Goal: Task Accomplishment & Management: Complete application form

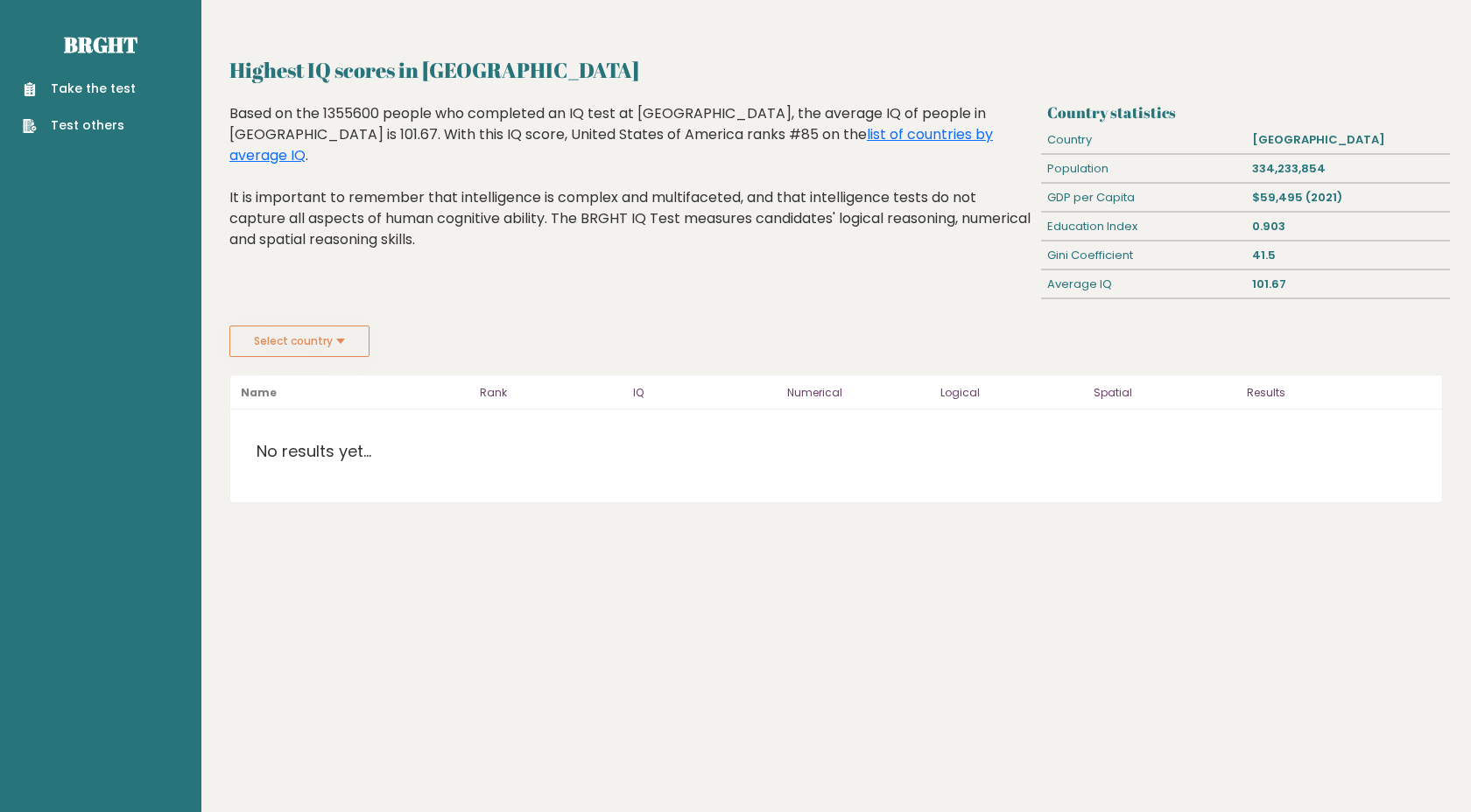
click at [89, 75] on div "Take the test Test others" at bounding box center [101, 97] width 173 height 77
click at [99, 89] on link "Take the test" at bounding box center [79, 89] width 112 height 18
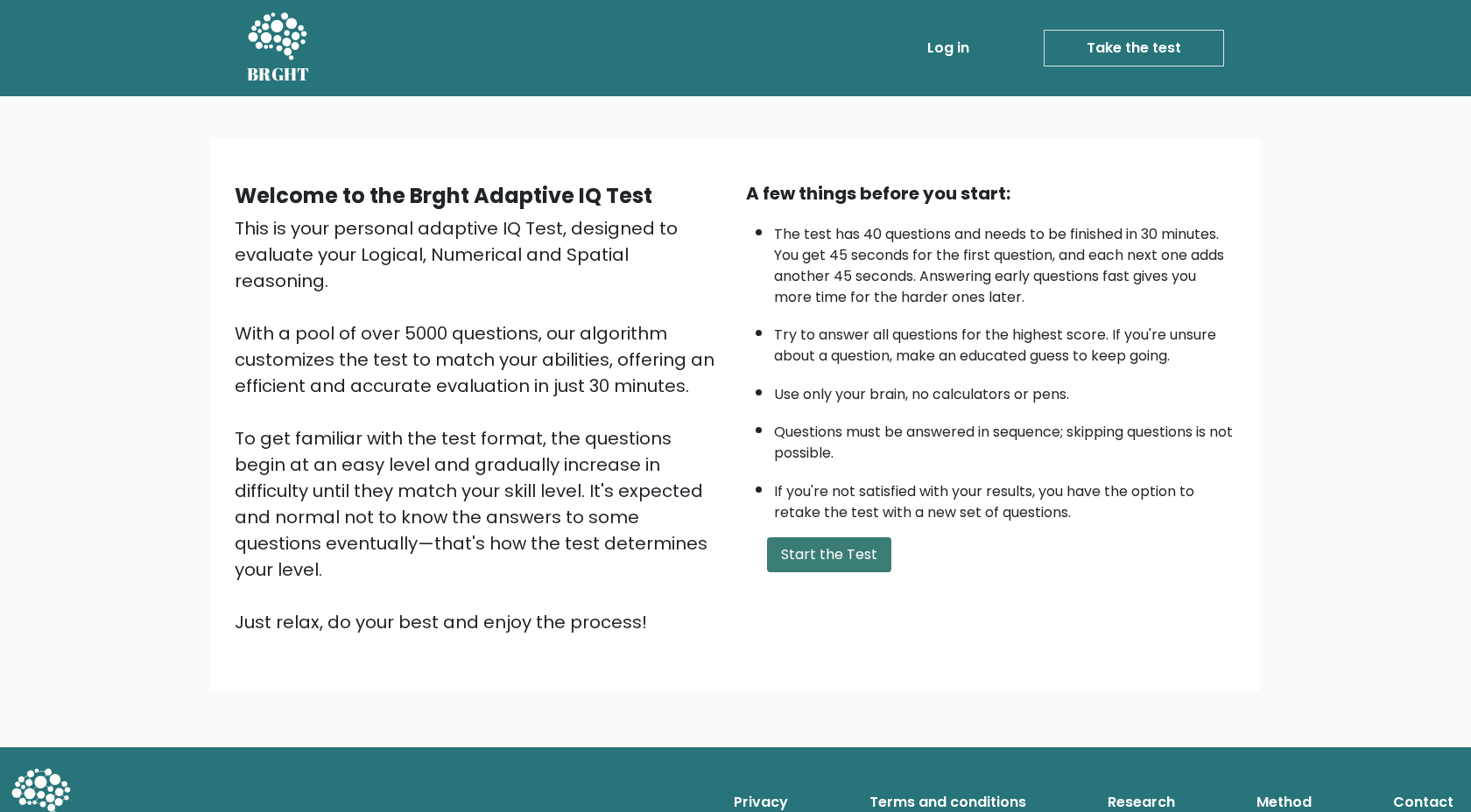
click at [820, 557] on button "Start the Test" at bounding box center [829, 554] width 124 height 35
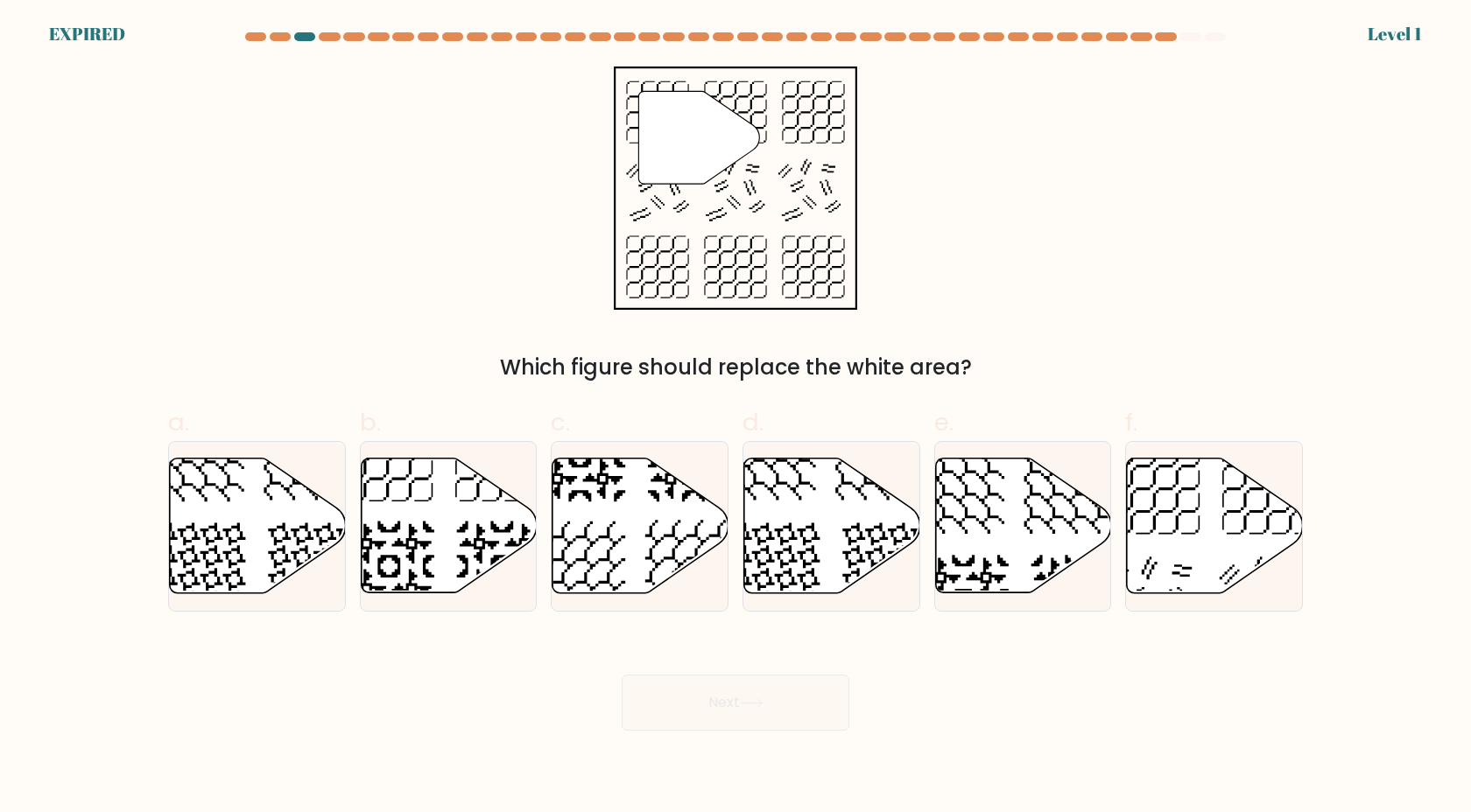
click at [1193, 36] on div at bounding box center [1189, 37] width 21 height 9
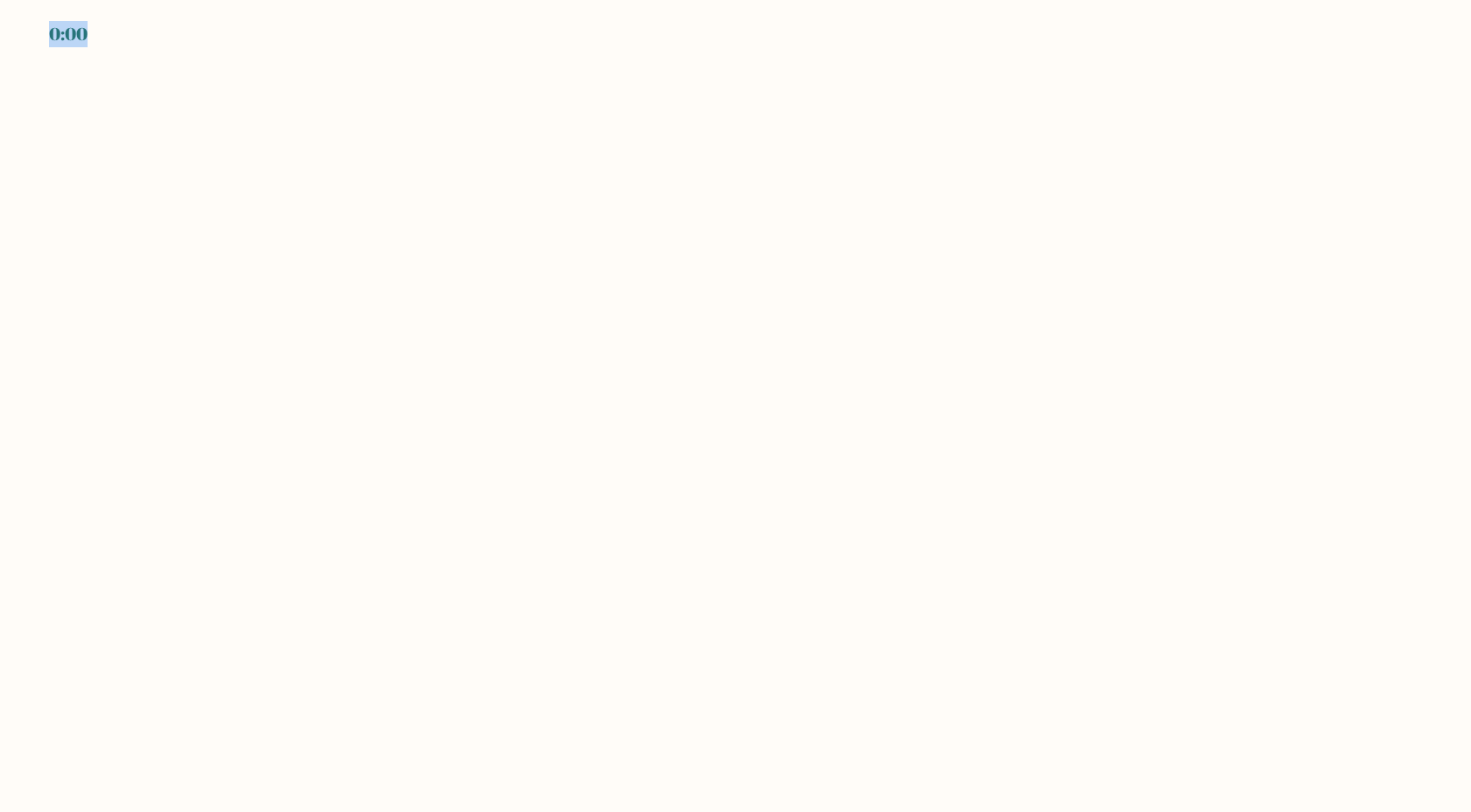
click at [1192, 36] on body "0:00" at bounding box center [736, 406] width 1471 height 812
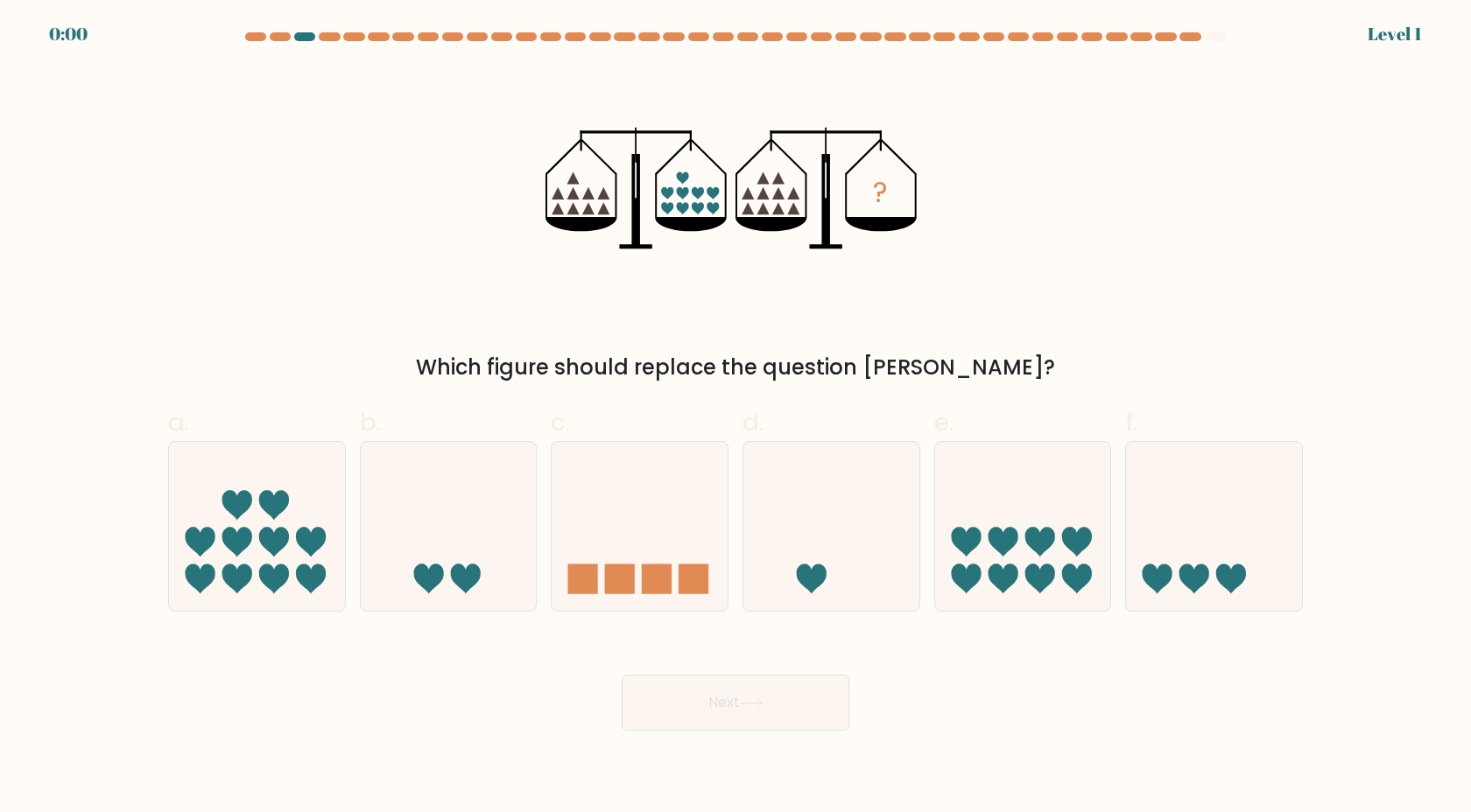
click at [1192, 36] on div at bounding box center [1189, 37] width 21 height 9
click at [1235, 40] on div at bounding box center [735, 41] width 1156 height 16
click at [1190, 40] on div at bounding box center [1189, 37] width 21 height 9
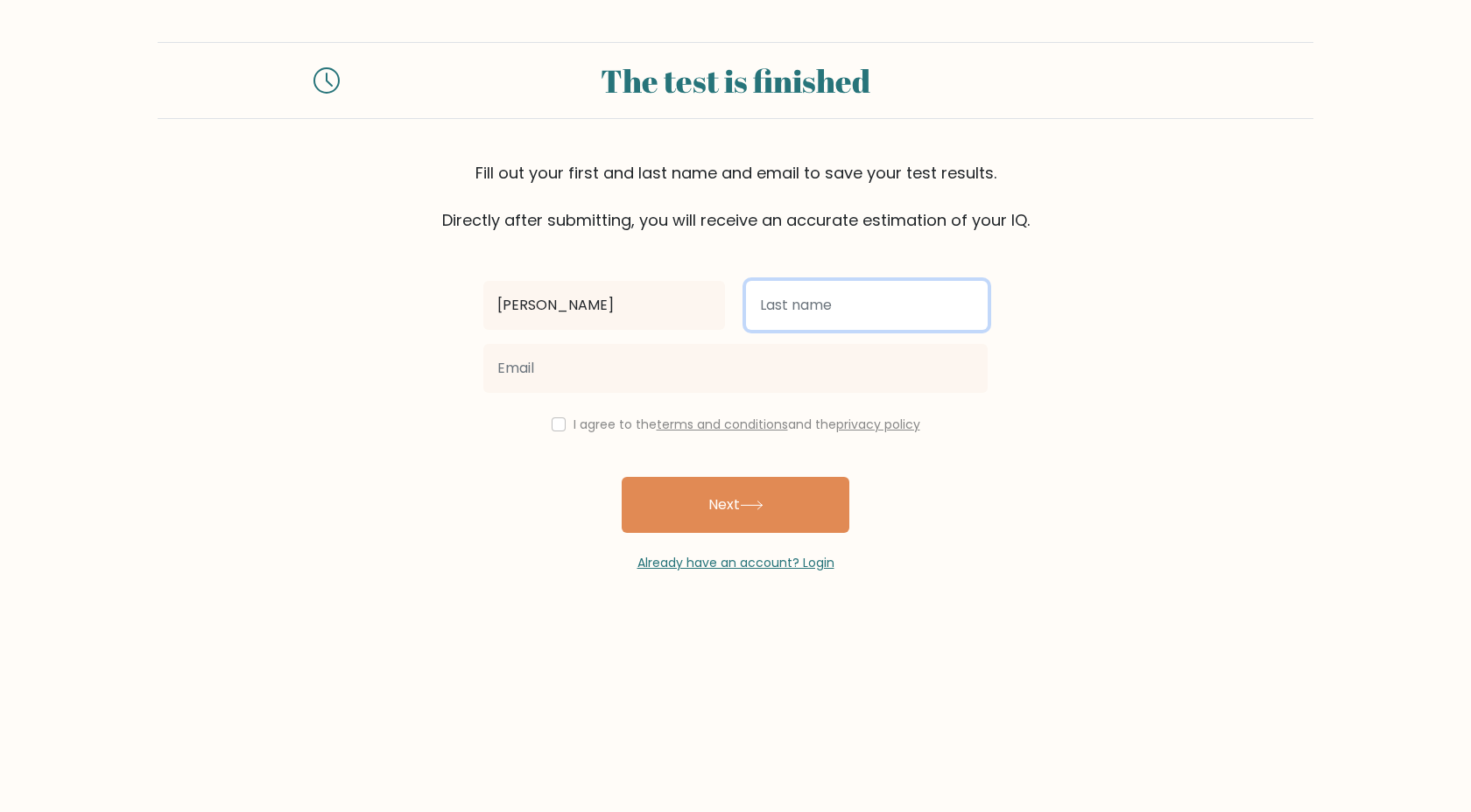
click at [782, 321] on input "text" at bounding box center [867, 304] width 242 height 49
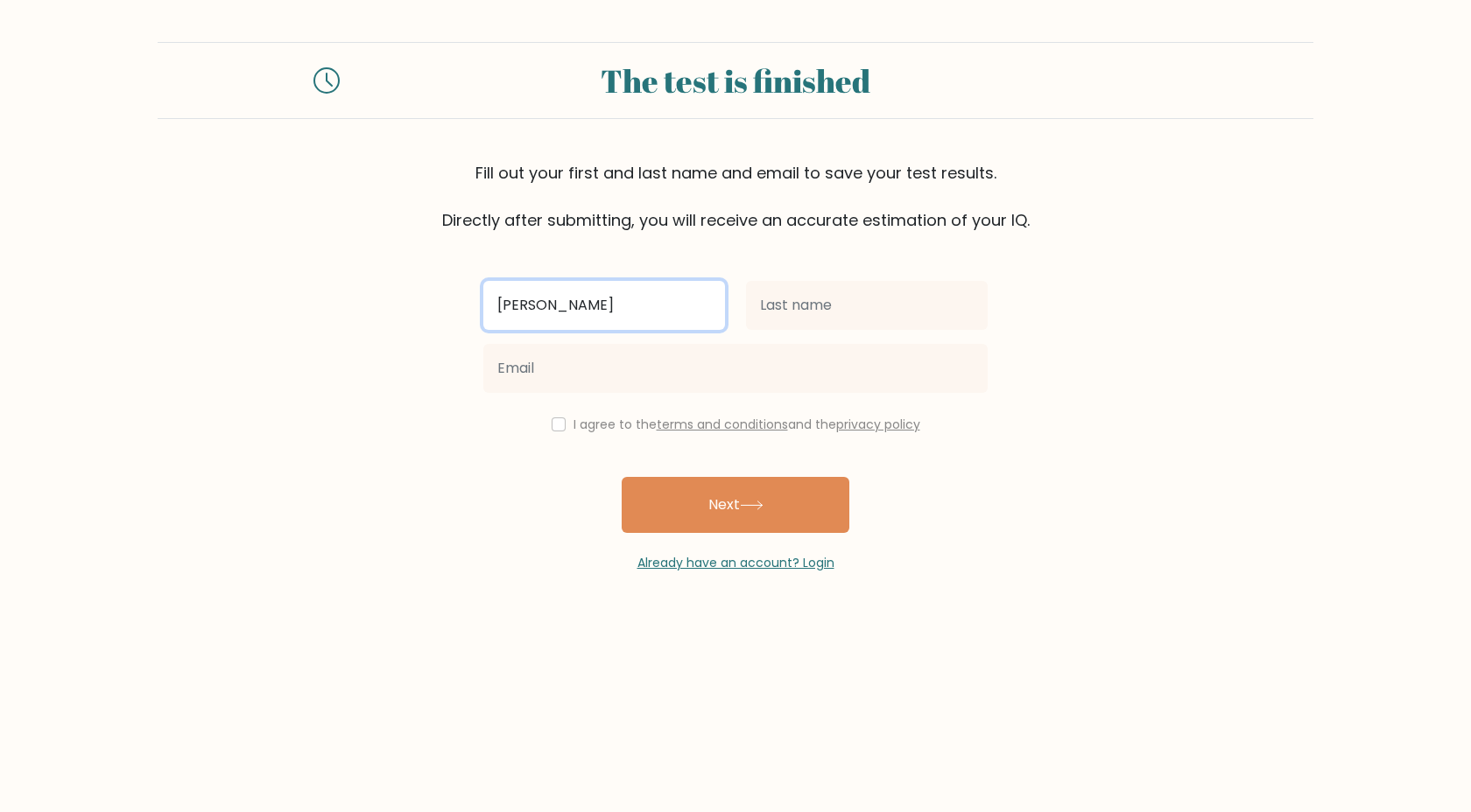
click at [600, 316] on input "adam maile" at bounding box center [604, 304] width 242 height 49
drag, startPoint x: 578, startPoint y: 309, endPoint x: 565, endPoint y: 309, distance: 13.0
click at [565, 309] on input "adam maile" at bounding box center [604, 304] width 242 height 49
click at [579, 307] on input "adam maile" at bounding box center [604, 304] width 242 height 49
drag, startPoint x: 579, startPoint y: 307, endPoint x: 568, endPoint y: 309, distance: 11.2
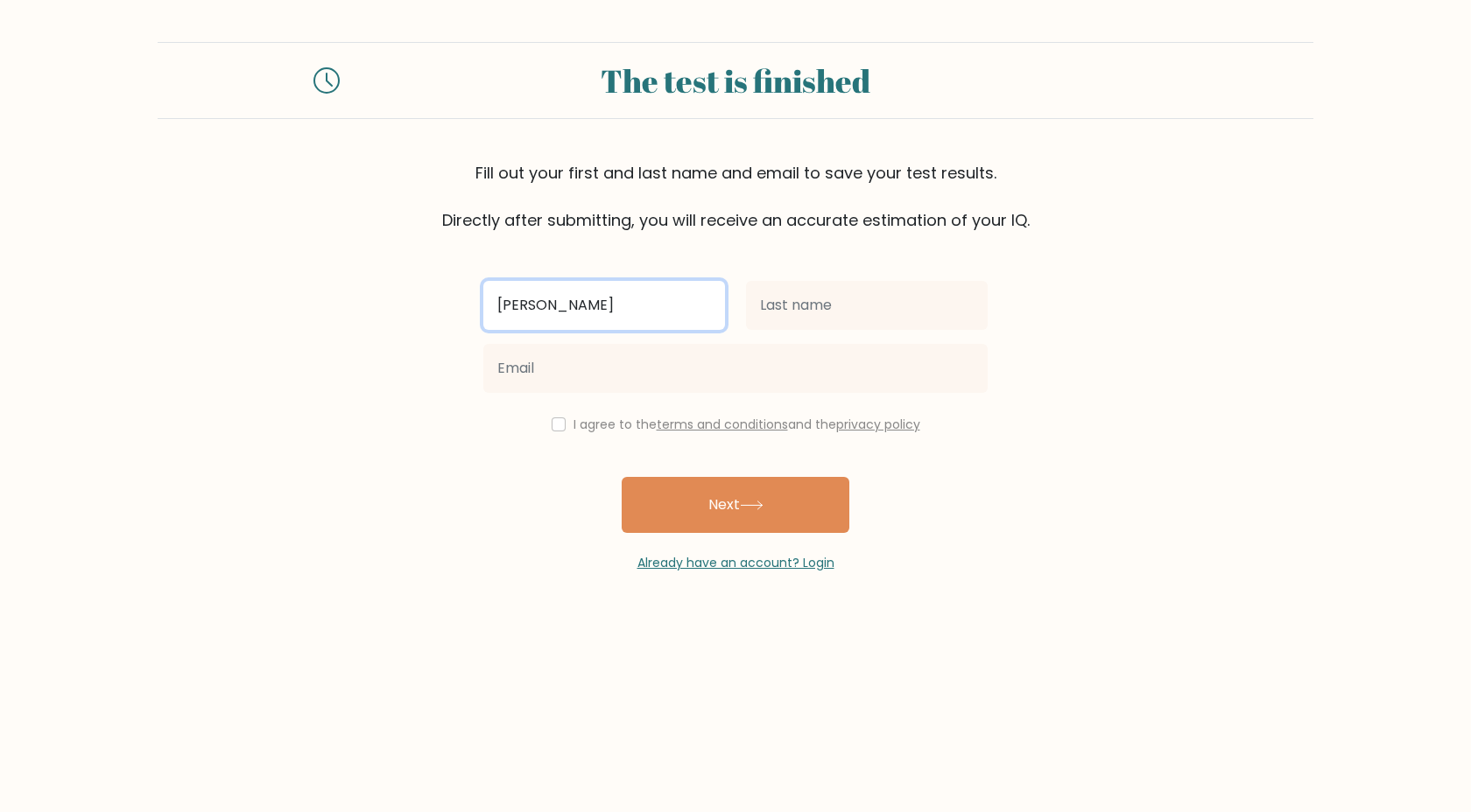
click at [568, 309] on input "adam maile" at bounding box center [604, 304] width 242 height 49
type input "adam"
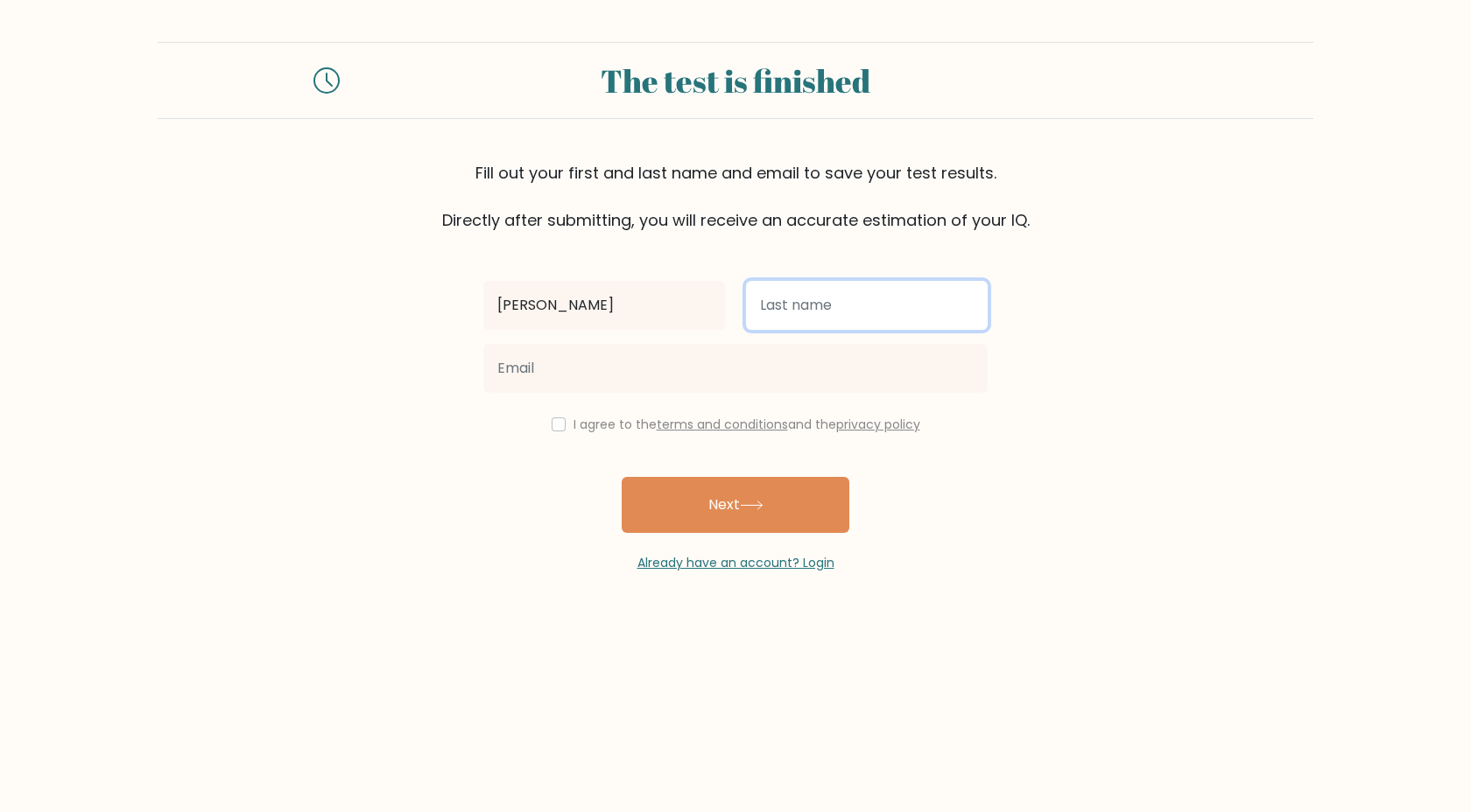
click at [785, 295] on input "text" at bounding box center [867, 304] width 242 height 49
paste input "maile"
type input "maile"
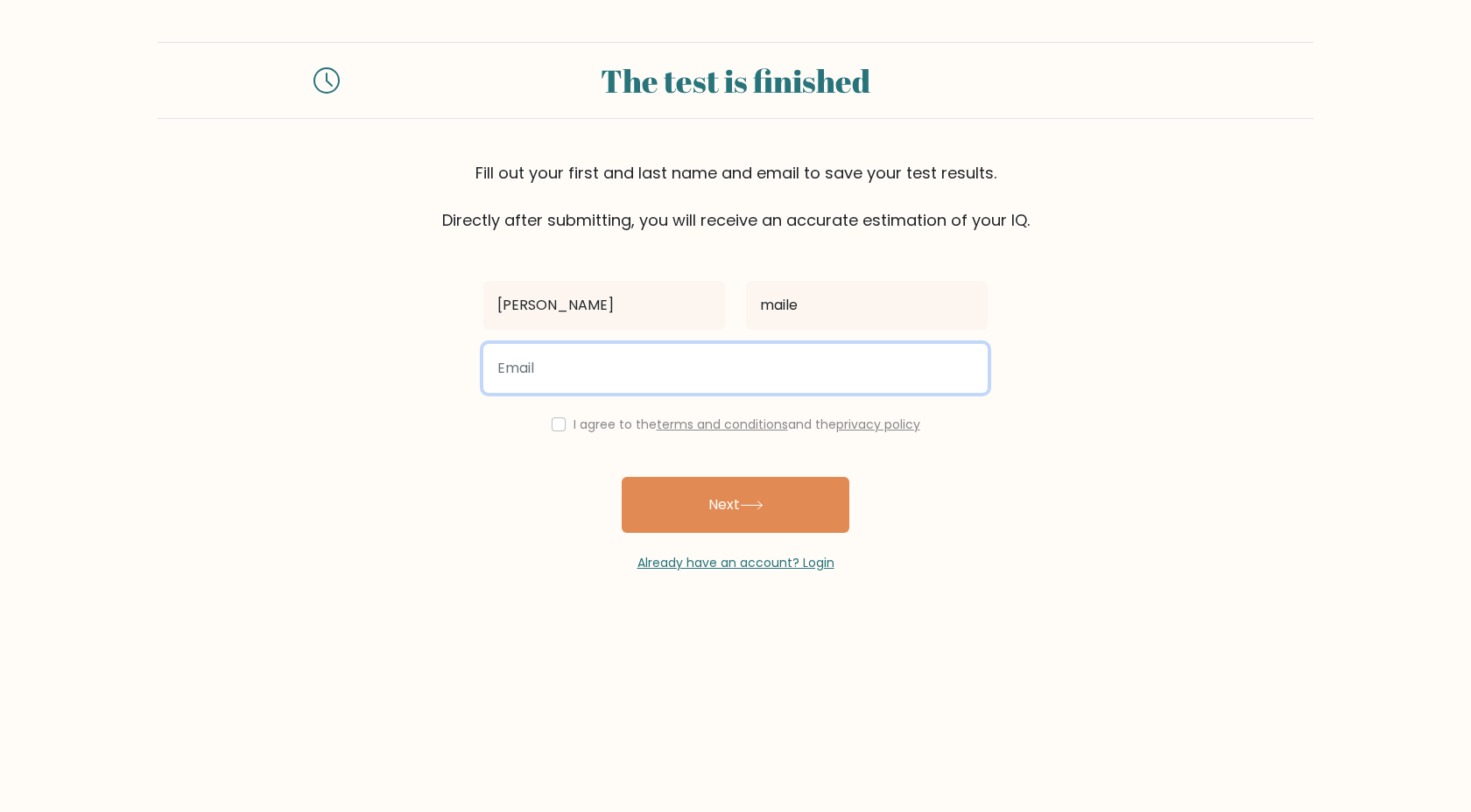
click at [726, 363] on input "email" at bounding box center [736, 368] width 505 height 49
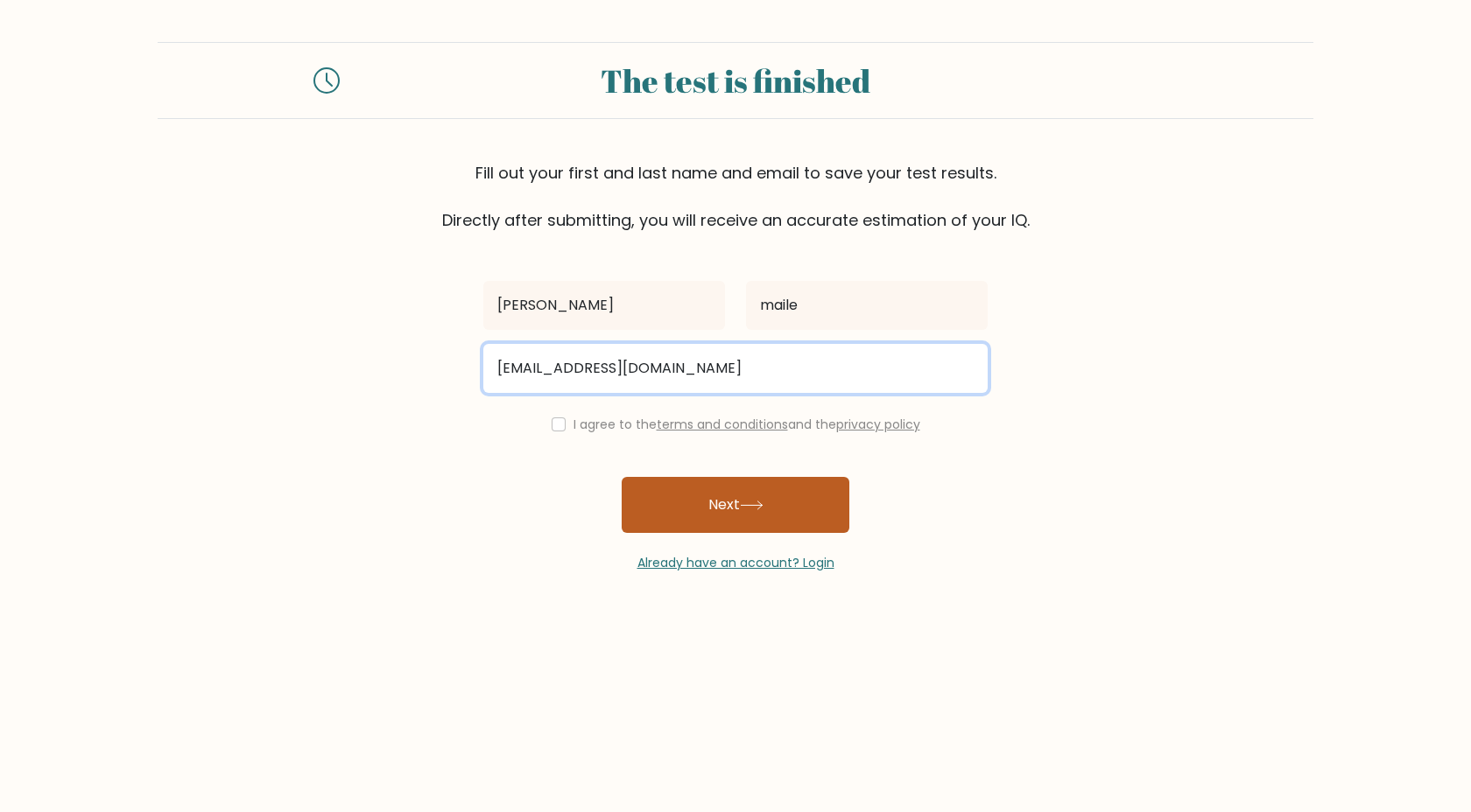
type input "ada.mai@nes.k12.hi.us"
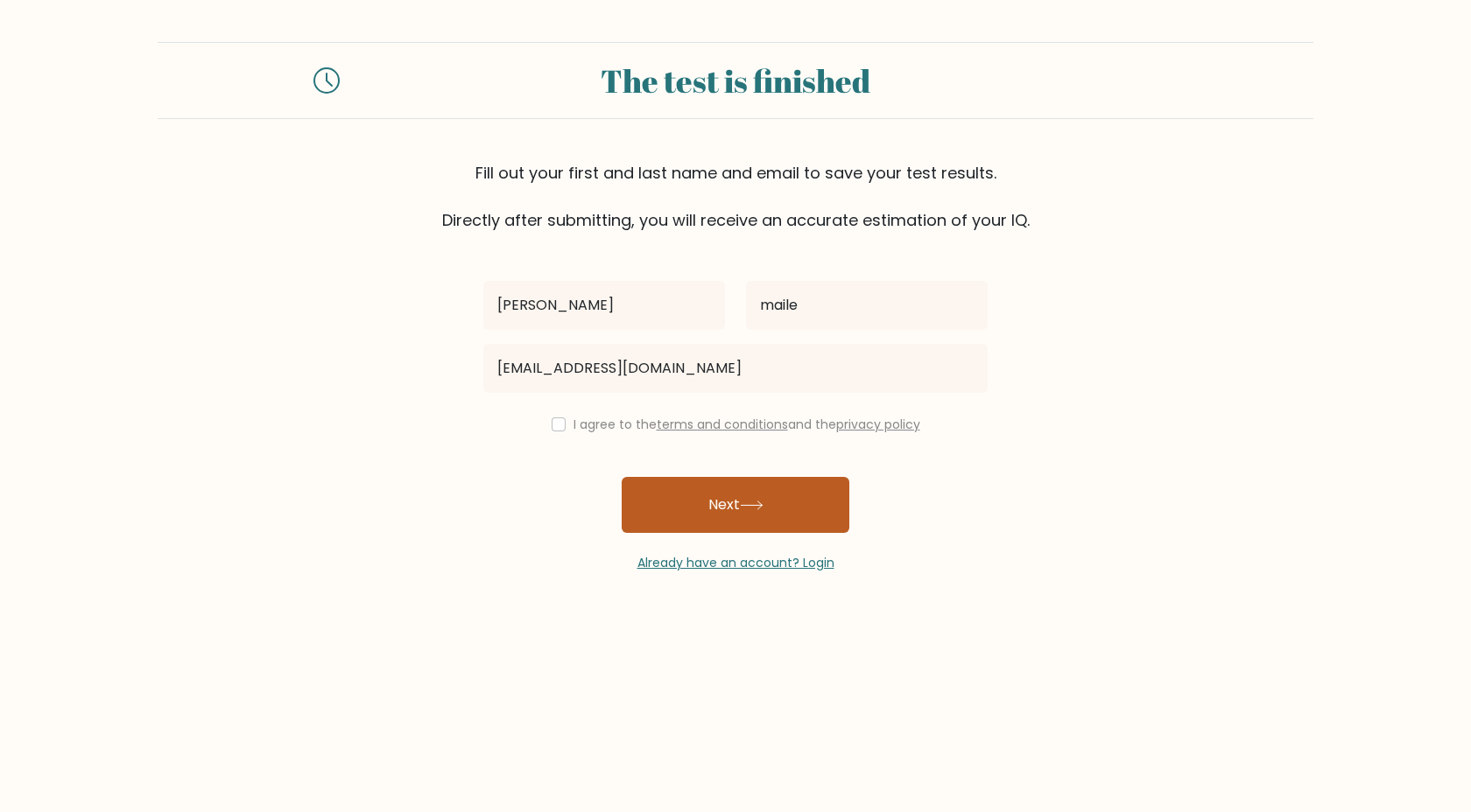
click at [732, 507] on button "Next" at bounding box center [736, 505] width 228 height 56
click at [551, 426] on input "checkbox" at bounding box center [558, 425] width 14 height 14
checkbox input "true"
click at [658, 508] on button "Next" at bounding box center [736, 505] width 228 height 56
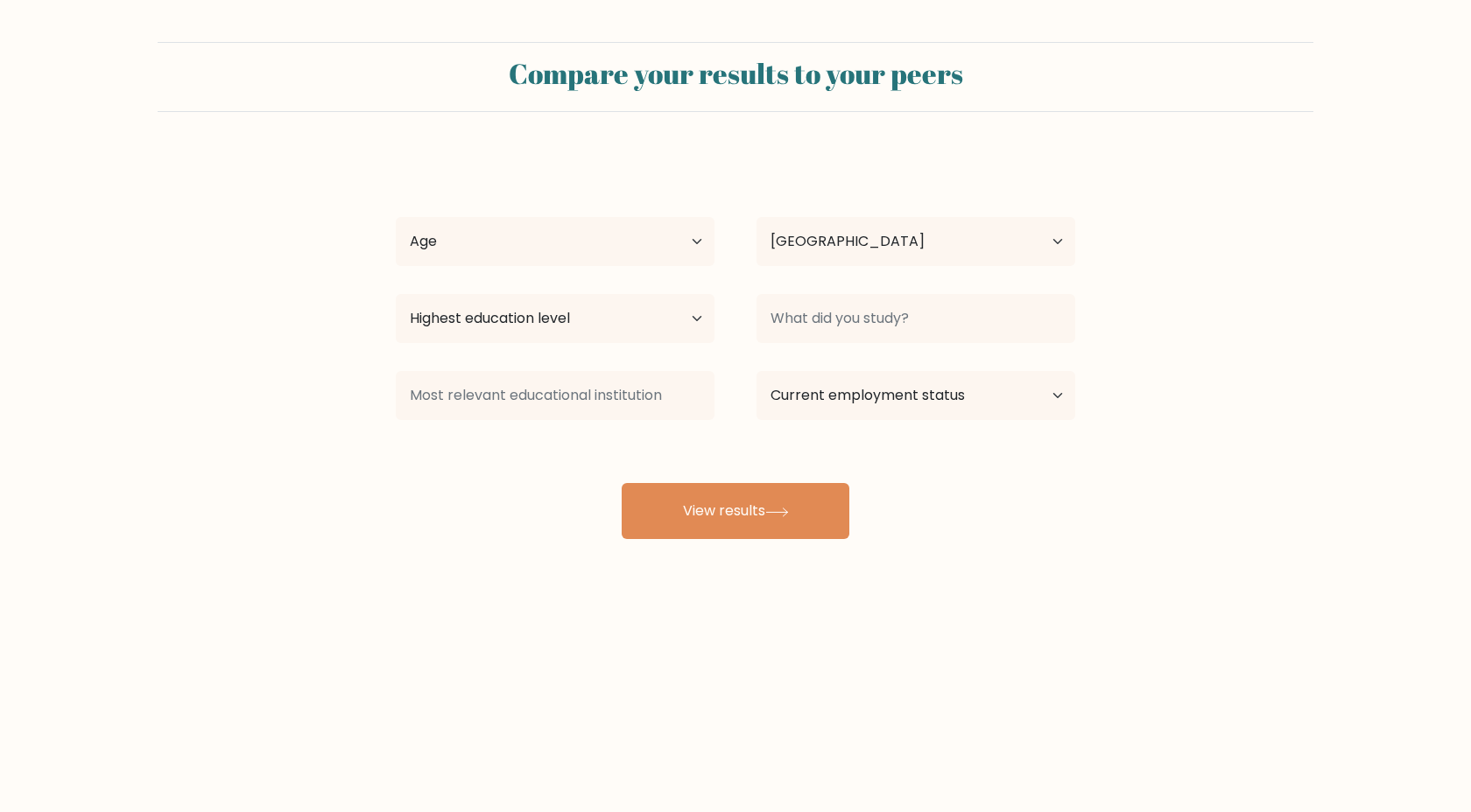
select select "US"
click at [561, 231] on select "Age Under 18 years old 18-24 years old 25-34 years old 35-44 years old 45-54 ye…" at bounding box center [555, 241] width 318 height 49
select select "min_18"
click at [396, 217] on select "Age Under 18 years old 18-24 years old 25-34 years old 35-44 years old 45-54 ye…" at bounding box center [555, 241] width 318 height 49
click at [492, 308] on select "Highest education level No schooling Primary Lower Secondary Upper Secondary Oc…" at bounding box center [555, 318] width 318 height 49
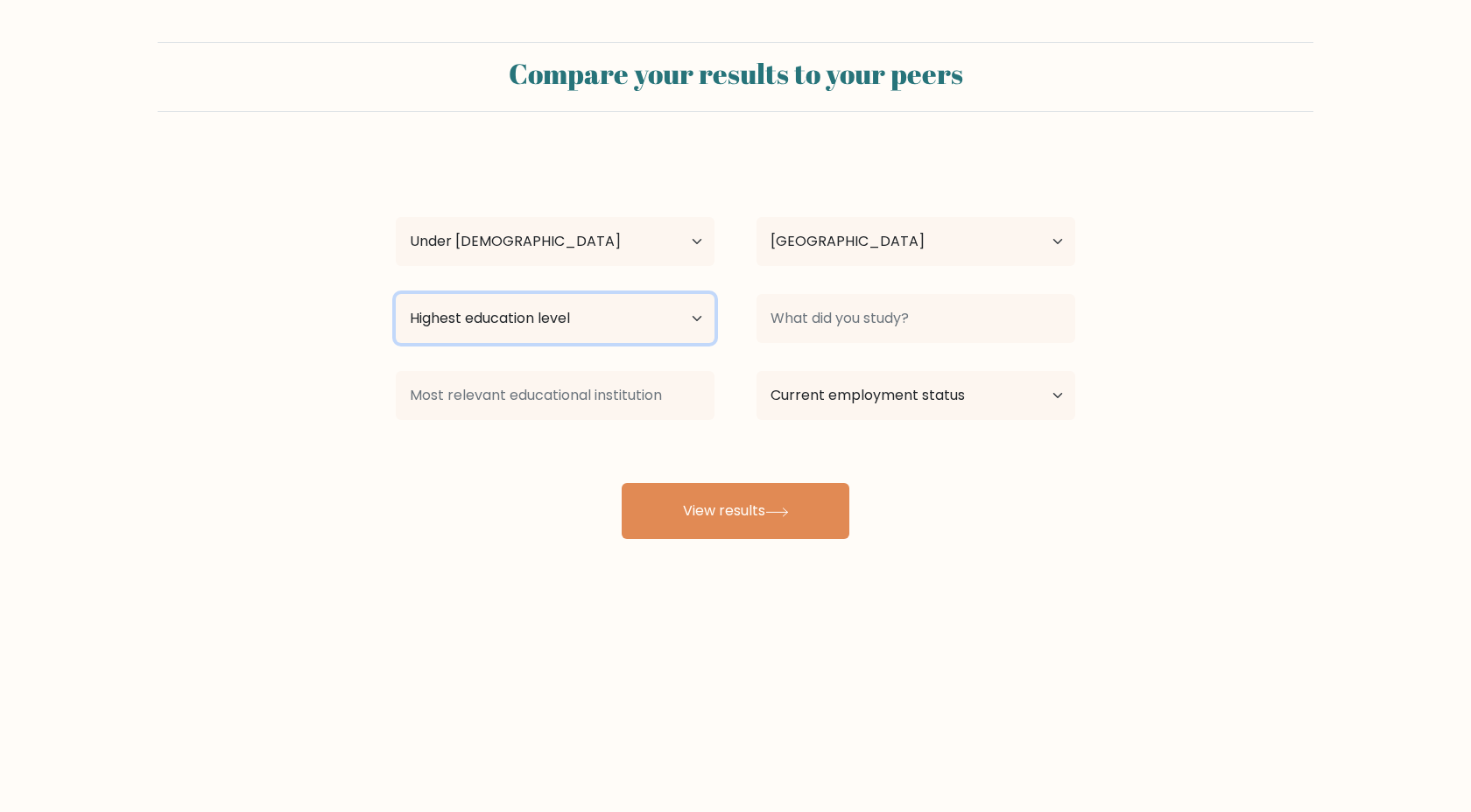
select select "lower_secondary"
click at [396, 295] on select "Highest education level No schooling Primary Lower Secondary Upper Secondary Oc…" at bounding box center [555, 318] width 318 height 49
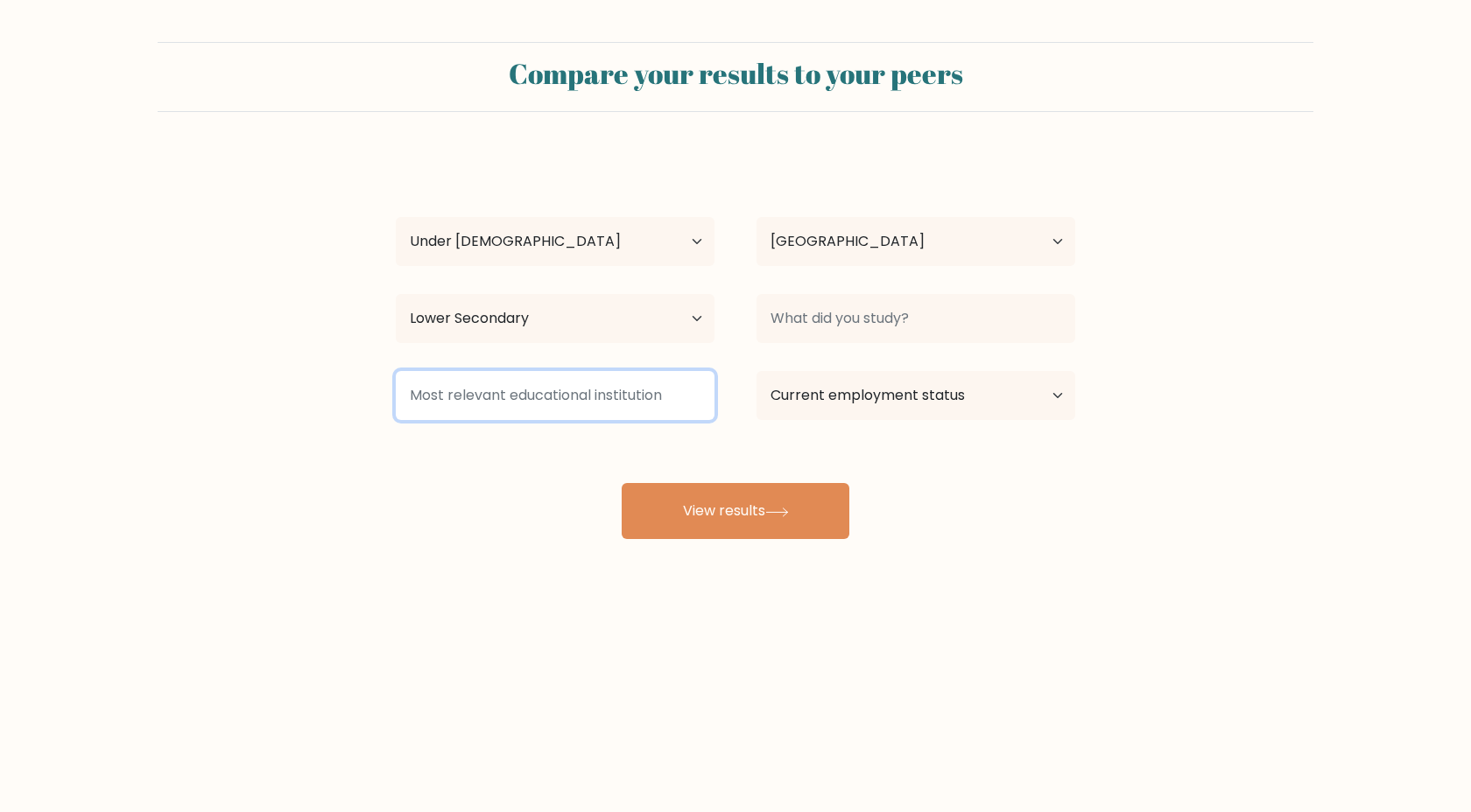
click at [533, 378] on input at bounding box center [555, 395] width 318 height 49
type input "nothing"
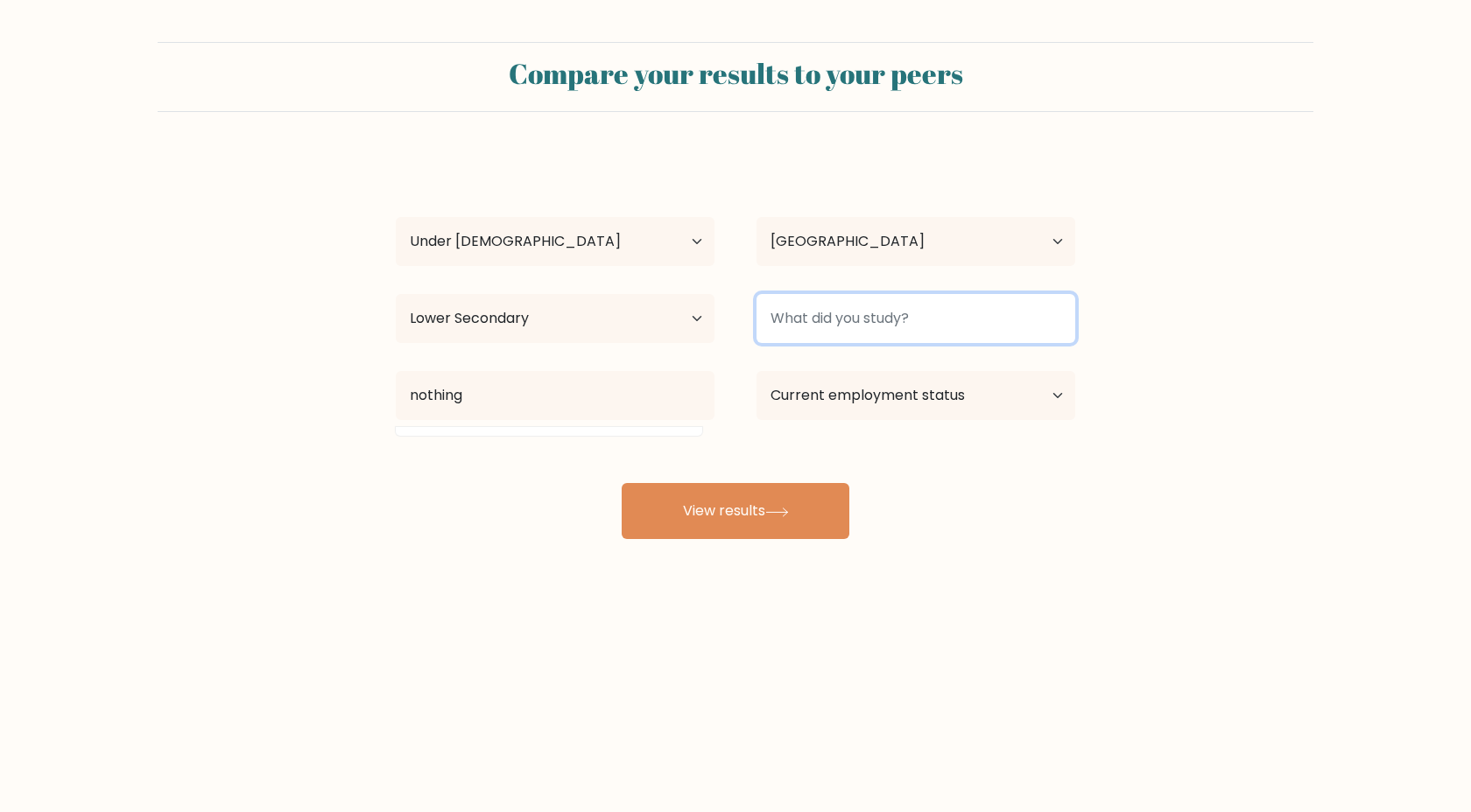
click at [791, 330] on input at bounding box center [916, 318] width 318 height 49
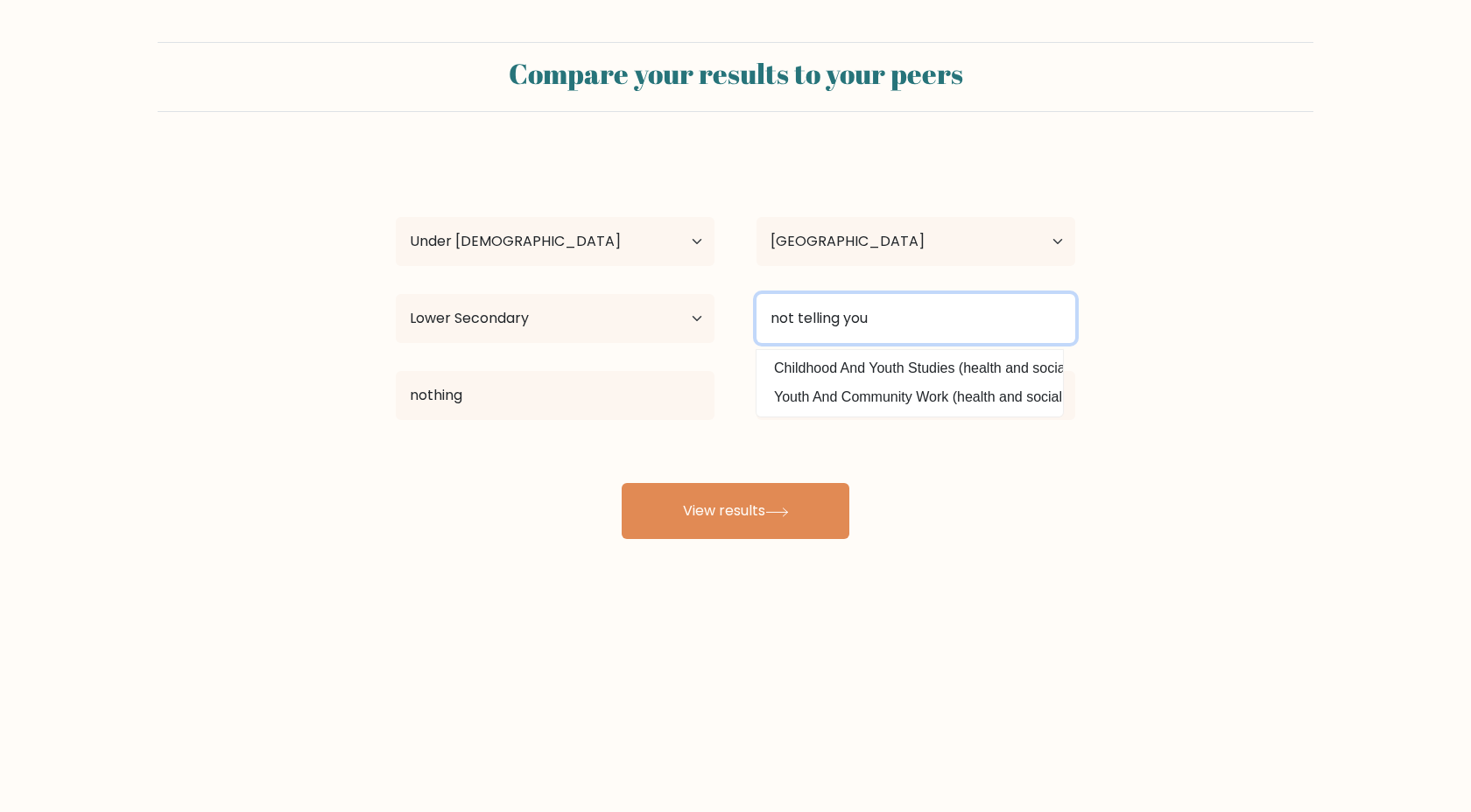
type input "not telling you"
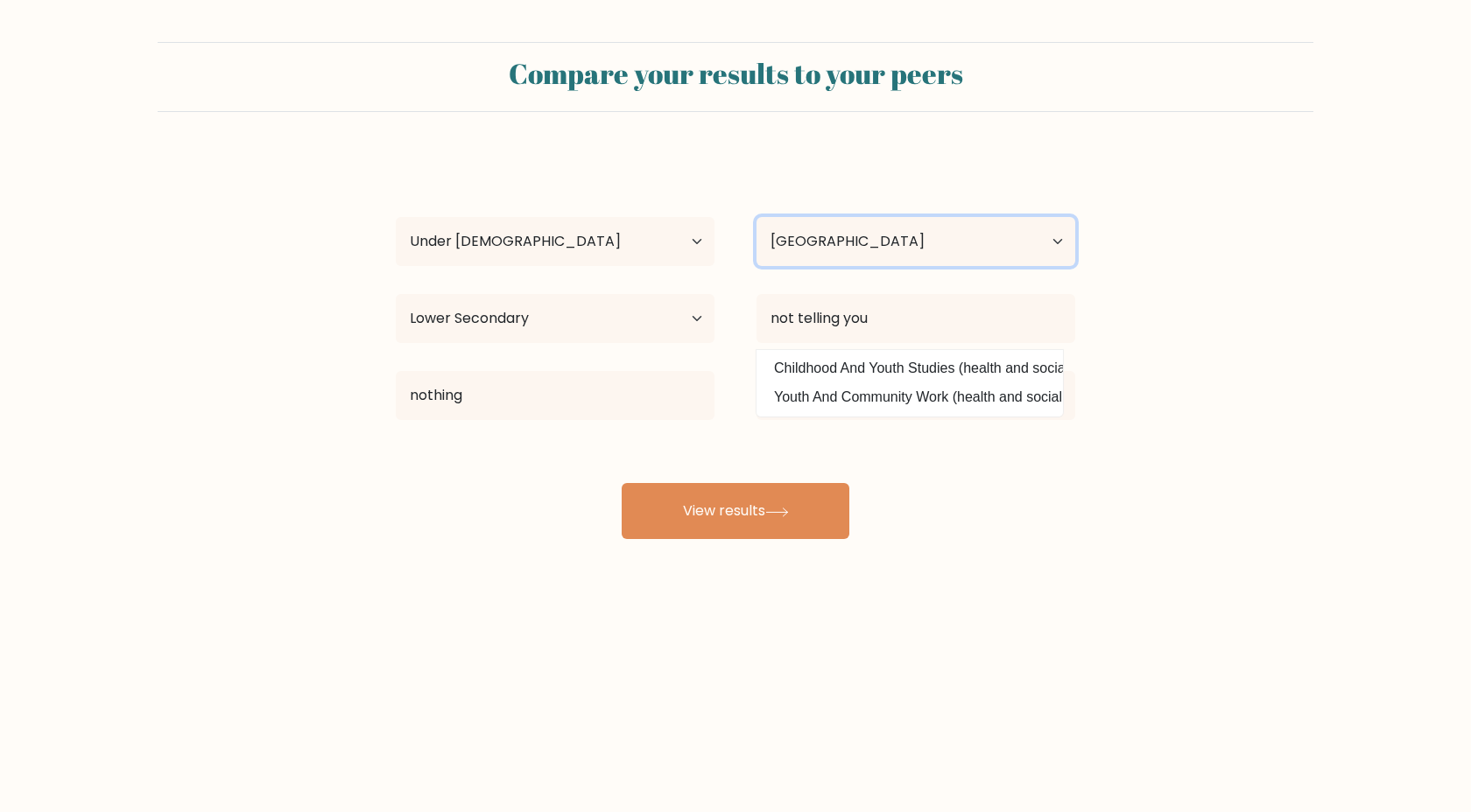
click at [876, 219] on select "Country Afghanistan Albania Algeria American Samoa Andorra Angola Anguilla Anta…" at bounding box center [916, 241] width 318 height 49
click at [756, 217] on select "Country Afghanistan Albania Algeria American Samoa Andorra Angola Anguilla Anta…" at bounding box center [916, 241] width 318 height 49
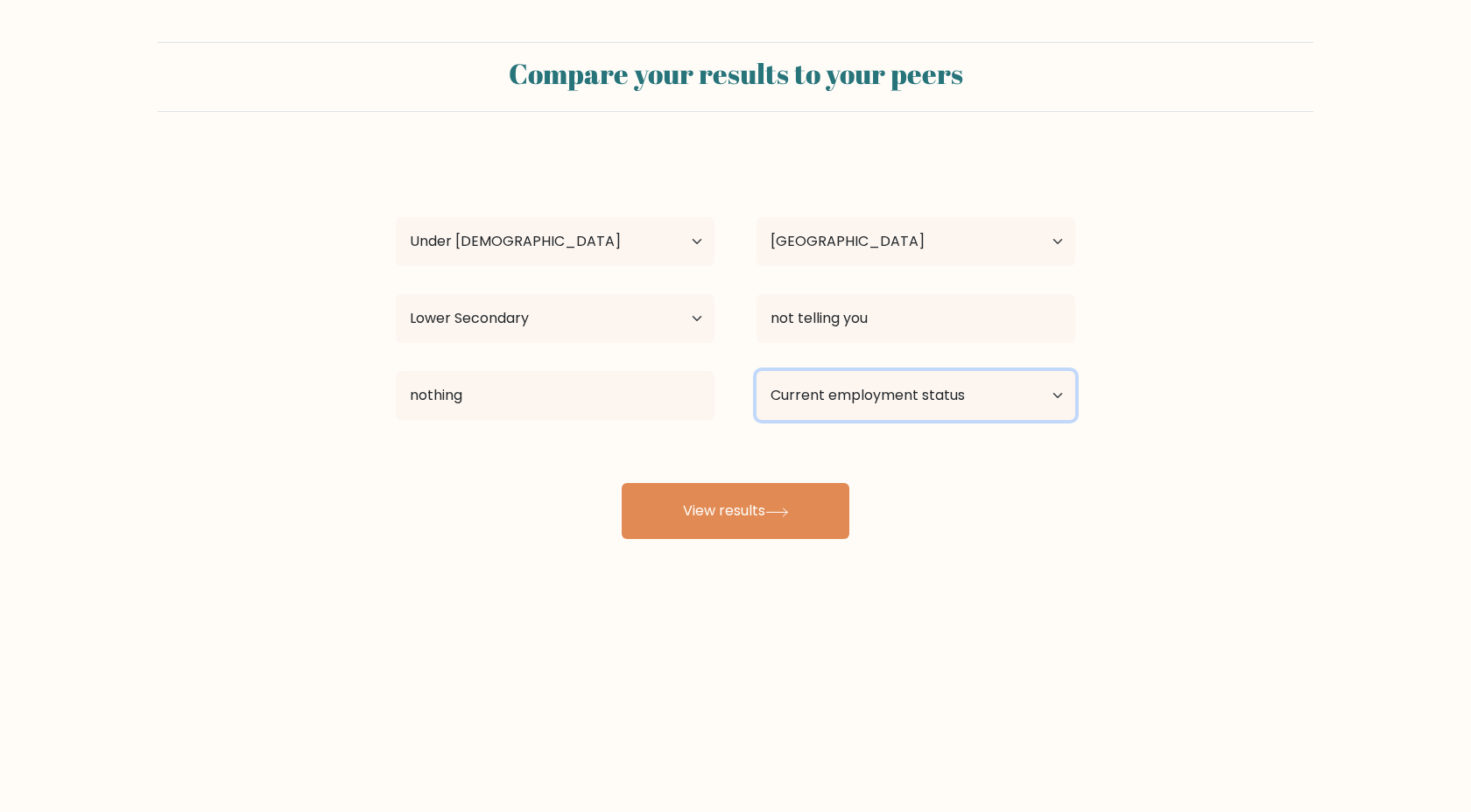
click at [874, 406] on select "Current employment status Employed Student Retired Other / prefer not to answer" at bounding box center [916, 395] width 318 height 49
select select "student"
click at [756, 371] on select "Current employment status Employed Student Retired Other / prefer not to answer" at bounding box center [916, 395] width 318 height 49
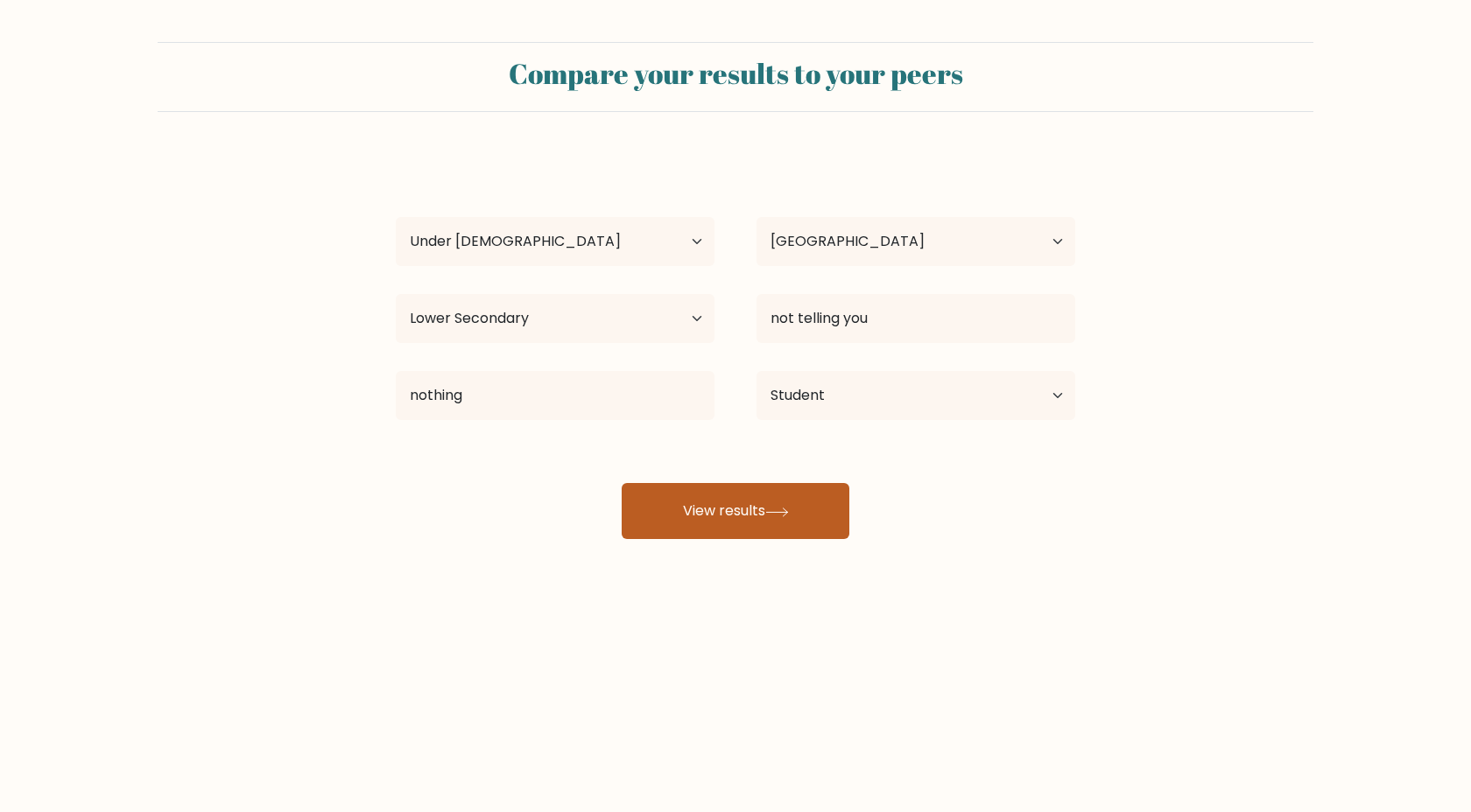
click at [792, 518] on button "View results" at bounding box center [736, 511] width 228 height 56
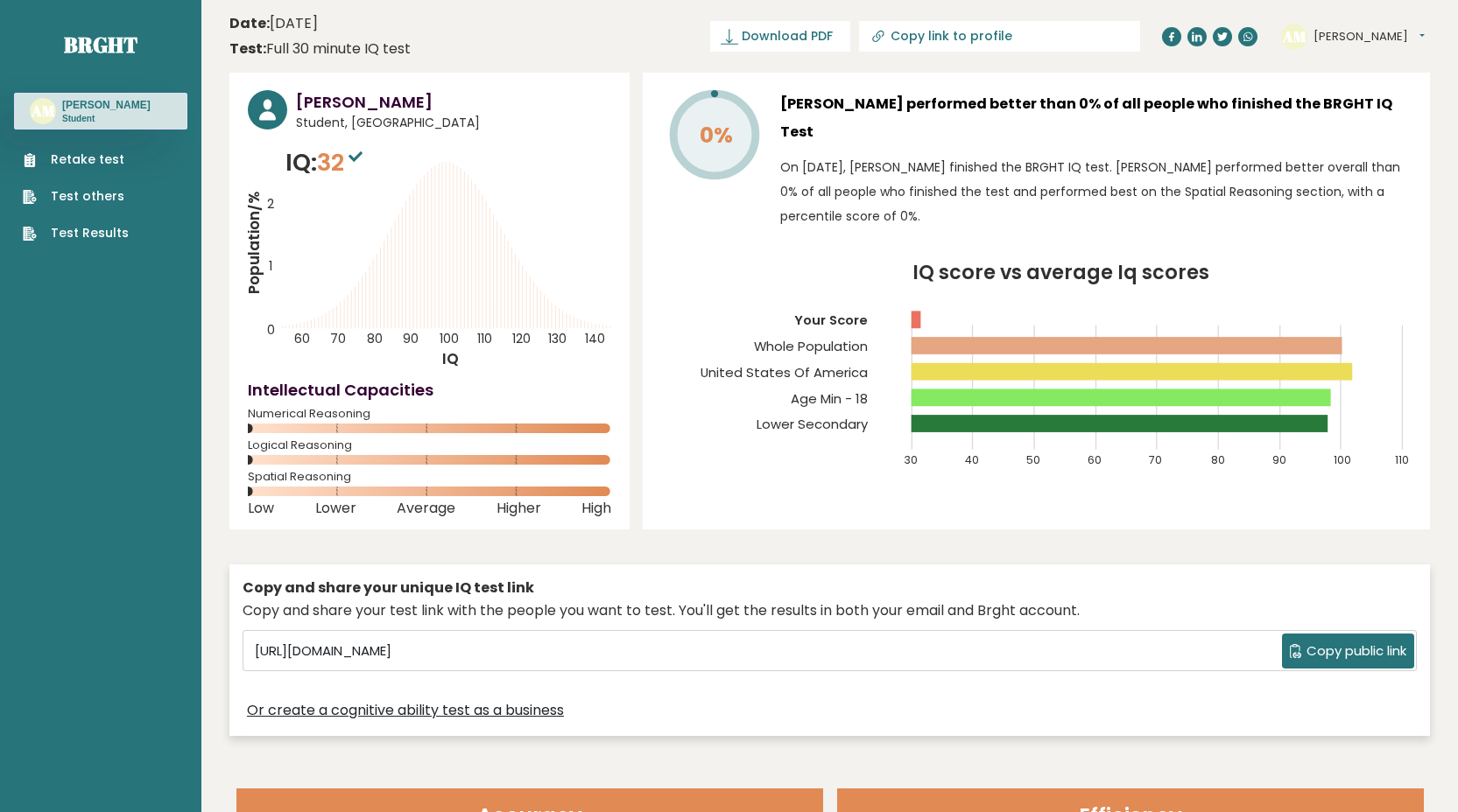
click at [74, 155] on link "Retake test" at bounding box center [76, 159] width 105 height 18
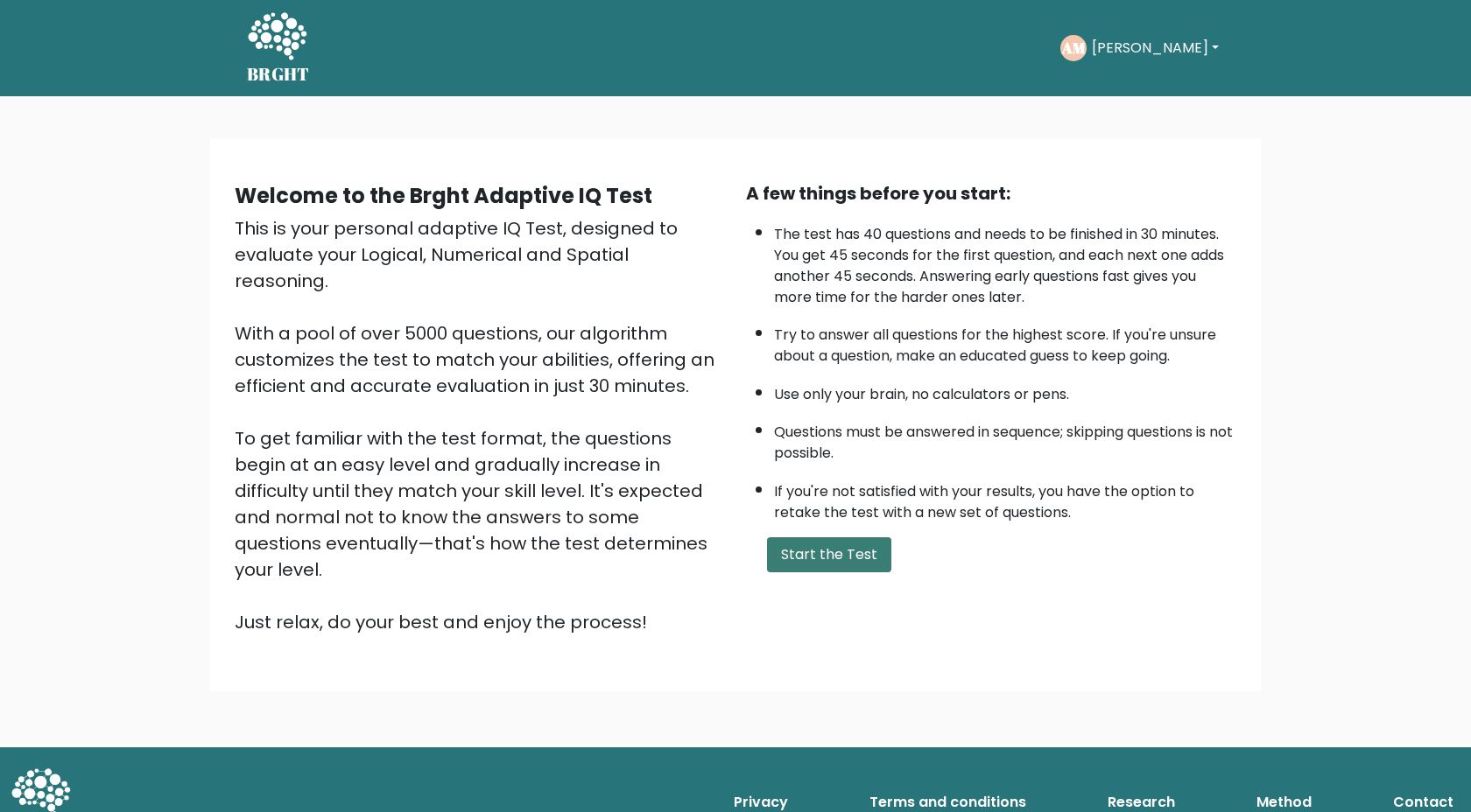
click at [834, 547] on button "Start the Test" at bounding box center [829, 554] width 124 height 35
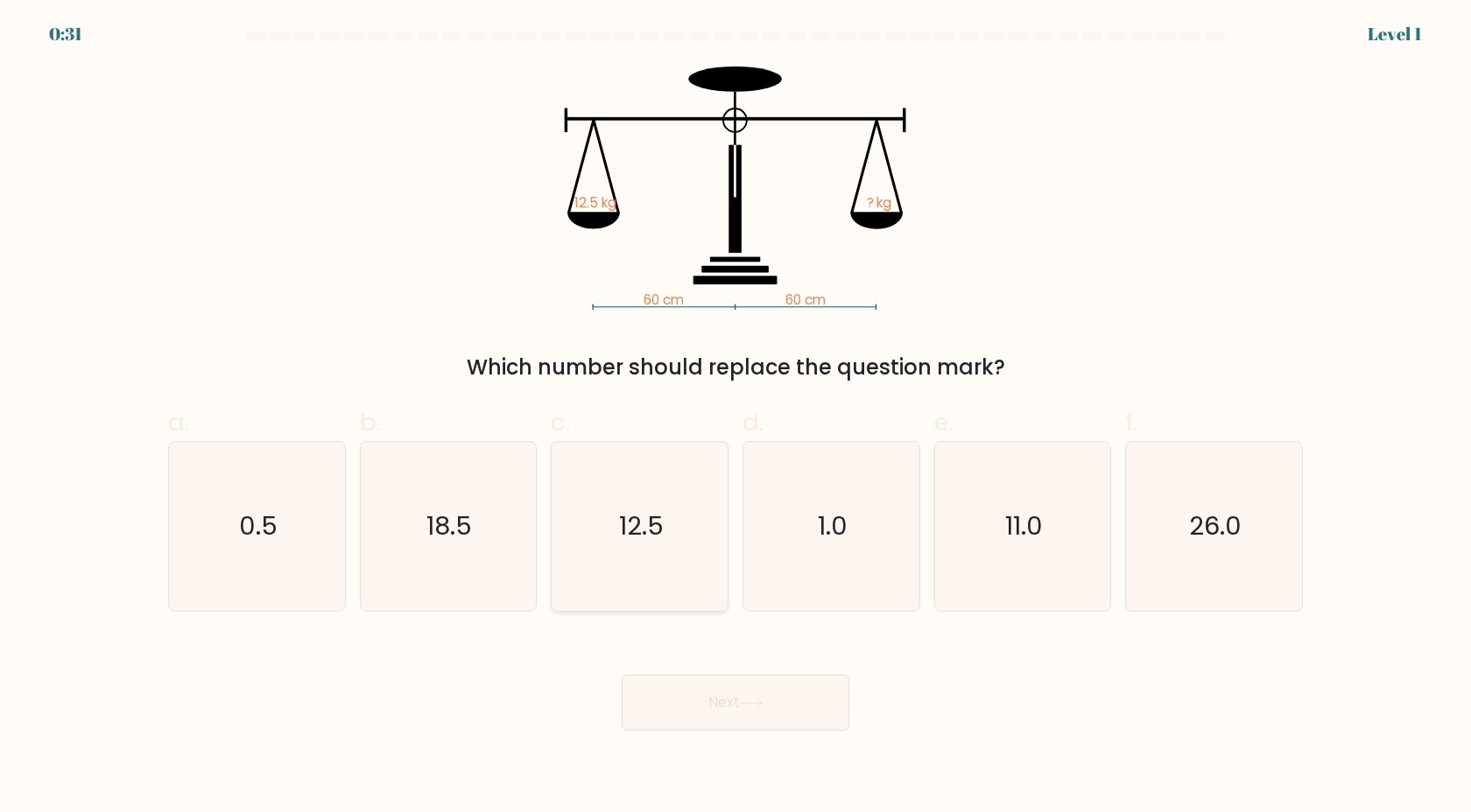
click at [667, 583] on icon "12.5" at bounding box center [640, 526] width 169 height 169
click at [736, 418] on input "c. 12.5" at bounding box center [736, 411] width 1 height 11
radio input "true"
click at [737, 702] on button "Next" at bounding box center [736, 703] width 228 height 56
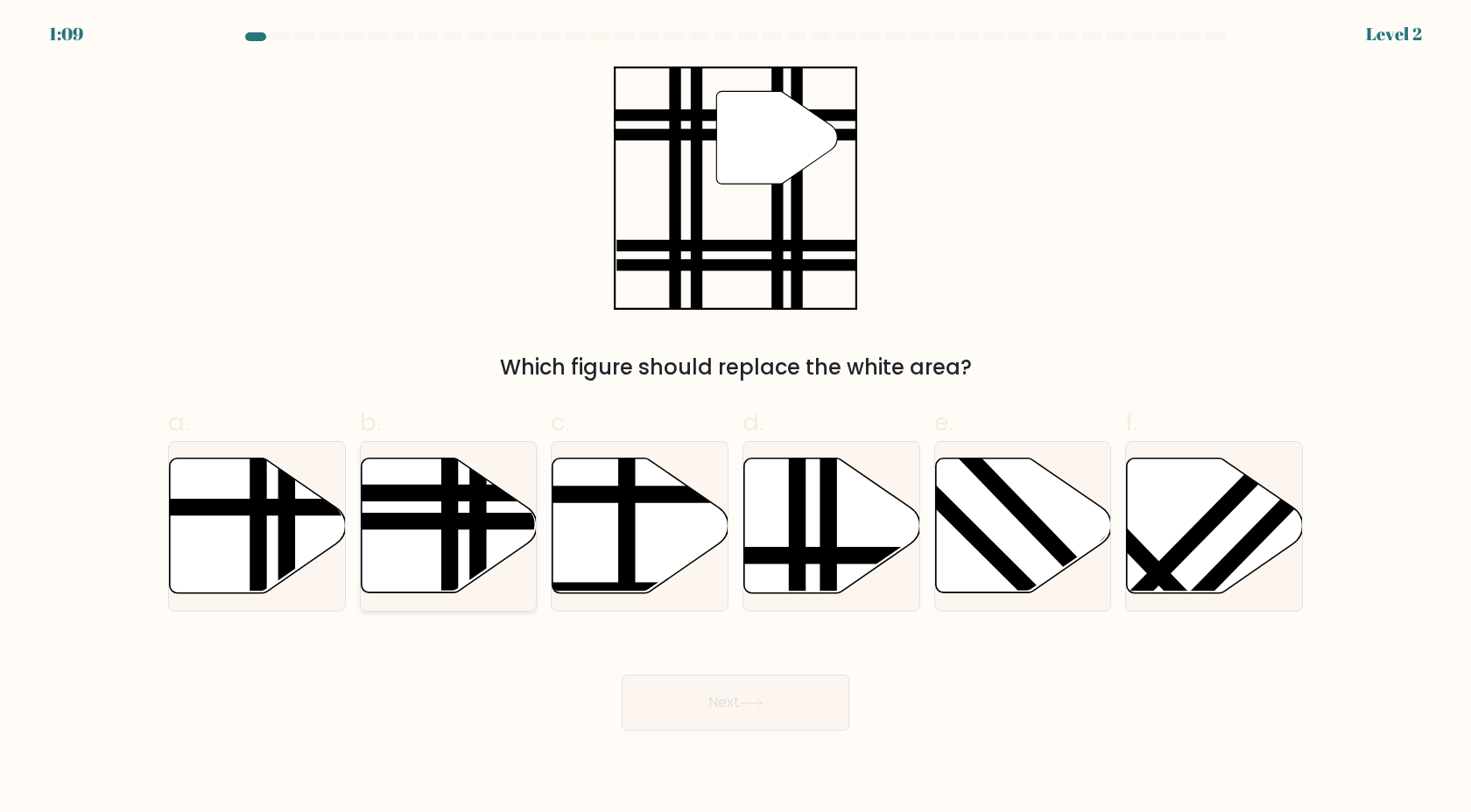
click at [450, 574] on line at bounding box center [450, 599] width 0 height 354
click at [736, 418] on input "b." at bounding box center [736, 411] width 1 height 11
radio input "true"
click at [659, 683] on button "Next" at bounding box center [736, 703] width 228 height 56
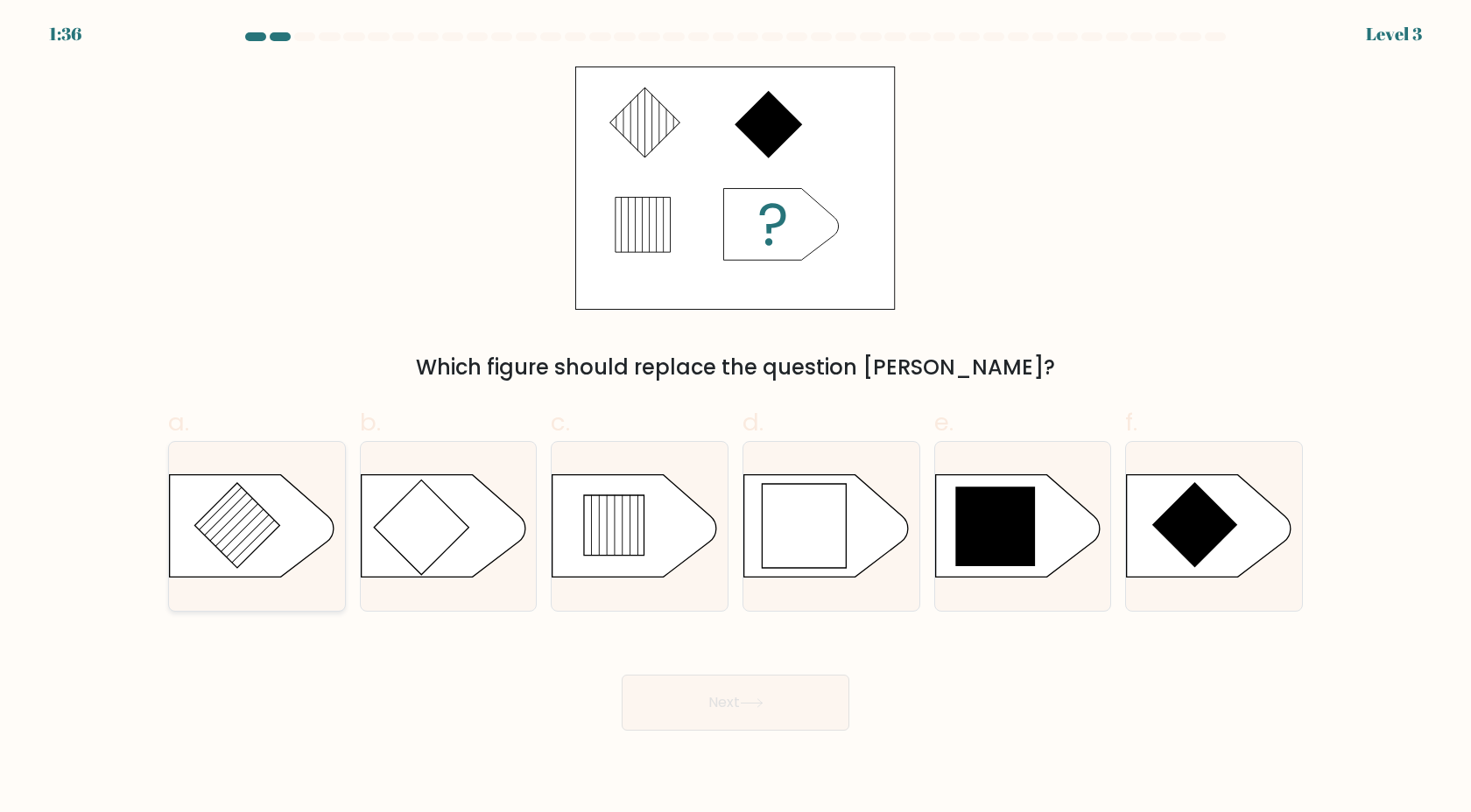
click at [289, 582] on div at bounding box center [257, 526] width 178 height 171
click at [736, 418] on input "a." at bounding box center [736, 411] width 1 height 11
radio input "true"
click at [1179, 525] on icon at bounding box center [1195, 525] width 86 height 86
click at [736, 418] on input "f." at bounding box center [736, 411] width 1 height 11
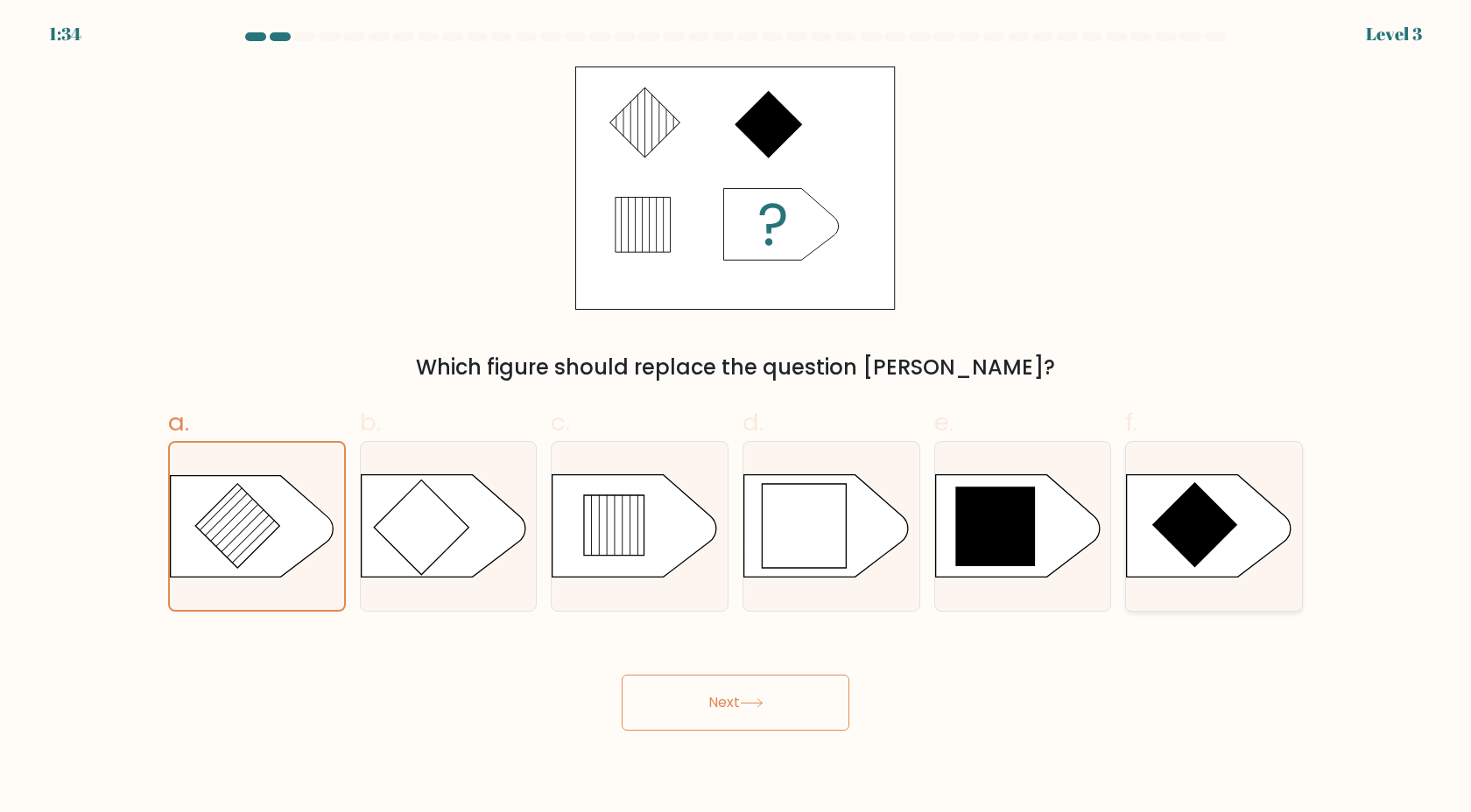
radio input "true"
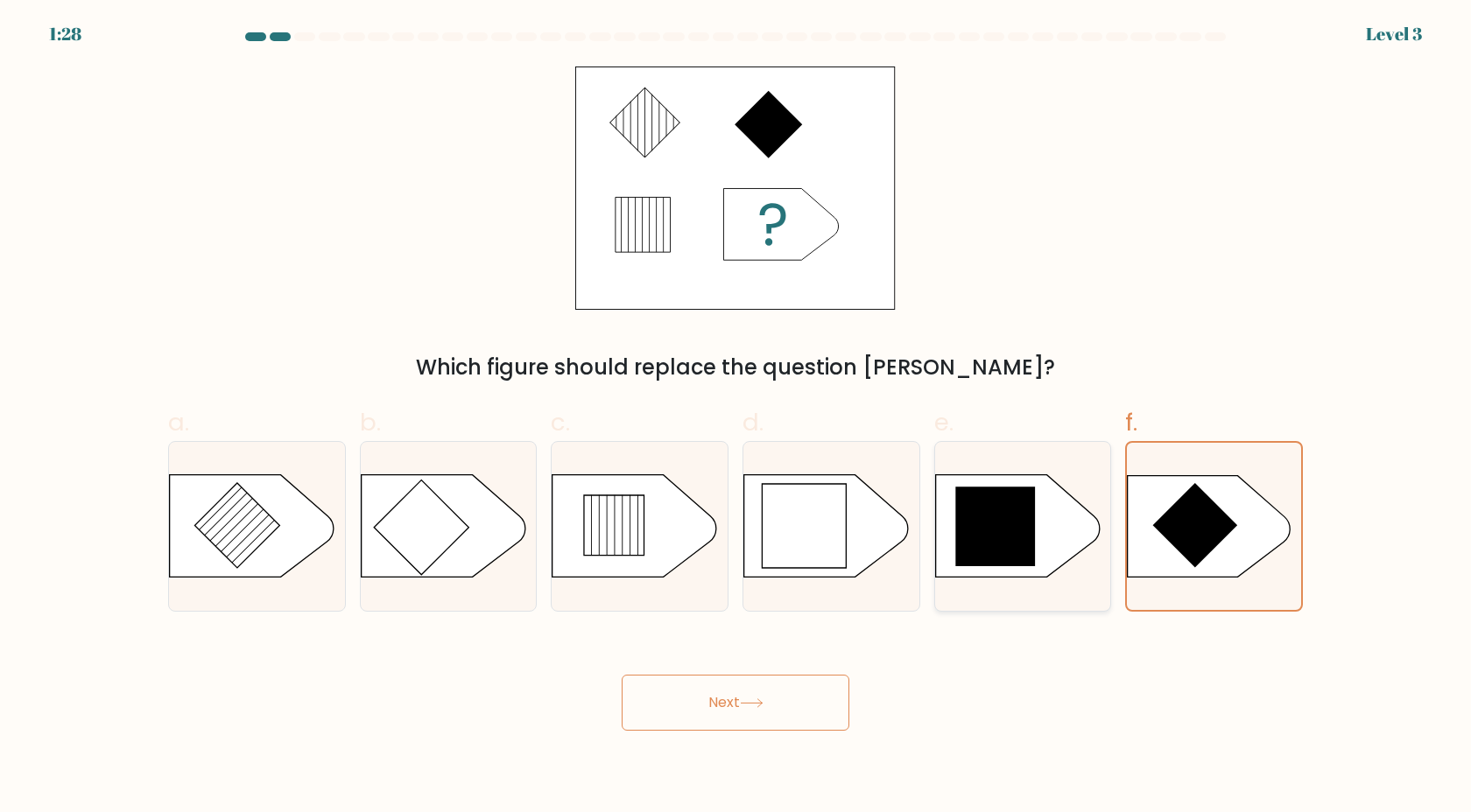
click at [989, 595] on div at bounding box center [1023, 526] width 178 height 171
click at [736, 418] on input "e." at bounding box center [736, 411] width 1 height 11
radio input "true"
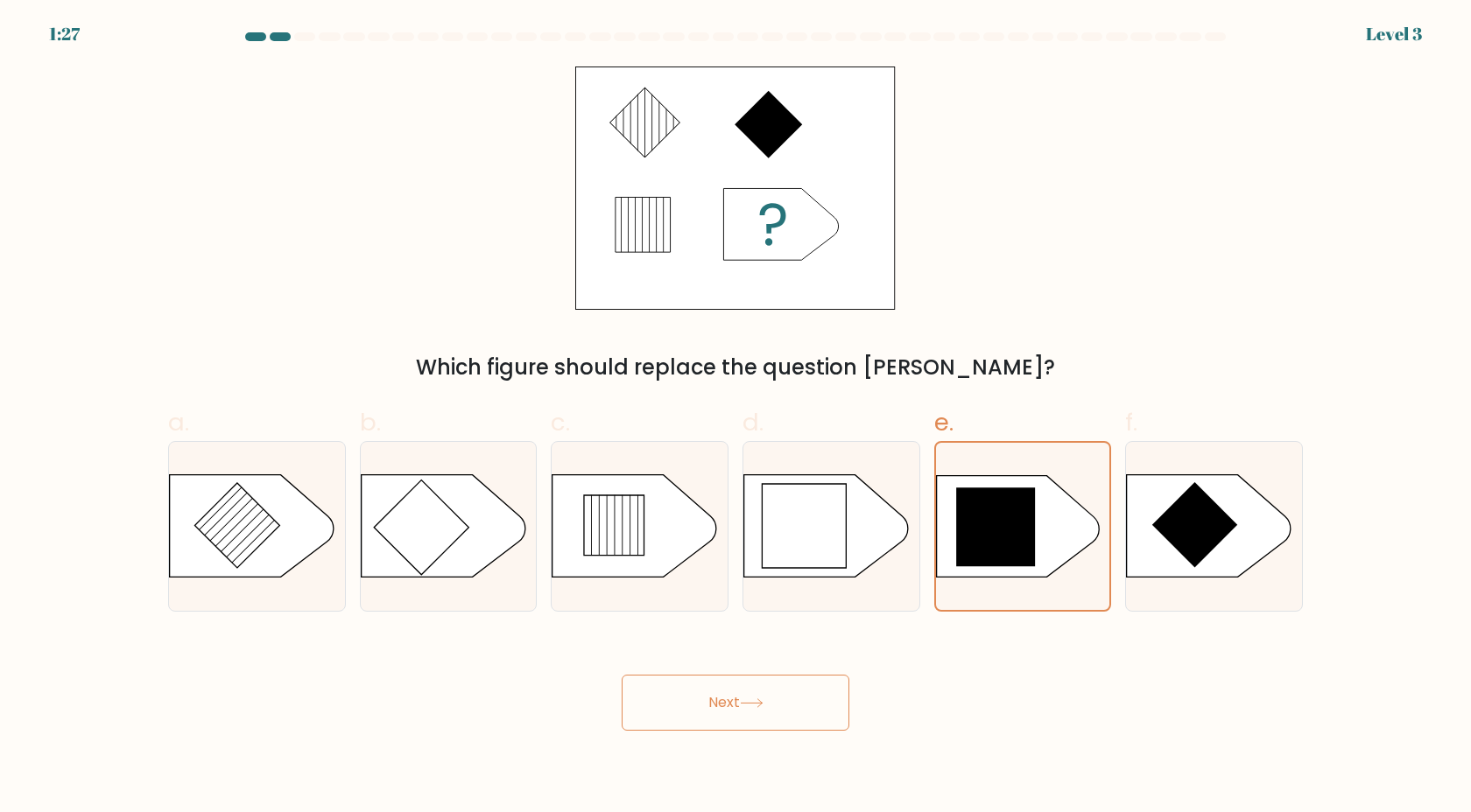
click at [784, 711] on button "Next" at bounding box center [736, 703] width 228 height 56
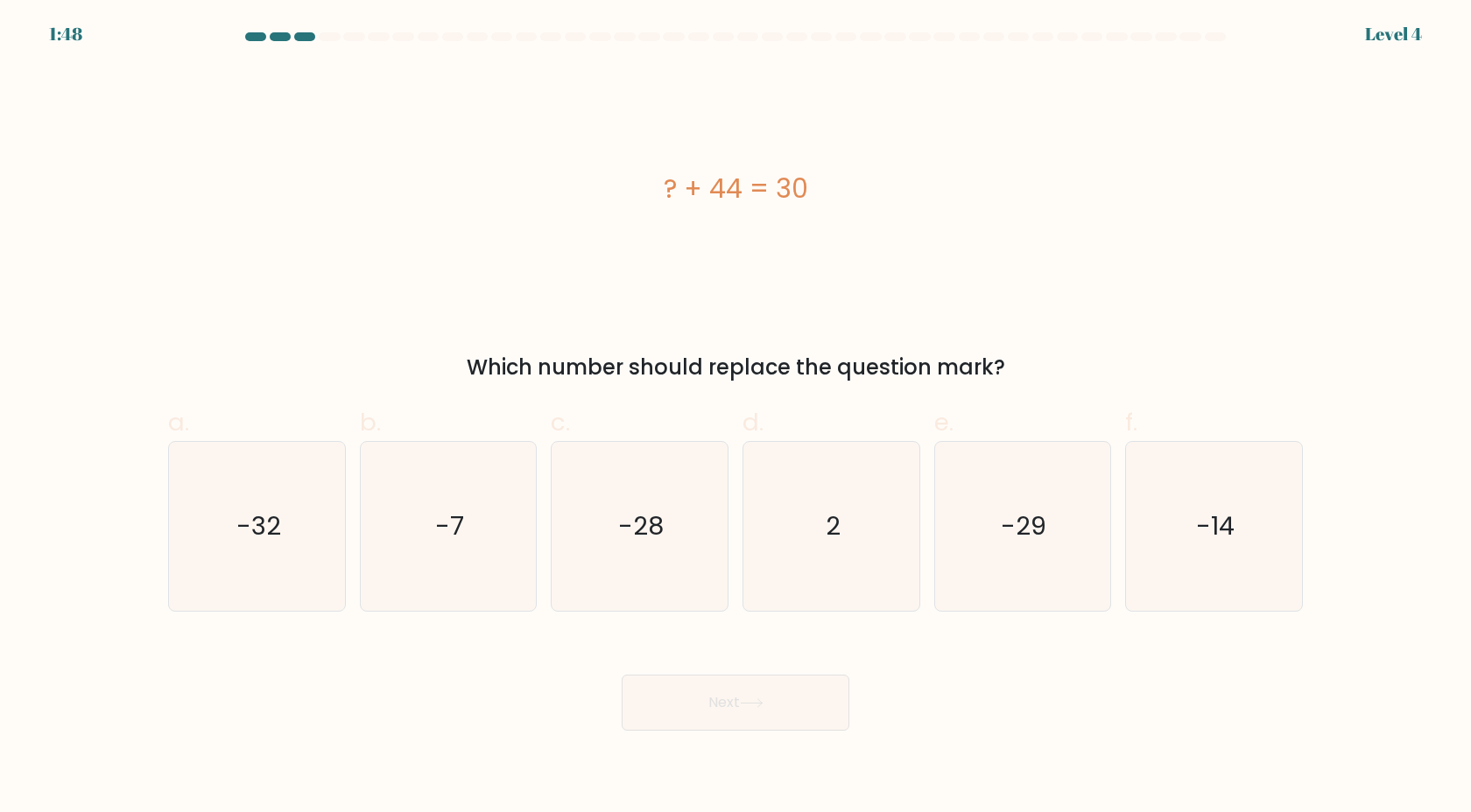
drag, startPoint x: 655, startPoint y: 186, endPoint x: 841, endPoint y: 219, distance: 188.9
click at [850, 221] on div "? + 44 = 30" at bounding box center [736, 188] width 1135 height 244
drag, startPoint x: 745, startPoint y: 182, endPoint x: 642, endPoint y: 94, distance: 135.5
click at [642, 94] on div "? + 44 = 30" at bounding box center [736, 188] width 1135 height 244
click at [679, 140] on div "? + 44 = 30" at bounding box center [736, 188] width 1135 height 244
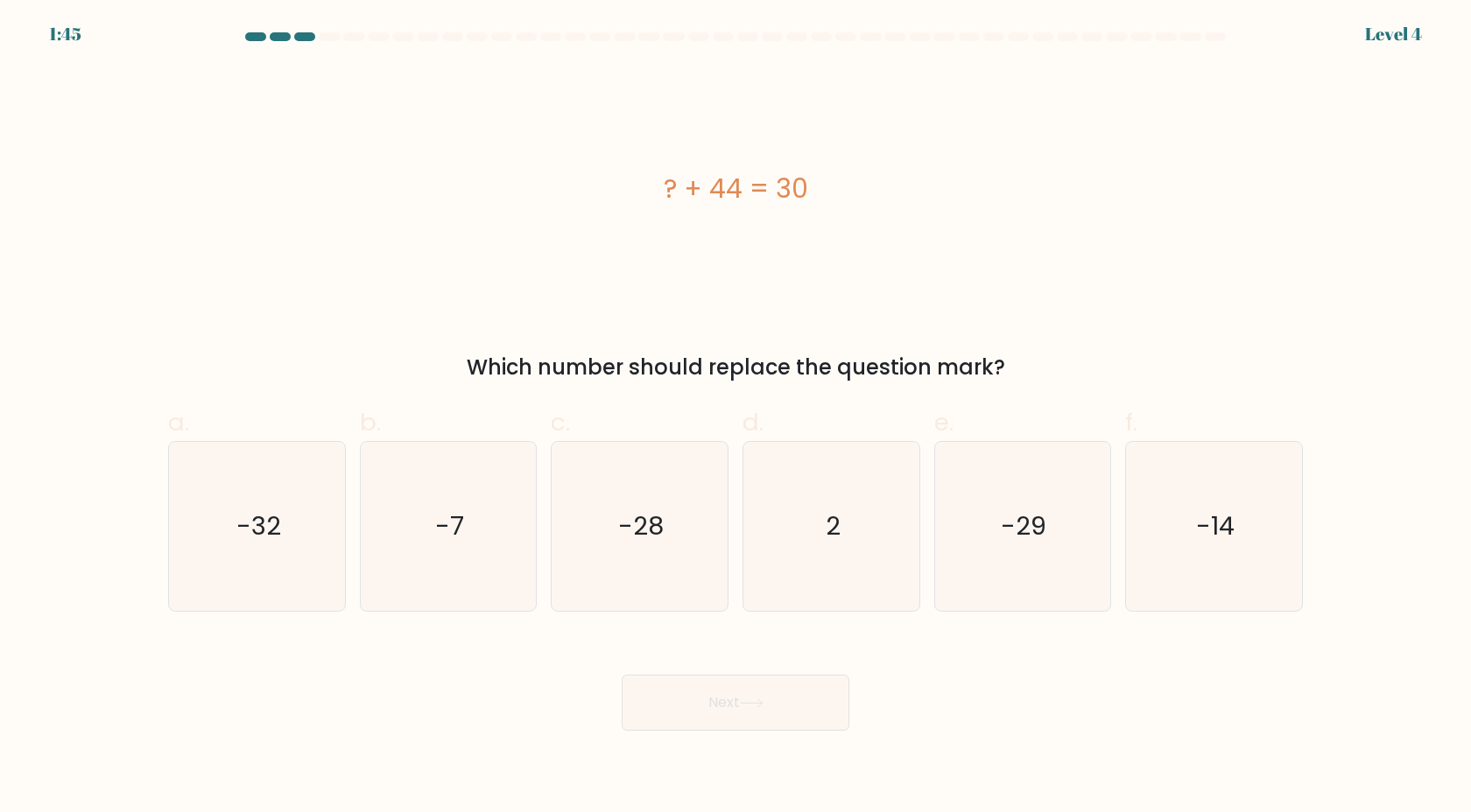
drag, startPoint x: 805, startPoint y: 166, endPoint x: 902, endPoint y: 178, distance: 97.7
click at [902, 178] on div "? + 44 = 30" at bounding box center [736, 189] width 1135 height 40
click at [753, 135] on div "? + 44 = 30" at bounding box center [736, 188] width 1135 height 244
click at [1269, 545] on icon "-14" at bounding box center [1214, 526] width 169 height 169
click at [736, 418] on input "f. -14" at bounding box center [736, 411] width 1 height 11
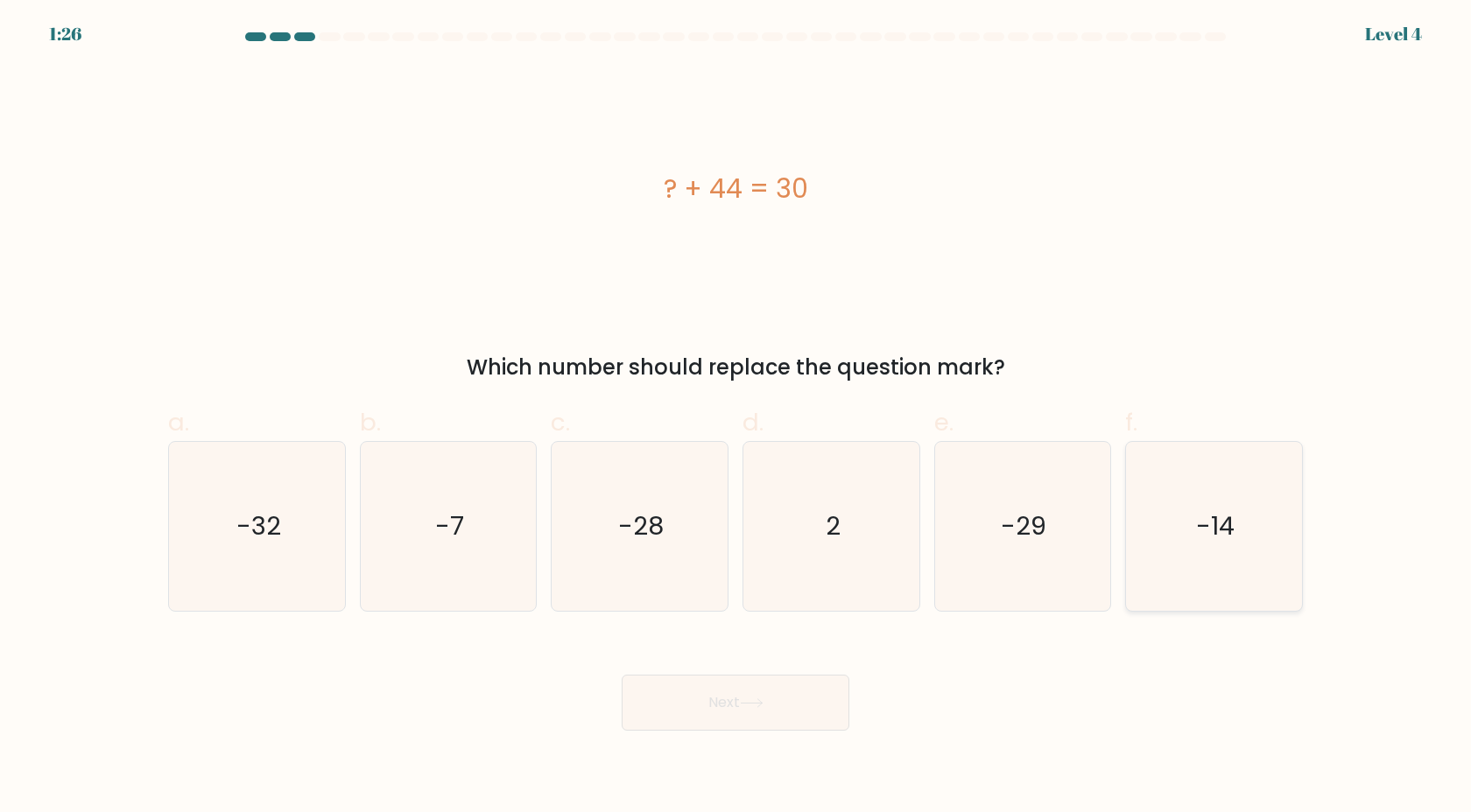
radio input "true"
click at [831, 685] on button "Next" at bounding box center [736, 703] width 228 height 56
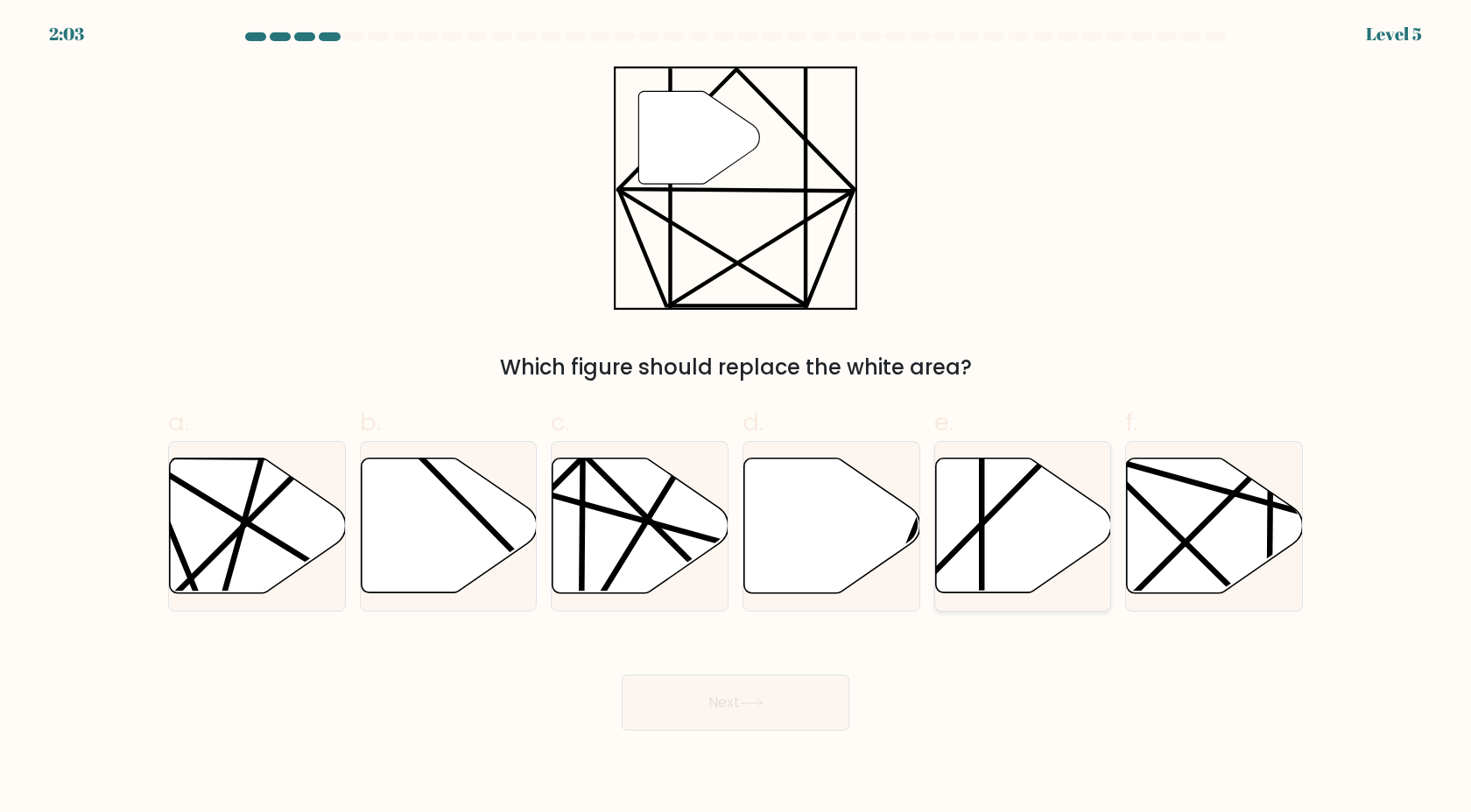
click at [1042, 509] on icon at bounding box center [1023, 525] width 176 height 134
click at [736, 418] on input "e." at bounding box center [736, 411] width 1 height 11
radio input "true"
click at [795, 699] on button "Next" at bounding box center [736, 703] width 228 height 56
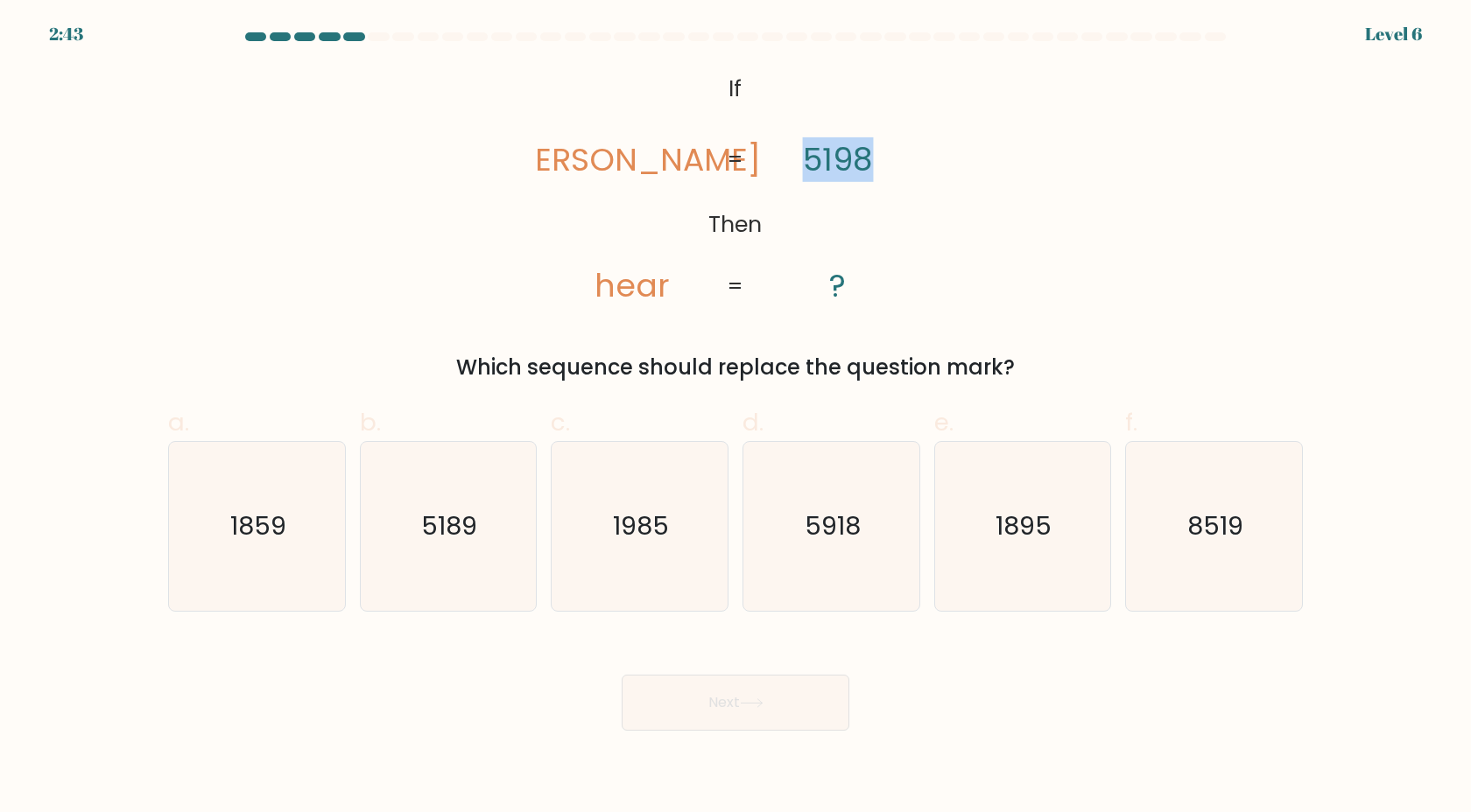
drag, startPoint x: 799, startPoint y: 167, endPoint x: 899, endPoint y: 180, distance: 100.8
click at [899, 180] on icon "@import url('https://fonts.googleapis.com/css?family=Abril+Fatface:400,100,100i…" at bounding box center [736, 188] width 396 height 244
click at [893, 206] on icon "@import url('https://fonts.googleapis.com/css?family=Abril+Fatface:400,100,100i…" at bounding box center [736, 188] width 396 height 244
click at [1062, 564] on icon "1895" at bounding box center [1022, 526] width 169 height 169
click at [736, 418] on input "e. 1895" at bounding box center [736, 411] width 1 height 11
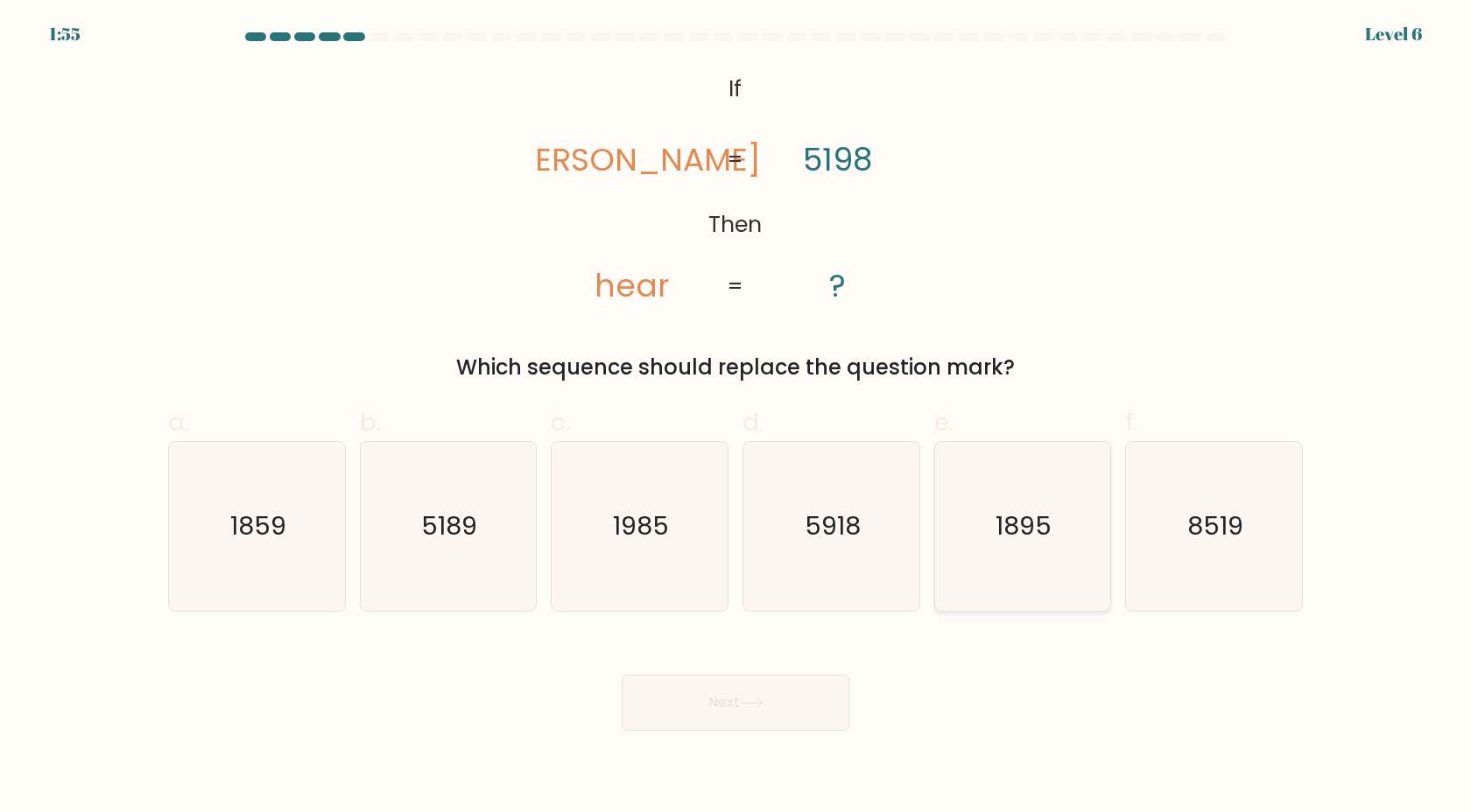
radio input "true"
click at [845, 689] on button "Next" at bounding box center [736, 703] width 228 height 56
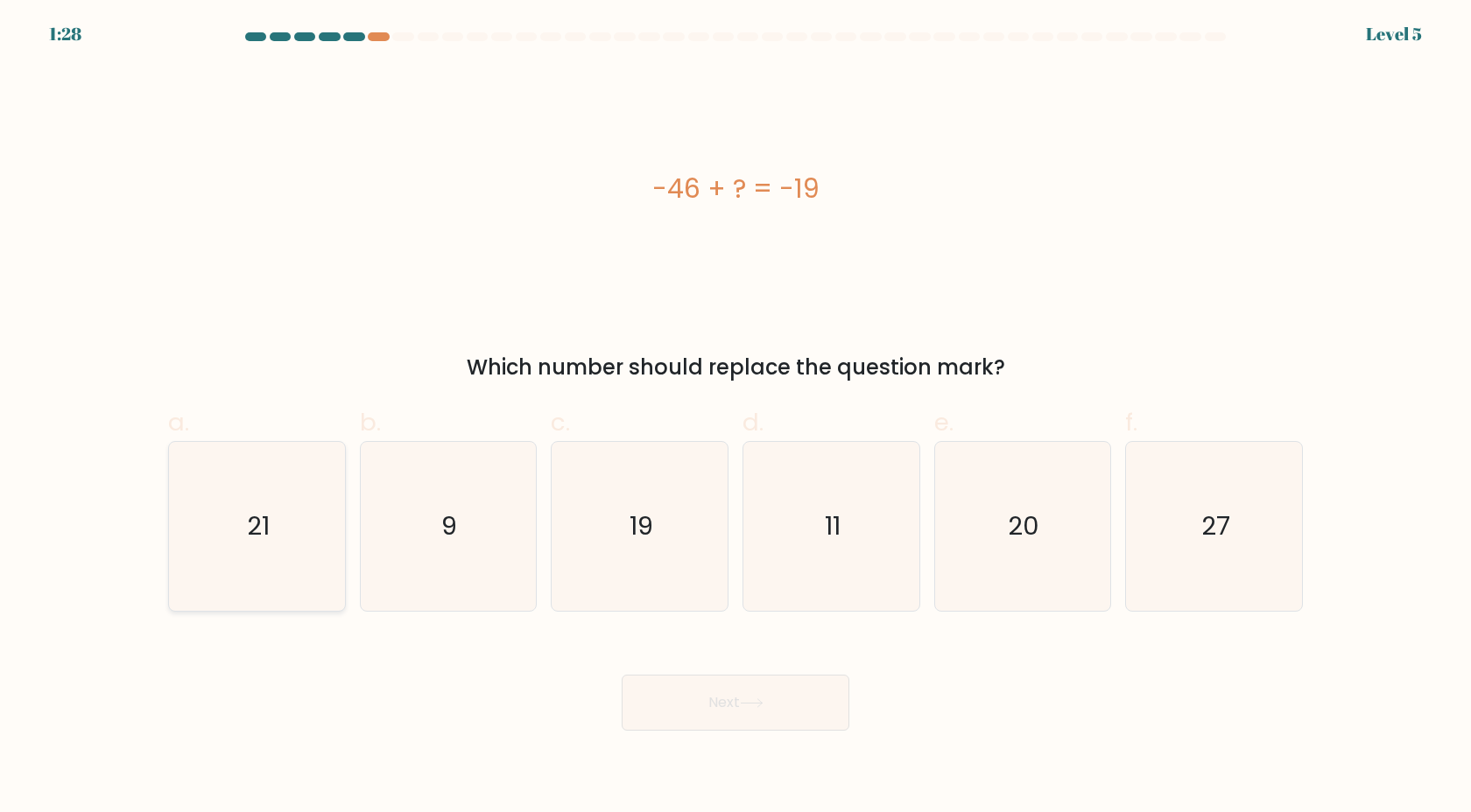
click at [281, 575] on icon "21" at bounding box center [257, 526] width 169 height 169
click at [736, 418] on input "a. 21" at bounding box center [736, 411] width 1 height 11
radio input "true"
click at [736, 406] on input "b. 9" at bounding box center [736, 411] width 1 height 11
radio input "true"
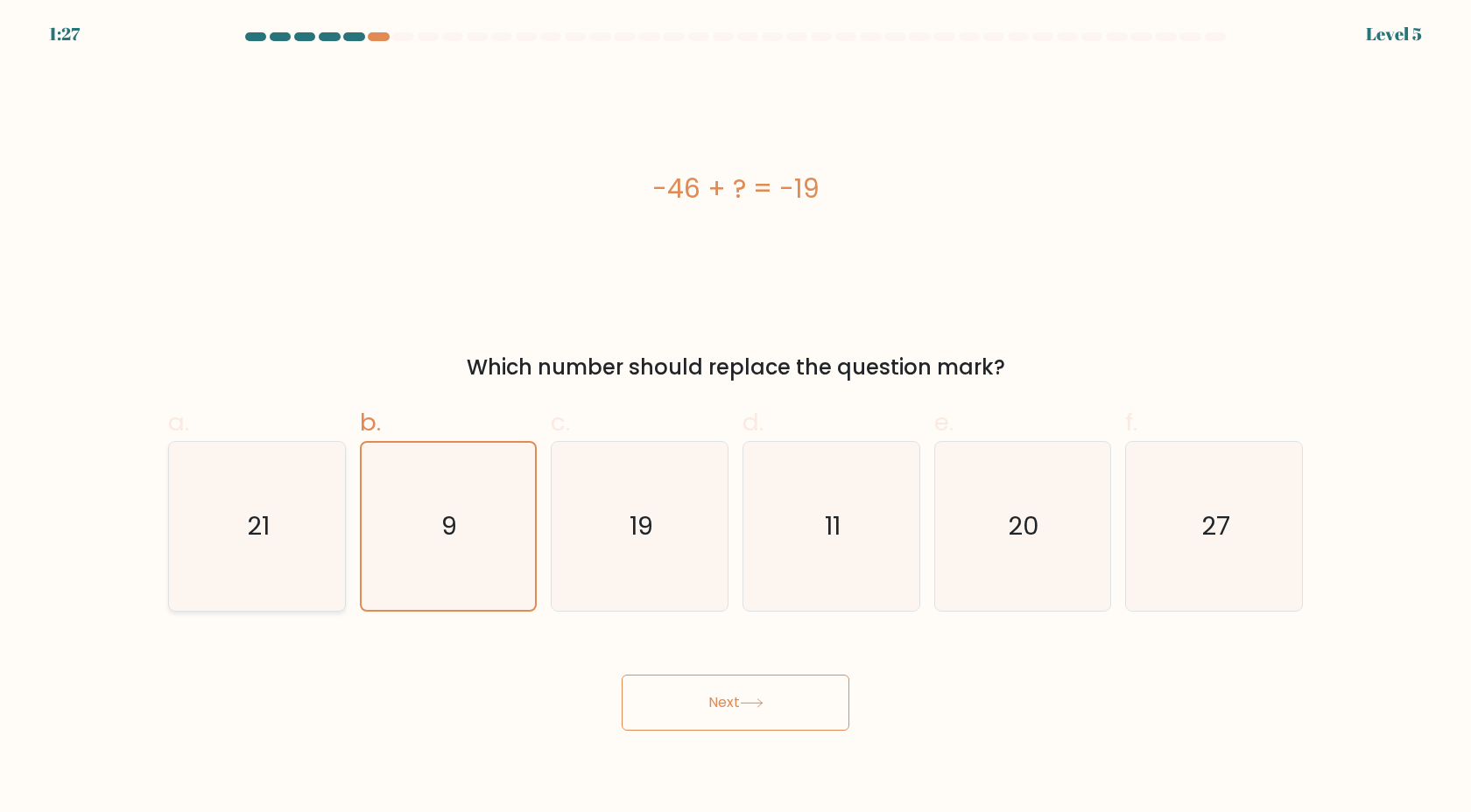
click at [736, 406] on input "a. 21" at bounding box center [736, 411] width 1 height 11
radio input "true"
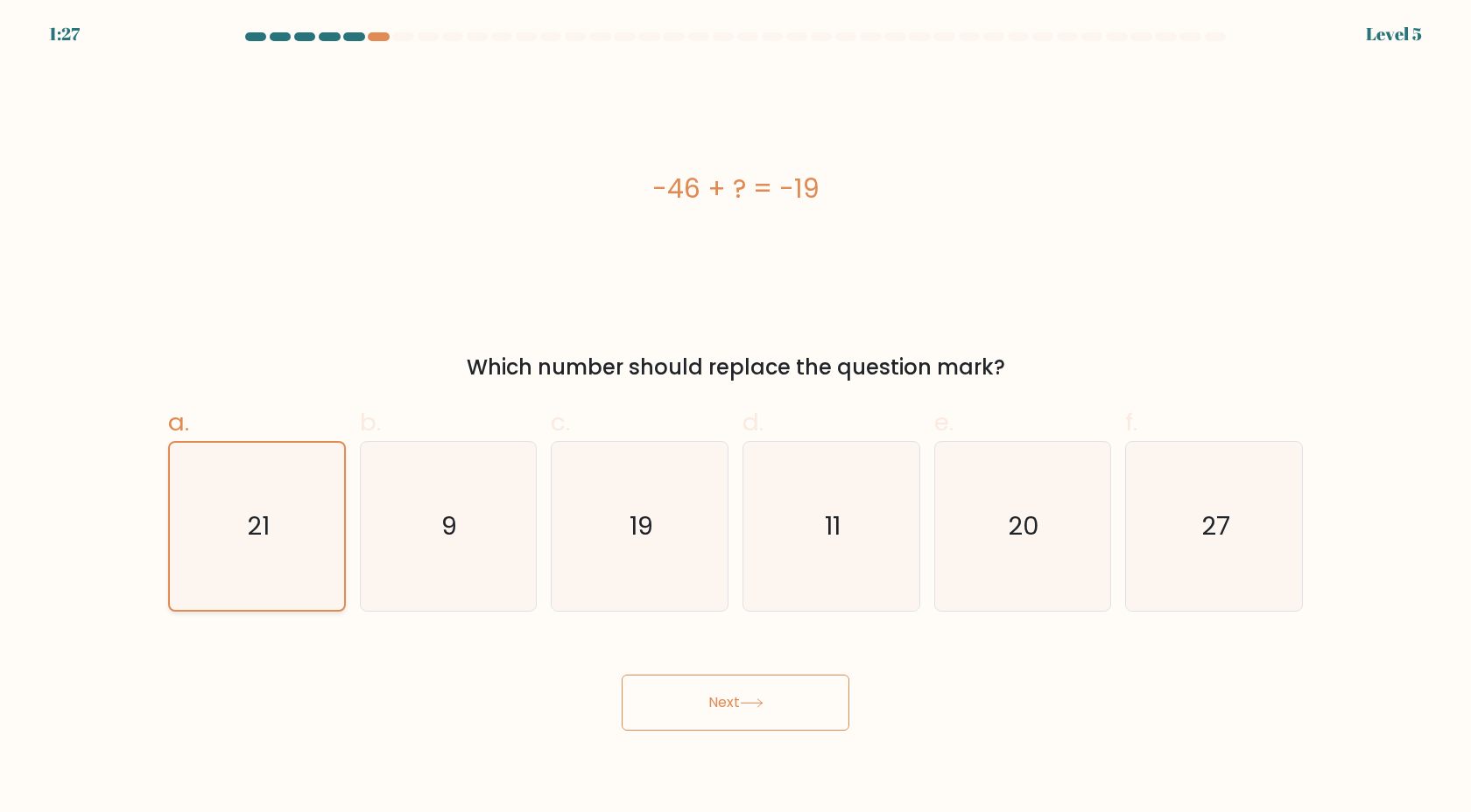
click at [736, 406] on input "b. 9" at bounding box center [736, 411] width 1 height 11
radio input "true"
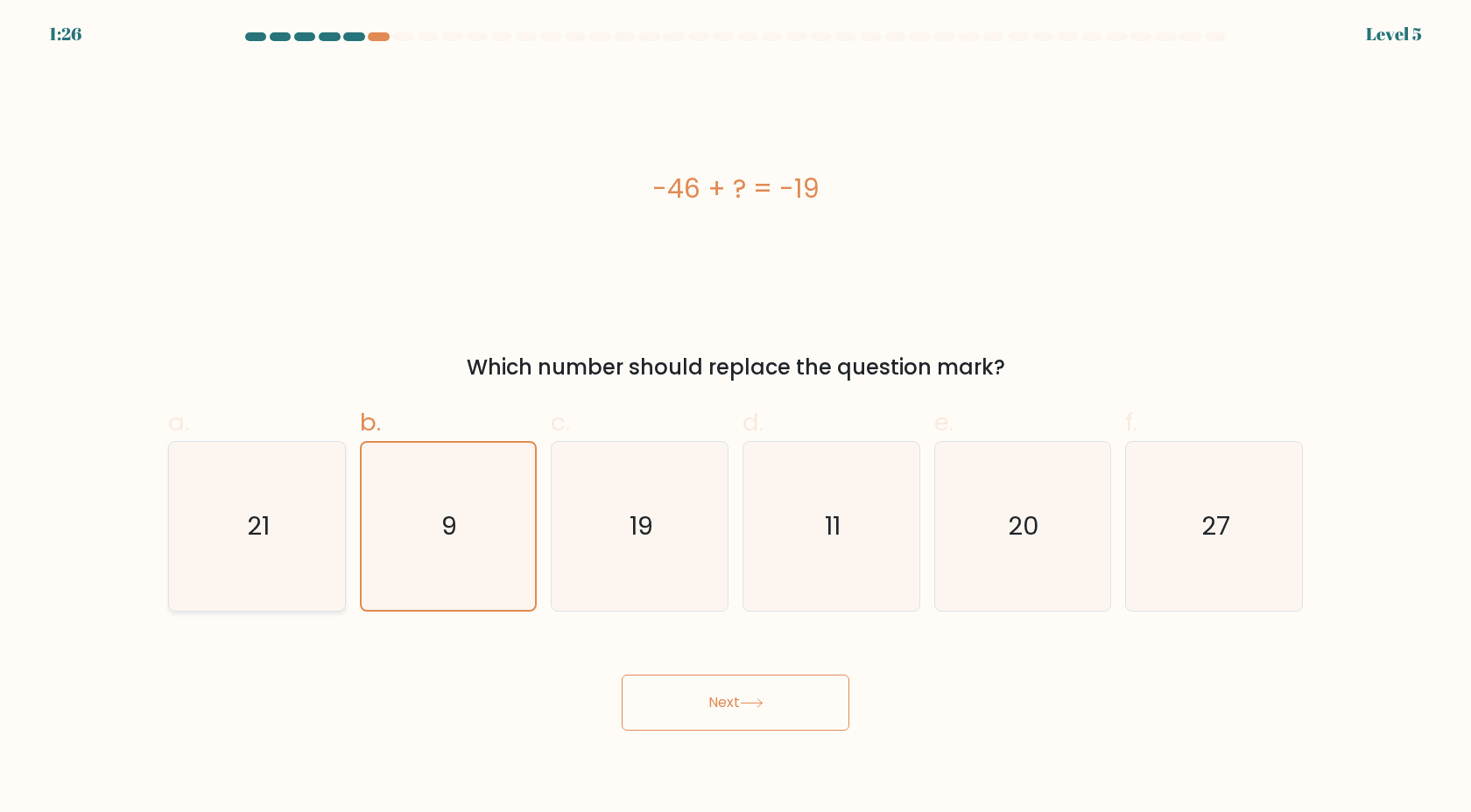
click at [736, 406] on input "a. 21" at bounding box center [736, 411] width 1 height 11
radio input "true"
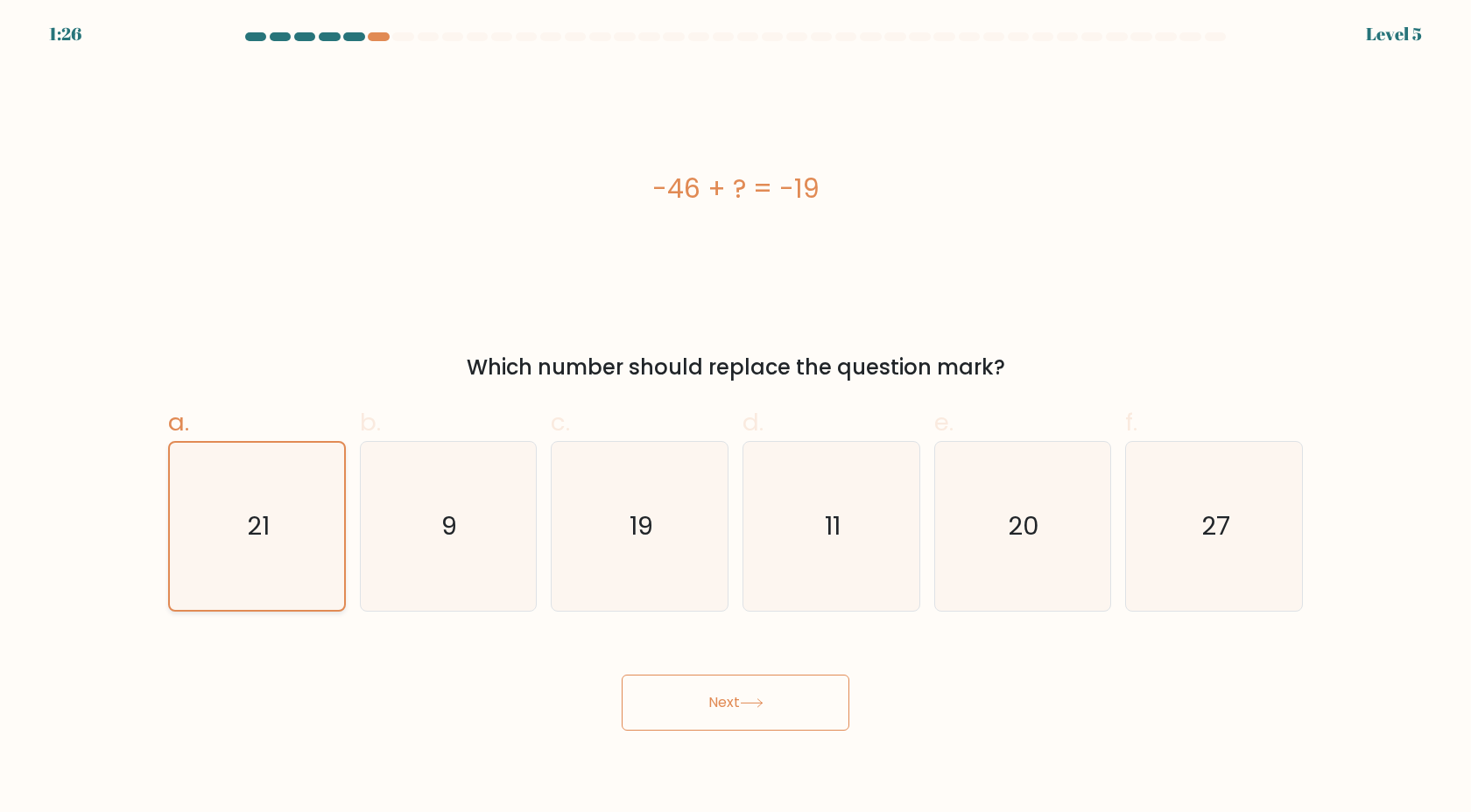
click at [736, 406] on input "b. 9" at bounding box center [736, 411] width 1 height 11
radio input "true"
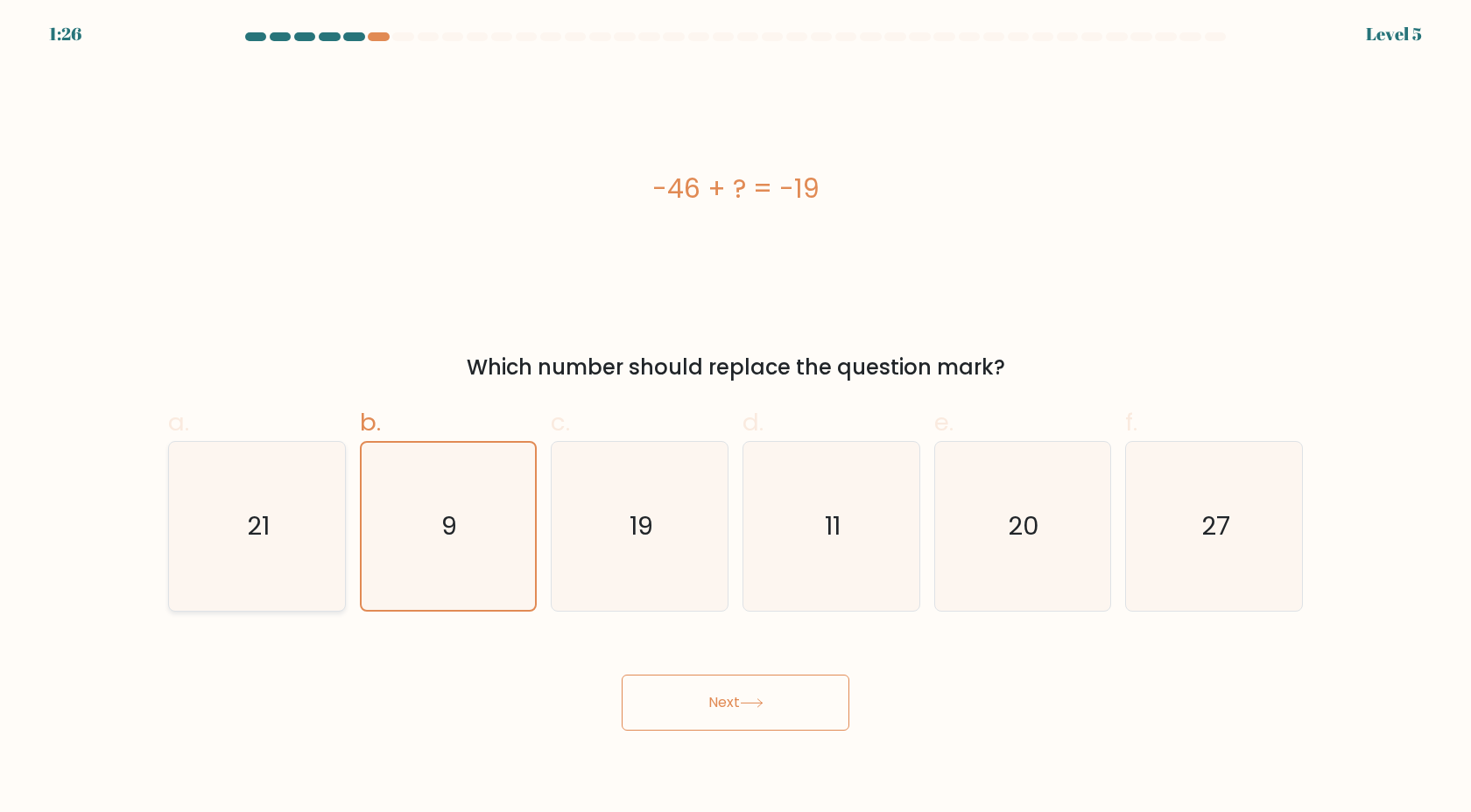
click at [736, 406] on input "a. 21" at bounding box center [736, 411] width 1 height 11
radio input "true"
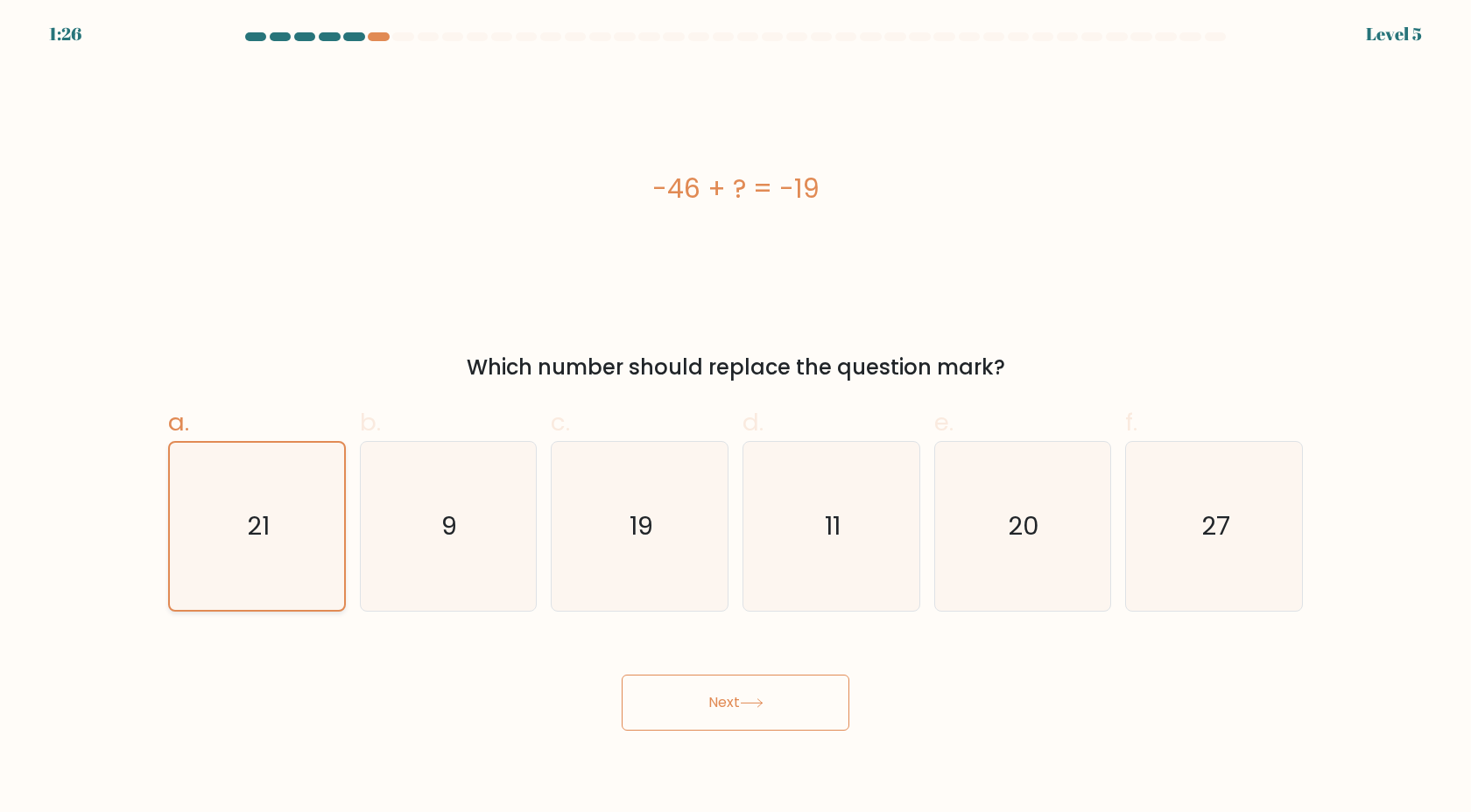
click at [736, 406] on input "b. 9" at bounding box center [736, 411] width 1 height 11
radio input "true"
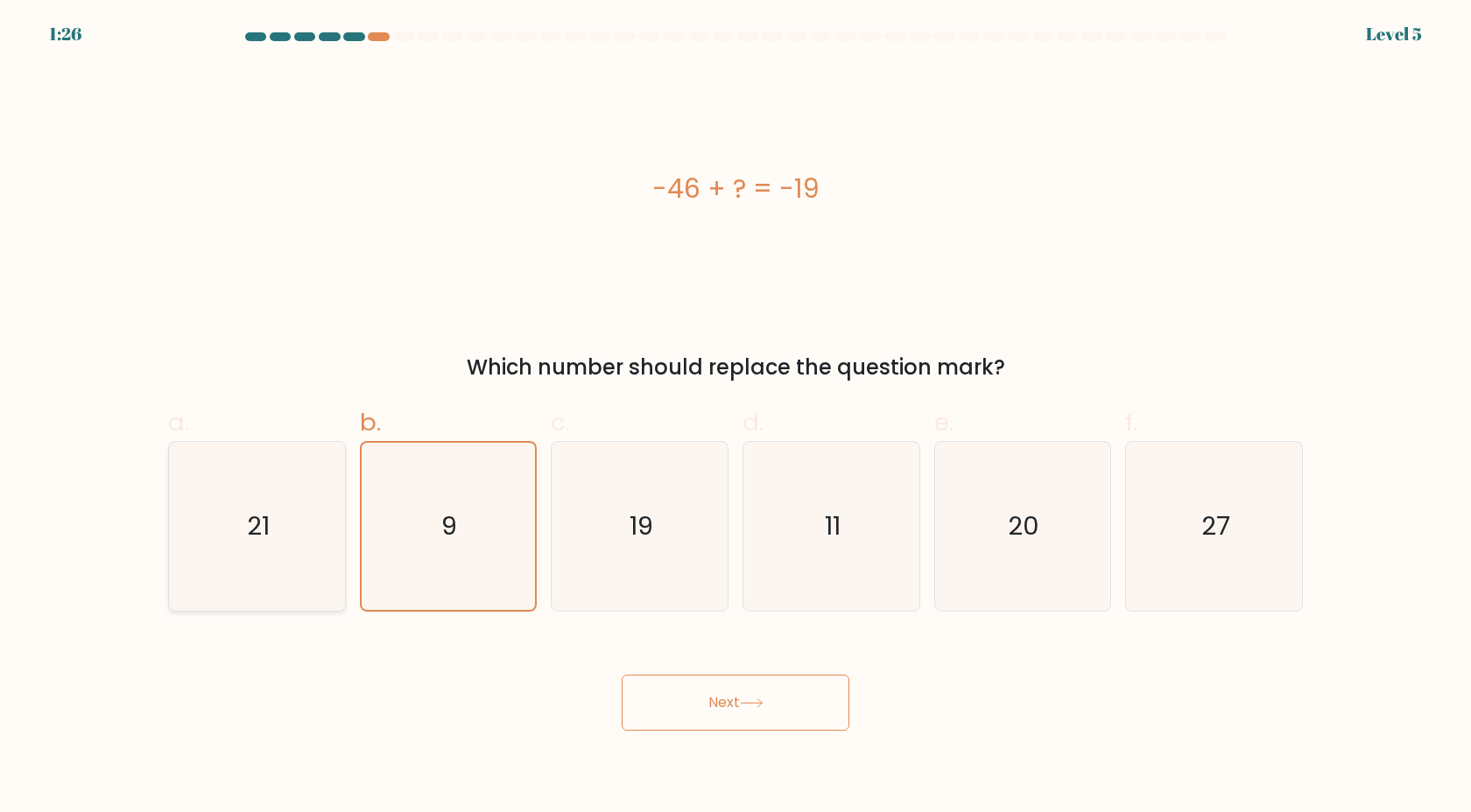
click at [736, 406] on input "a. 21" at bounding box center [736, 411] width 1 height 11
radio input "true"
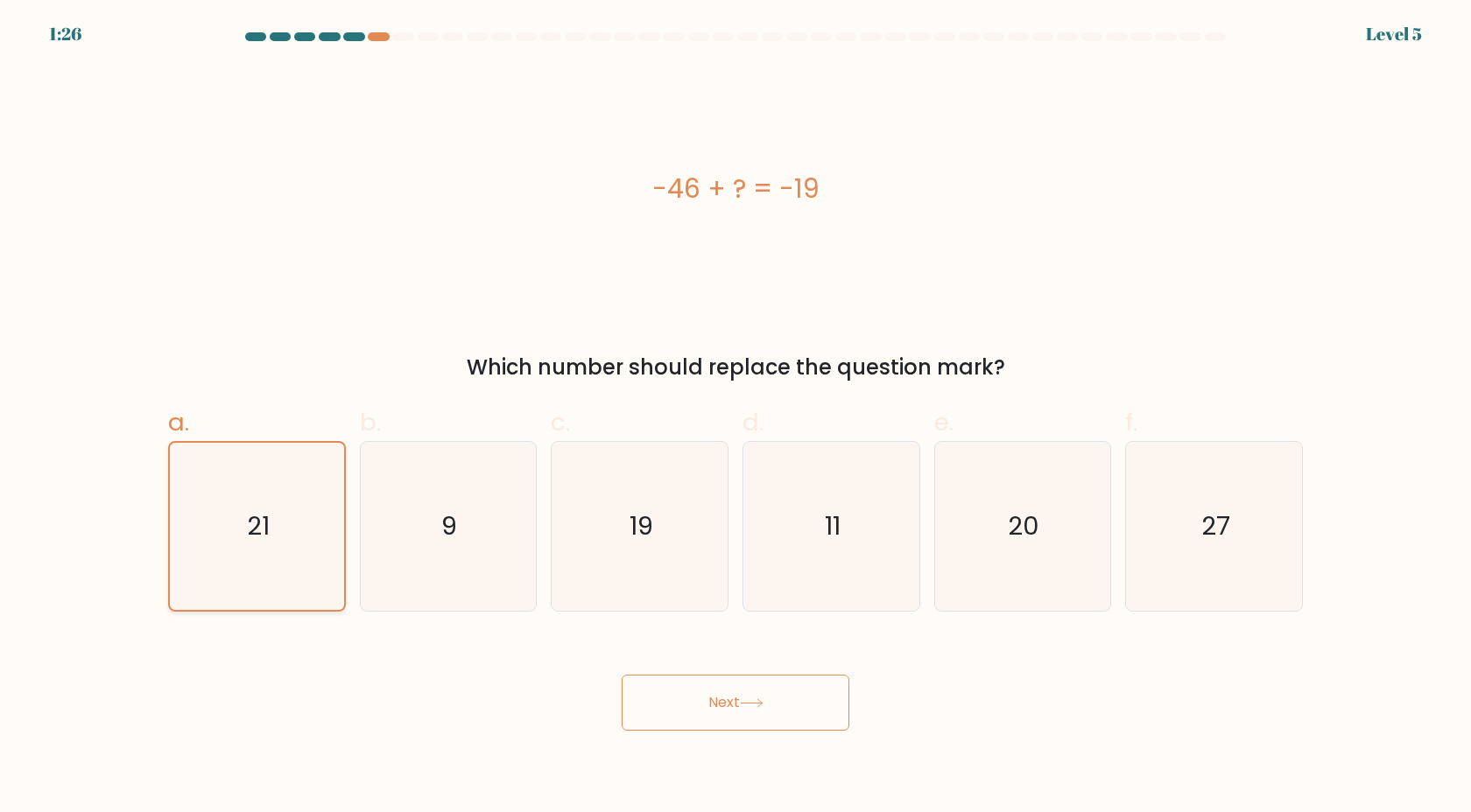
click at [736, 406] on input "b. 9" at bounding box center [736, 411] width 1 height 11
radio input "true"
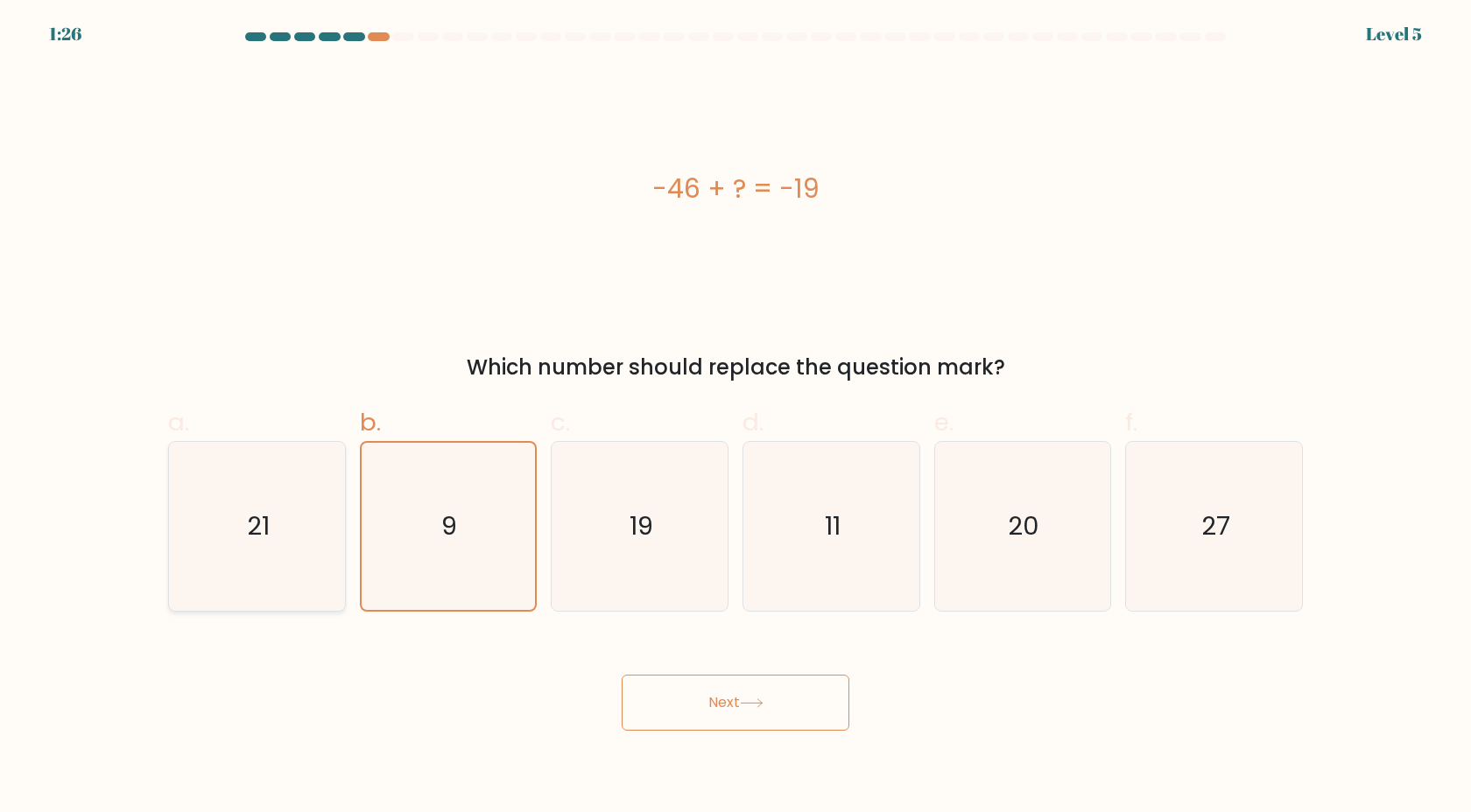
click at [736, 406] on input "a. 21" at bounding box center [736, 411] width 1 height 11
radio input "true"
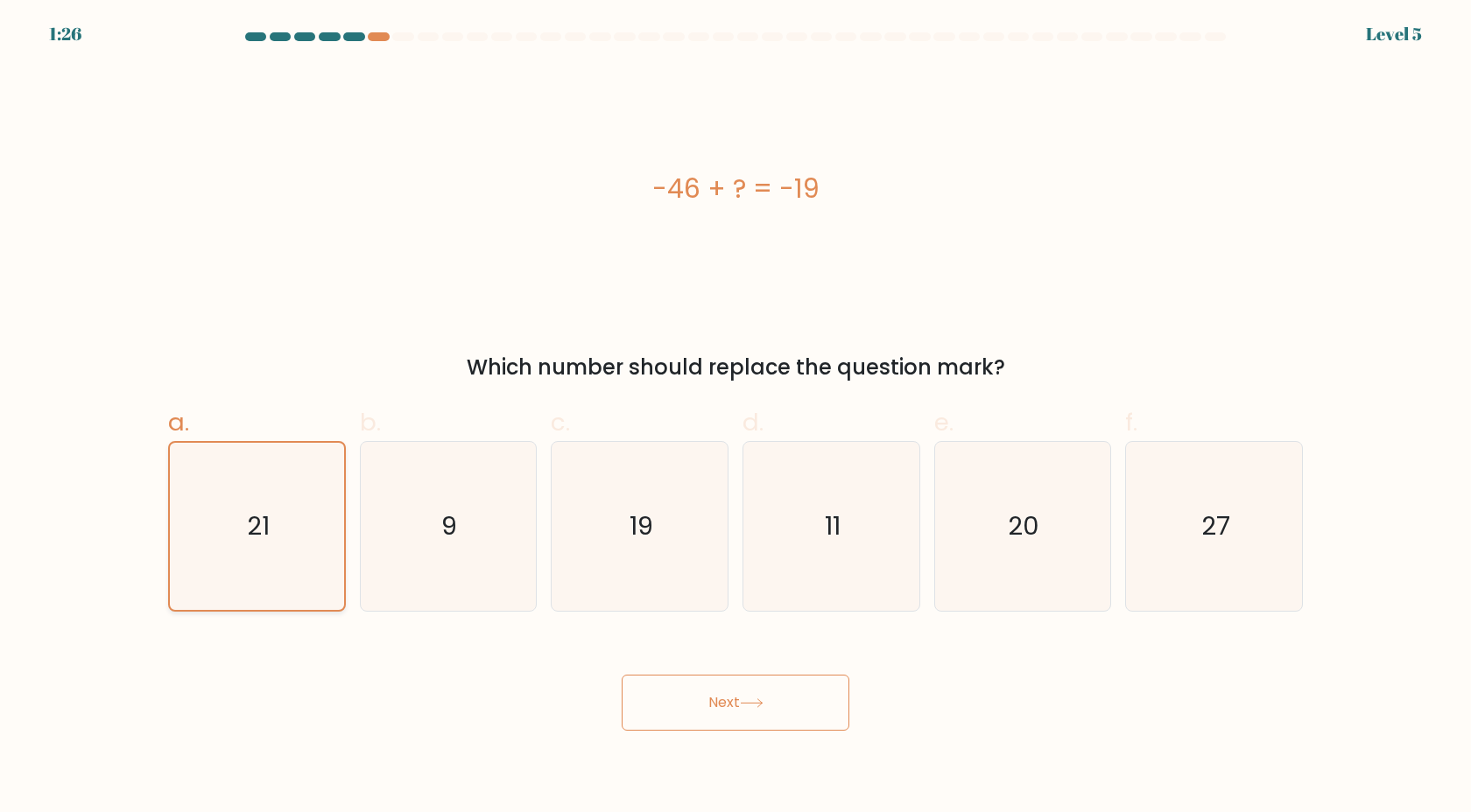
click at [736, 406] on input "b. 9" at bounding box center [736, 411] width 1 height 11
radio input "true"
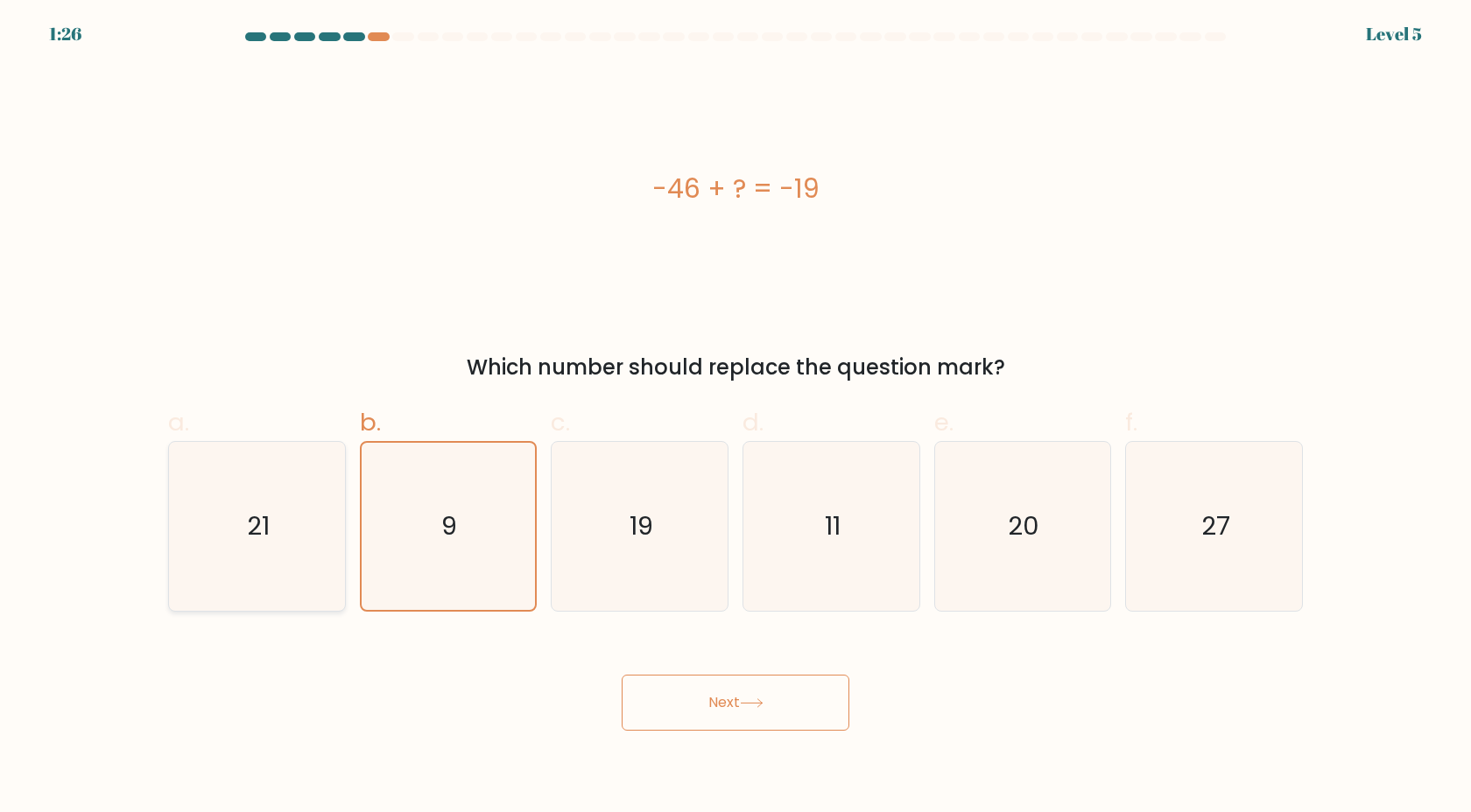
click at [736, 406] on input "c. 19" at bounding box center [736, 411] width 1 height 11
radio input "true"
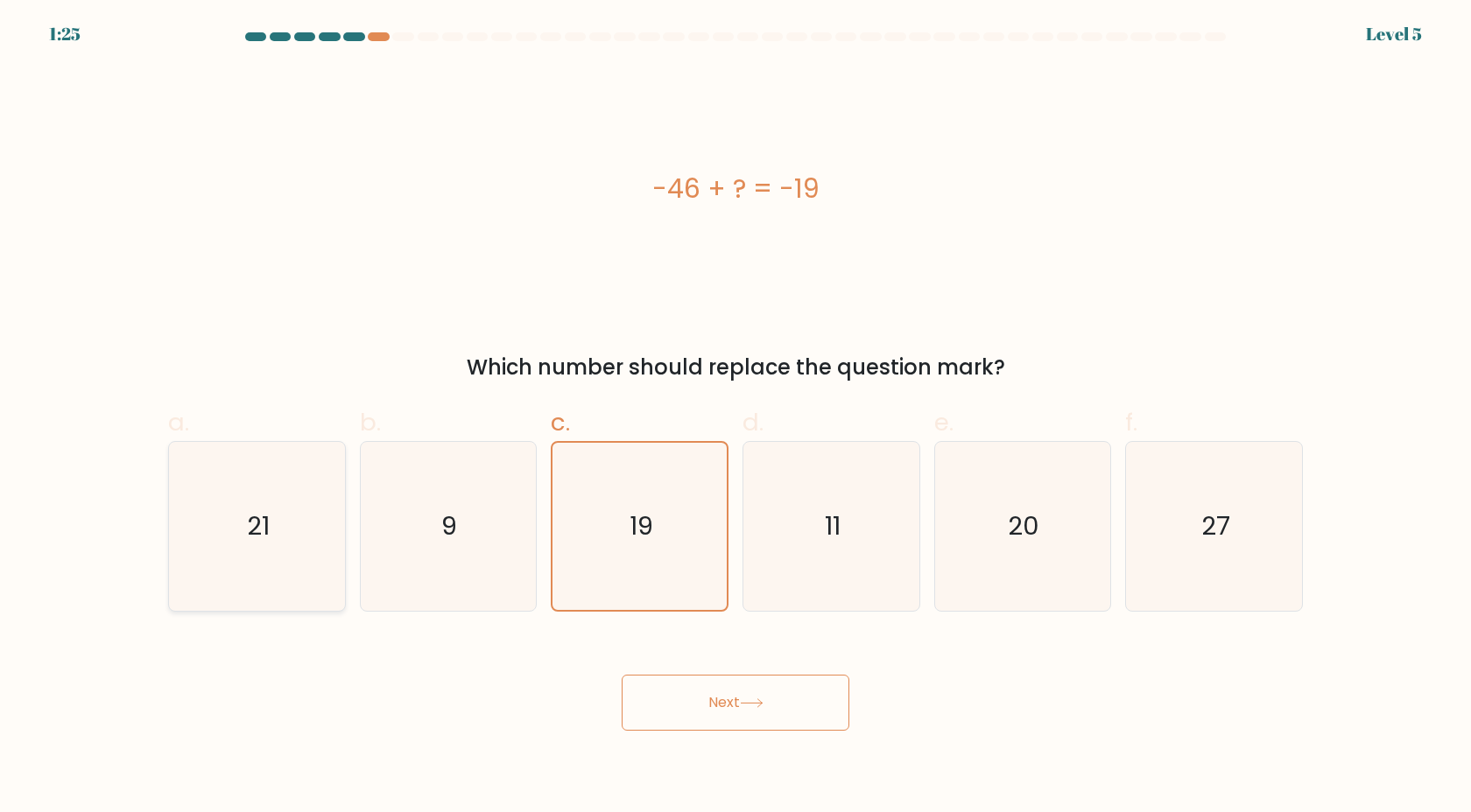
click at [736, 406] on input "b. 9" at bounding box center [736, 411] width 1 height 11
radio input "true"
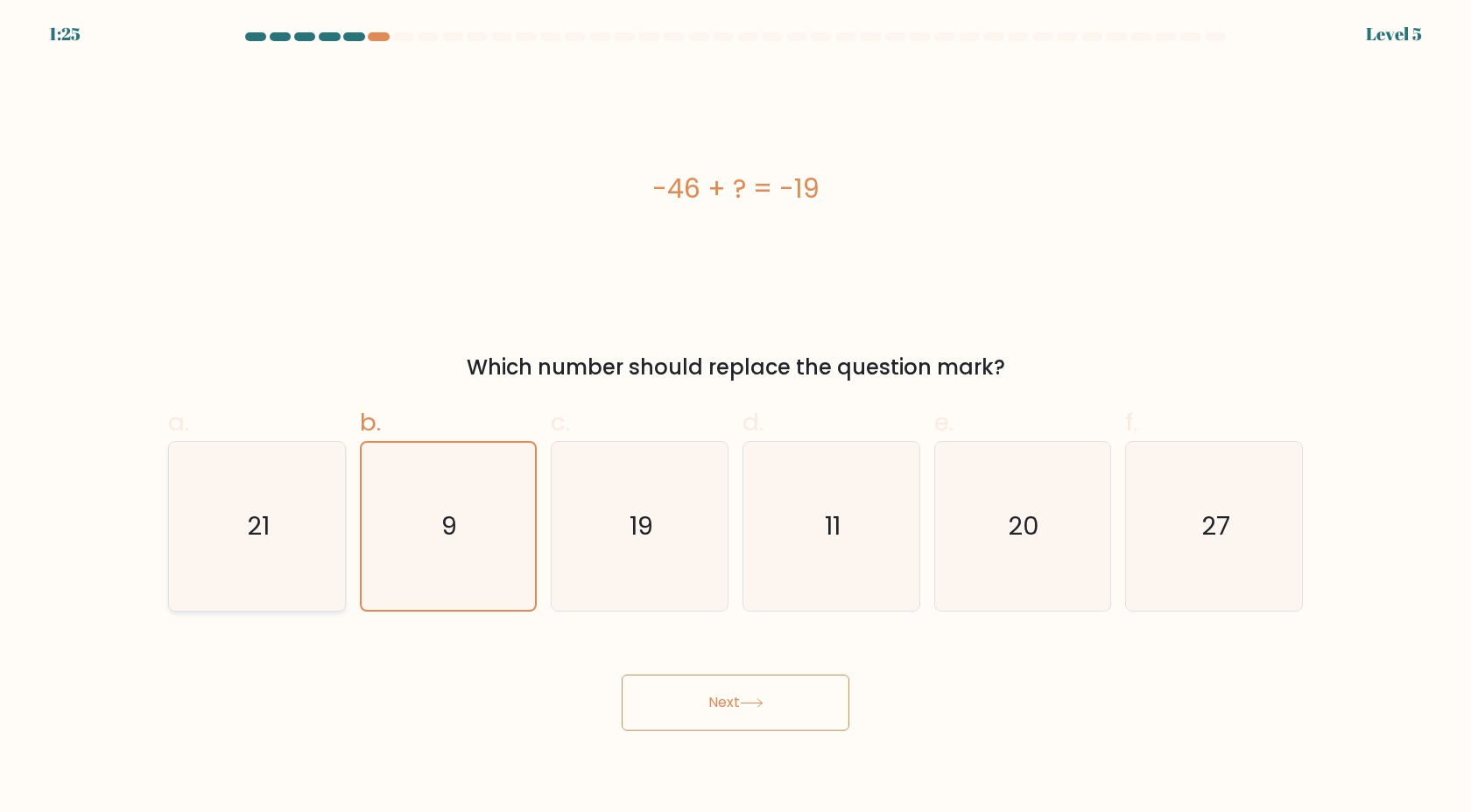
click at [736, 406] on input "c. 19" at bounding box center [736, 411] width 1 height 11
radio input "true"
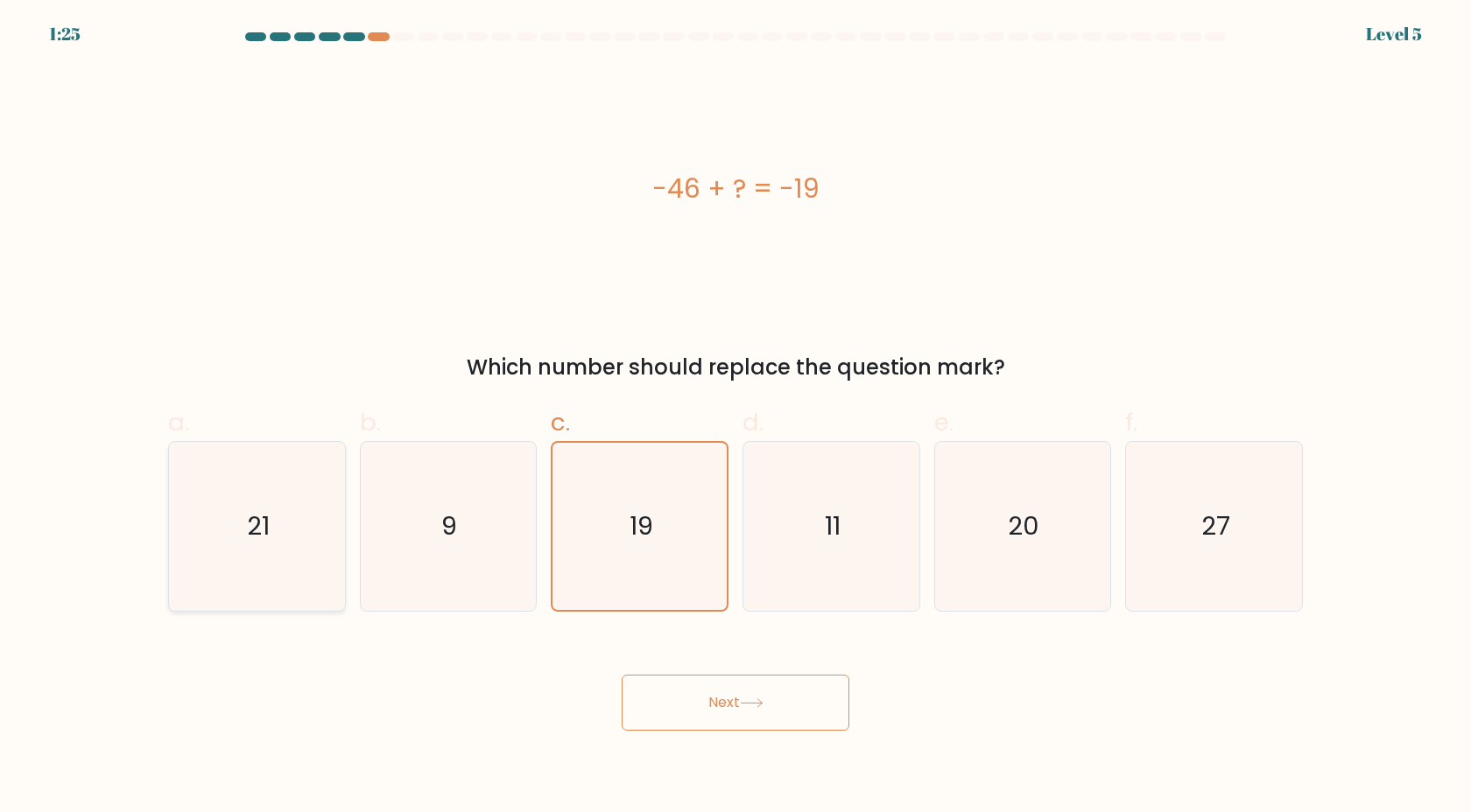
click at [736, 406] on input "b. 9" at bounding box center [736, 411] width 1 height 11
radio input "true"
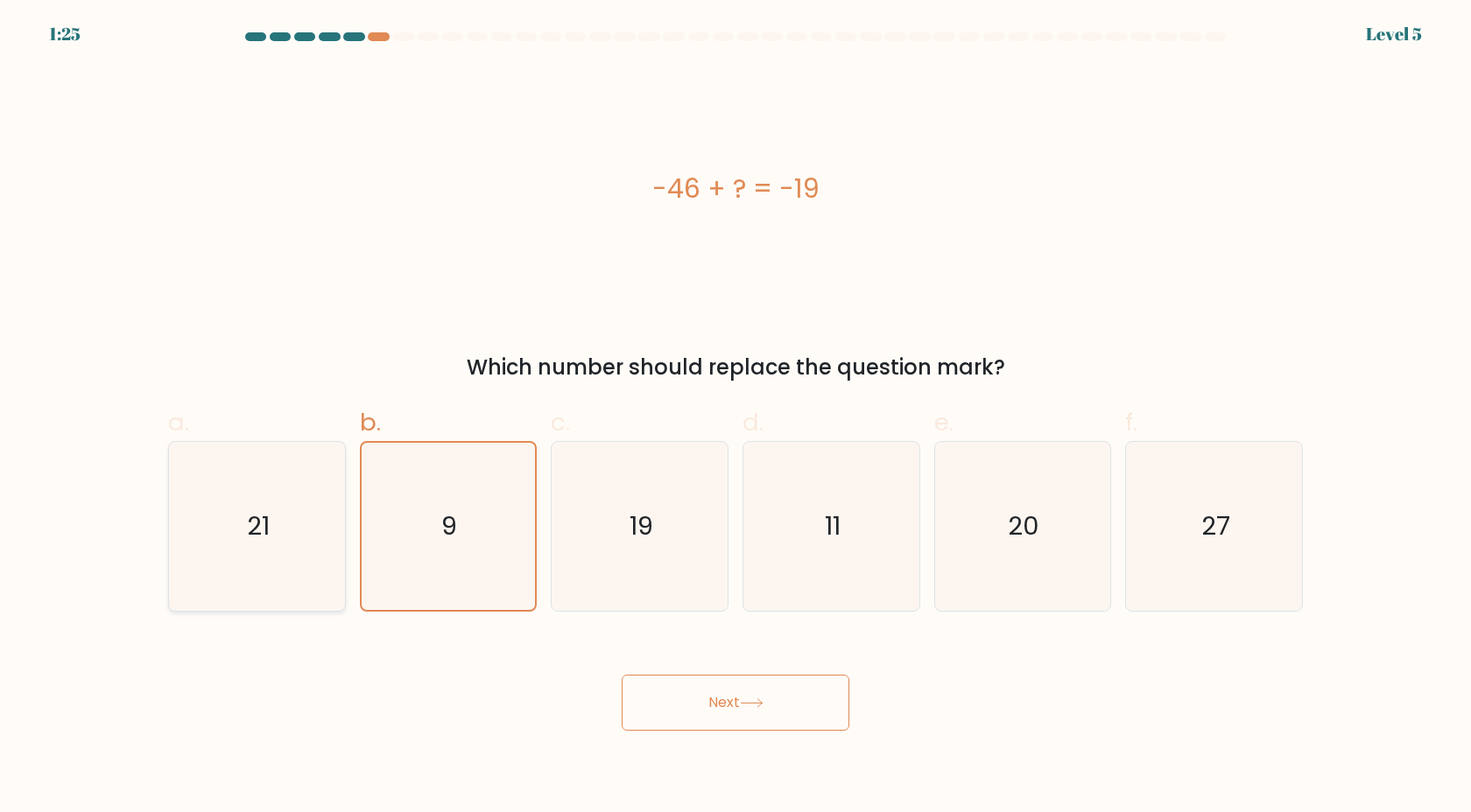
click at [736, 406] on input "c. 19" at bounding box center [736, 411] width 1 height 11
radio input "true"
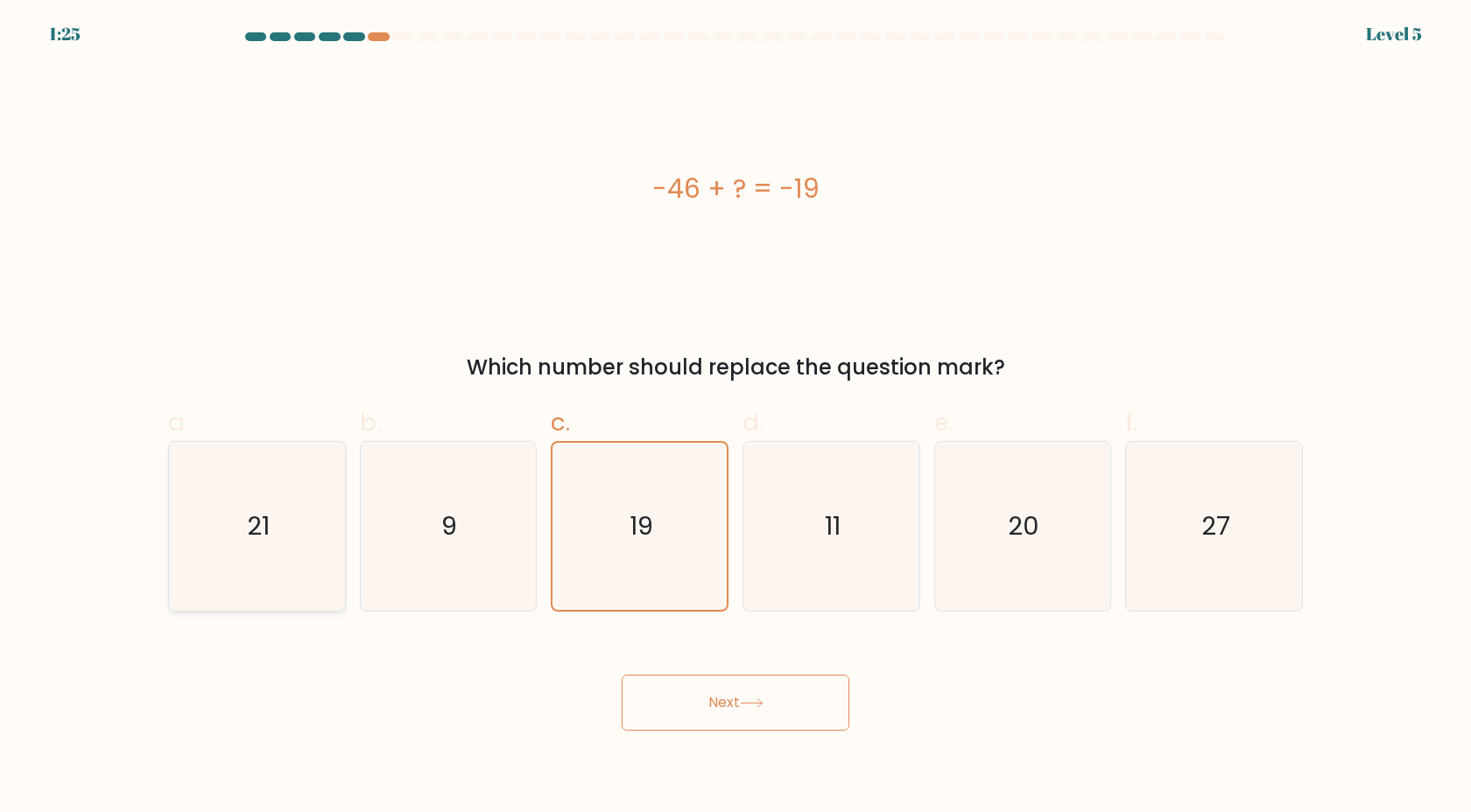
click at [736, 406] on input "b. 9" at bounding box center [736, 411] width 1 height 11
radio input "true"
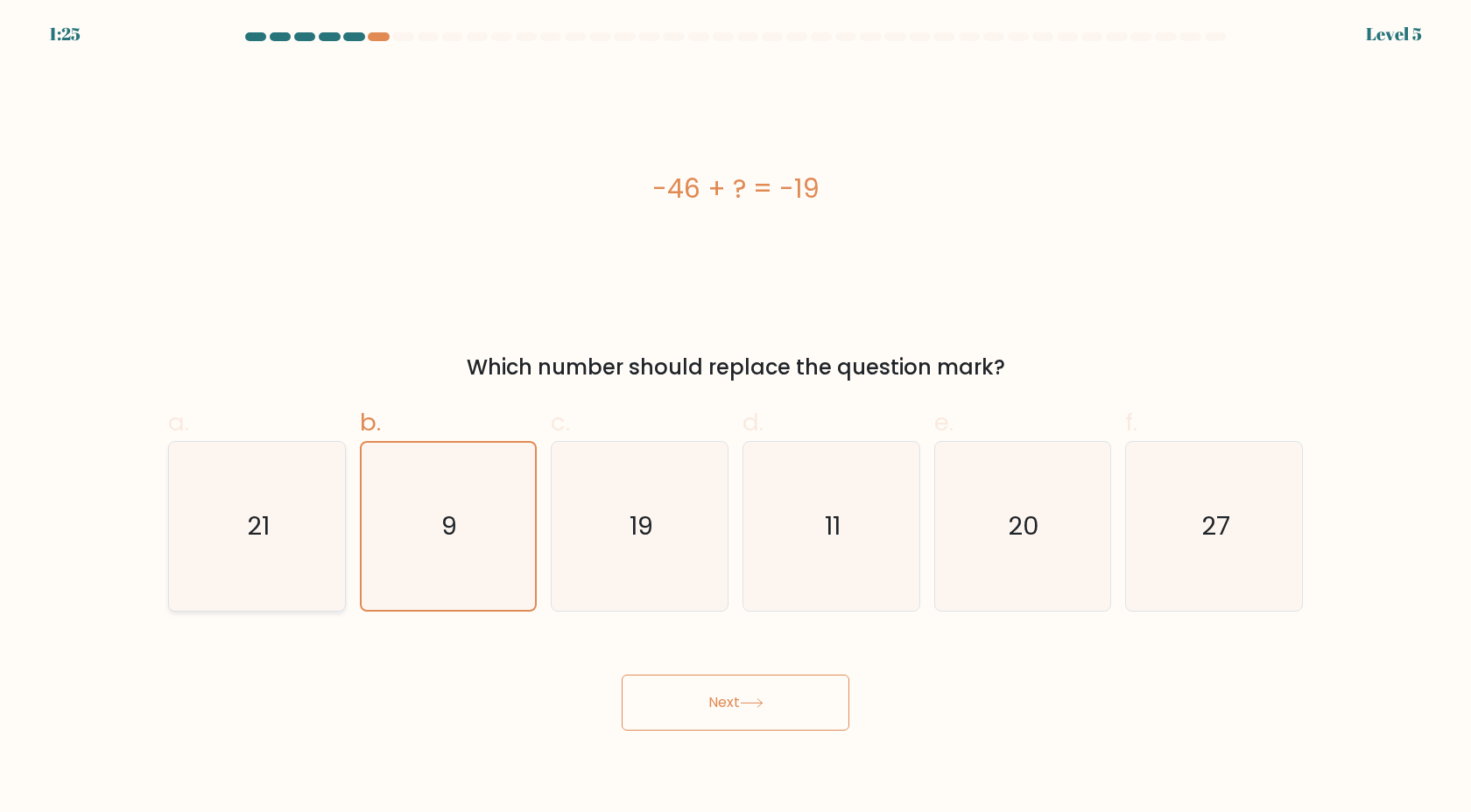
click at [736, 406] on input "c. 19" at bounding box center [736, 411] width 1 height 11
radio input "true"
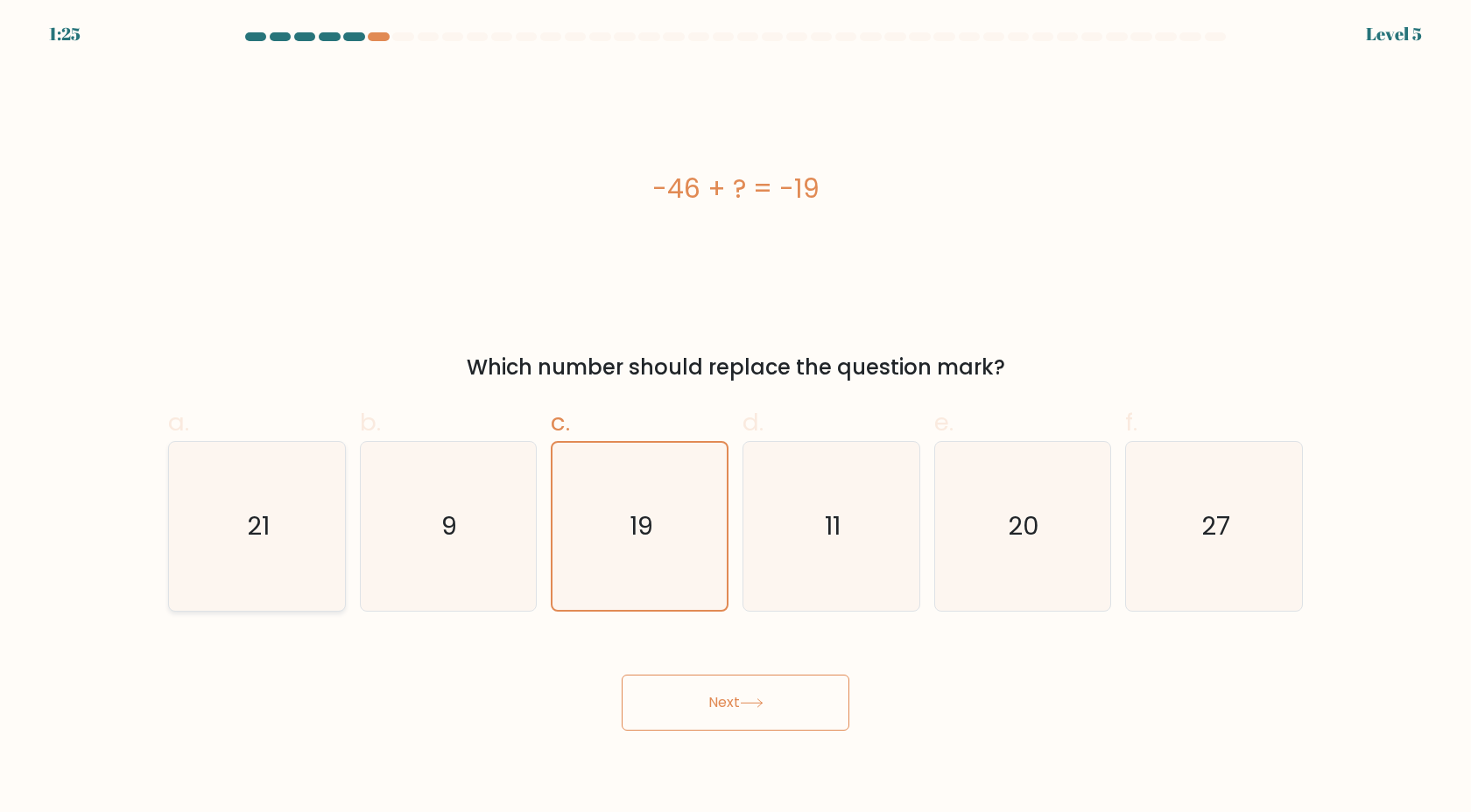
click at [736, 406] on input "b. 9" at bounding box center [736, 411] width 1 height 11
radio input "true"
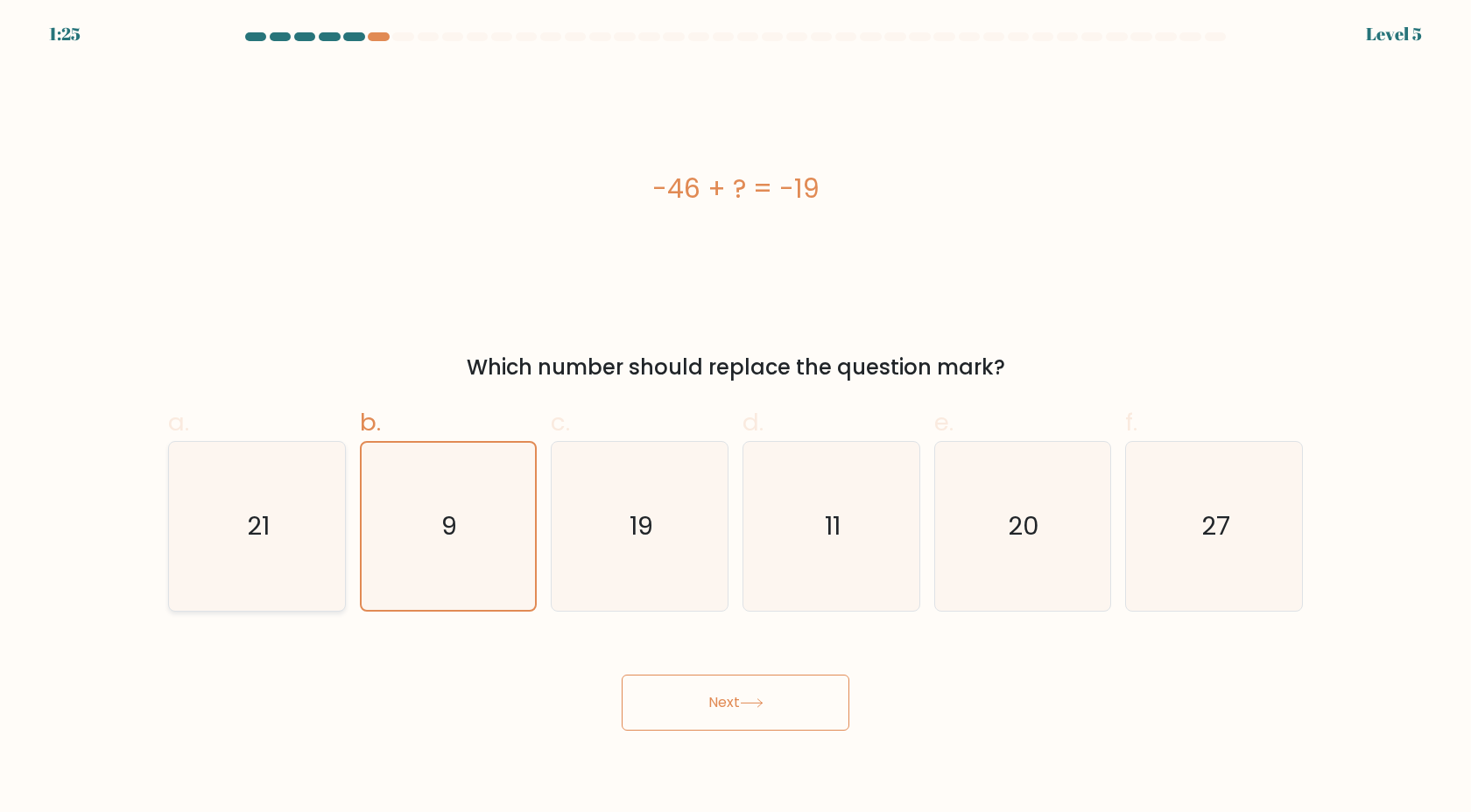
click at [736, 406] on input "c. 19" at bounding box center [736, 411] width 1 height 11
radio input "true"
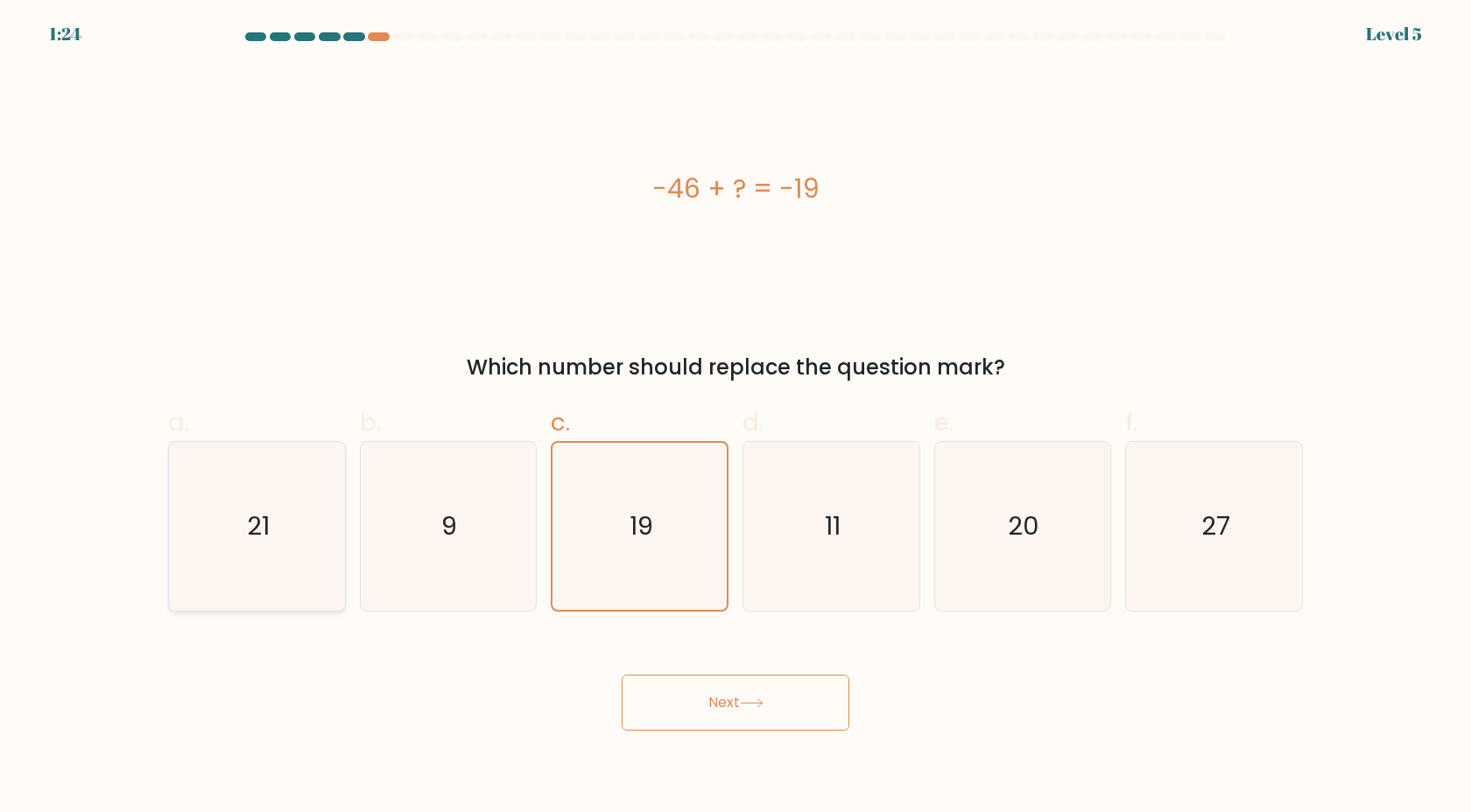
click at [736, 406] on input "b. 9" at bounding box center [736, 411] width 1 height 11
radio input "true"
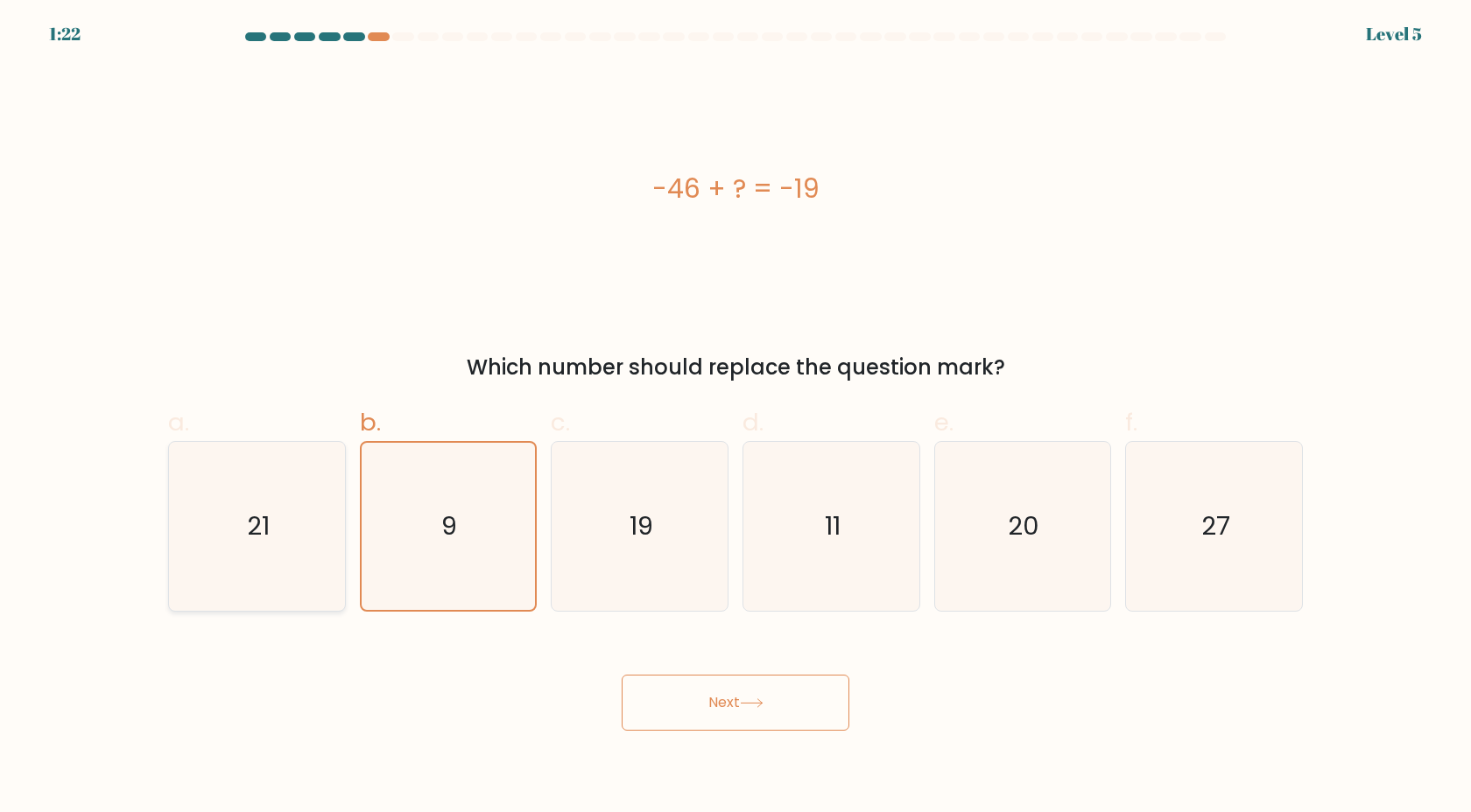
click at [622, 675] on button "Next" at bounding box center [736, 703] width 228 height 56
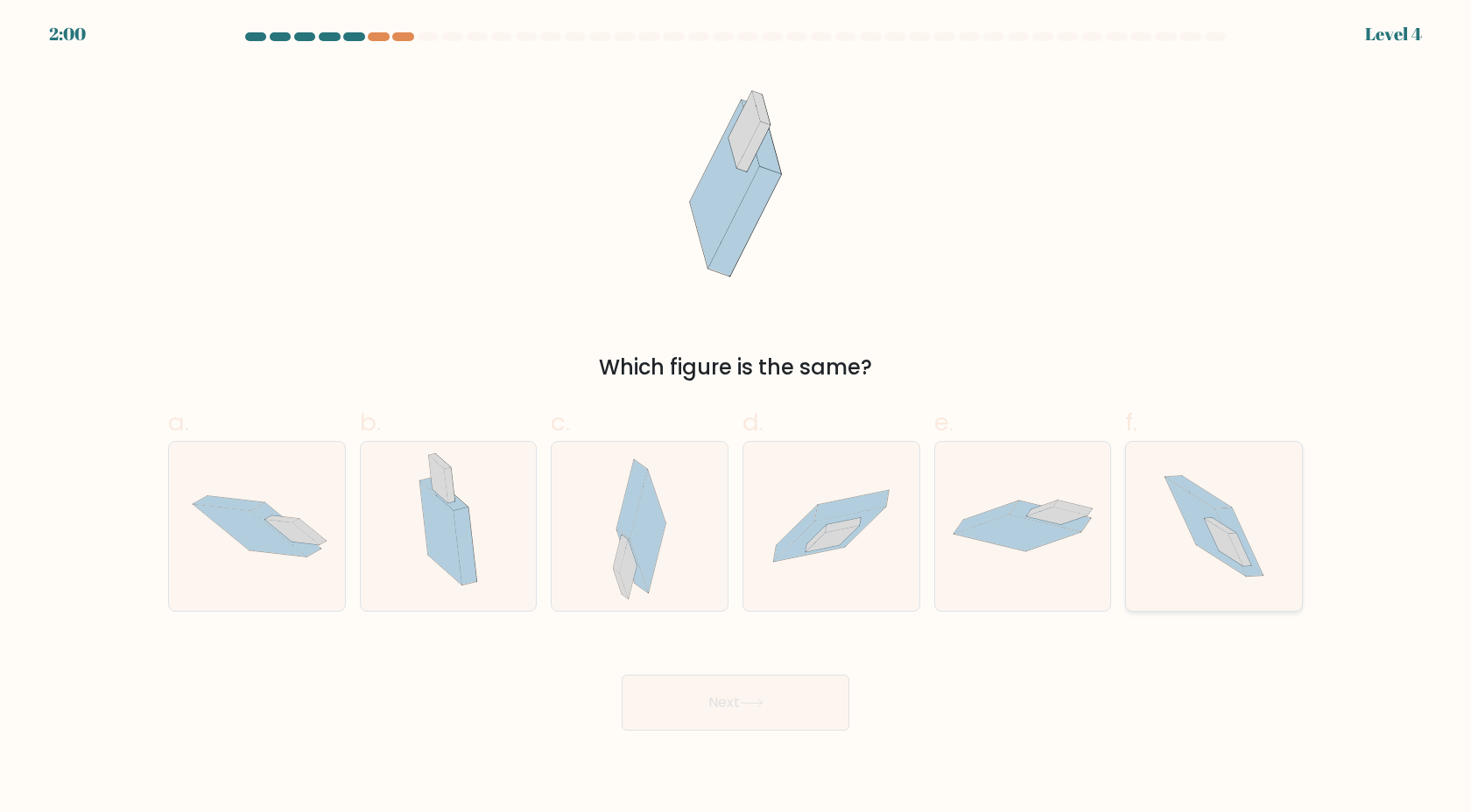
click at [1165, 550] on icon at bounding box center [1214, 526] width 150 height 169
click at [736, 418] on input "f." at bounding box center [736, 411] width 1 height 11
radio input "true"
click at [708, 704] on button "Next" at bounding box center [736, 703] width 228 height 56
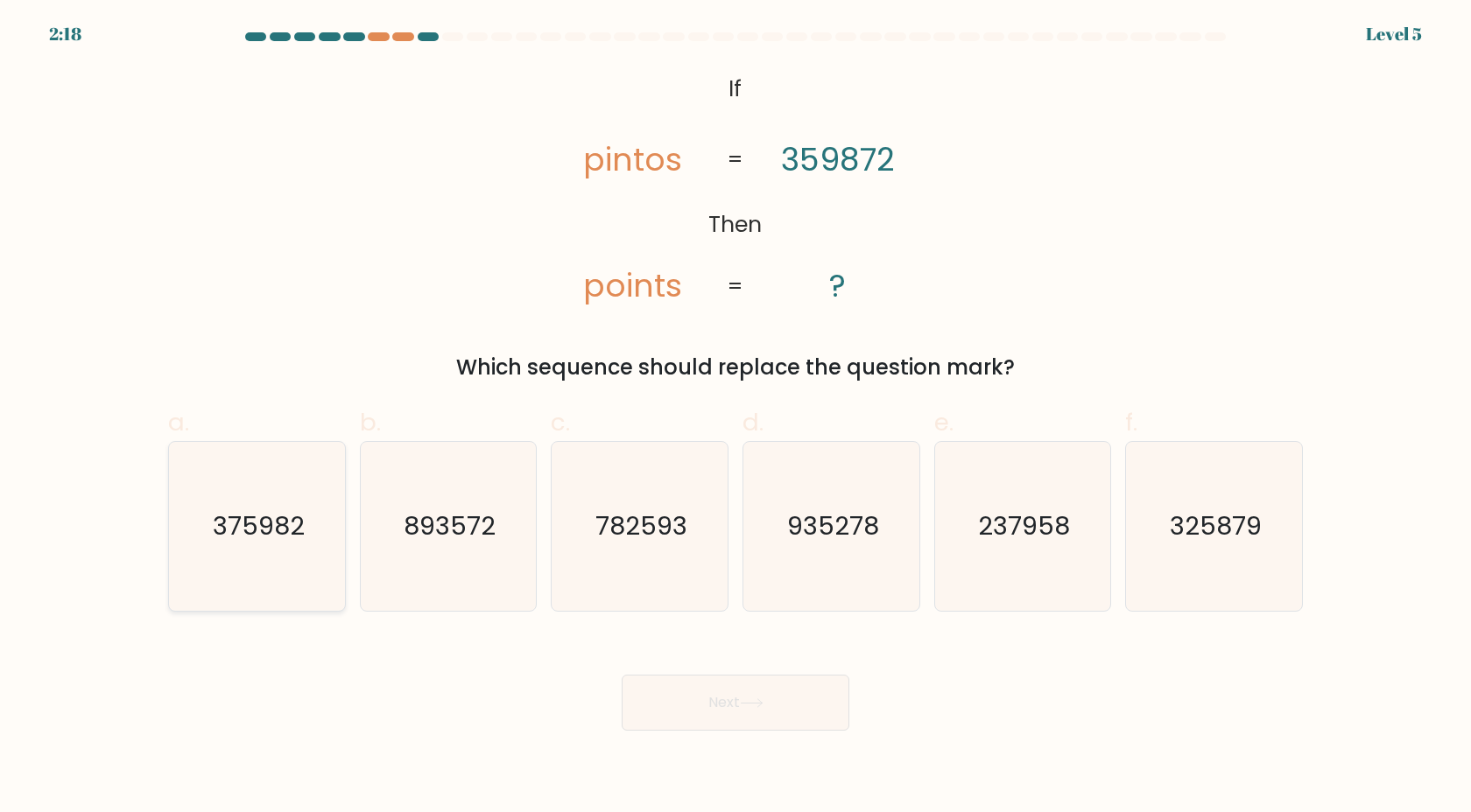
drag, startPoint x: 260, startPoint y: 501, endPoint x: 260, endPoint y: 520, distance: 19.0
click at [260, 508] on icon "375982" at bounding box center [257, 526] width 169 height 169
click at [736, 418] on input "a. 375982" at bounding box center [736, 411] width 1 height 11
radio input "true"
click at [643, 710] on button "Next" at bounding box center [736, 703] width 228 height 56
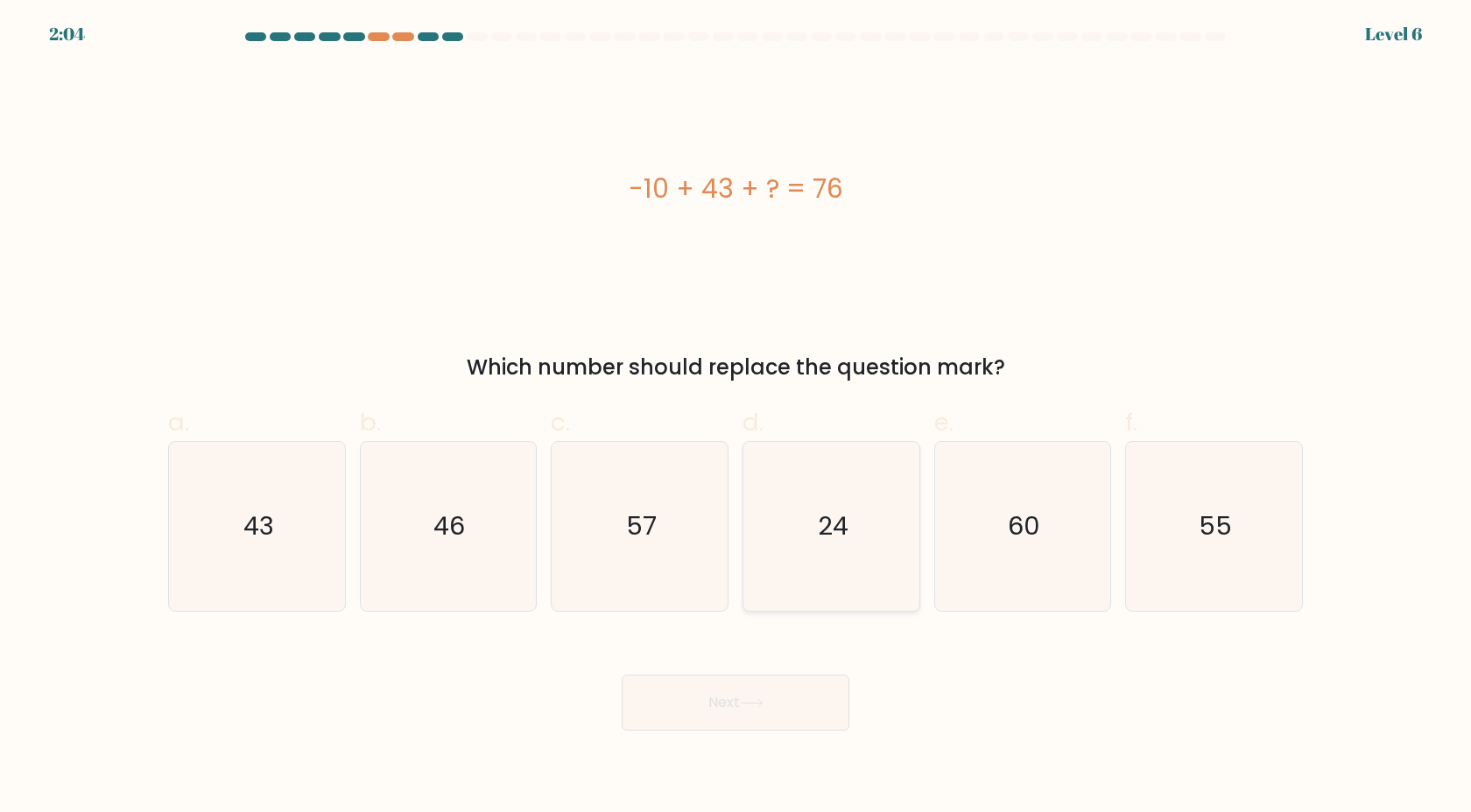
click at [906, 535] on icon "24" at bounding box center [831, 526] width 169 height 169
click at [736, 418] on input "d. 24" at bounding box center [736, 411] width 1 height 11
radio input "true"
click at [622, 675] on button "Next" at bounding box center [736, 703] width 228 height 56
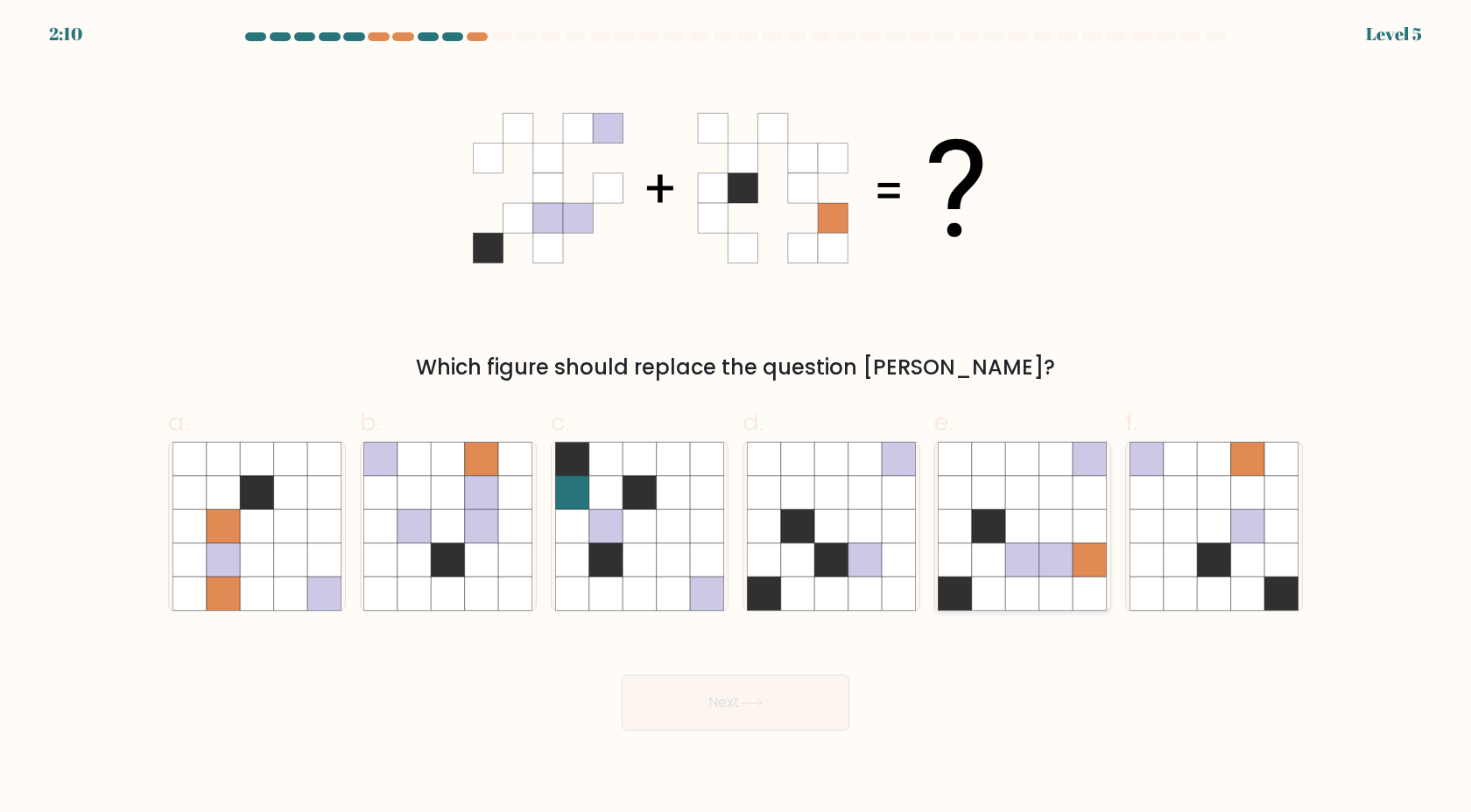
click at [1021, 512] on icon at bounding box center [1022, 525] width 33 height 33
click at [736, 418] on input "e." at bounding box center [736, 411] width 1 height 11
radio input "true"
click at [766, 711] on button "Next" at bounding box center [736, 703] width 228 height 56
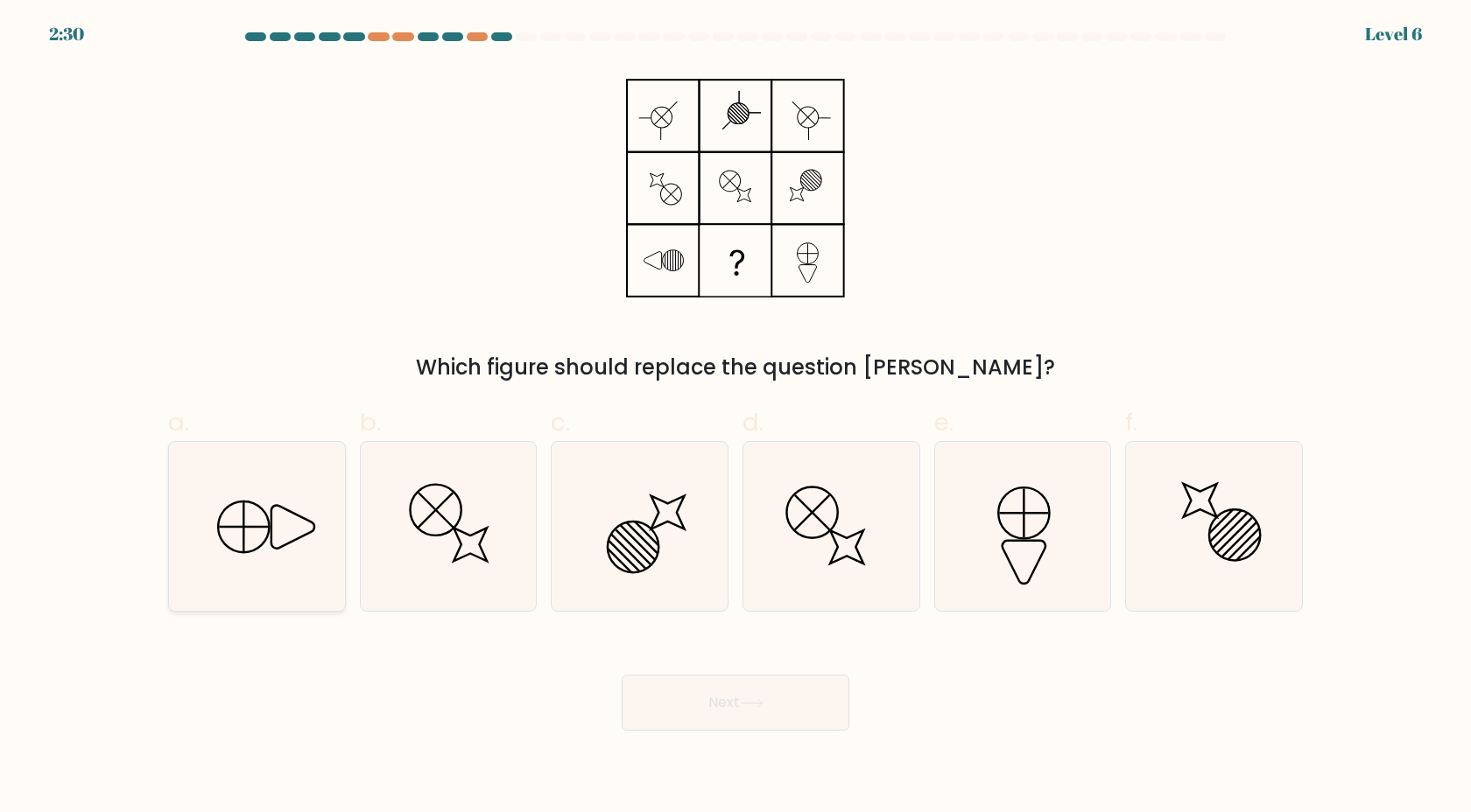
click at [225, 582] on icon at bounding box center [257, 526] width 169 height 169
click at [736, 418] on input "a." at bounding box center [736, 411] width 1 height 11
radio input "true"
click at [744, 716] on button "Next" at bounding box center [736, 703] width 228 height 56
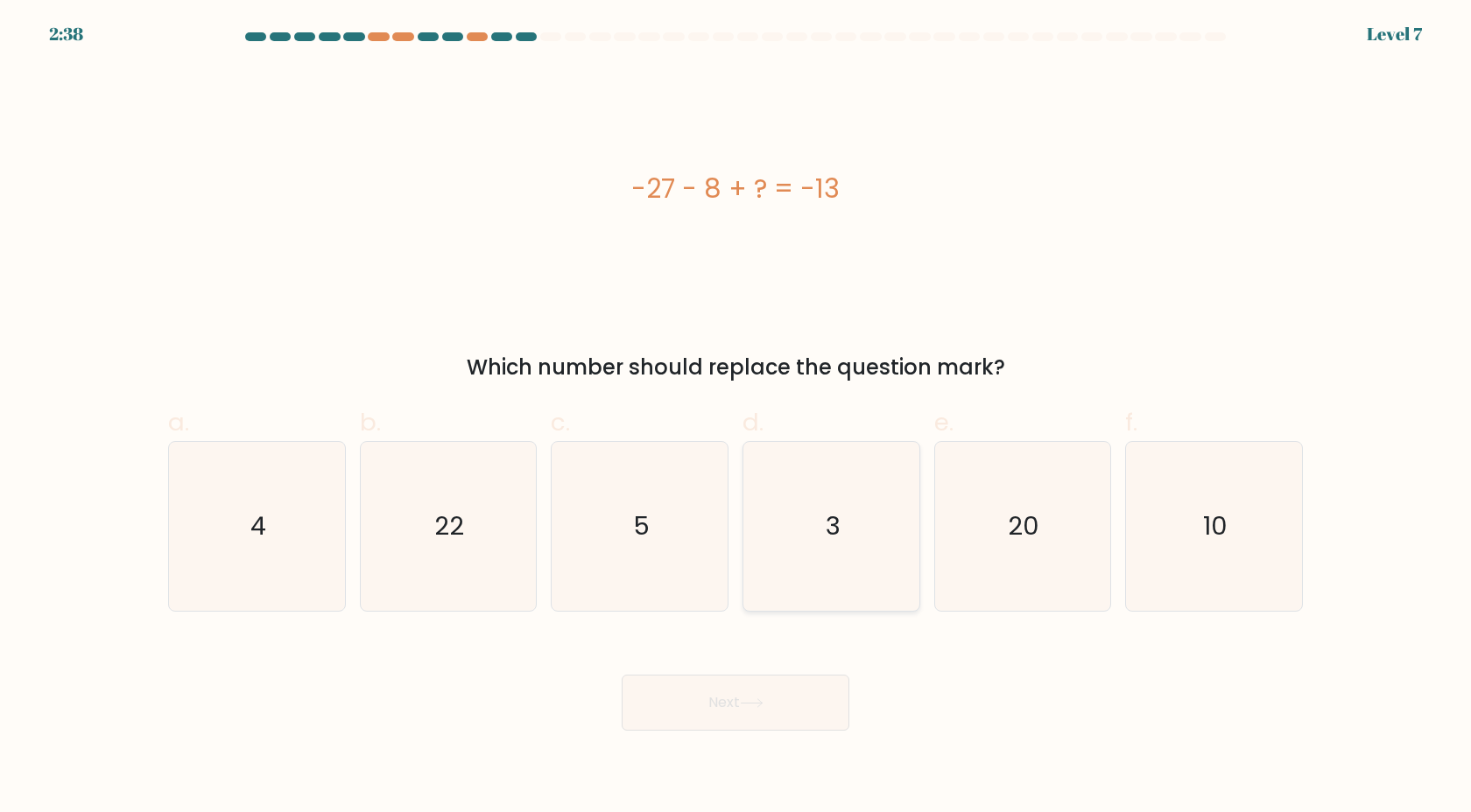
click at [883, 555] on icon "3" at bounding box center [831, 526] width 169 height 169
click at [736, 418] on input "d. 3" at bounding box center [736, 411] width 1 height 11
radio input "true"
click at [821, 711] on button "Next" at bounding box center [736, 703] width 228 height 56
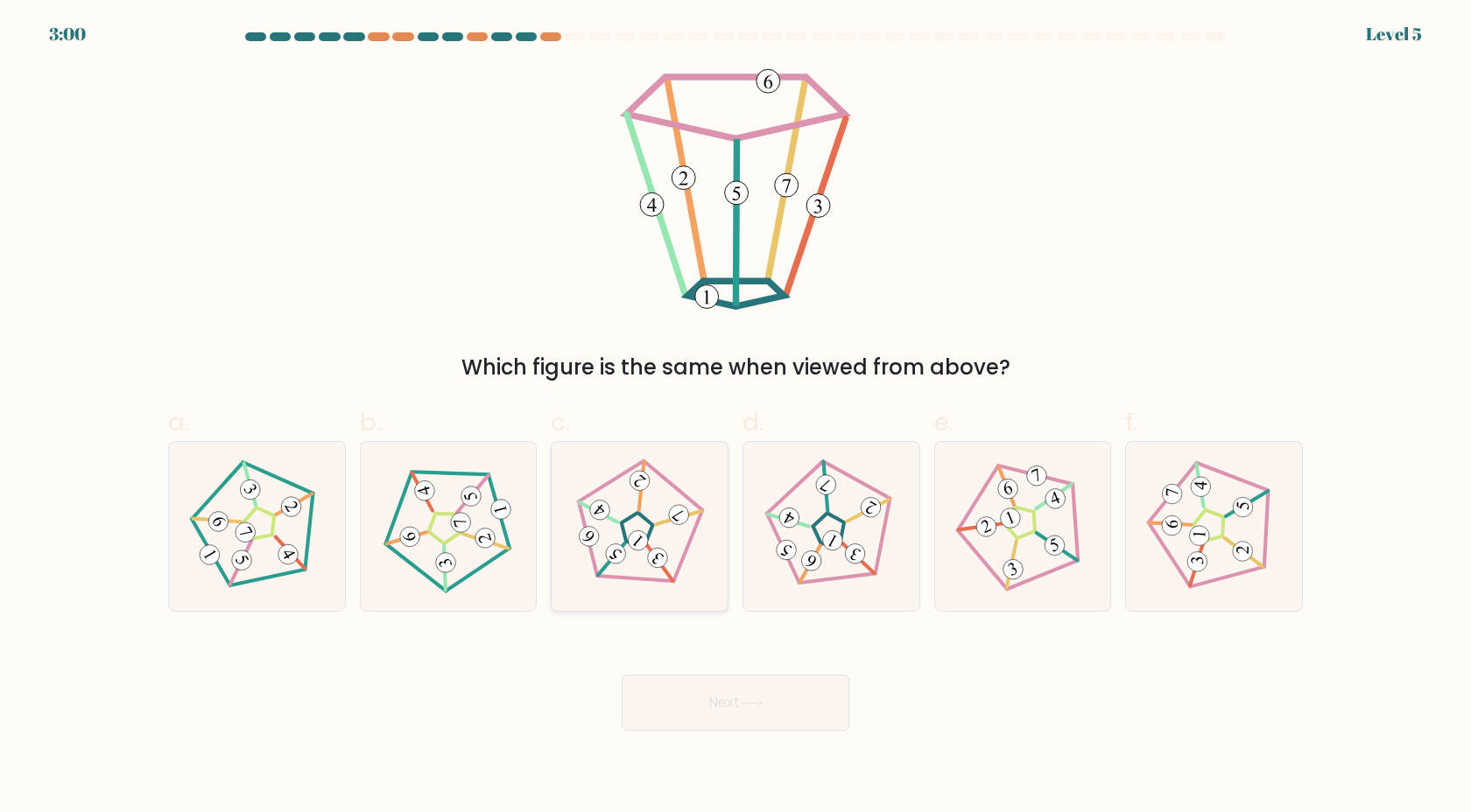
click at [666, 548] on icon at bounding box center [638, 525] width 134 height 134
click at [736, 418] on input "c." at bounding box center [736, 411] width 1 height 11
radio input "true"
click at [764, 693] on button "Next" at bounding box center [736, 703] width 228 height 56
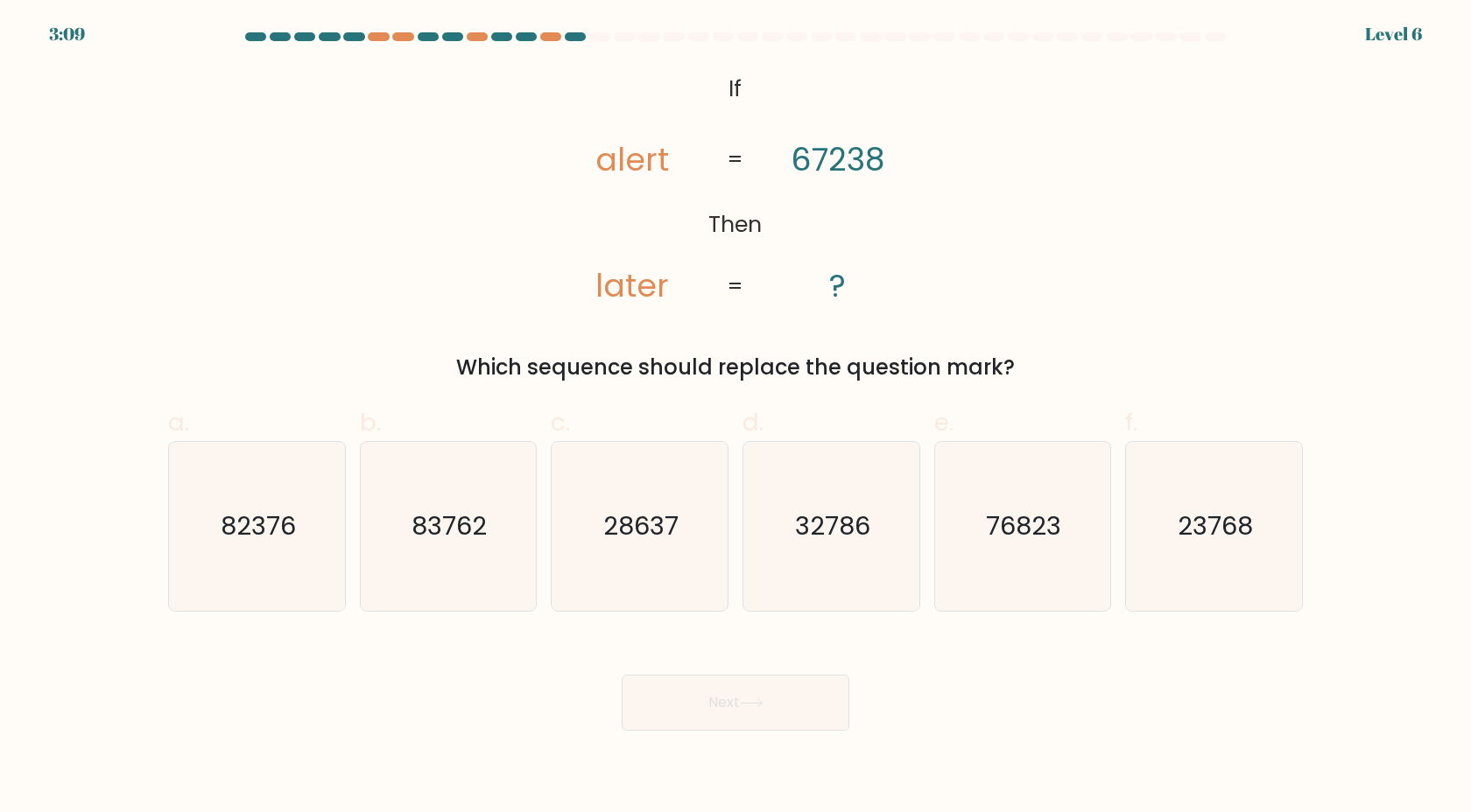
click at [739, 812] on body "3:09 Level 6 If" at bounding box center [736, 406] width 1471 height 812
click at [740, 798] on body "3:09 Level 6 If" at bounding box center [736, 406] width 1471 height 812
click at [741, 812] on body "3:08 Level 6 If" at bounding box center [736, 406] width 1471 height 812
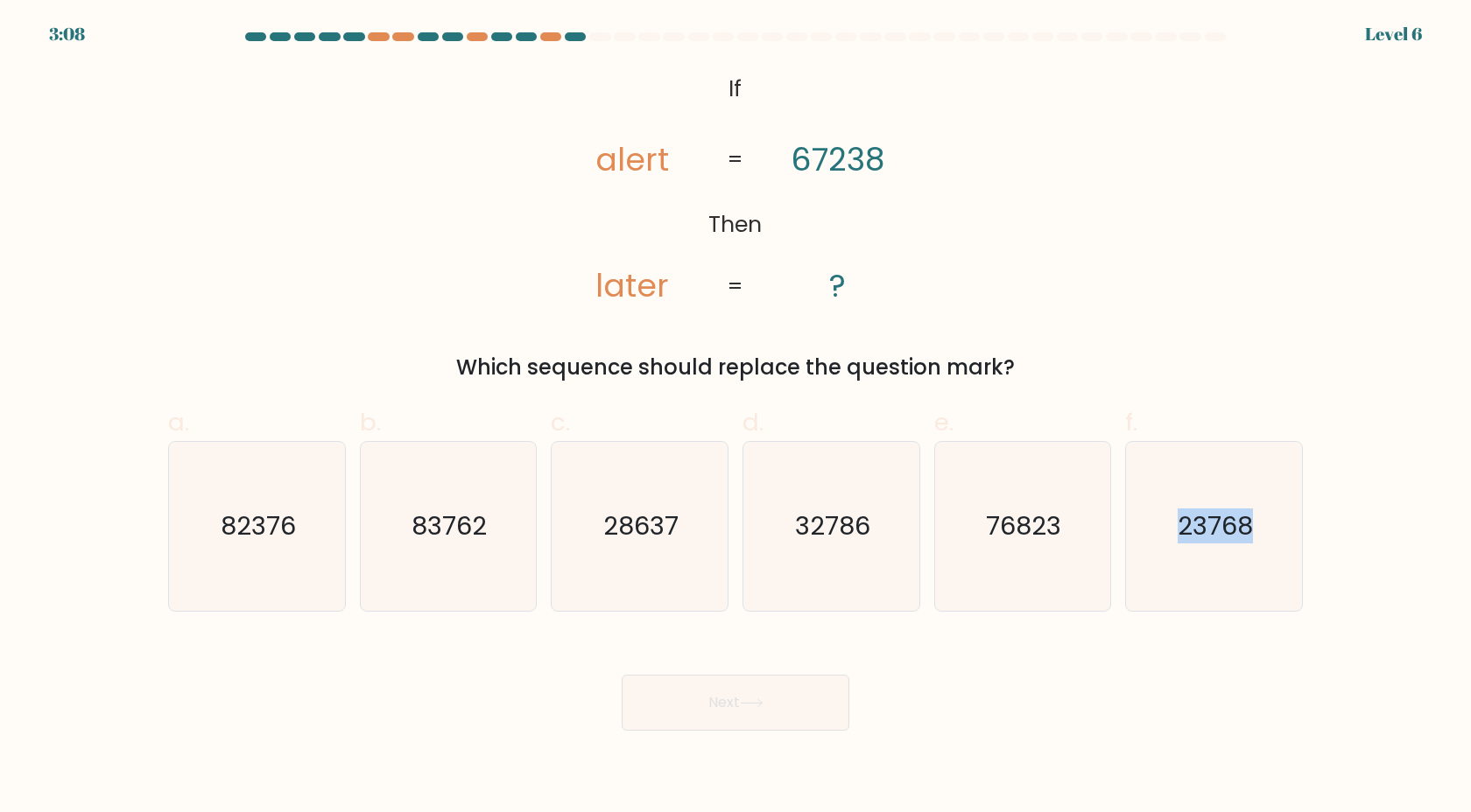
click at [741, 812] on body "3:08 Level 6 If" at bounding box center [736, 406] width 1471 height 812
click at [741, 812] on body "3:07 Level 6 If" at bounding box center [736, 406] width 1471 height 812
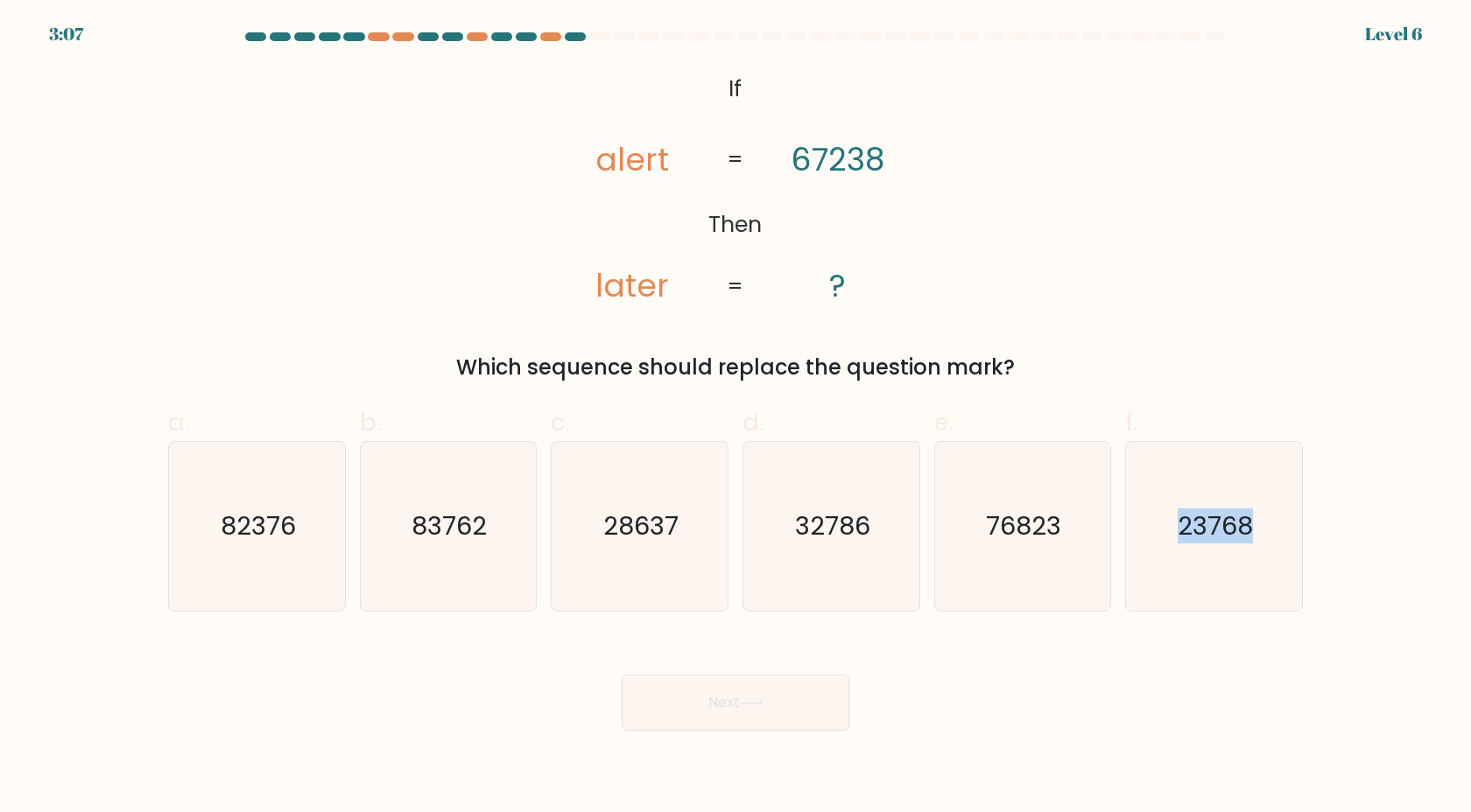
drag, startPoint x: 741, startPoint y: 812, endPoint x: 716, endPoint y: 811, distance: 25.0
click at [725, 812] on body "3:07 Level 6 If" at bounding box center [736, 406] width 1471 height 812
drag, startPoint x: 994, startPoint y: 530, endPoint x: 927, endPoint y: 652, distance: 139.2
click at [994, 532] on text "76823" at bounding box center [1024, 525] width 76 height 35
click at [736, 418] on input "e. 76823" at bounding box center [736, 411] width 1 height 11
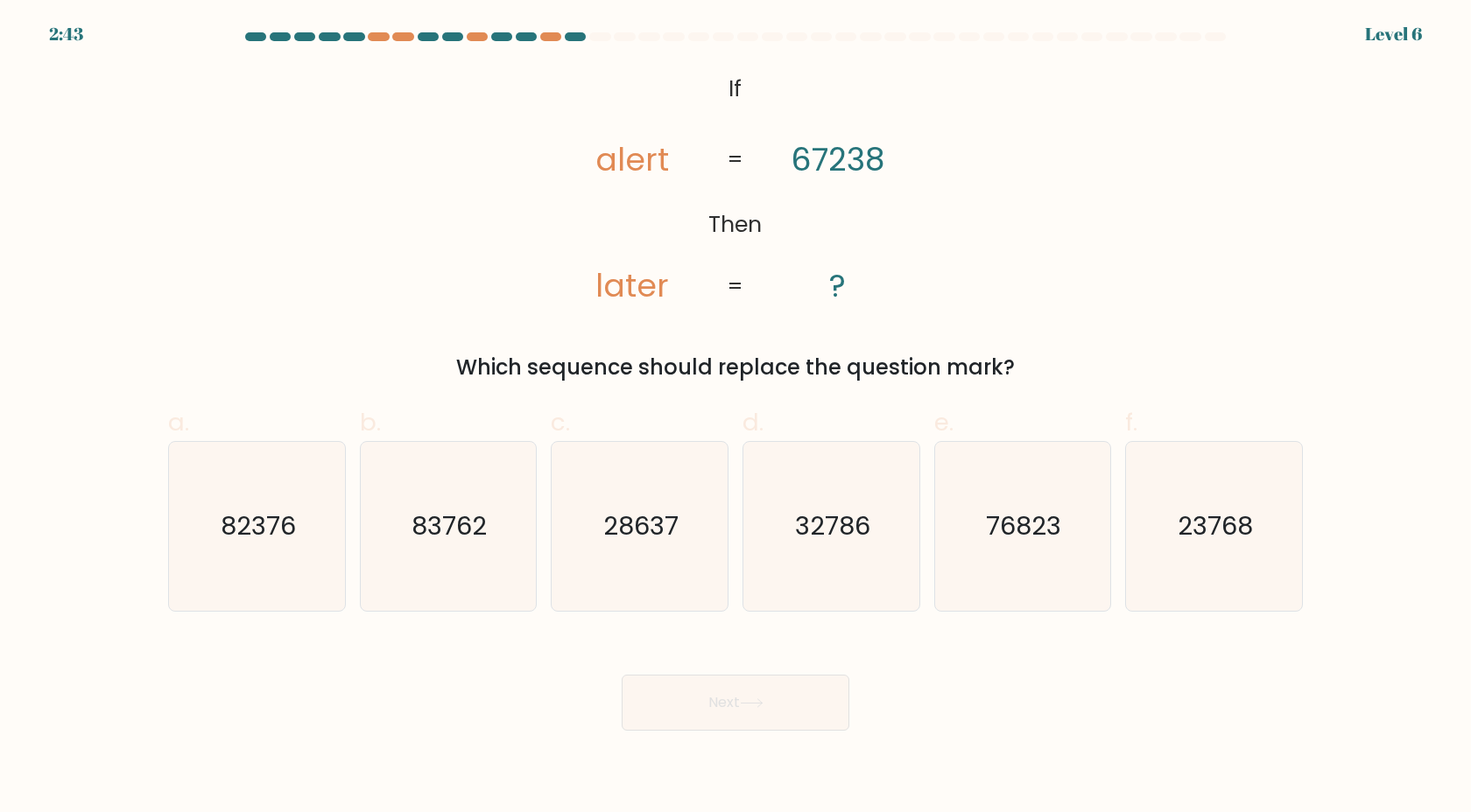
radio input "true"
click at [806, 703] on button "Next" at bounding box center [736, 703] width 228 height 56
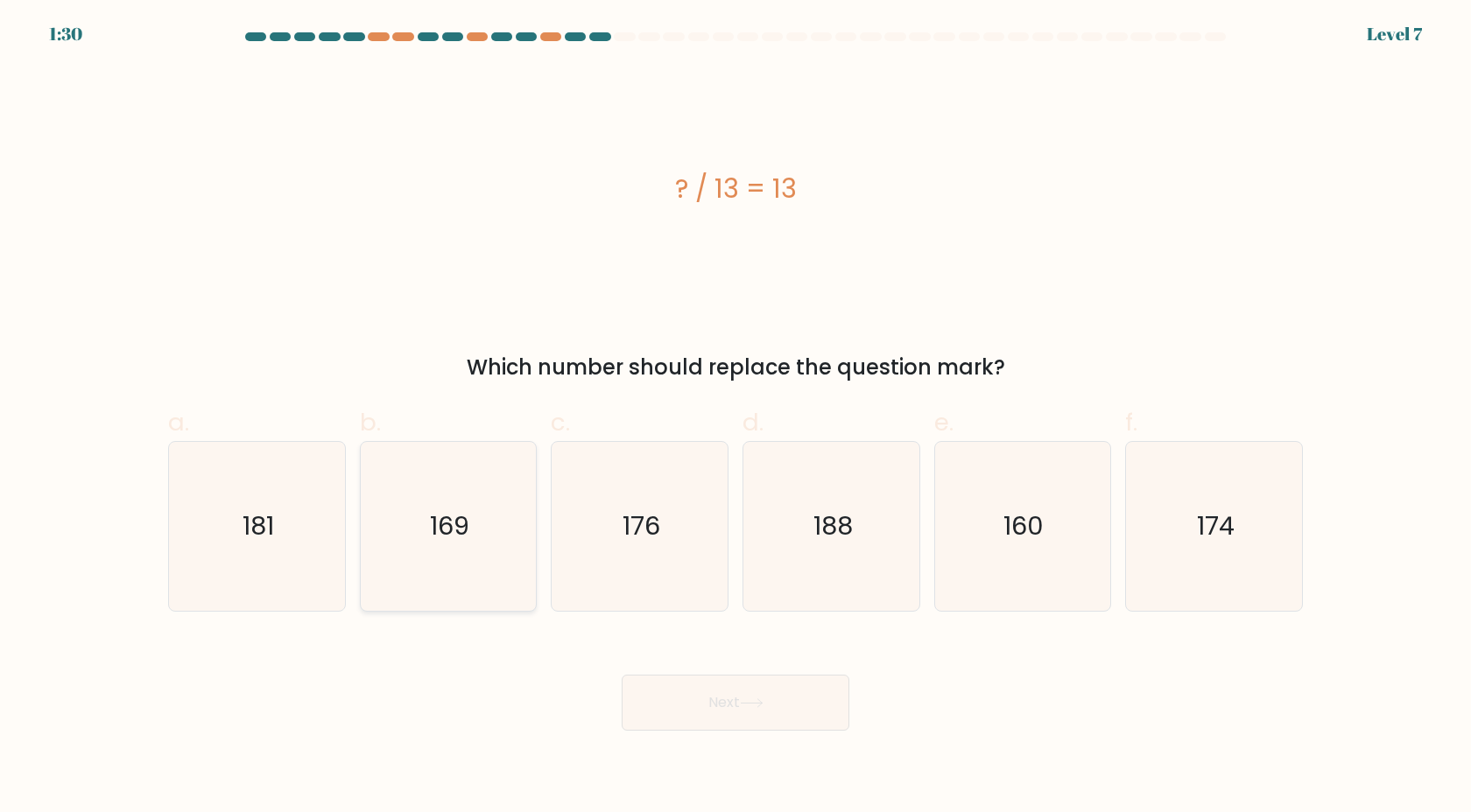
click at [506, 542] on icon "169" at bounding box center [448, 526] width 169 height 169
click at [736, 418] on input "b. 169" at bounding box center [736, 411] width 1 height 11
radio input "true"
click at [760, 687] on button "Next" at bounding box center [736, 703] width 228 height 56
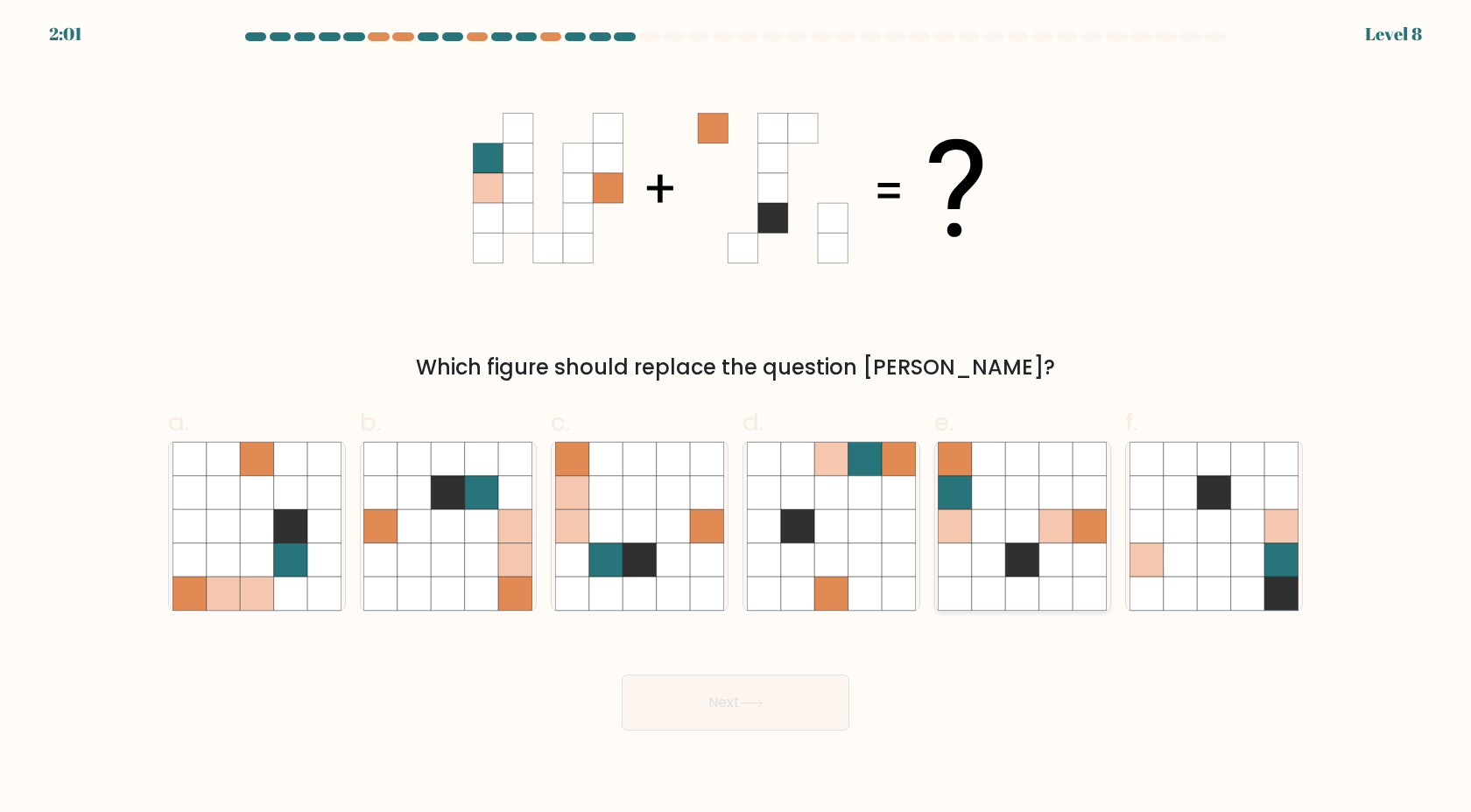
click at [1002, 564] on icon at bounding box center [987, 558] width 33 height 33
click at [736, 418] on input "e." at bounding box center [736, 411] width 1 height 11
radio input "true"
click at [812, 717] on button "Next" at bounding box center [736, 703] width 228 height 56
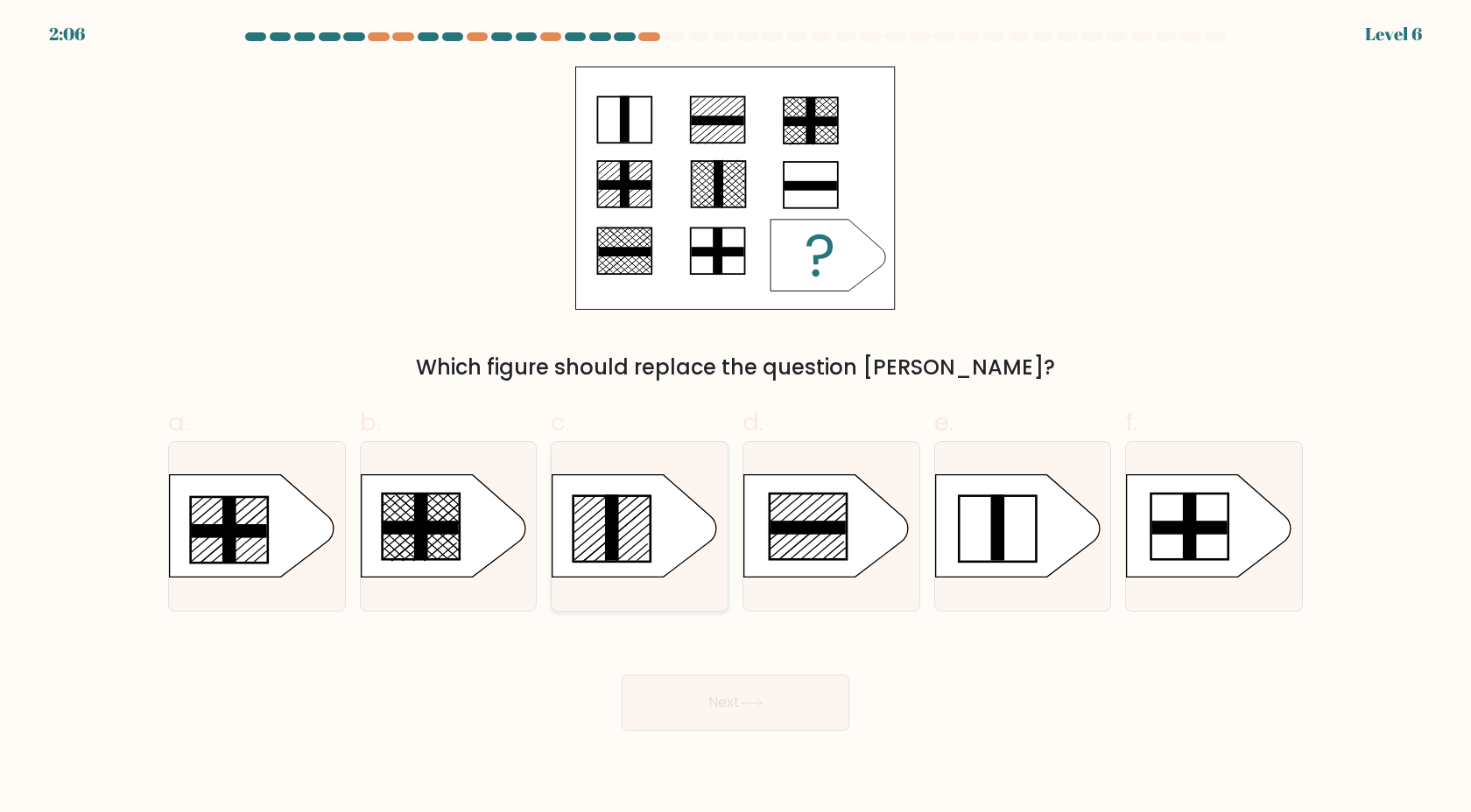
click at [679, 550] on icon at bounding box center [634, 526] width 164 height 102
click at [736, 418] on input "c." at bounding box center [736, 411] width 1 height 11
radio input "true"
click at [846, 686] on button "Next" at bounding box center [736, 703] width 228 height 56
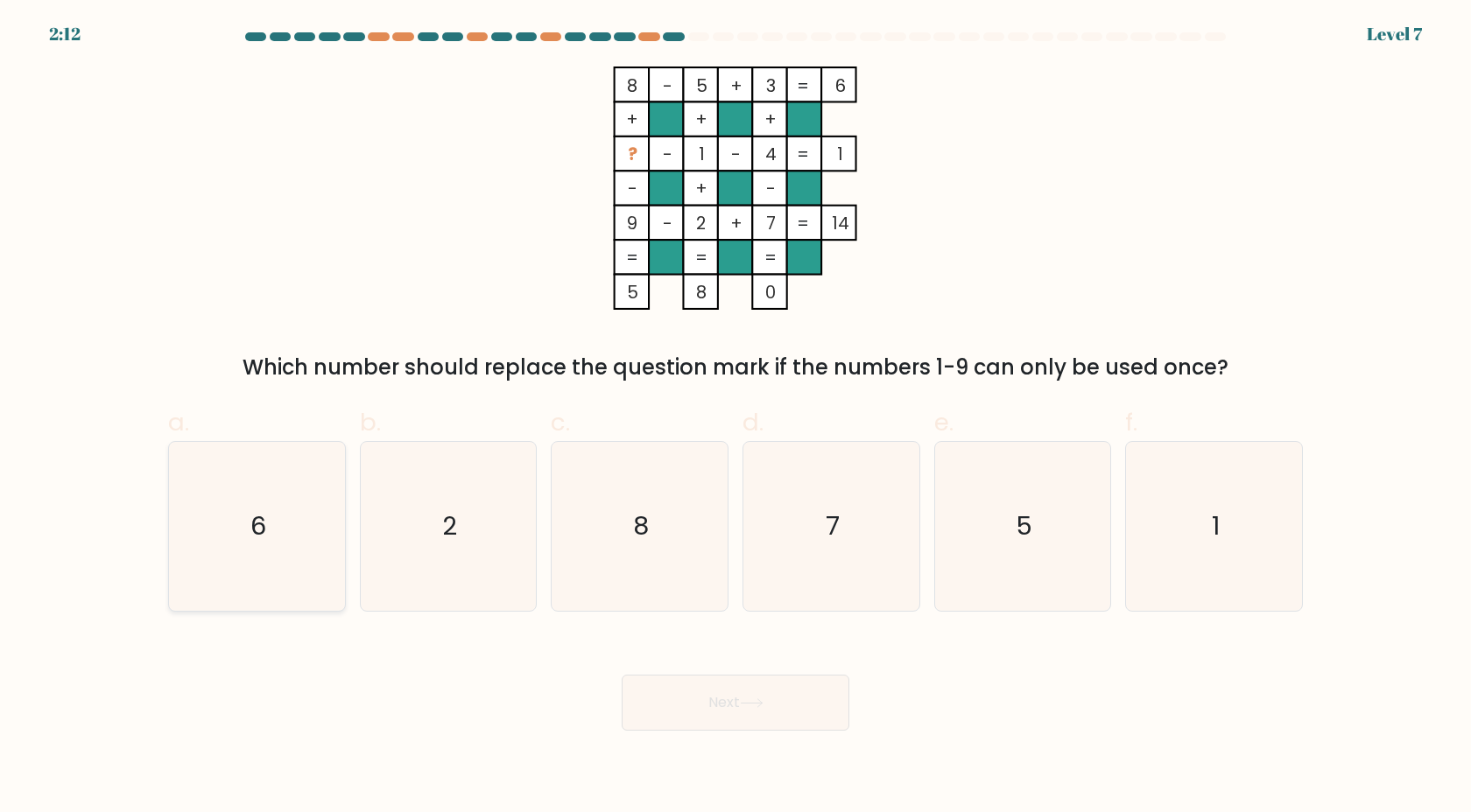
click at [265, 545] on icon "6" at bounding box center [257, 526] width 169 height 169
click at [736, 418] on input "a. 6" at bounding box center [736, 411] width 1 height 11
radio input "true"
drag, startPoint x: 768, startPoint y: 692, endPoint x: 758, endPoint y: 688, distance: 10.8
click at [760, 689] on button "Next" at bounding box center [736, 703] width 228 height 56
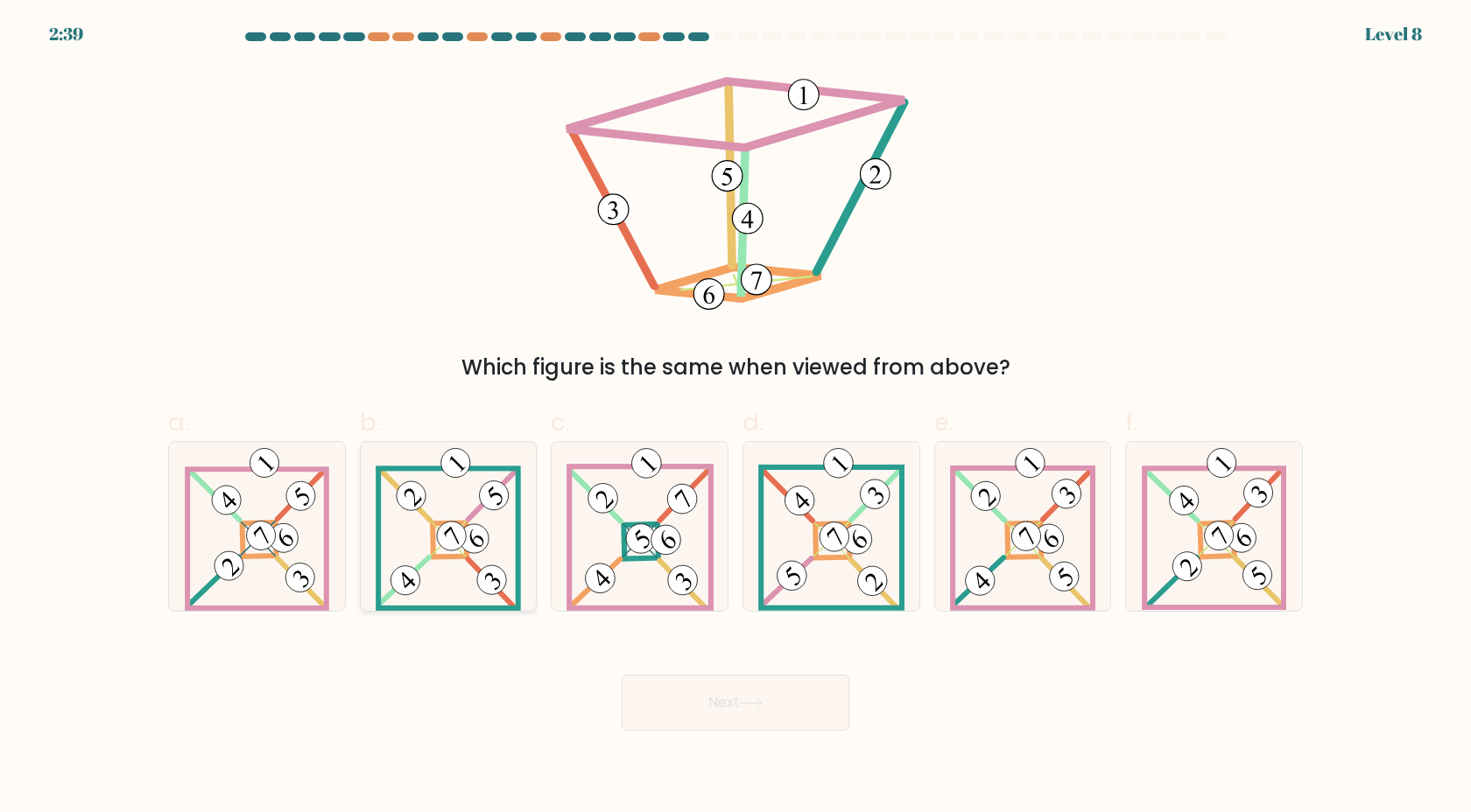
click at [470, 513] on icon at bounding box center [448, 526] width 145 height 169
click at [736, 418] on input "b." at bounding box center [736, 411] width 1 height 11
radio input "true"
click at [639, 703] on button "Next" at bounding box center [736, 703] width 228 height 56
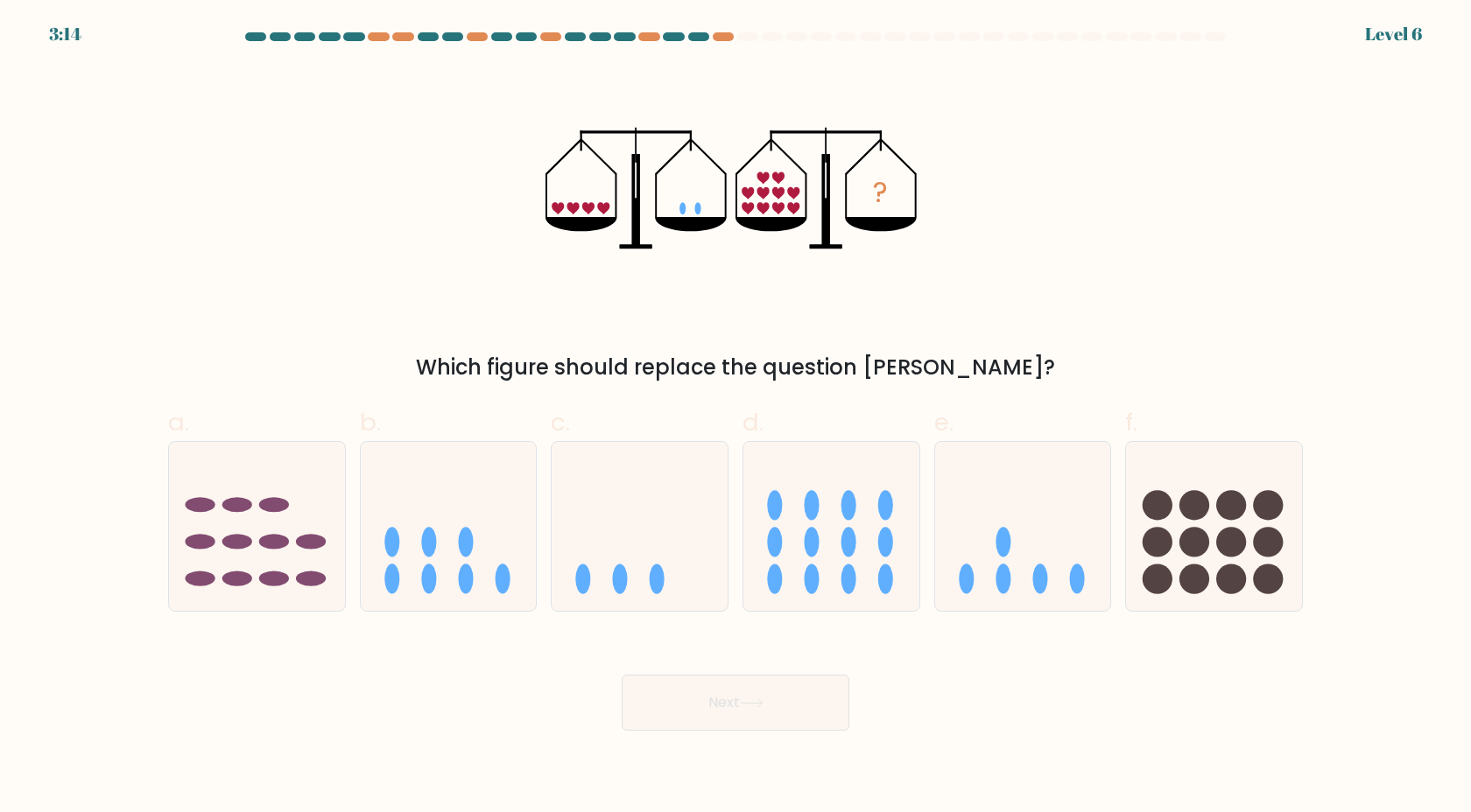
drag, startPoint x: 634, startPoint y: 193, endPoint x: 956, endPoint y: 197, distance: 322.0
click at [950, 197] on div "? Which figure should replace the question mark?" at bounding box center [735, 225] width 1156 height 316
click at [802, 206] on icon "?" at bounding box center [736, 188] width 381 height 244
click at [785, 361] on div "Which figure should replace the question mark?" at bounding box center [735, 368] width 1114 height 32
click at [1059, 592] on icon at bounding box center [1023, 526] width 176 height 145
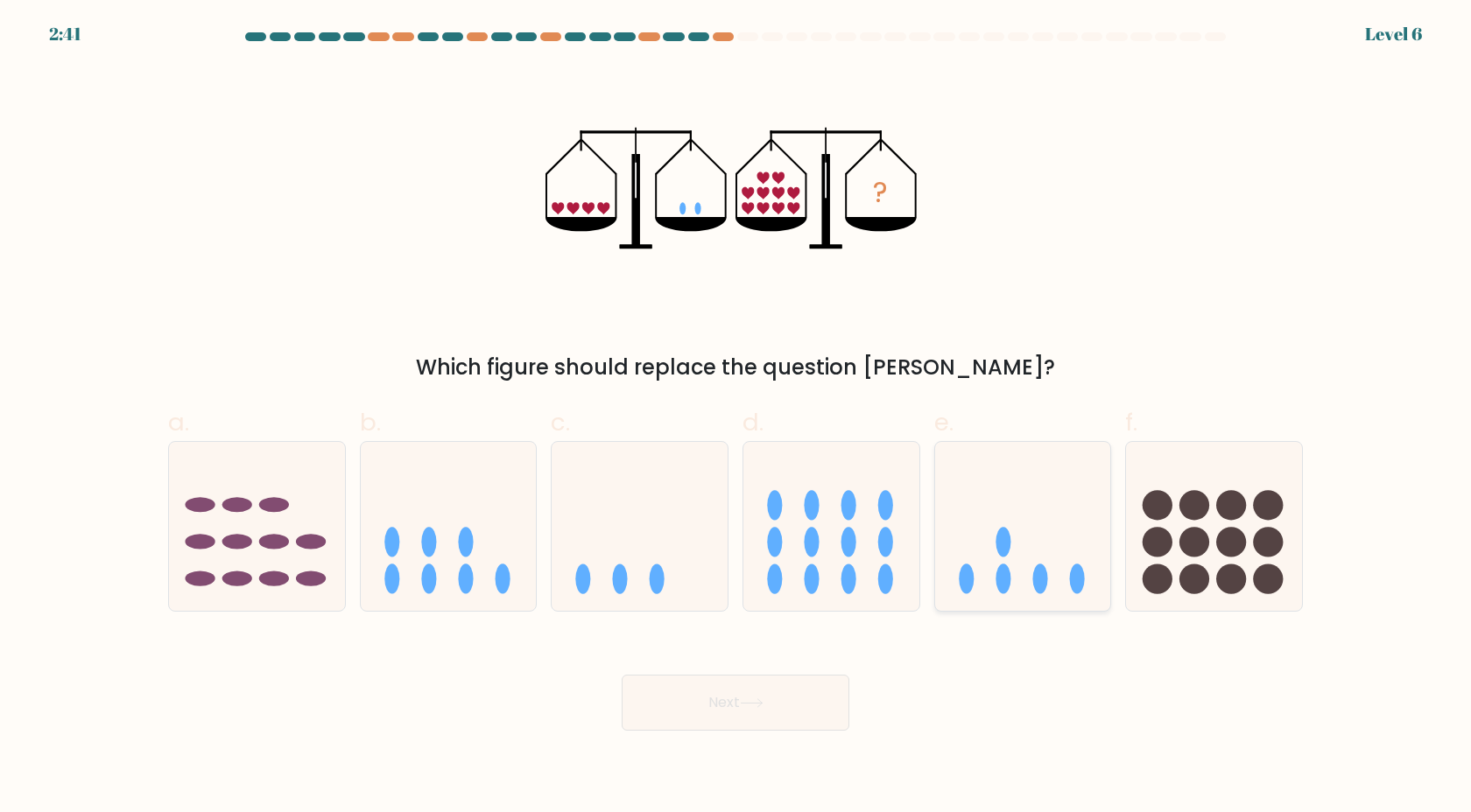
click at [736, 418] on input "e." at bounding box center [736, 411] width 1 height 11
radio input "true"
drag, startPoint x: 899, startPoint y: 670, endPoint x: 829, endPoint y: 708, distance: 79.6
click at [828, 708] on div "Next" at bounding box center [735, 682] width 1156 height 99
click at [829, 708] on button "Next" at bounding box center [736, 703] width 228 height 56
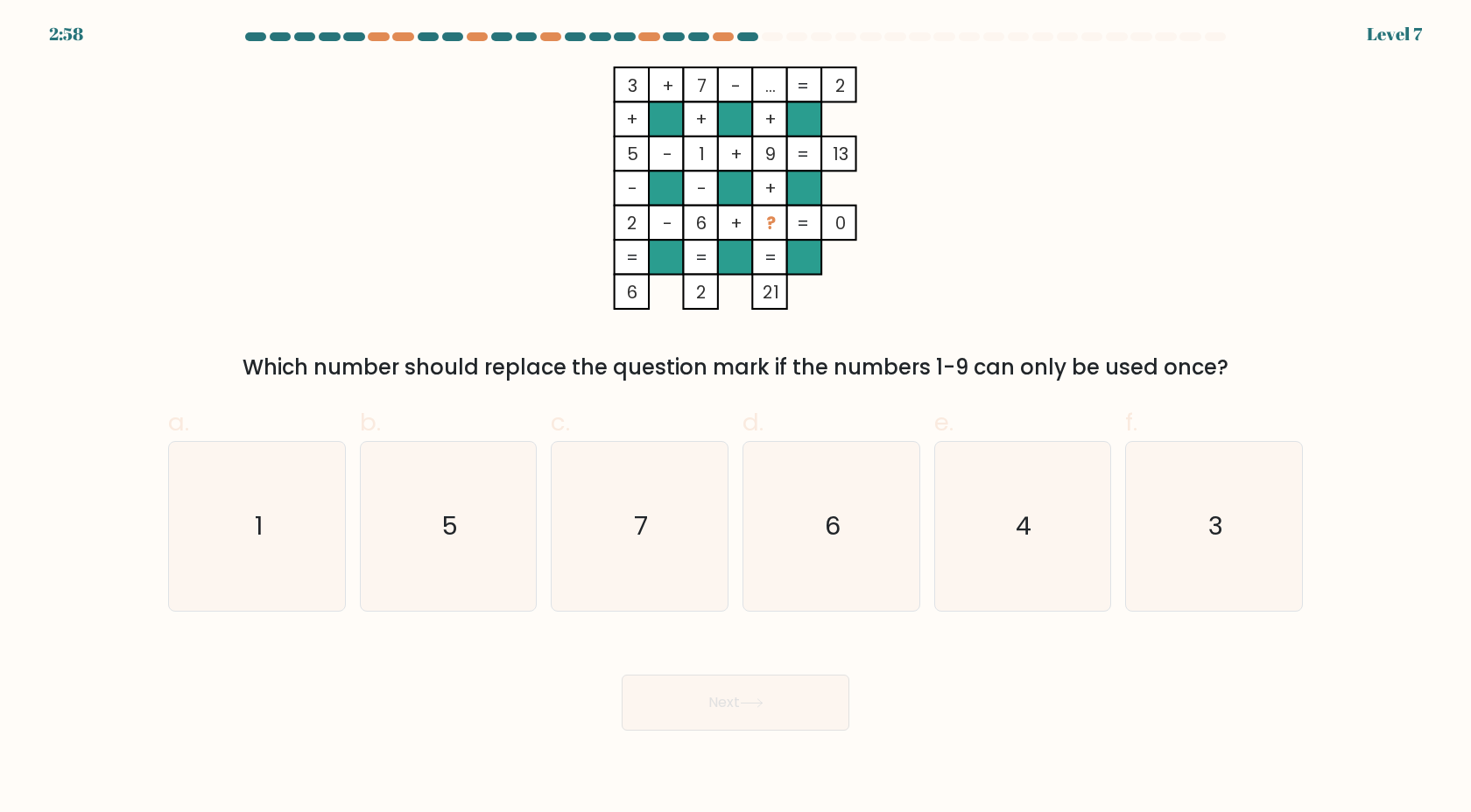
click at [417, 440] on label "b. 5" at bounding box center [449, 508] width 178 height 207
click at [736, 418] on input "b. 5" at bounding box center [736, 411] width 1 height 11
radio input "true"
click at [779, 703] on button "Next" at bounding box center [736, 703] width 228 height 56
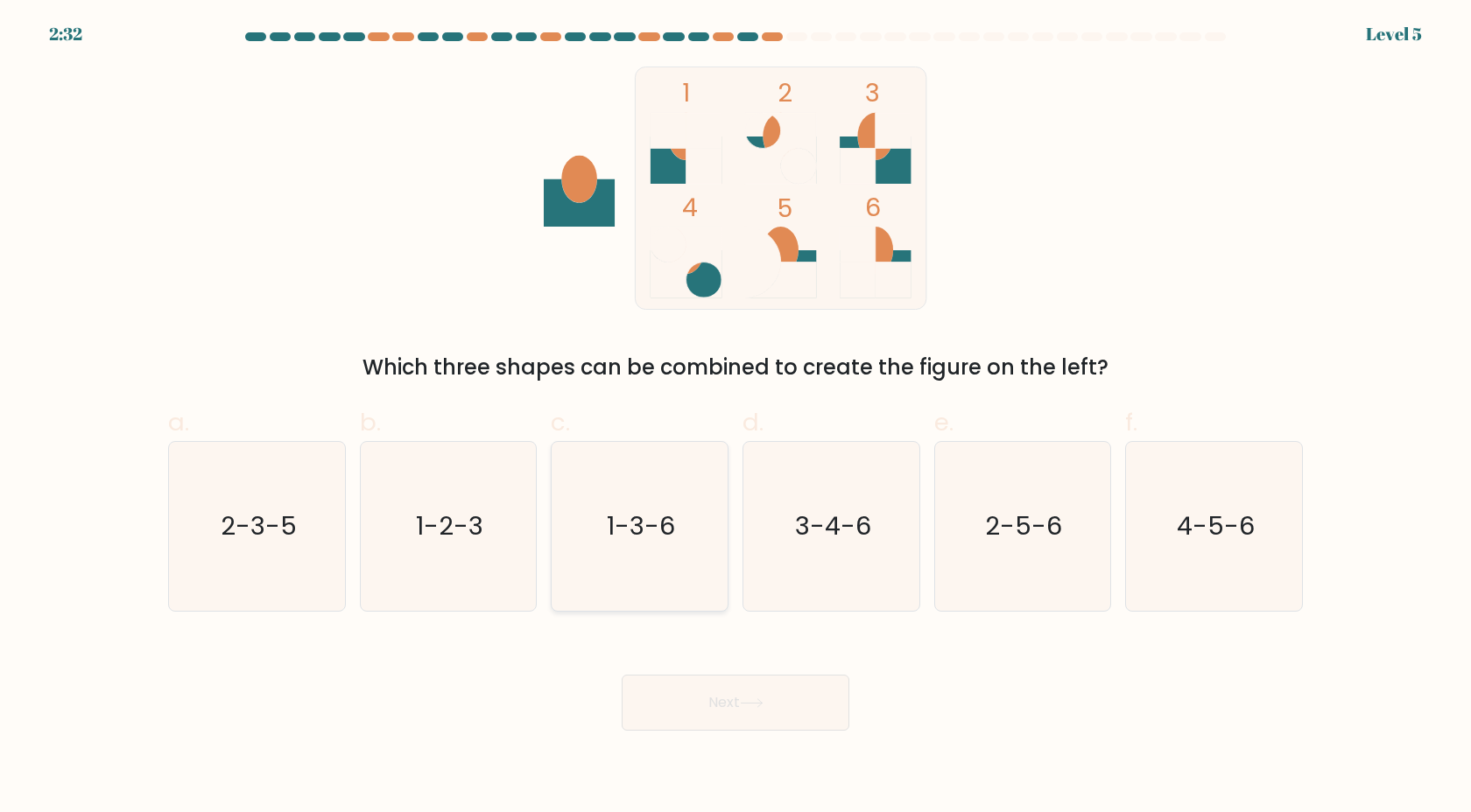
click at [707, 521] on icon "1-3-6" at bounding box center [640, 526] width 169 height 169
click at [736, 418] on input "c. 1-3-6" at bounding box center [736, 411] width 1 height 11
radio input "true"
click at [722, 724] on button "Next" at bounding box center [736, 703] width 228 height 56
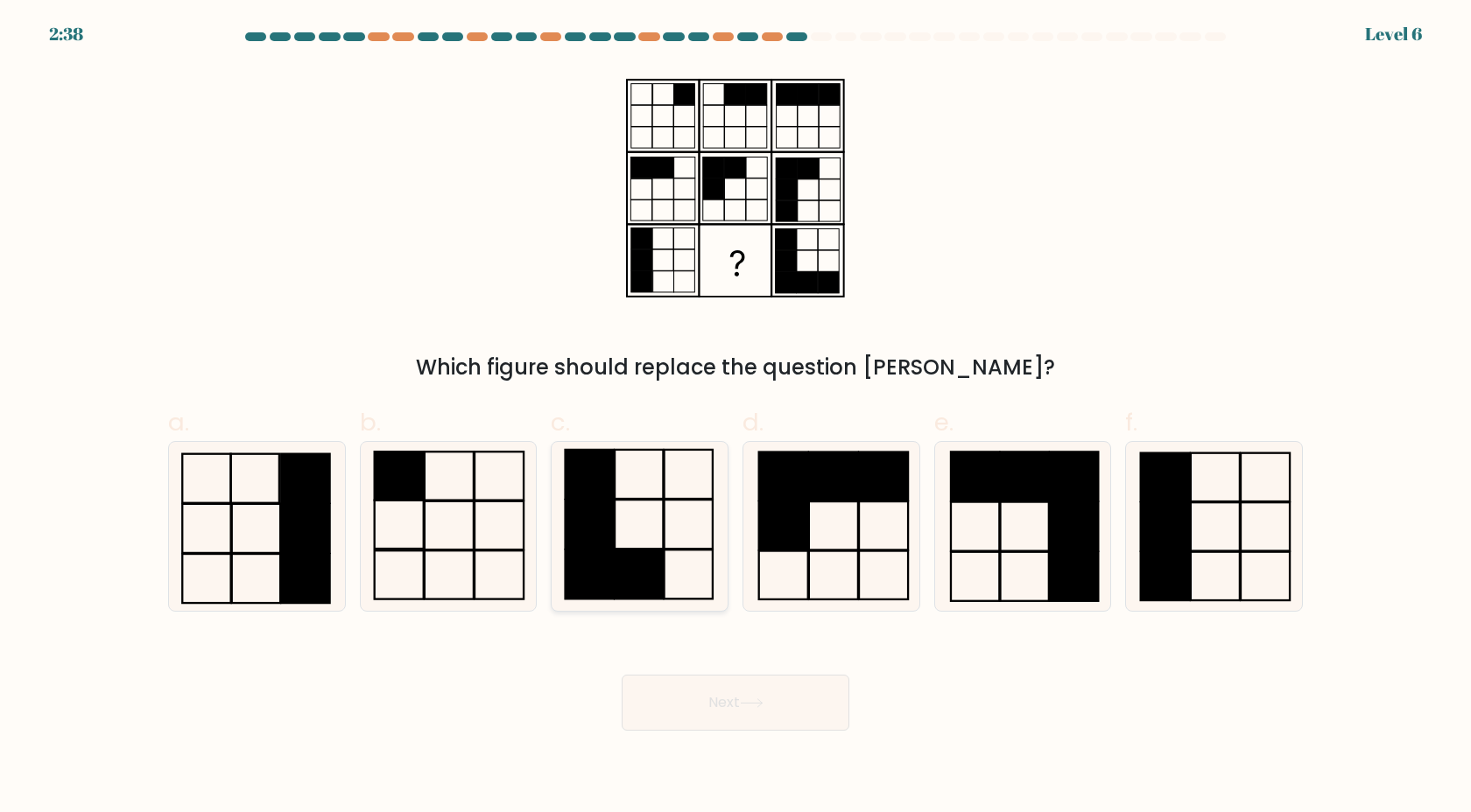
click at [665, 548] on rect at bounding box center [689, 523] width 48 height 49
click at [736, 418] on input "c." at bounding box center [736, 411] width 1 height 11
radio input "true"
click at [827, 713] on button "Next" at bounding box center [736, 703] width 228 height 56
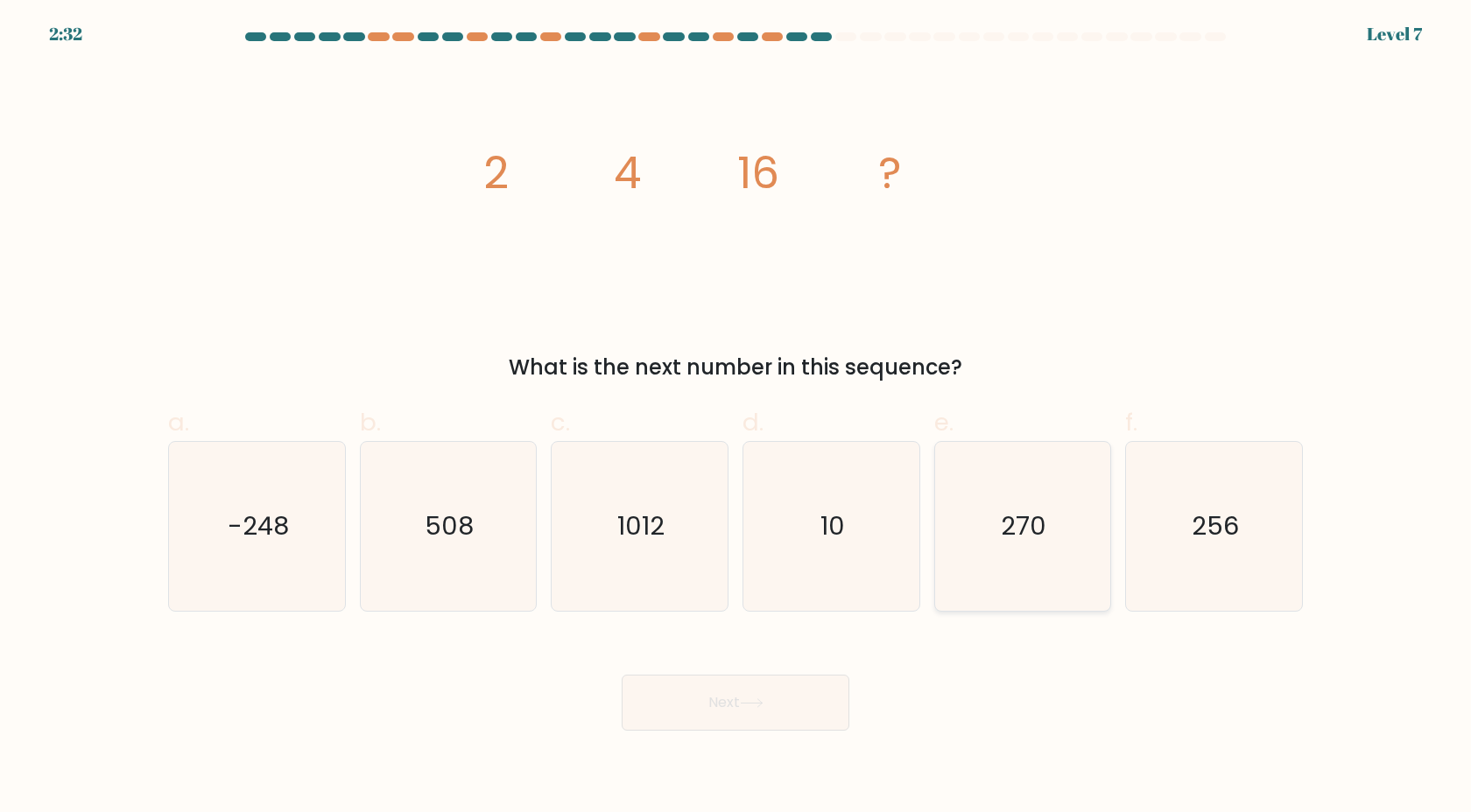
click at [1003, 515] on text "270" at bounding box center [1024, 525] width 46 height 35
click at [736, 418] on input "e. 270" at bounding box center [736, 411] width 1 height 11
radio input "true"
click at [836, 697] on button "Next" at bounding box center [736, 703] width 228 height 56
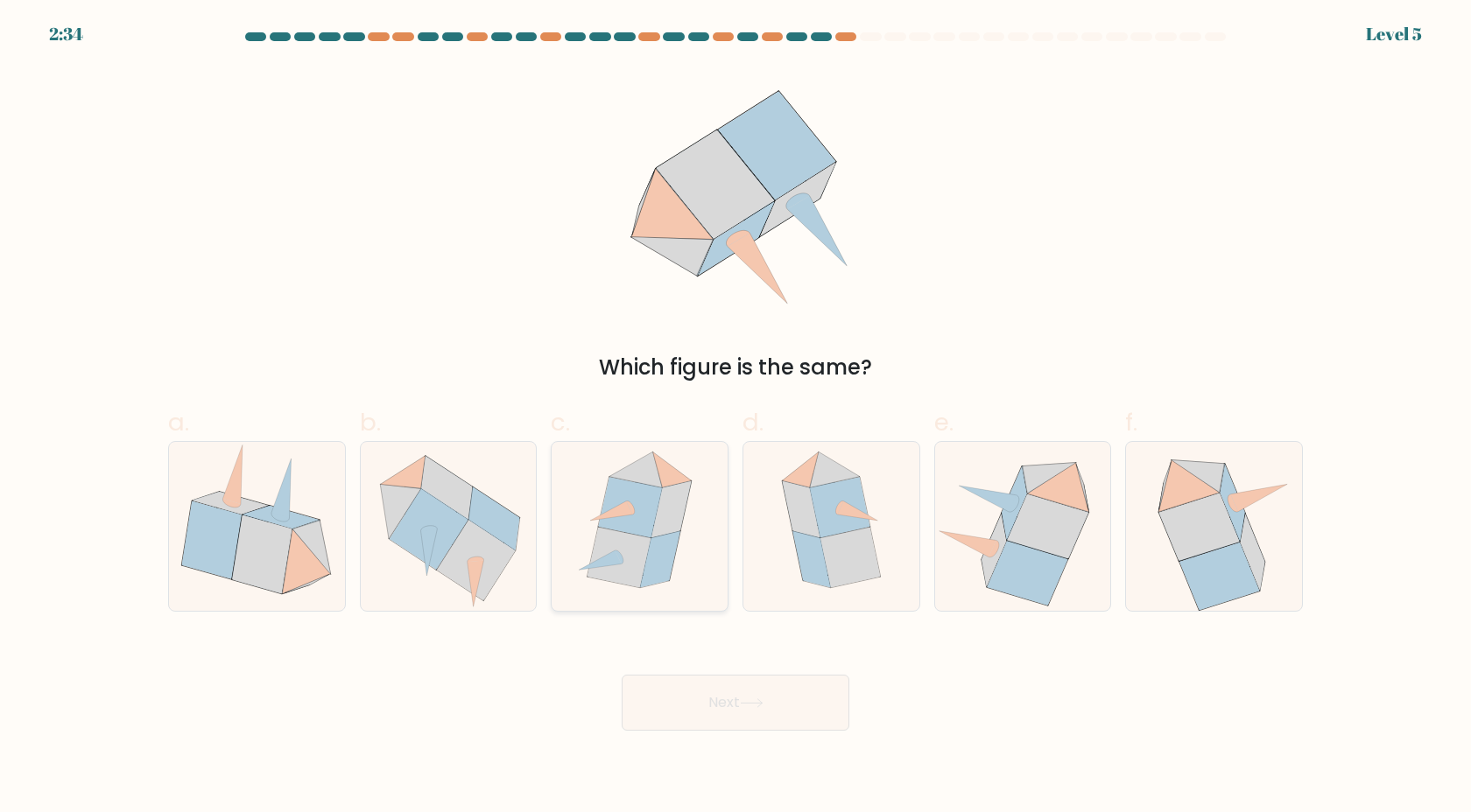
click at [553, 525] on div at bounding box center [639, 526] width 178 height 171
click at [736, 418] on input "c." at bounding box center [736, 411] width 1 height 11
radio input "true"
click at [819, 707] on button "Next" at bounding box center [736, 703] width 228 height 56
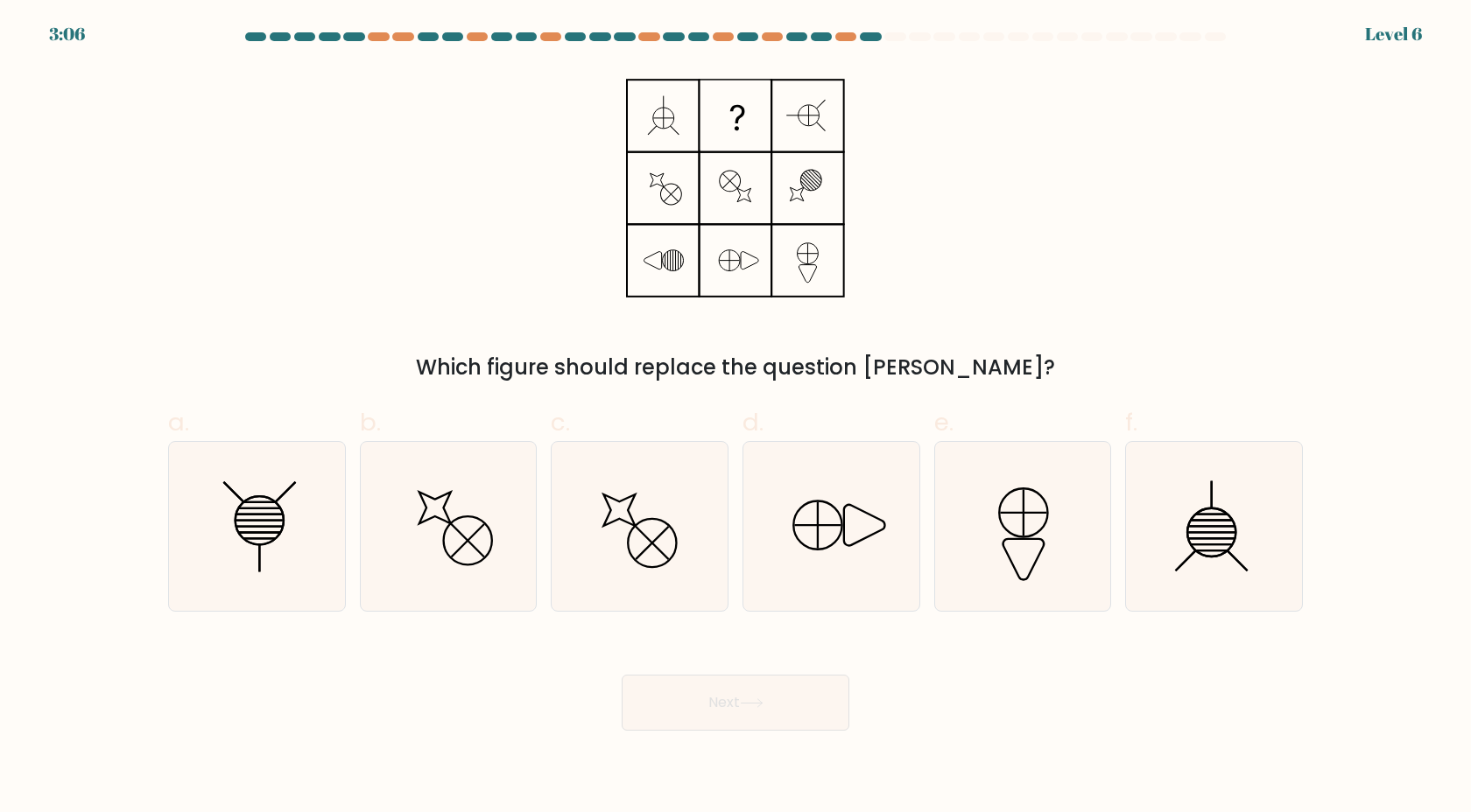
drag, startPoint x: 1045, startPoint y: 724, endPoint x: 969, endPoint y: 710, distance: 77.3
click at [975, 711] on body "3:06 Level 6" at bounding box center [736, 406] width 1471 height 812
click at [223, 538] on icon at bounding box center [257, 526] width 169 height 169
click at [736, 418] on input "a." at bounding box center [736, 411] width 1 height 11
radio input "true"
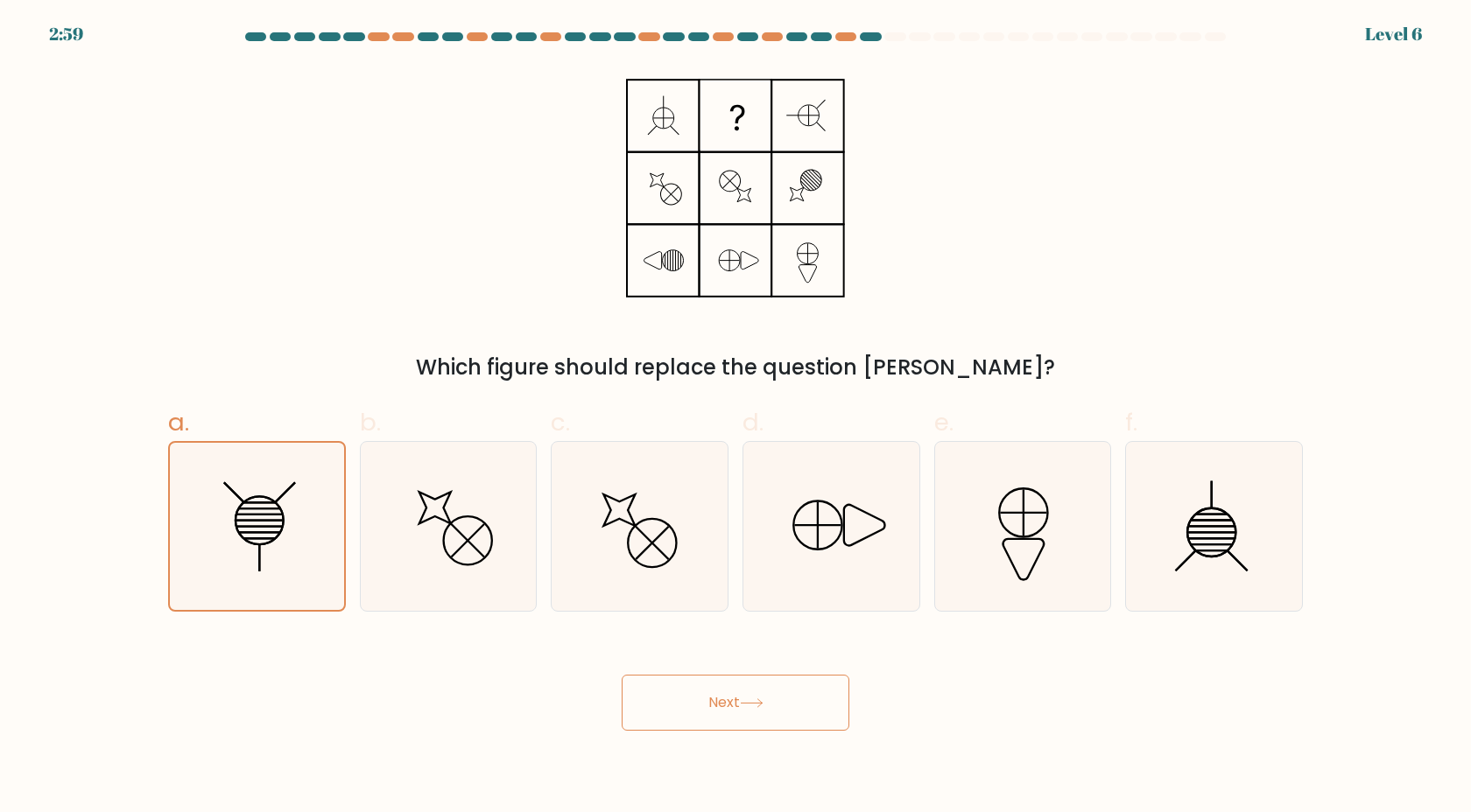
click at [794, 693] on button "Next" at bounding box center [736, 703] width 228 height 56
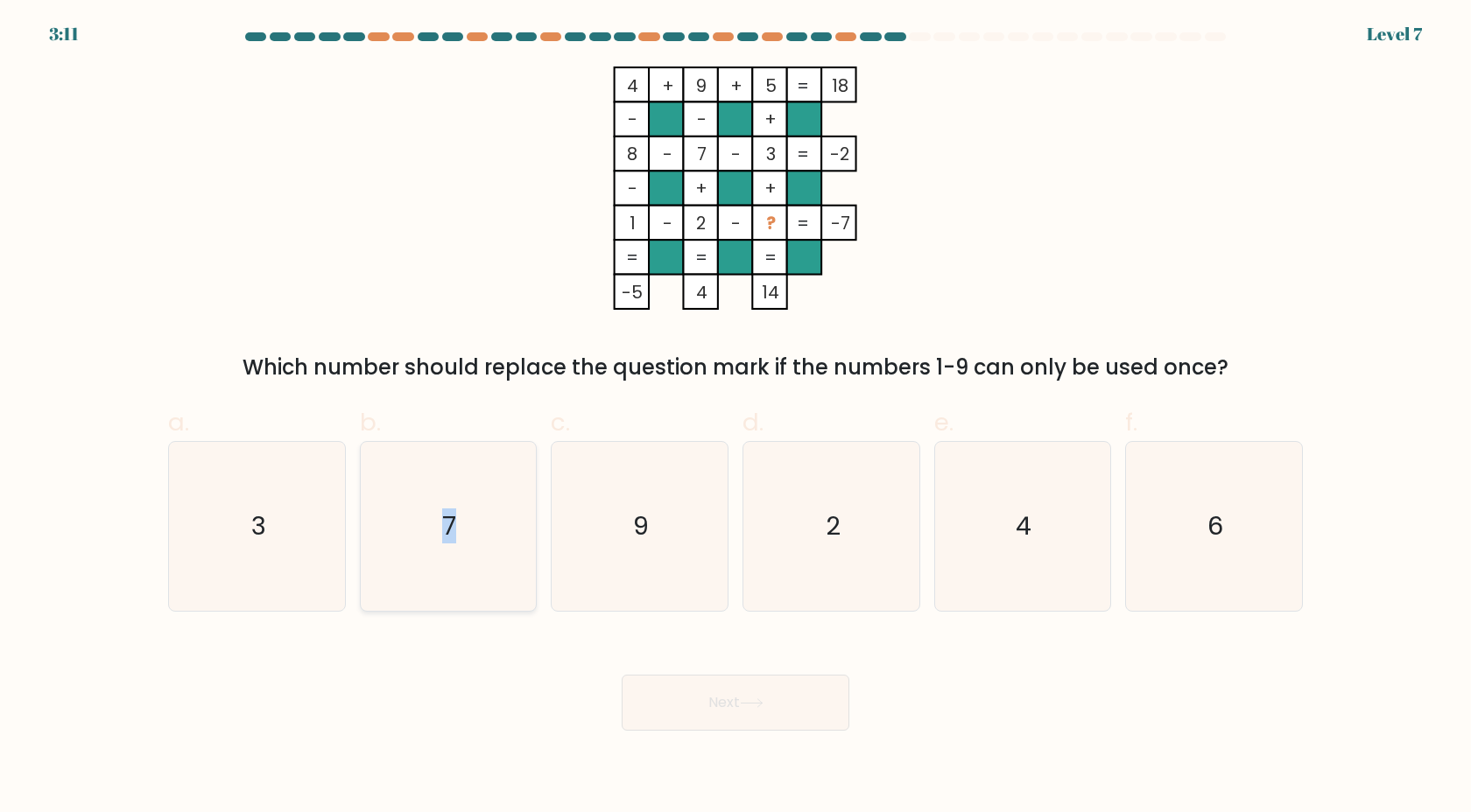
drag, startPoint x: 448, startPoint y: 529, endPoint x: 462, endPoint y: 535, distance: 15.2
click at [450, 534] on text "7" at bounding box center [450, 525] width 14 height 35
click at [803, 693] on button "Next" at bounding box center [736, 703] width 228 height 56
click at [814, 701] on button "Next" at bounding box center [736, 703] width 228 height 56
click at [411, 524] on icon "7" at bounding box center [448, 526] width 169 height 169
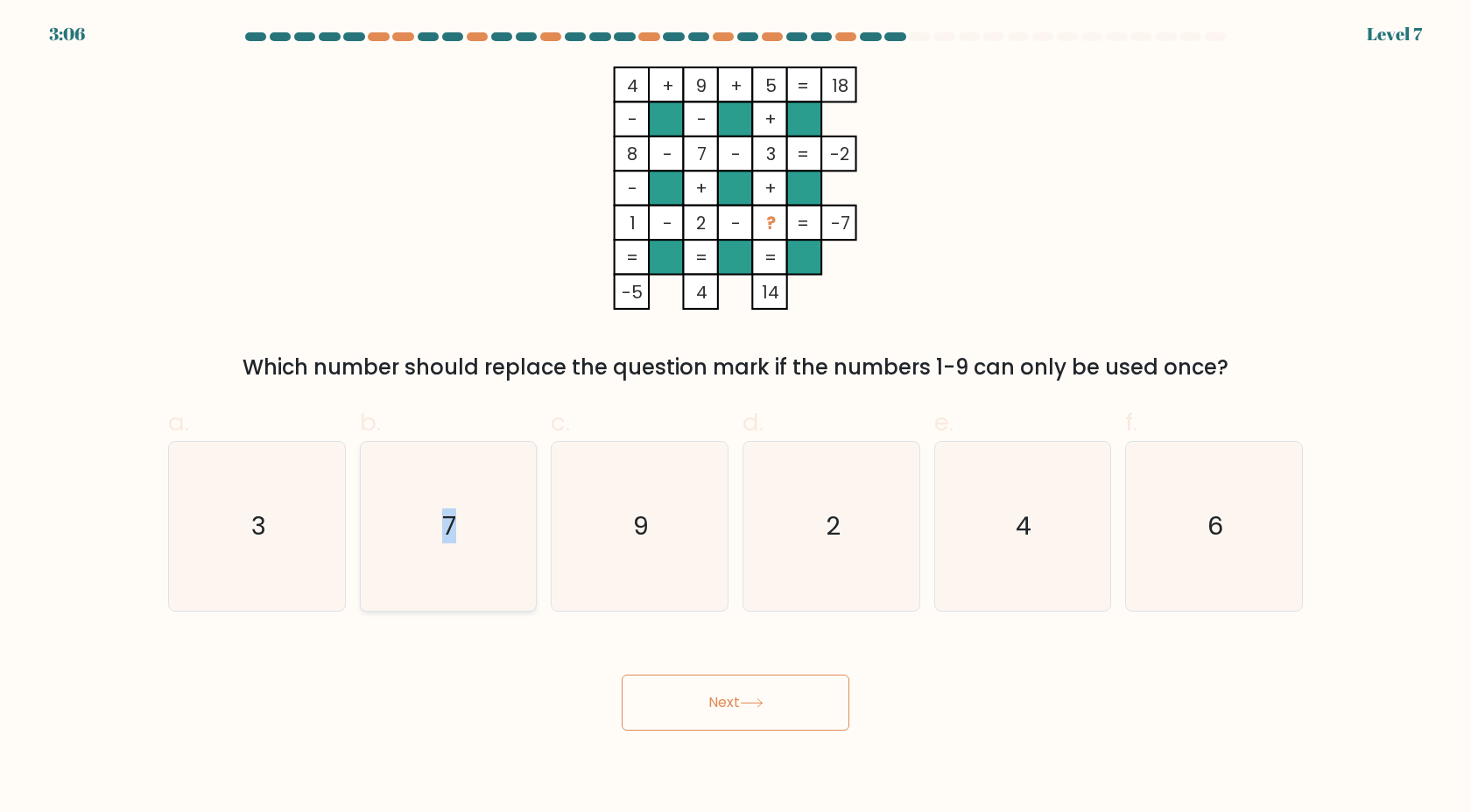
click at [736, 418] on input "b. 7" at bounding box center [736, 411] width 1 height 11
radio input "true"
drag, startPoint x: 844, startPoint y: 700, endPoint x: 821, endPoint y: 696, distance: 23.3
click at [829, 698] on button "Next" at bounding box center [736, 703] width 228 height 56
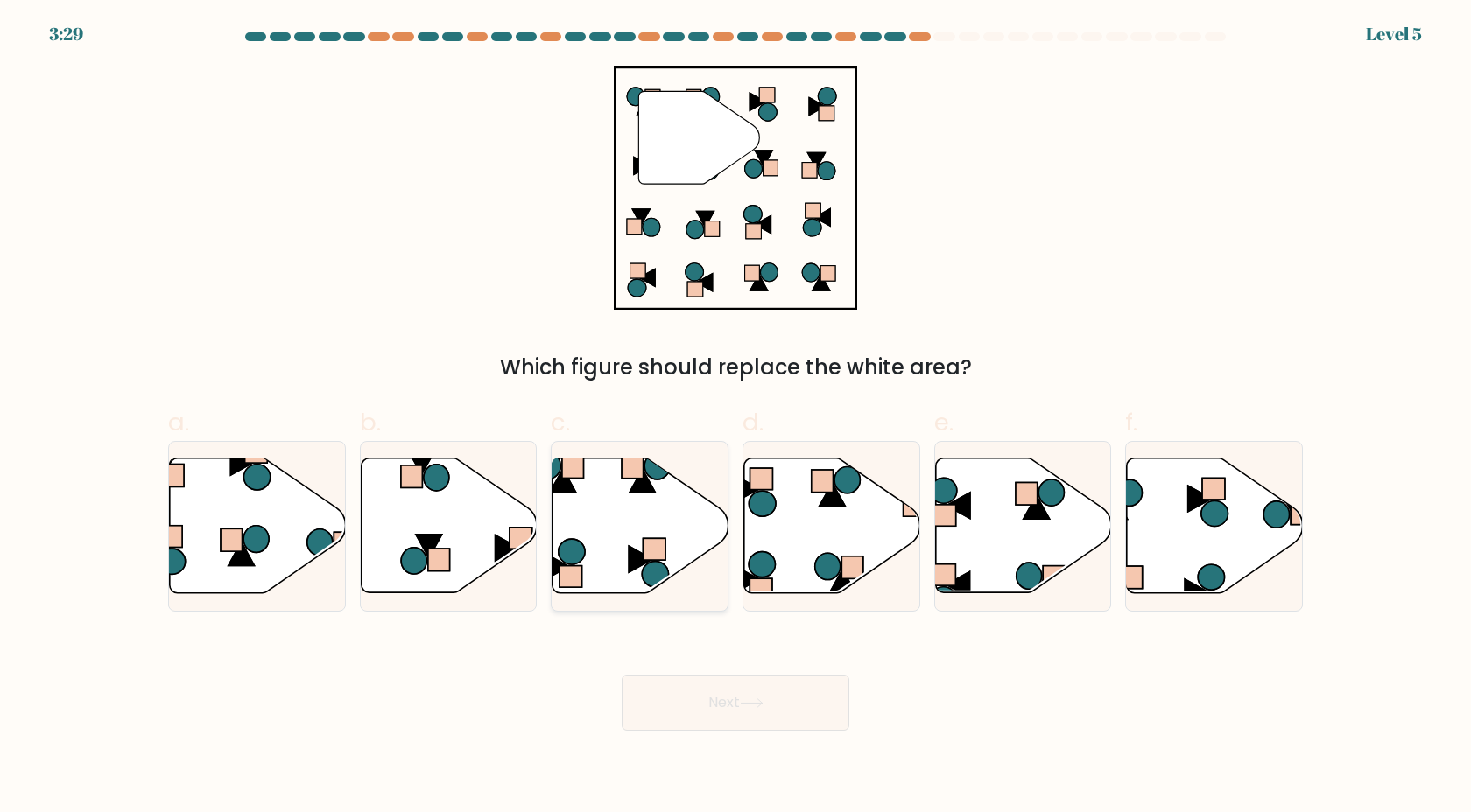
click at [648, 571] on icon at bounding box center [656, 574] width 26 height 26
click at [736, 418] on input "c." at bounding box center [736, 411] width 1 height 11
radio input "true"
click at [758, 692] on button "Next" at bounding box center [736, 703] width 228 height 56
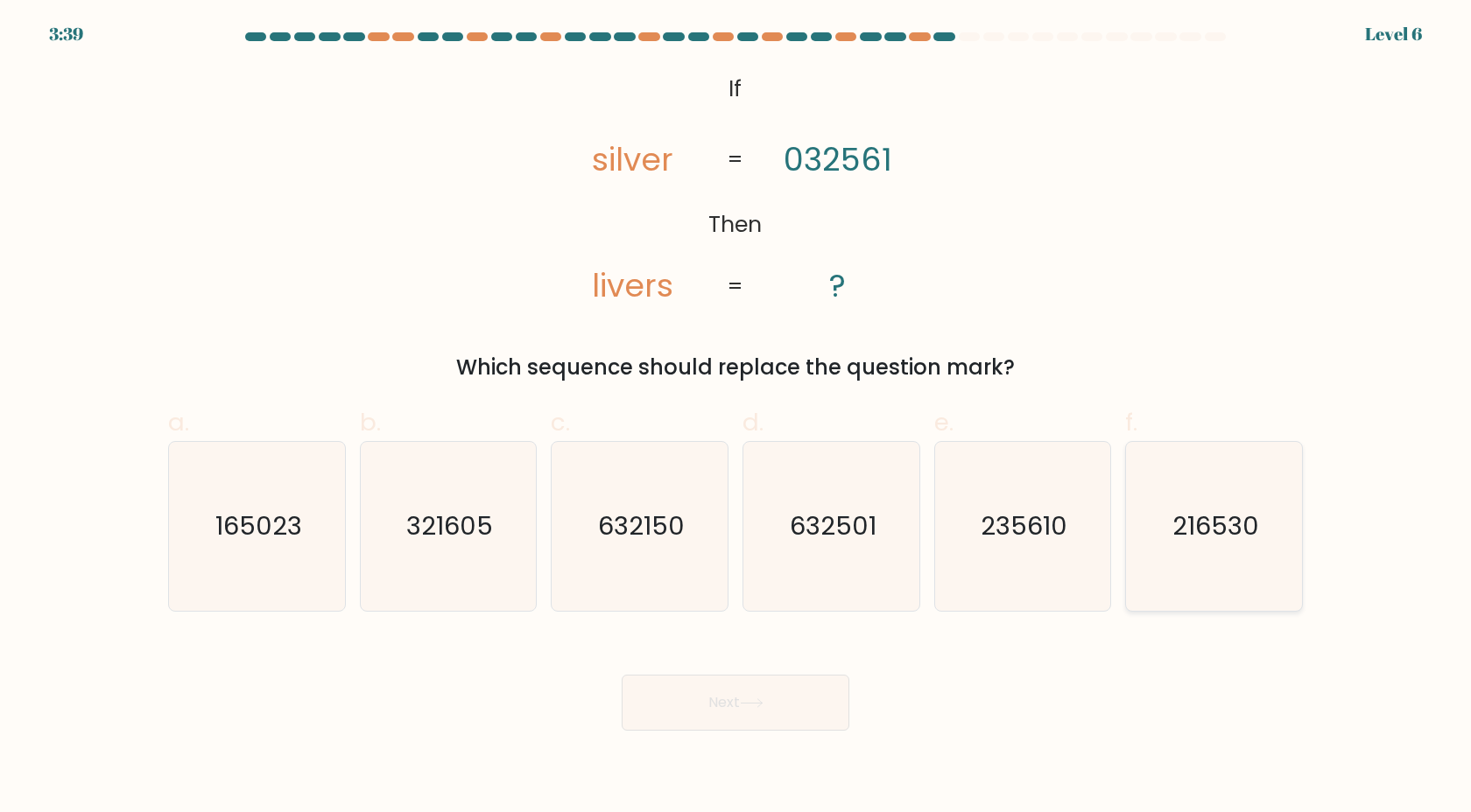
click at [1181, 535] on text "216530" at bounding box center [1215, 525] width 87 height 35
click at [736, 418] on input "f. 216530" at bounding box center [736, 411] width 1 height 11
radio input "true"
drag, startPoint x: 820, startPoint y: 724, endPoint x: 808, endPoint y: 733, distance: 15.0
click at [815, 729] on button "Next" at bounding box center [736, 703] width 228 height 56
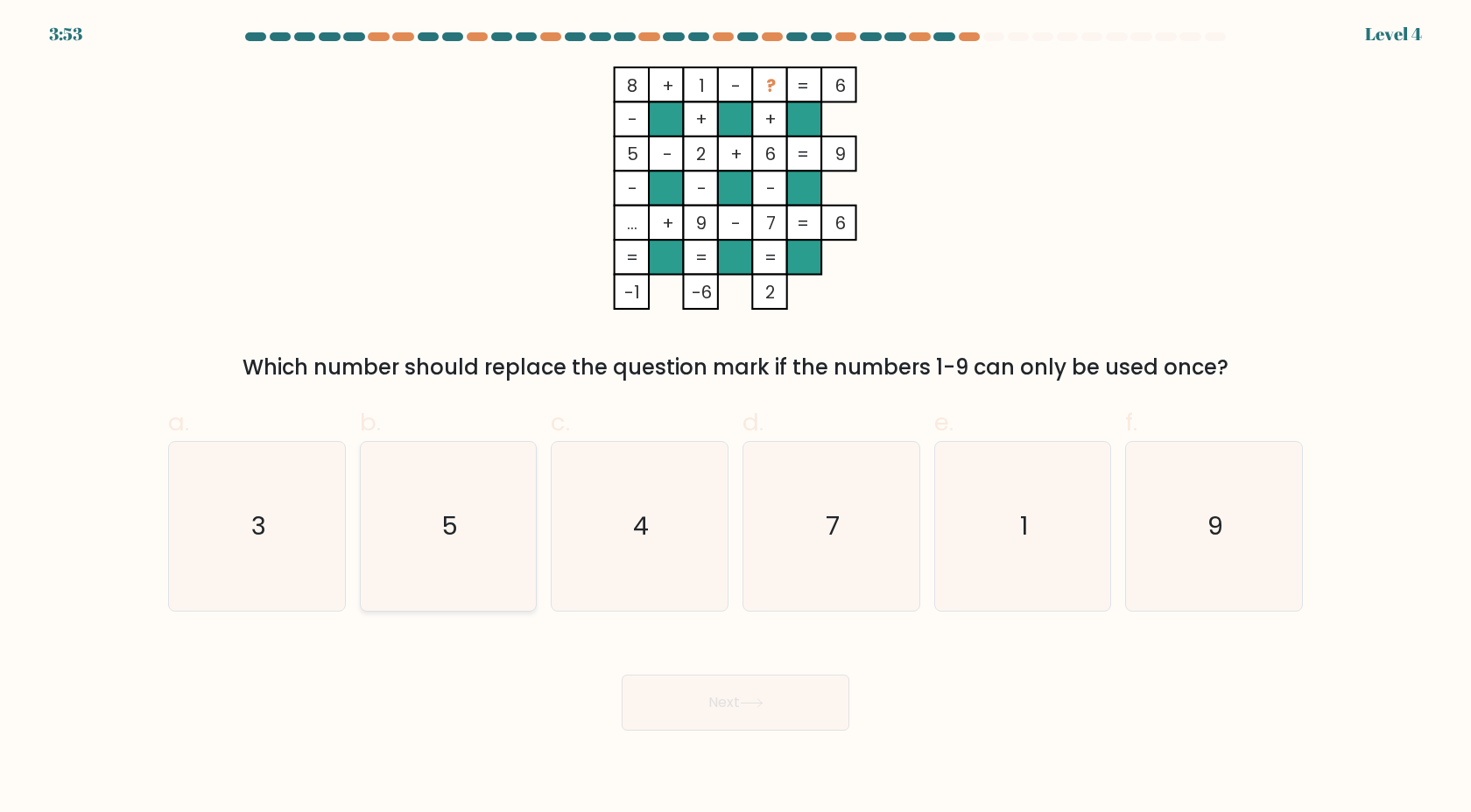
click at [376, 487] on icon "5" at bounding box center [448, 526] width 169 height 169
click at [736, 418] on input "b. 5" at bounding box center [736, 411] width 1 height 11
radio input "true"
click at [245, 461] on icon "3" at bounding box center [257, 526] width 169 height 169
click at [736, 418] on input "a. 3" at bounding box center [736, 411] width 1 height 11
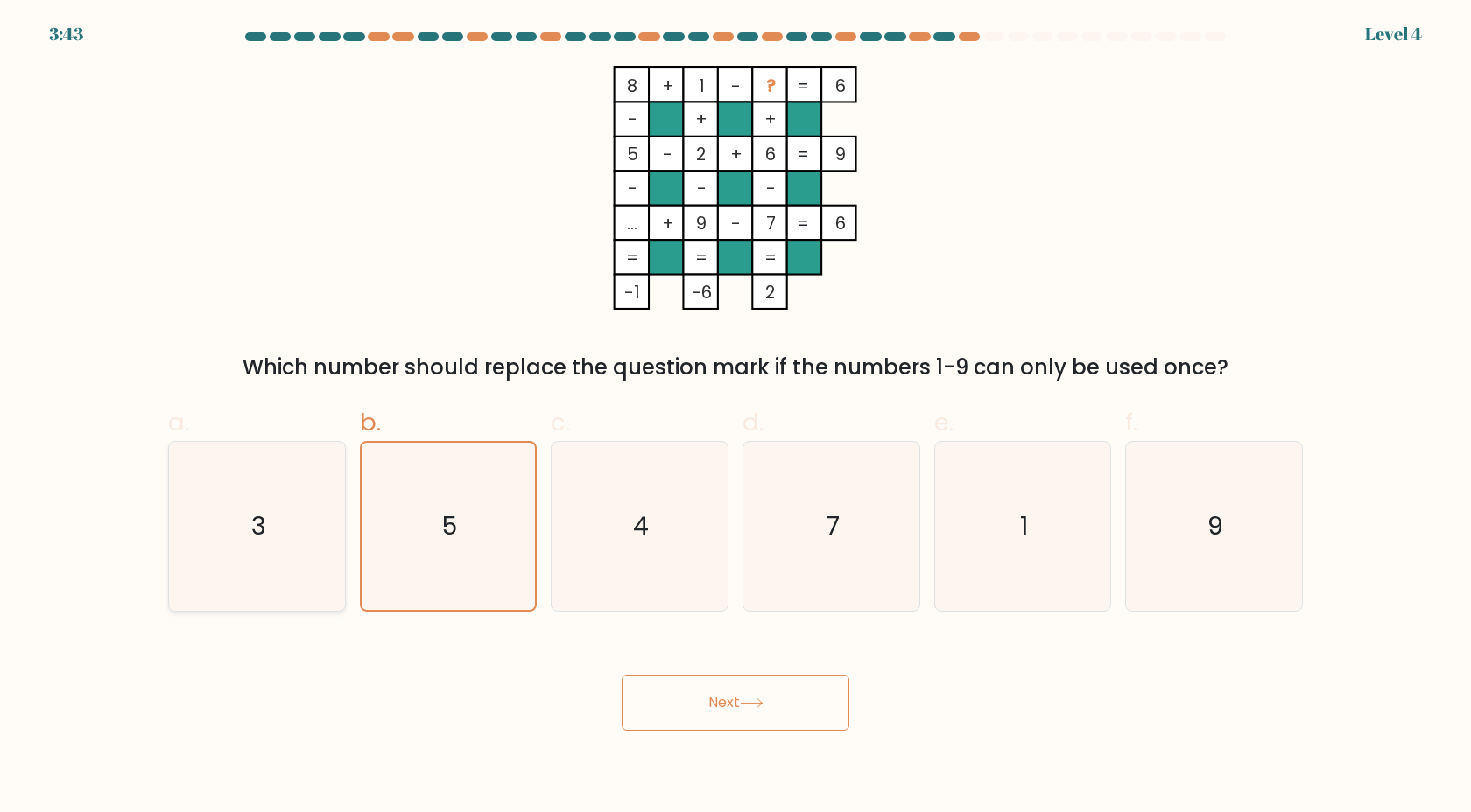
radio input "true"
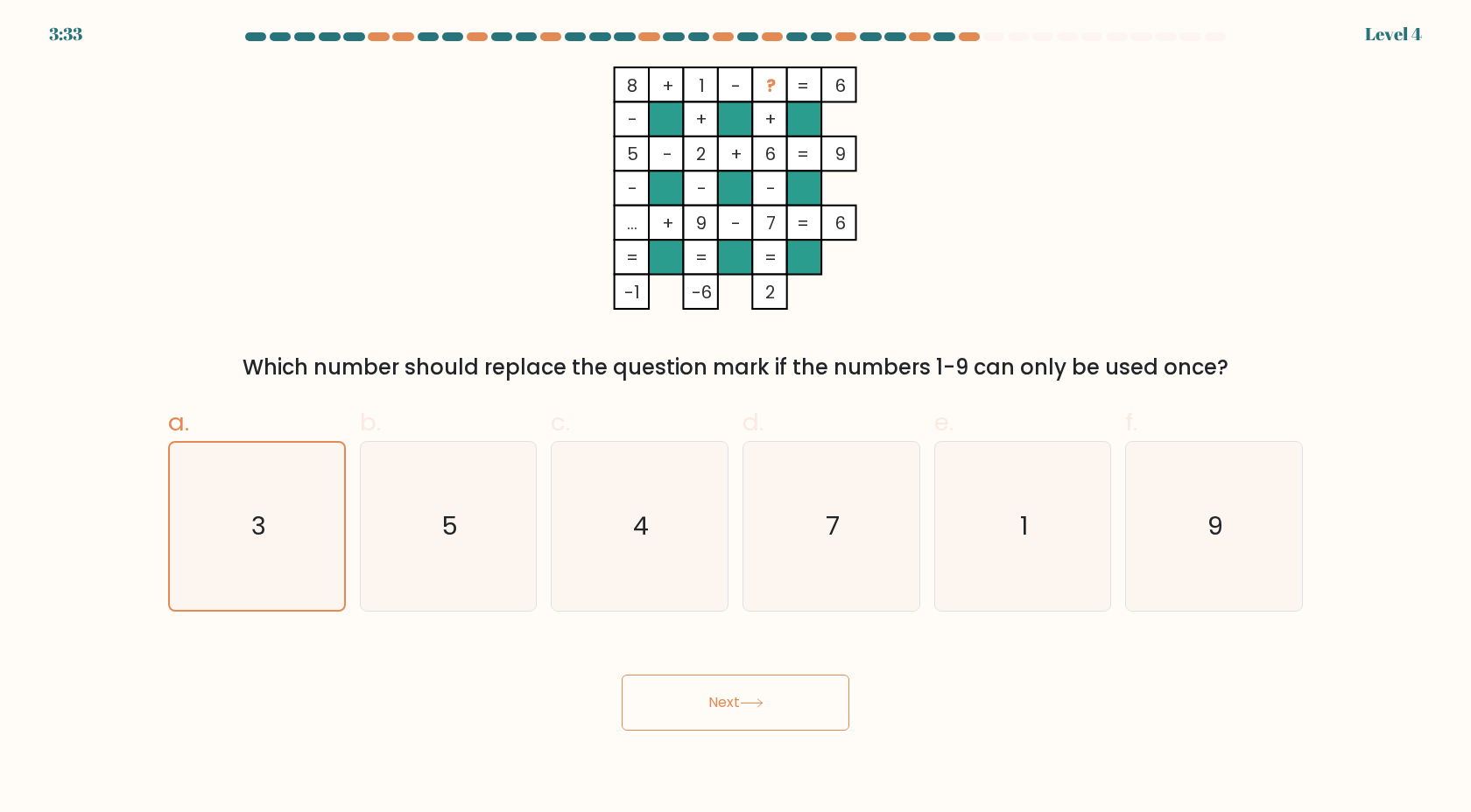
drag, startPoint x: 687, startPoint y: 477, endPoint x: 731, endPoint y: 515, distance: 58.1
click at [688, 482] on icon "4" at bounding box center [640, 526] width 169 height 169
click at [736, 418] on input "c. 4" at bounding box center [736, 411] width 1 height 11
radio input "true"
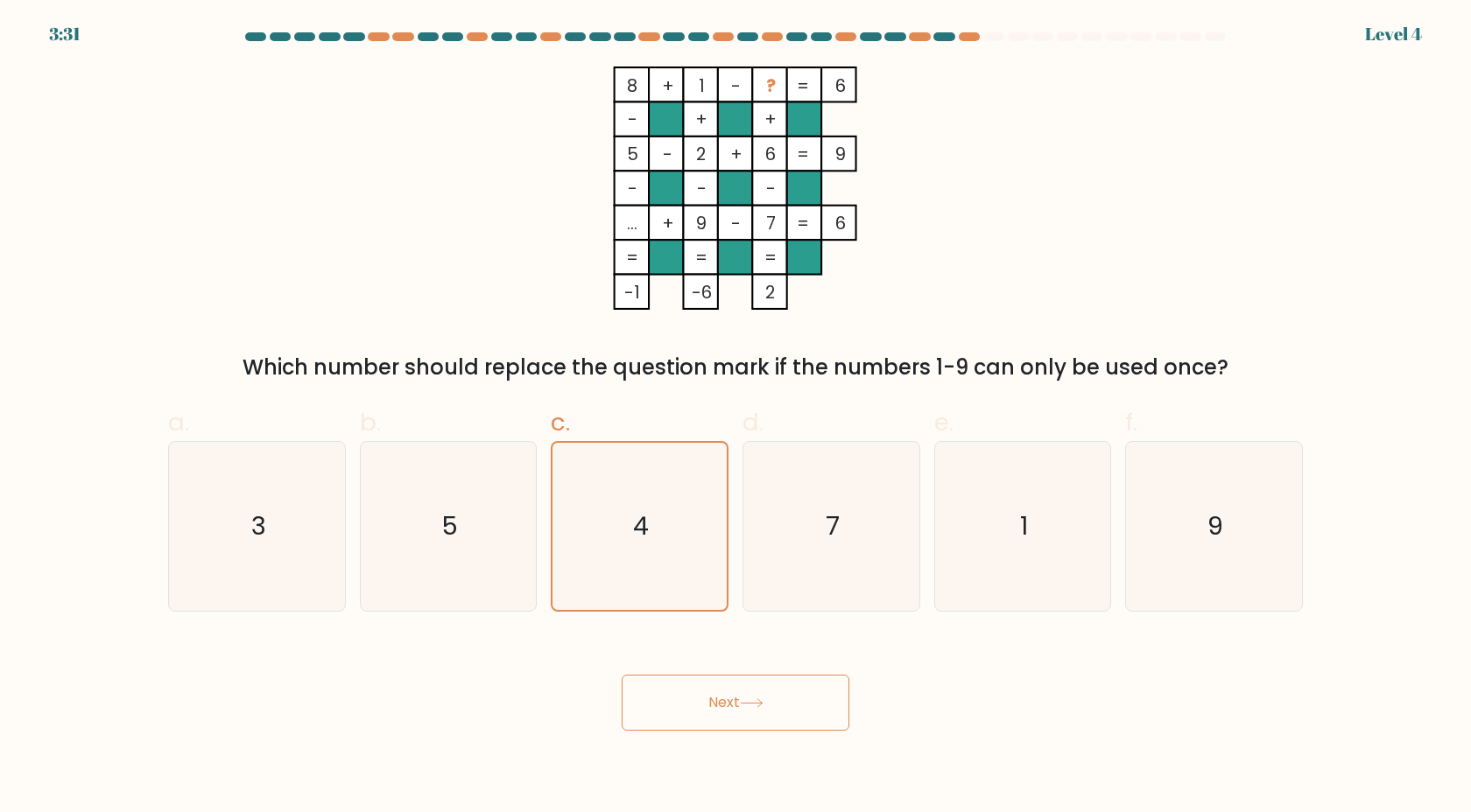
click at [804, 719] on button "Next" at bounding box center [736, 703] width 228 height 56
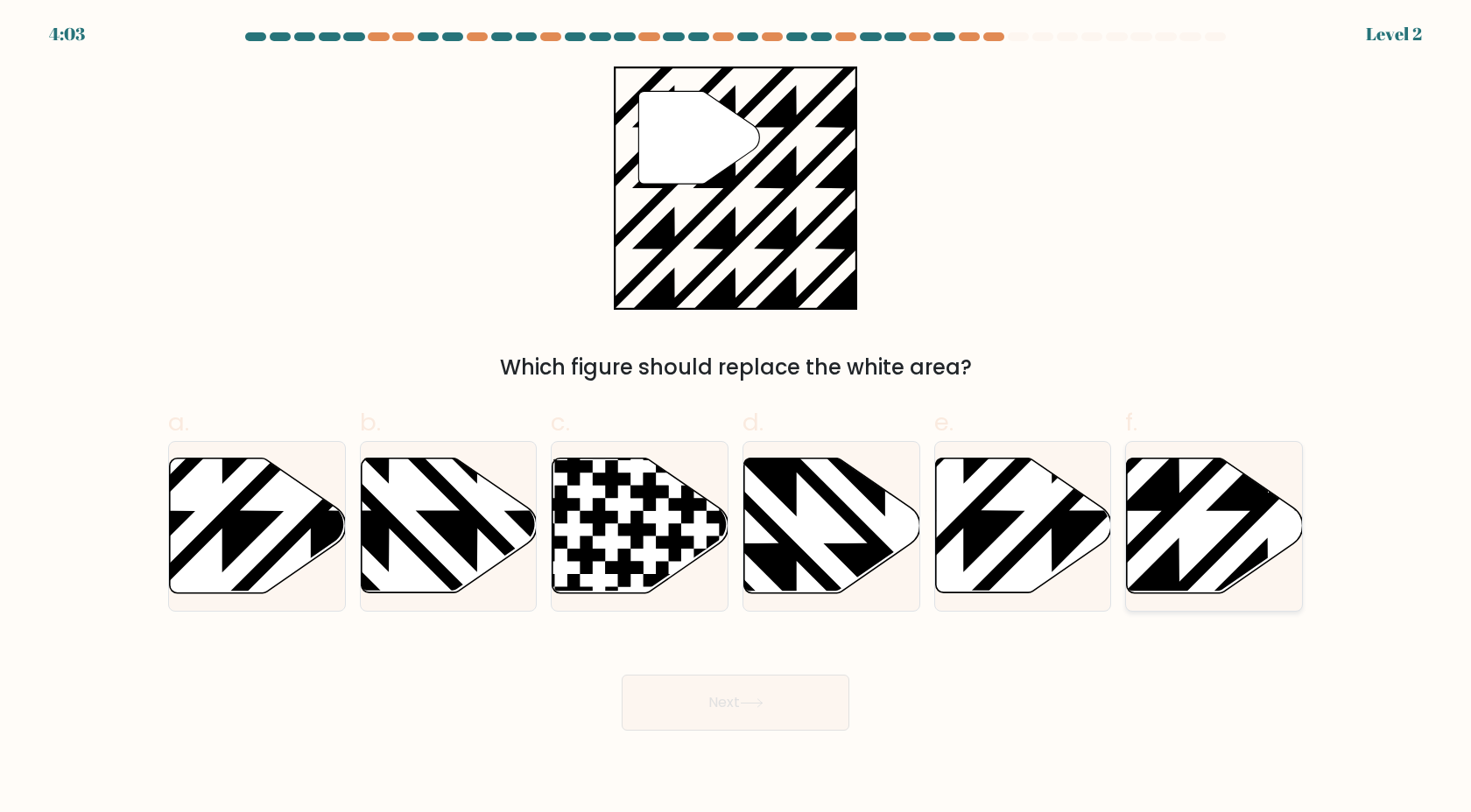
click at [1212, 513] on icon at bounding box center [1213, 526] width 176 height 137
click at [736, 418] on input "f." at bounding box center [736, 411] width 1 height 11
radio input "true"
click at [826, 713] on button "Next" at bounding box center [736, 703] width 228 height 56
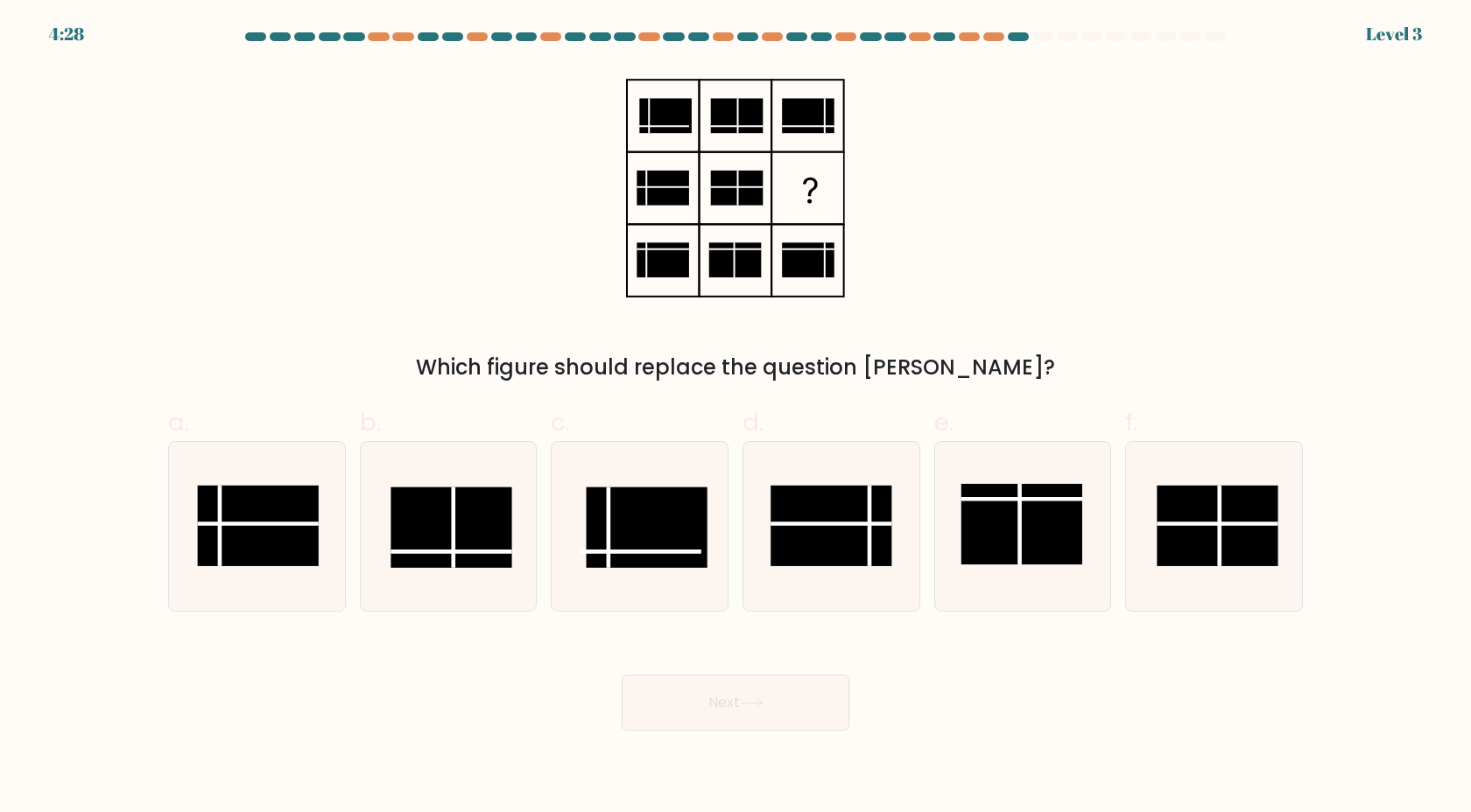
click at [540, 321] on div "Which figure should replace the question mark?" at bounding box center [735, 225] width 1156 height 316
drag, startPoint x: 716, startPoint y: 229, endPoint x: 747, endPoint y: 237, distance: 32.0
click at [746, 237] on icon at bounding box center [736, 188] width 219 height 244
click at [893, 501] on icon at bounding box center [831, 526] width 169 height 169
click at [736, 418] on input "d." at bounding box center [736, 411] width 1 height 11
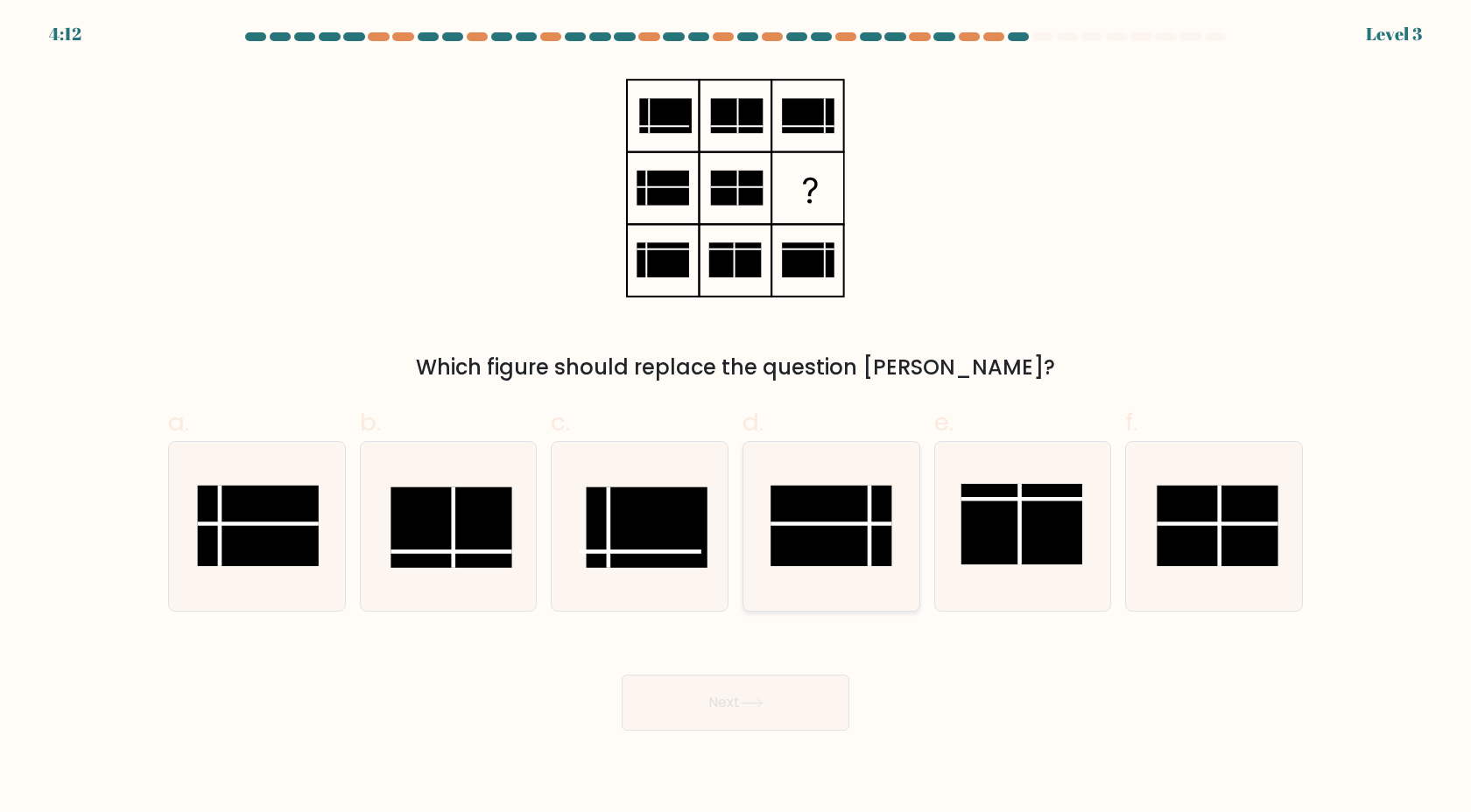
radio input "true"
click at [797, 710] on button "Next" at bounding box center [736, 703] width 228 height 56
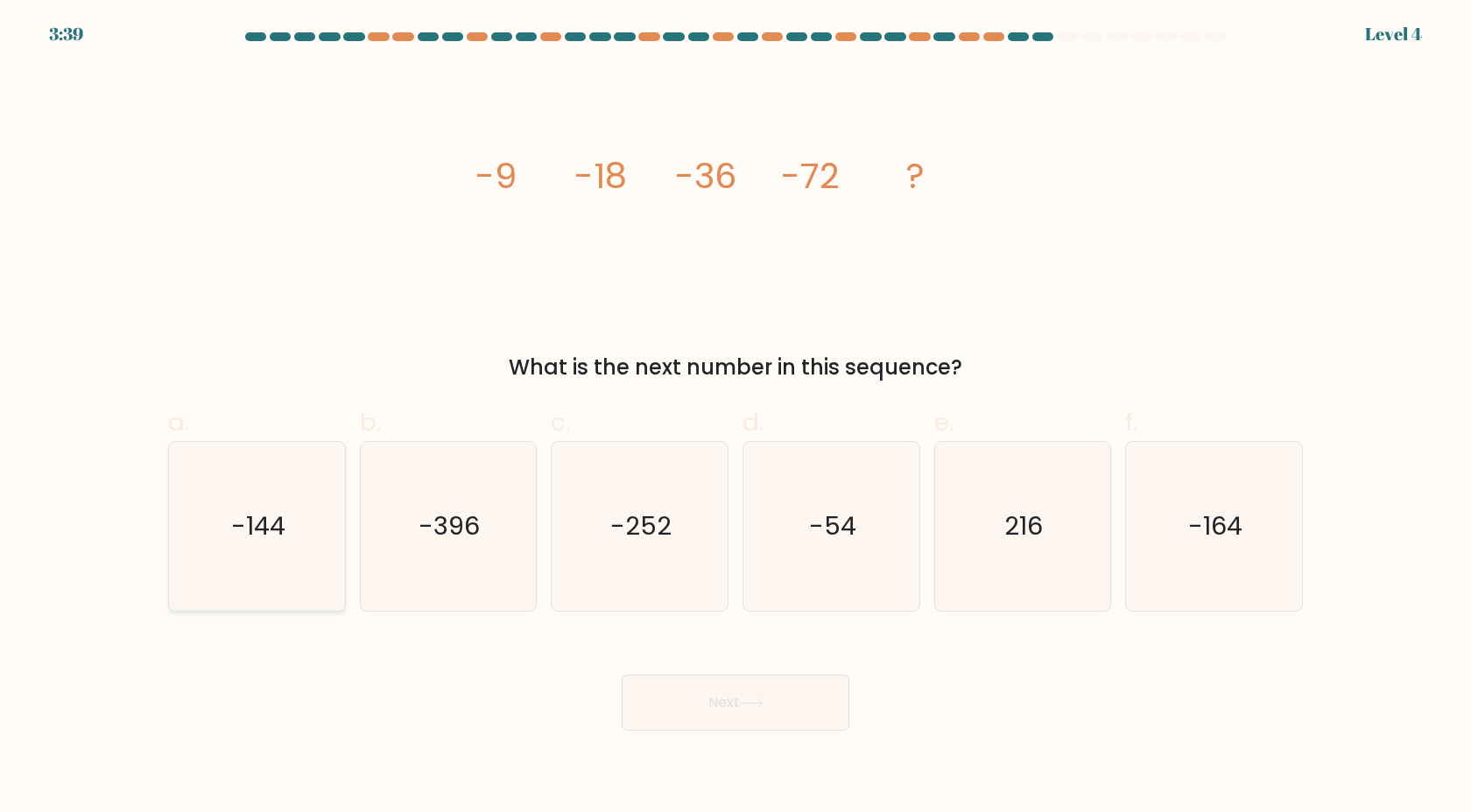
drag, startPoint x: 342, startPoint y: 608, endPoint x: 319, endPoint y: 586, distance: 31.8
click at [326, 592] on div "-144" at bounding box center [257, 526] width 178 height 171
click at [736, 418] on input "a. -144" at bounding box center [736, 411] width 1 height 11
radio input "true"
click at [318, 589] on icon "-144" at bounding box center [257, 526] width 167 height 167
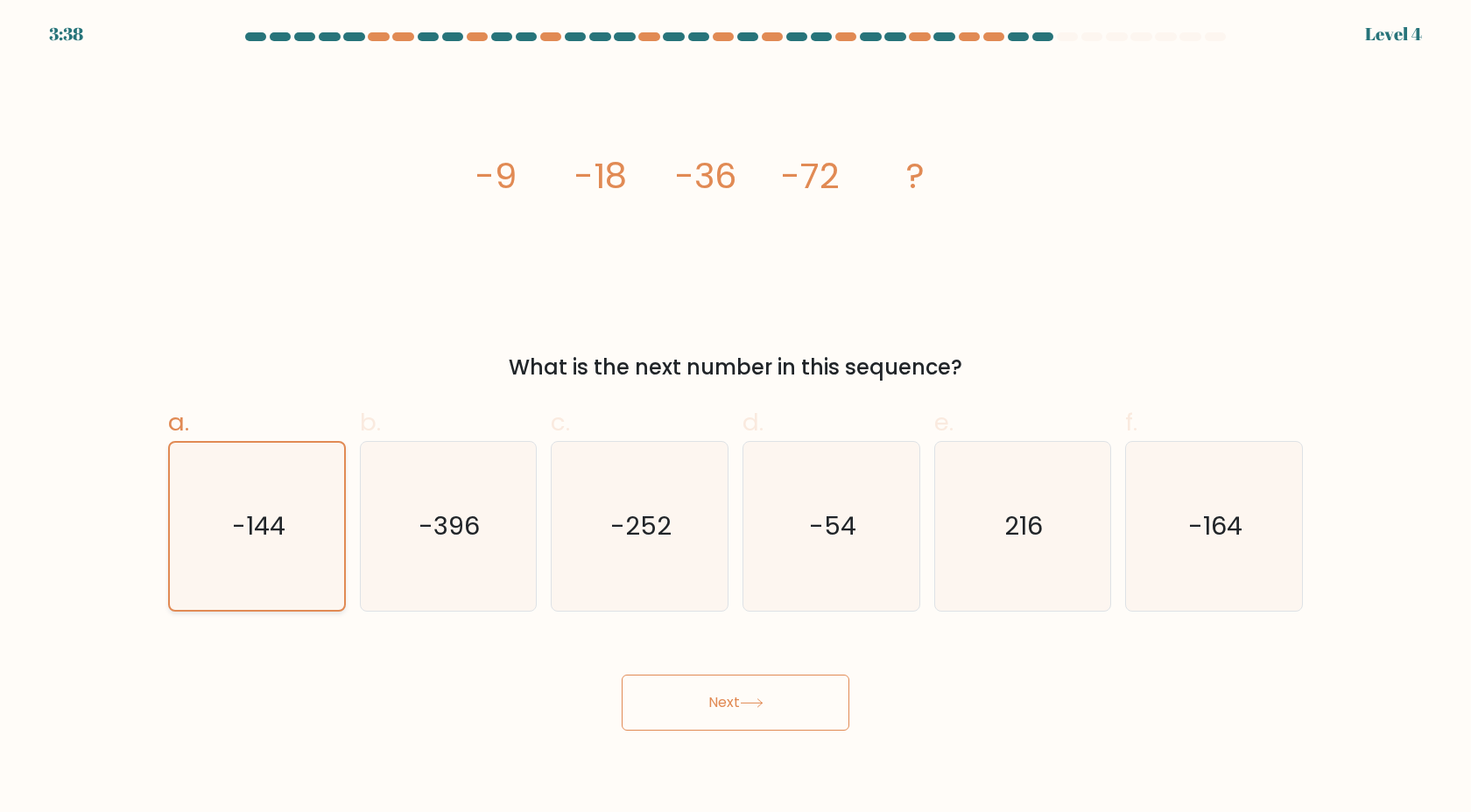
click at [736, 418] on input "a. -144" at bounding box center [736, 411] width 1 height 11
click at [774, 693] on button "Next" at bounding box center [736, 703] width 228 height 56
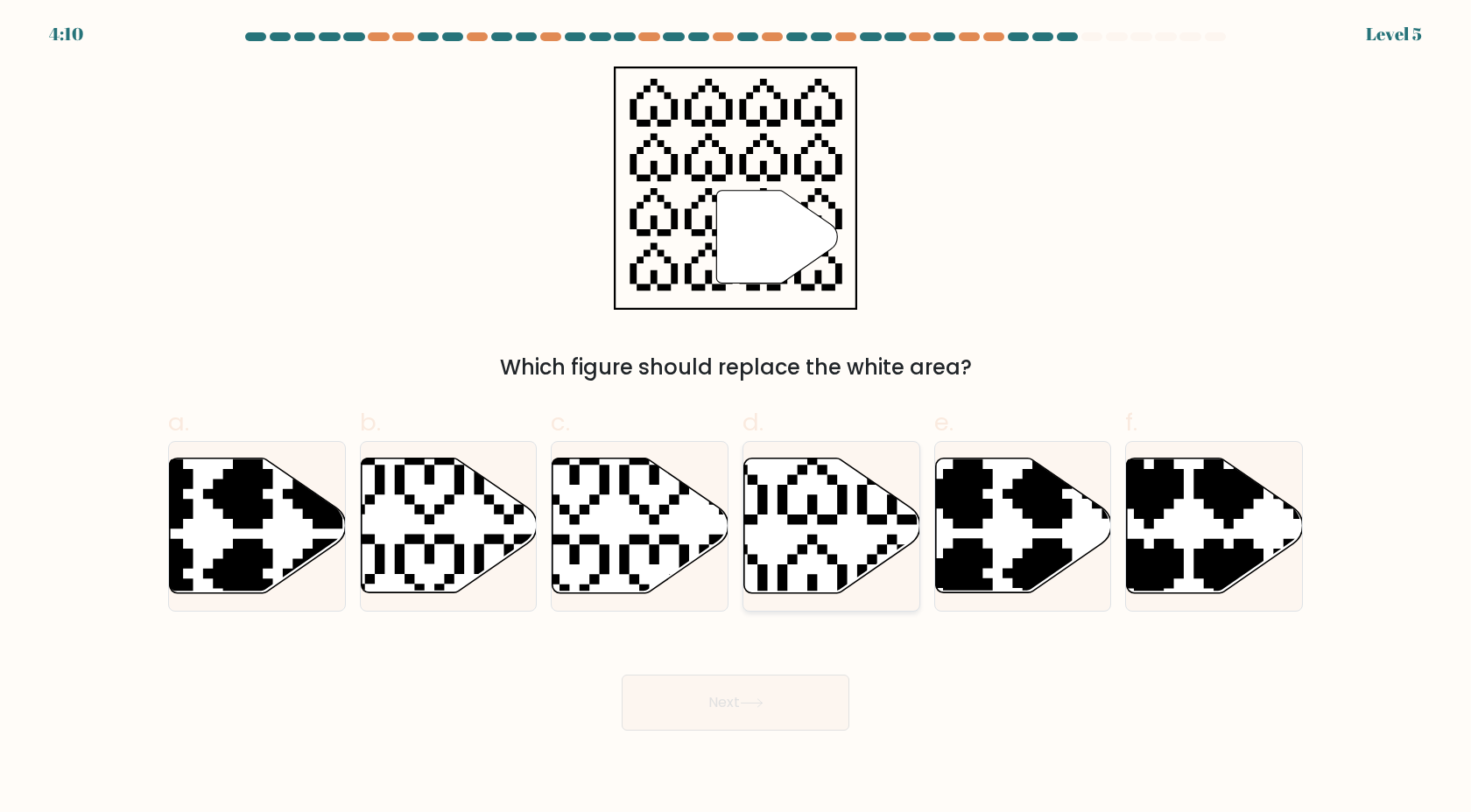
click at [787, 580] on icon at bounding box center [832, 525] width 176 height 134
click at [736, 418] on input "d." at bounding box center [736, 411] width 1 height 11
radio input "true"
click at [821, 712] on button "Next" at bounding box center [736, 703] width 228 height 56
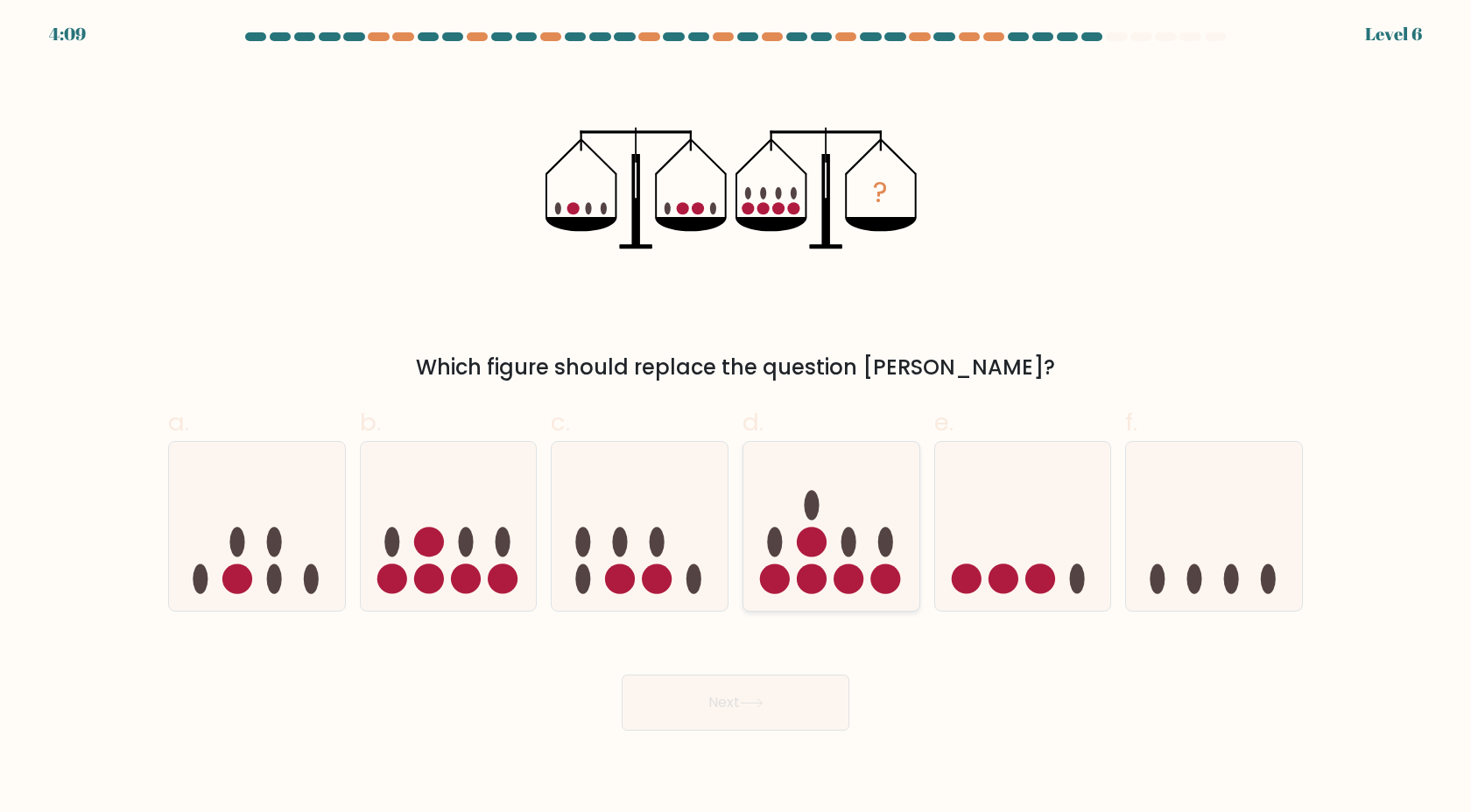
click at [802, 567] on icon at bounding box center [831, 526] width 176 height 145
click at [736, 418] on input "d." at bounding box center [736, 411] width 1 height 11
radio input "true"
click at [500, 596] on icon at bounding box center [448, 526] width 176 height 145
click at [736, 418] on input "b." at bounding box center [736, 411] width 1 height 11
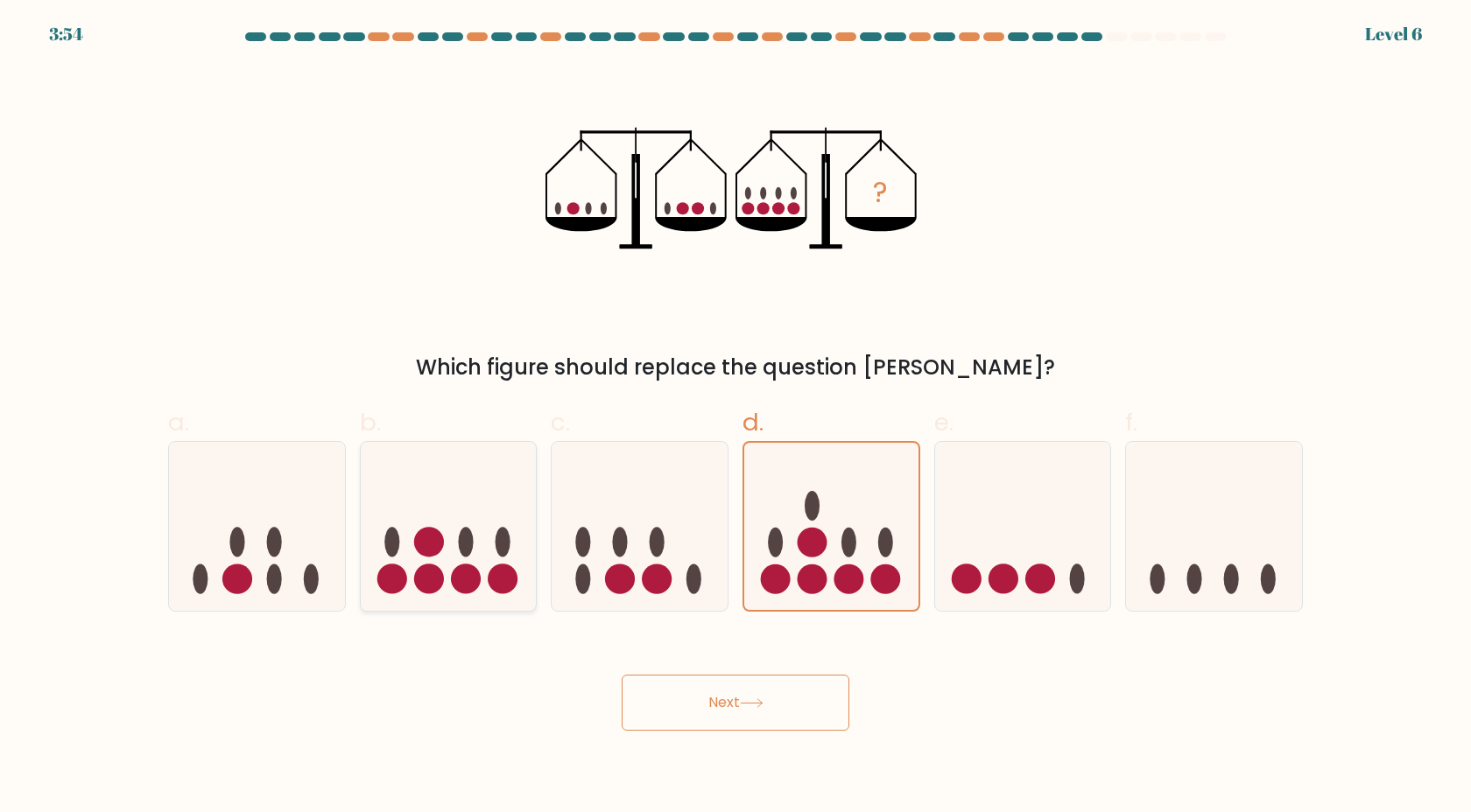
radio input "true"
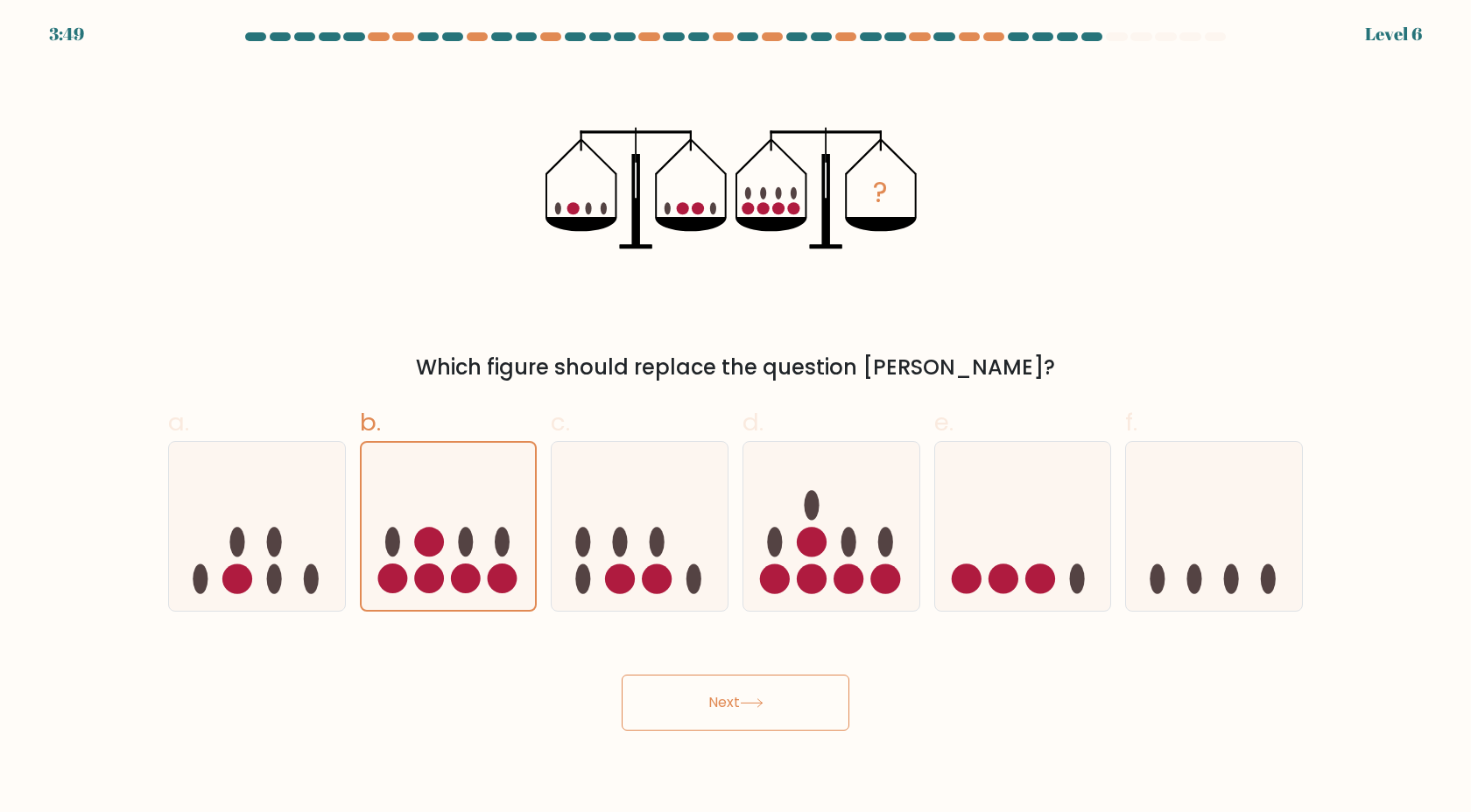
click at [782, 688] on button "Next" at bounding box center [736, 703] width 228 height 56
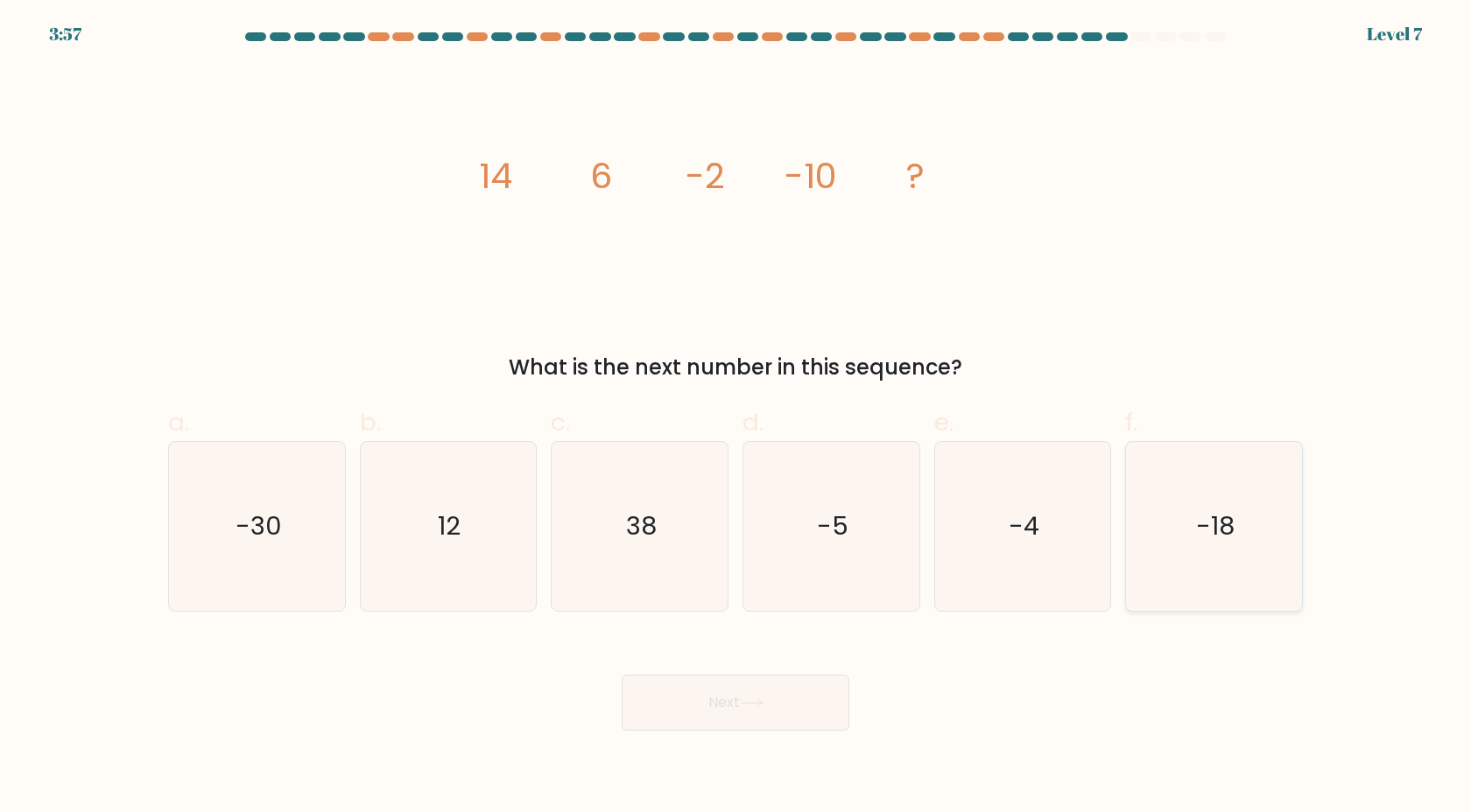
click at [1174, 513] on icon "-18" at bounding box center [1214, 526] width 169 height 169
click at [736, 418] on input "f. -18" at bounding box center [736, 411] width 1 height 11
radio input "true"
click at [681, 708] on button "Next" at bounding box center [736, 703] width 228 height 56
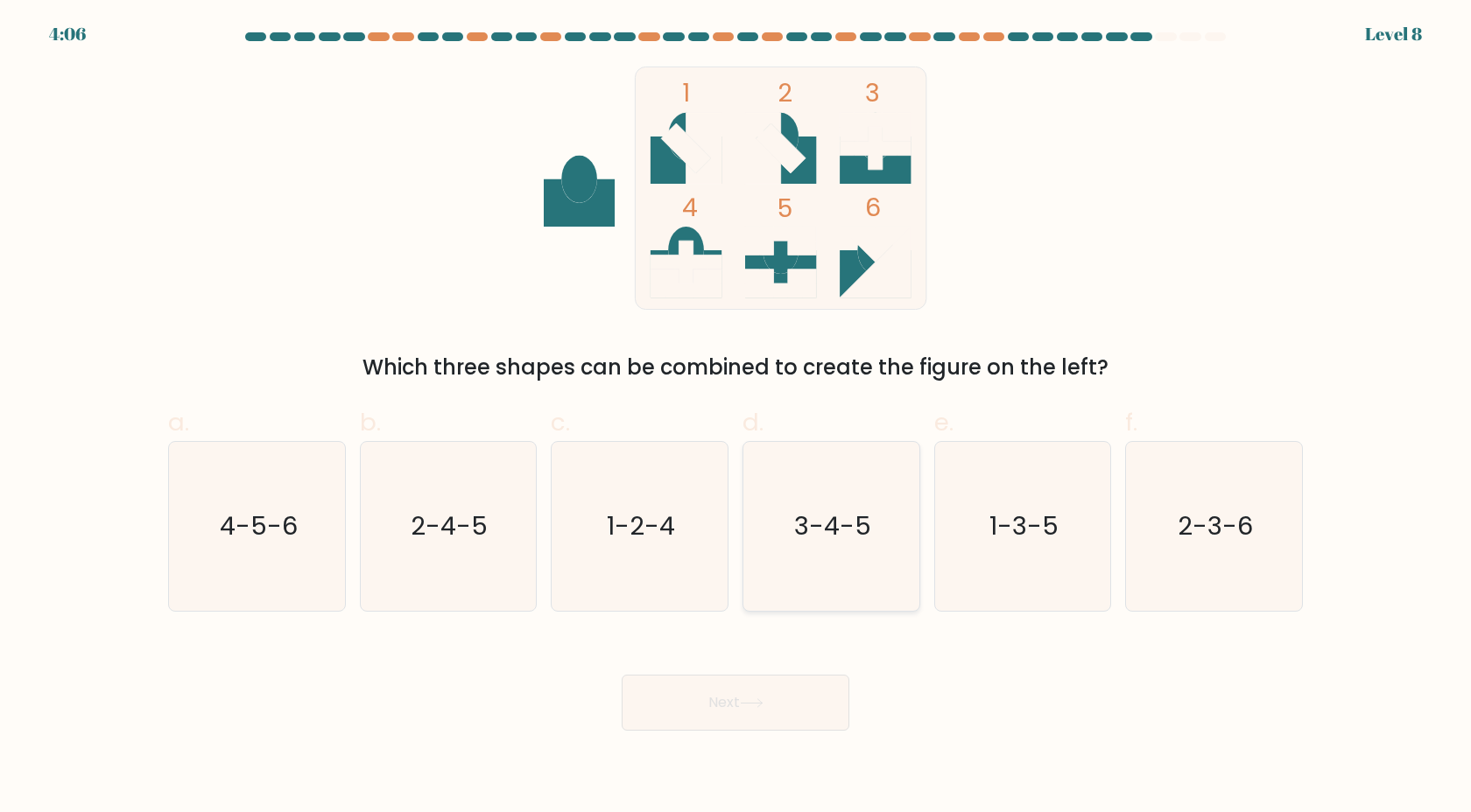
click at [810, 576] on icon "3-4-5" at bounding box center [831, 526] width 169 height 169
click at [736, 418] on input "d. 3-4-5" at bounding box center [736, 411] width 1 height 11
radio input "true"
click at [761, 719] on button "Next" at bounding box center [736, 703] width 228 height 56
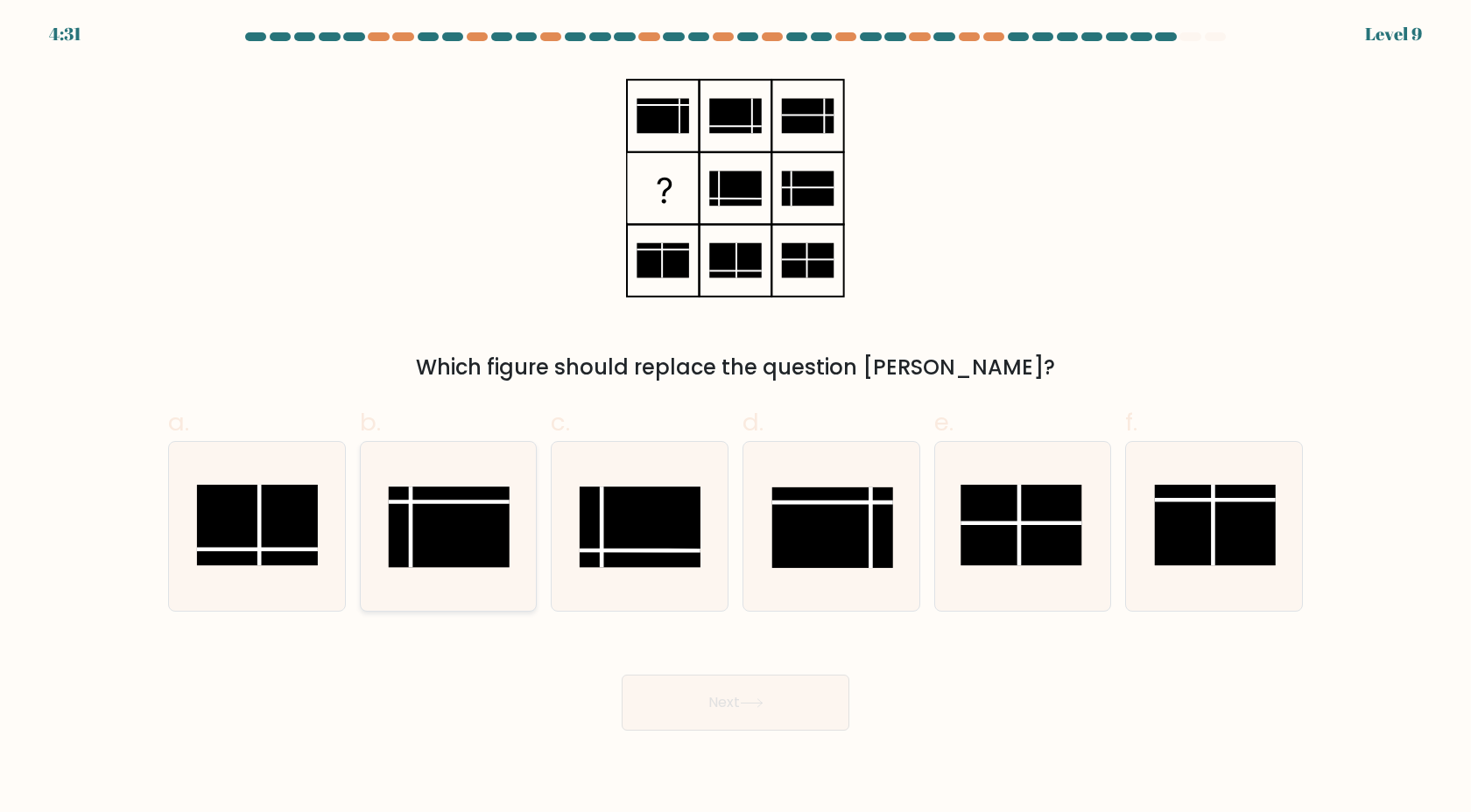
click at [409, 583] on icon at bounding box center [448, 526] width 169 height 169
click at [736, 418] on input "b." at bounding box center [736, 411] width 1 height 11
radio input "true"
click at [513, 674] on div "Next" at bounding box center [735, 682] width 1156 height 99
click at [803, 712] on button "Next" at bounding box center [736, 703] width 228 height 56
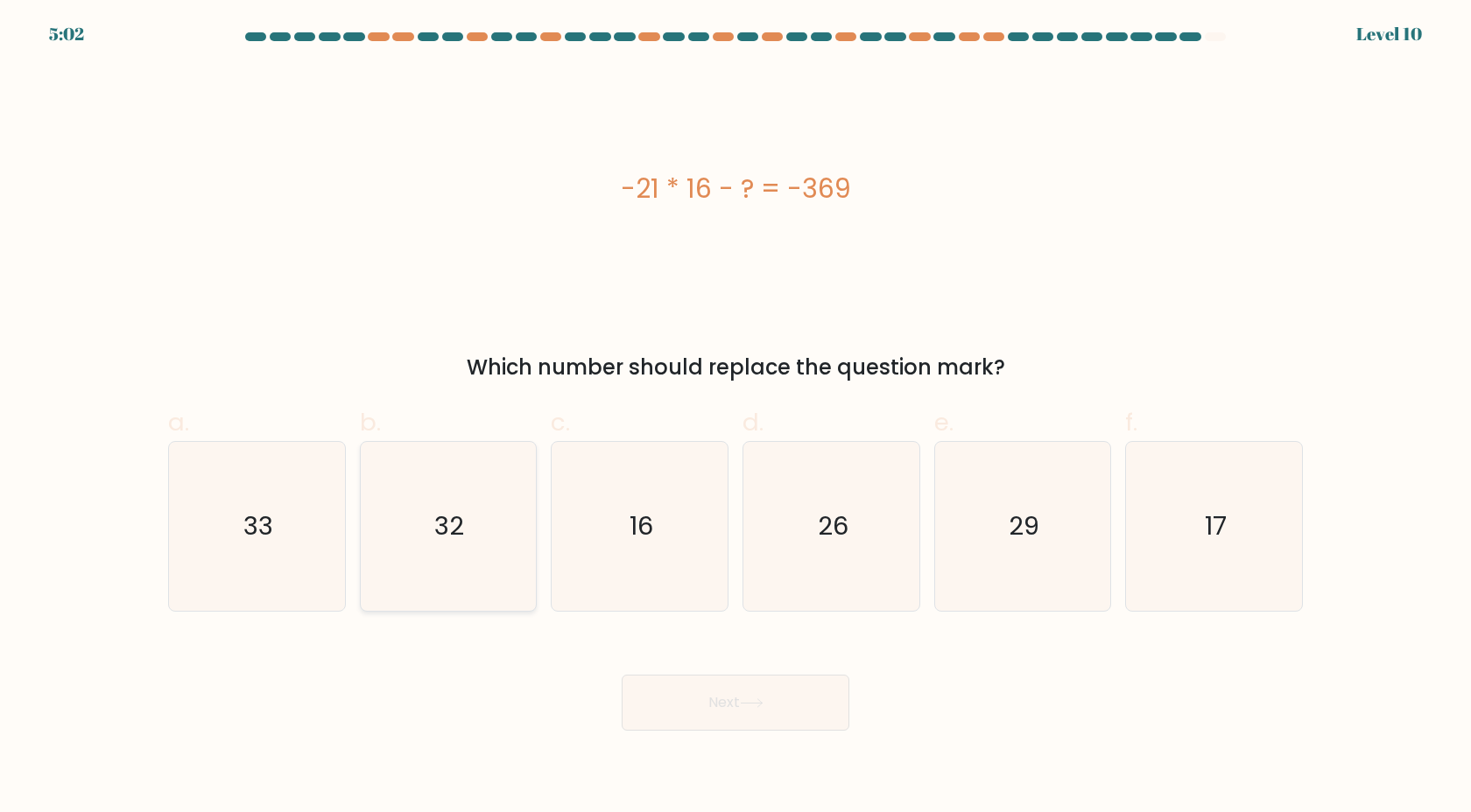
click at [416, 466] on icon "32" at bounding box center [448, 526] width 169 height 169
click at [736, 418] on input "b. 32" at bounding box center [736, 411] width 1 height 11
radio input "true"
click at [841, 697] on button "Next" at bounding box center [736, 703] width 228 height 56
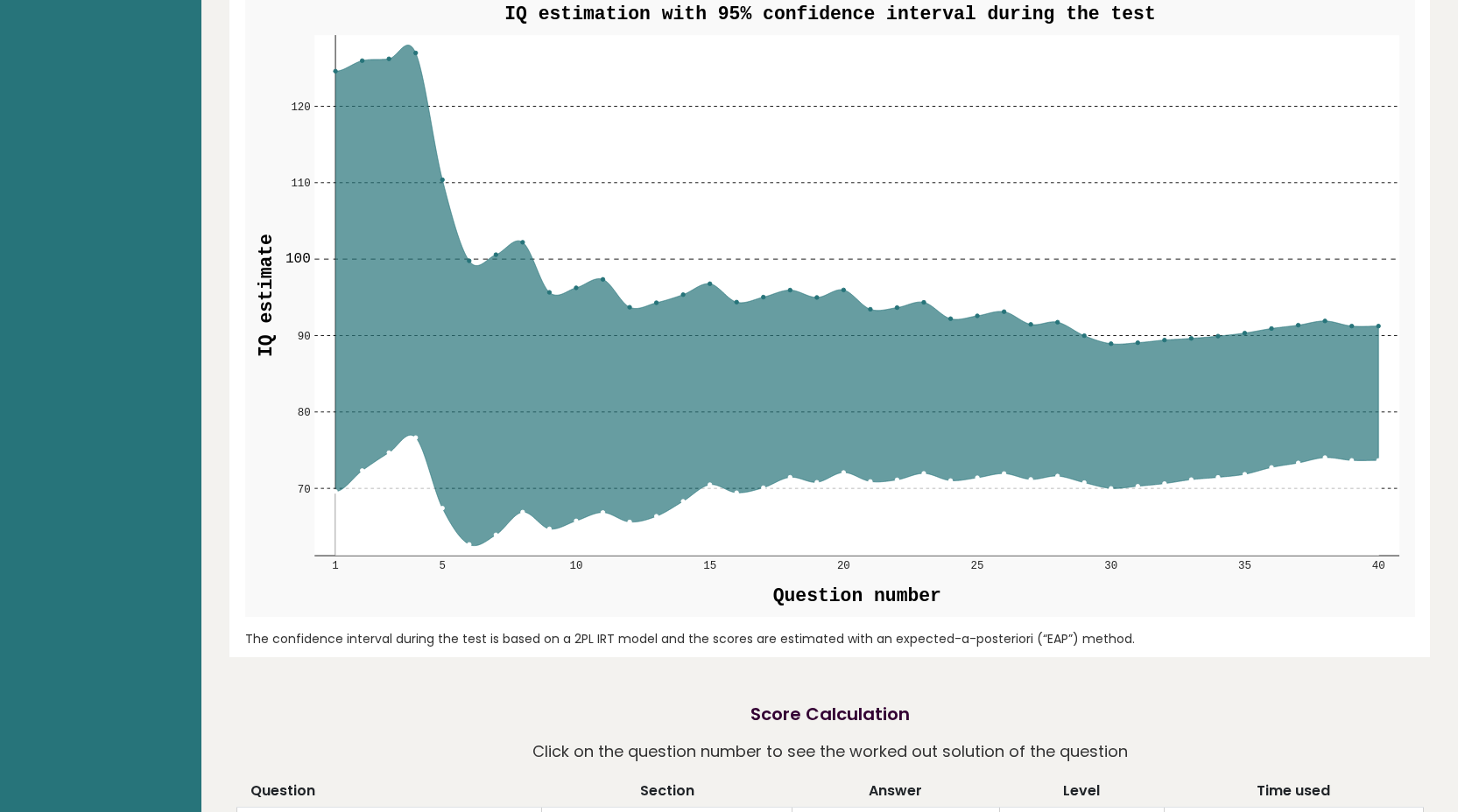
scroll to position [2027, 0]
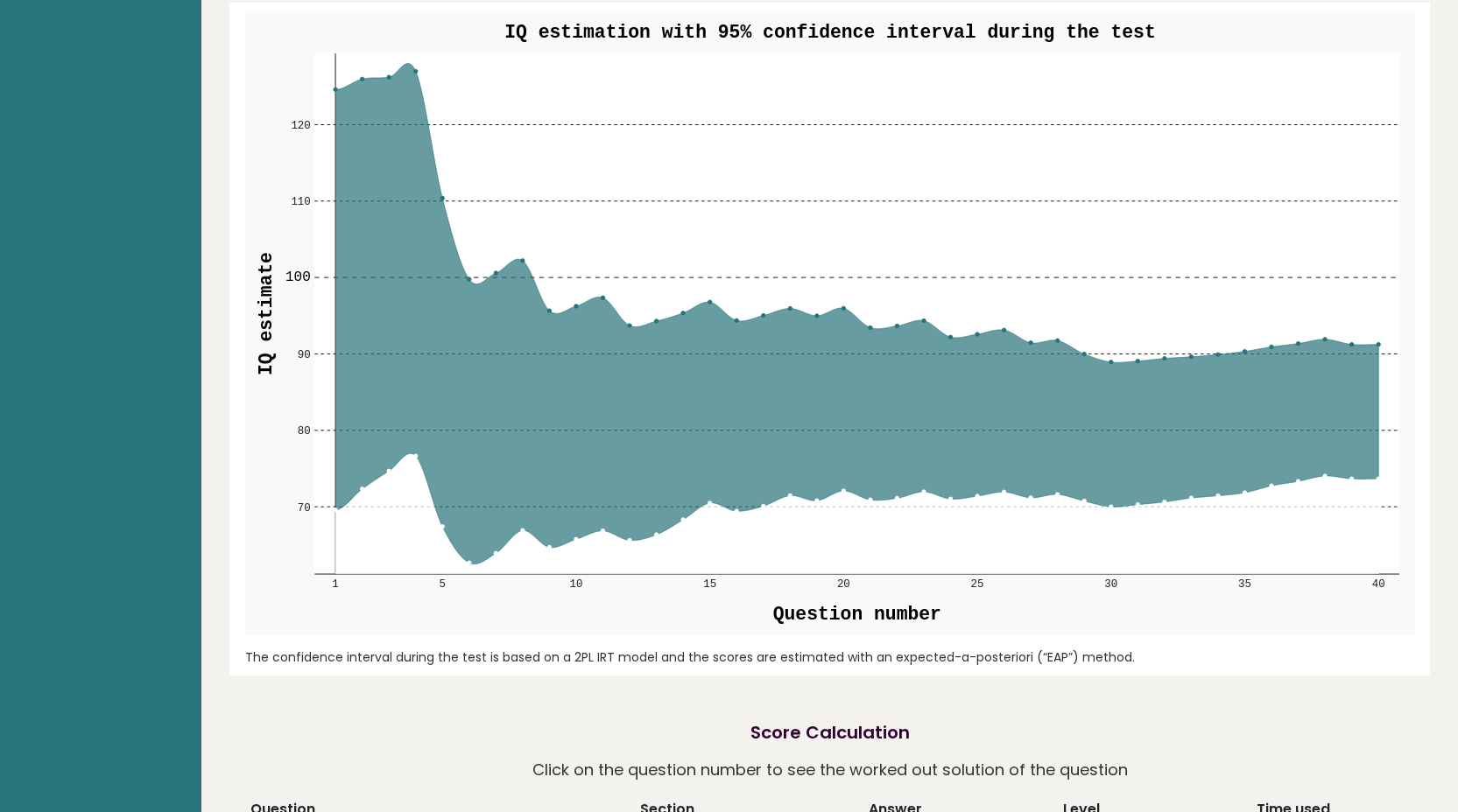
drag, startPoint x: 1349, startPoint y: 404, endPoint x: 769, endPoint y: 354, distance: 582.2
click at [1347, 403] on icon at bounding box center [857, 313] width 1043 height 501
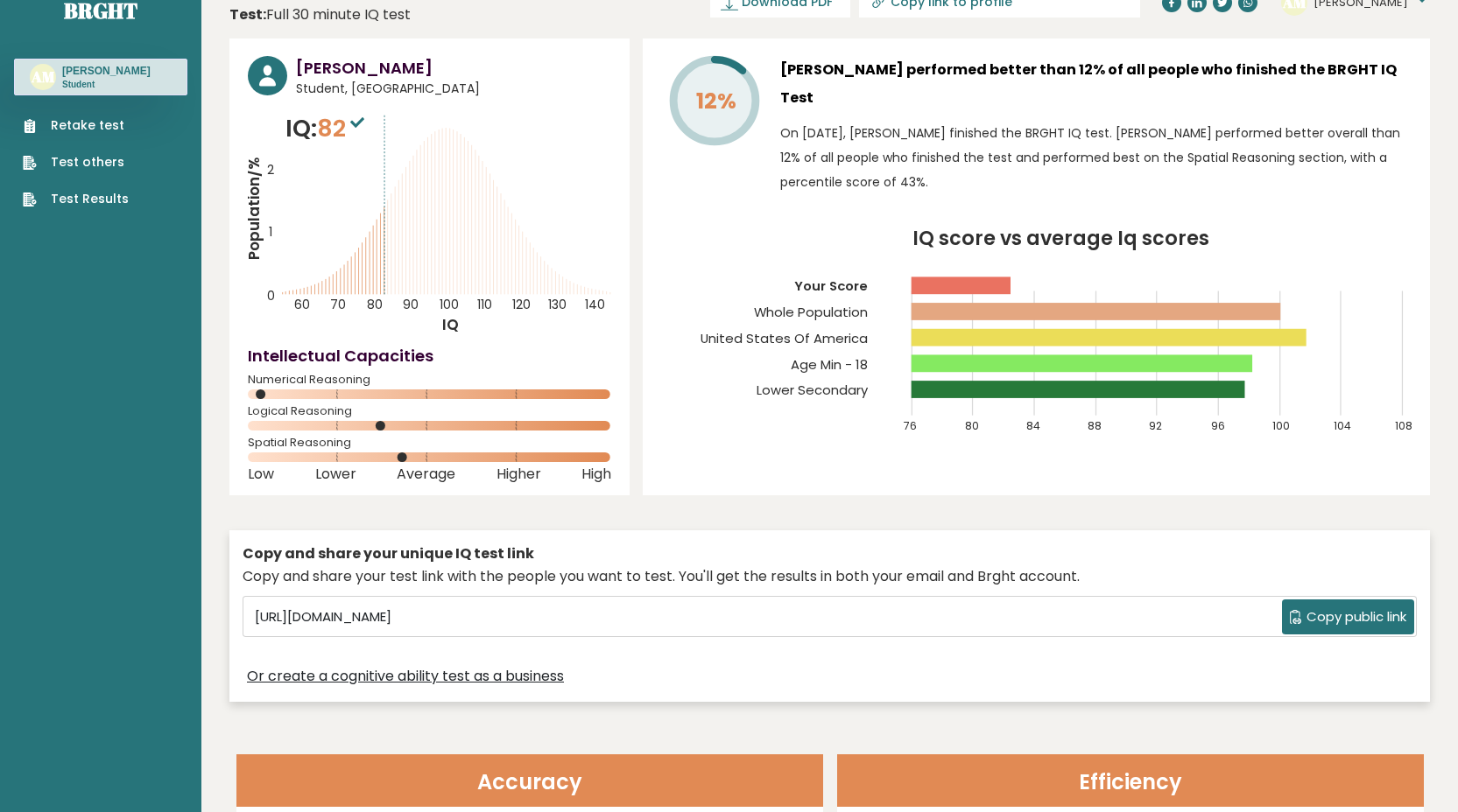
scroll to position [0, 0]
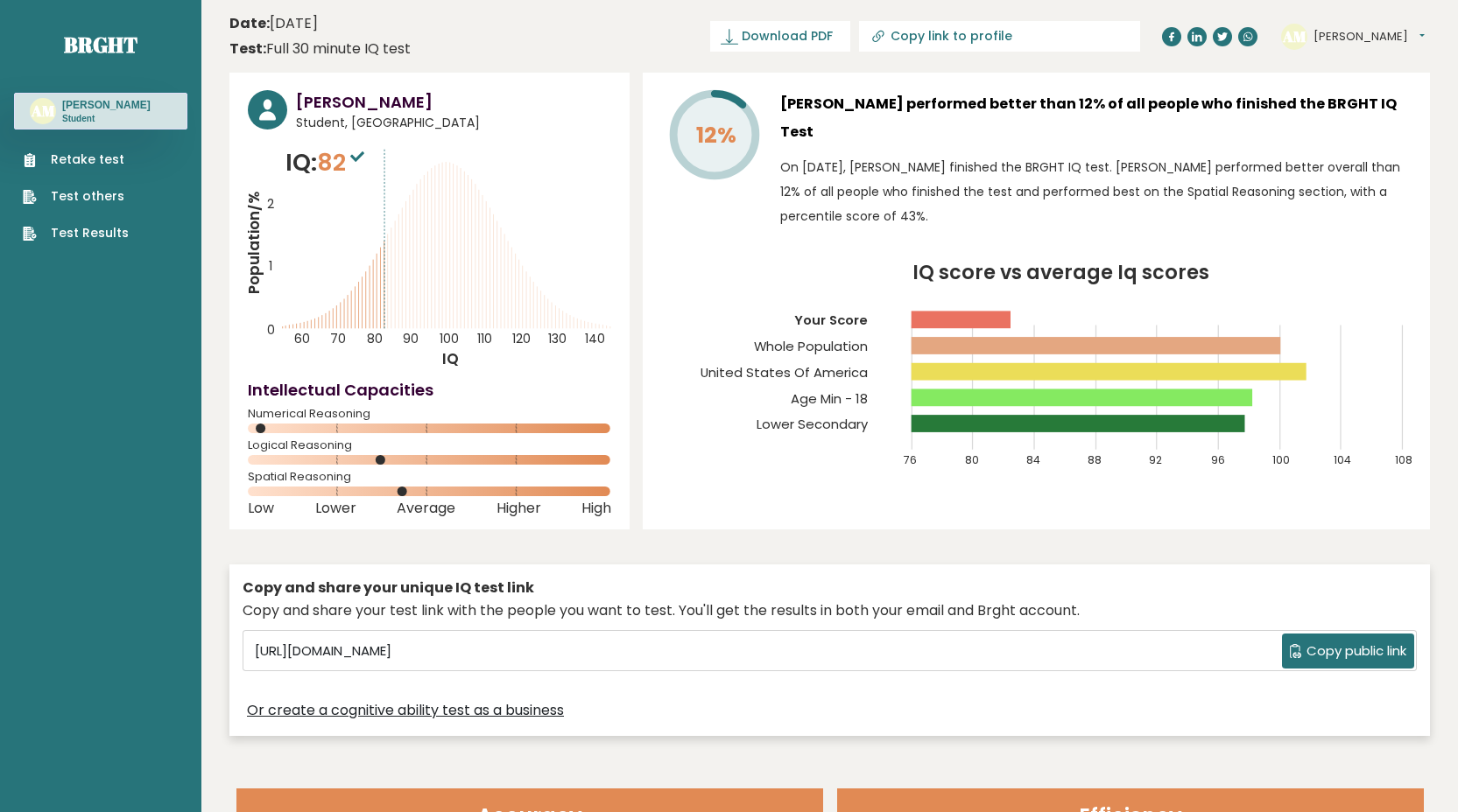
click at [112, 159] on link "Retake test" at bounding box center [76, 159] width 105 height 18
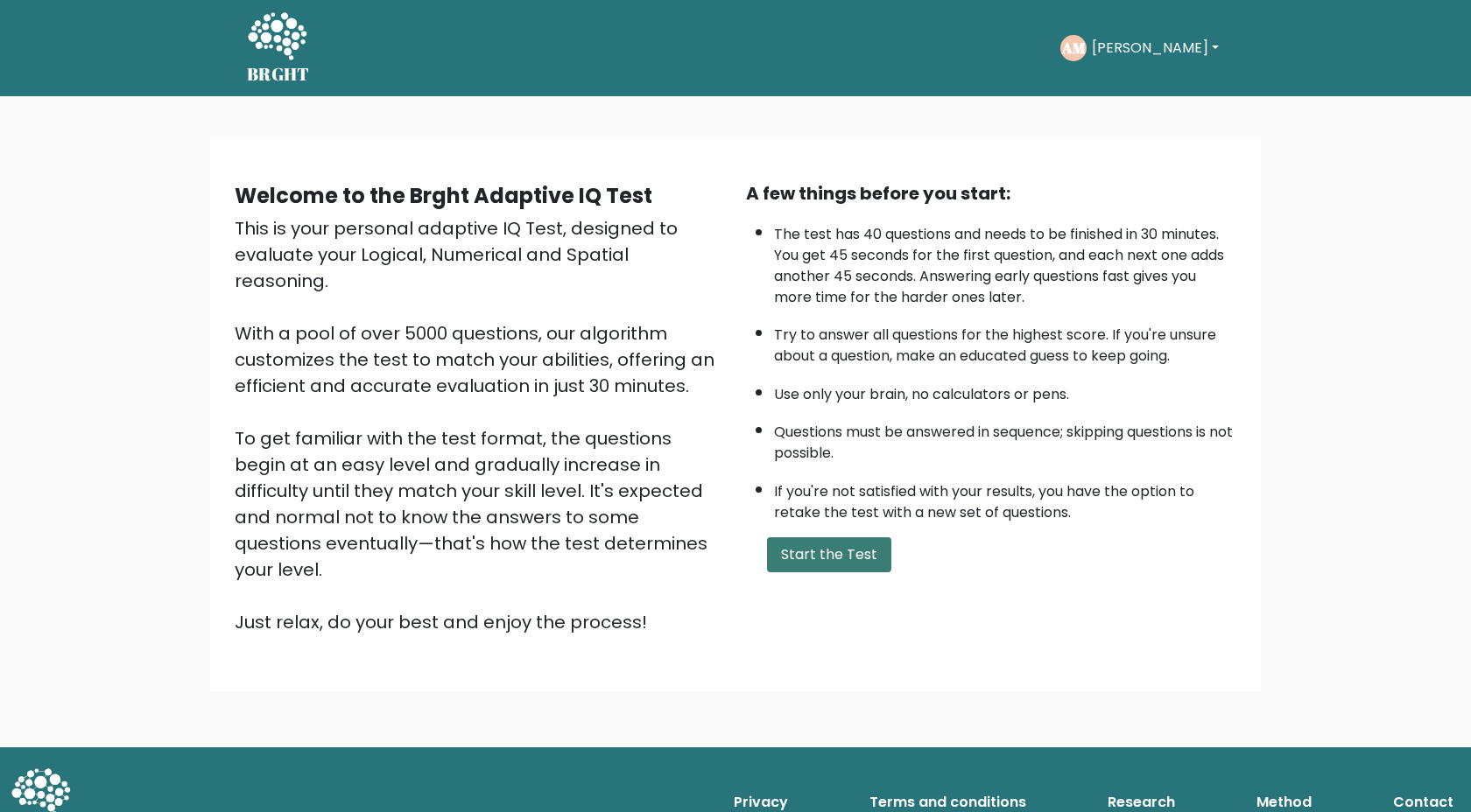
click at [827, 560] on button "Start the Test" at bounding box center [829, 554] width 124 height 35
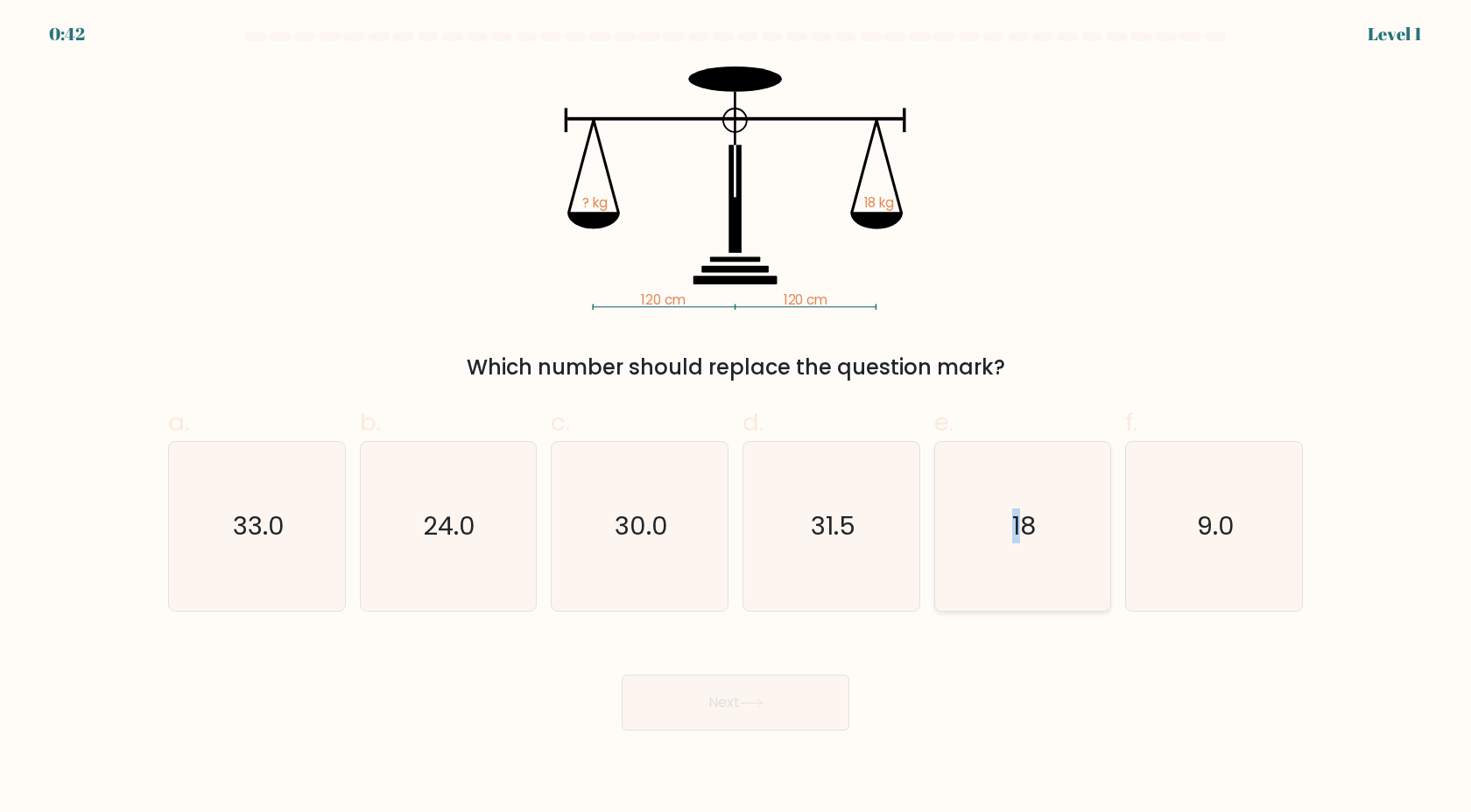
click at [1015, 523] on text "18" at bounding box center [1024, 525] width 24 height 35
click at [739, 703] on button "Next" at bounding box center [736, 703] width 228 height 56
click at [1032, 530] on text "18" at bounding box center [1024, 525] width 24 height 35
click at [736, 418] on input "e. 18" at bounding box center [736, 411] width 1 height 11
radio input "true"
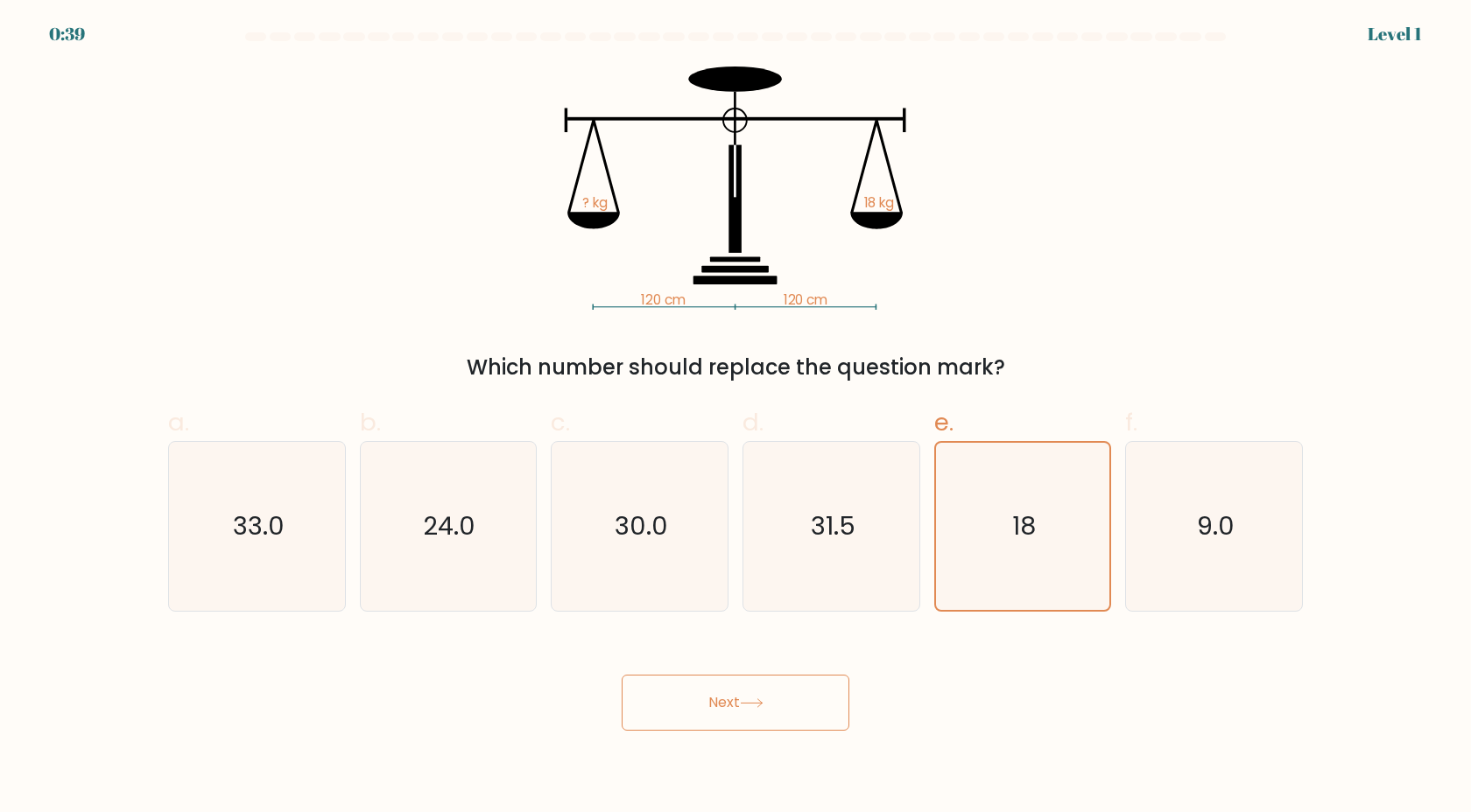
click at [788, 724] on button "Next" at bounding box center [736, 703] width 228 height 56
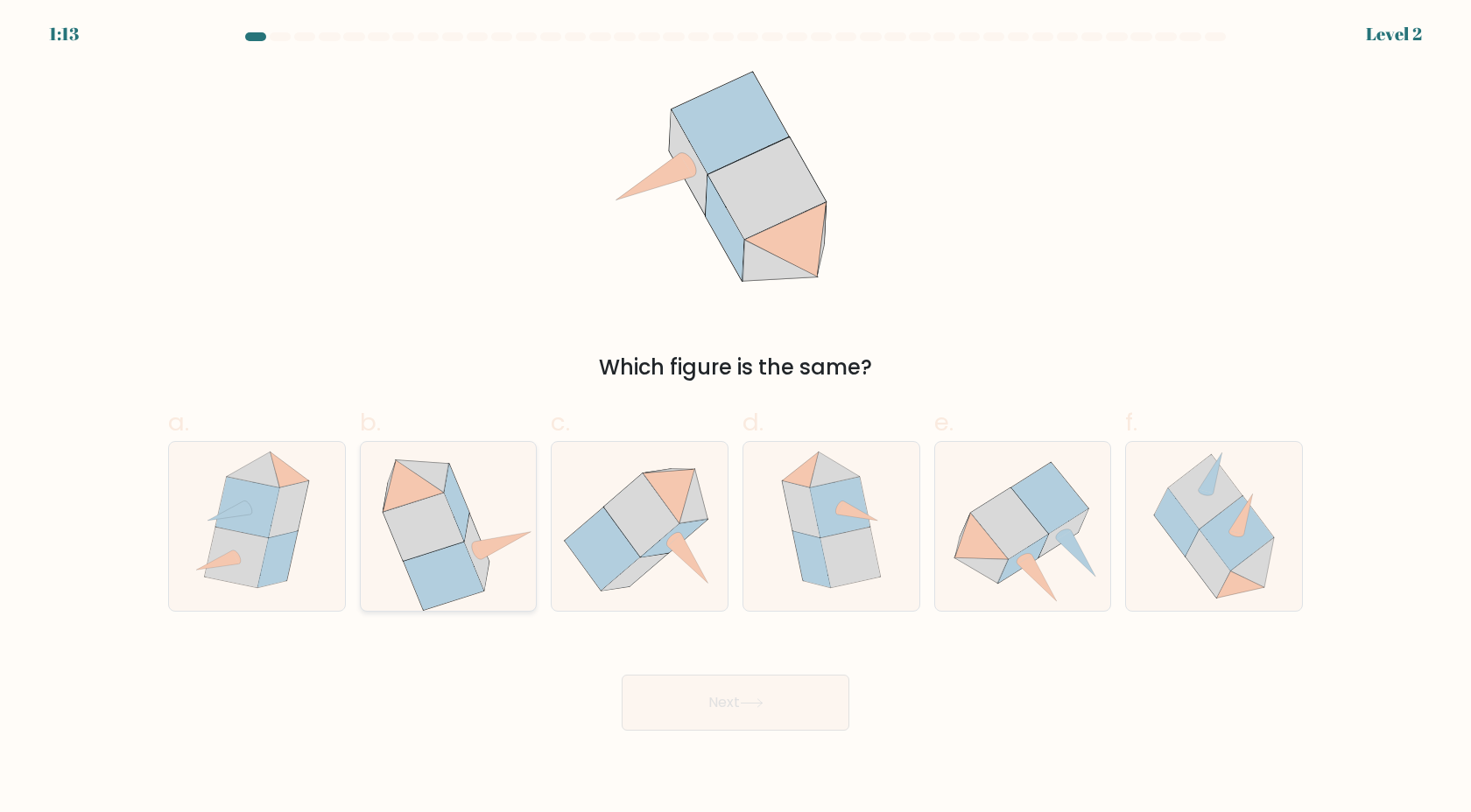
click at [428, 527] on icon at bounding box center [423, 526] width 81 height 68
click at [736, 418] on input "b." at bounding box center [736, 411] width 1 height 11
radio input "true"
click at [745, 710] on button "Next" at bounding box center [736, 703] width 228 height 56
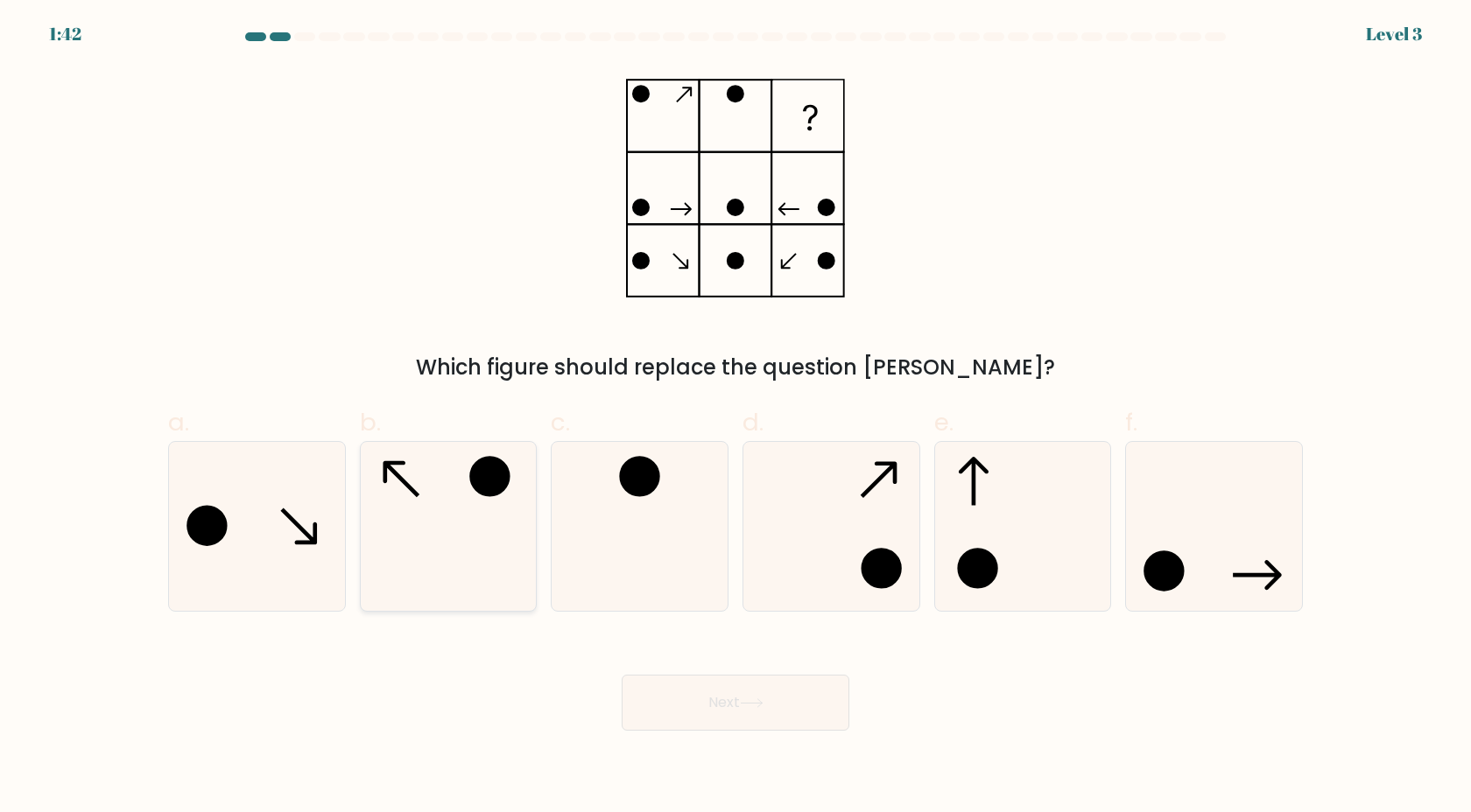
click at [395, 576] on icon at bounding box center [448, 526] width 169 height 169
click at [736, 418] on input "b." at bounding box center [736, 411] width 1 height 11
radio input "true"
click at [705, 697] on button "Next" at bounding box center [736, 703] width 228 height 56
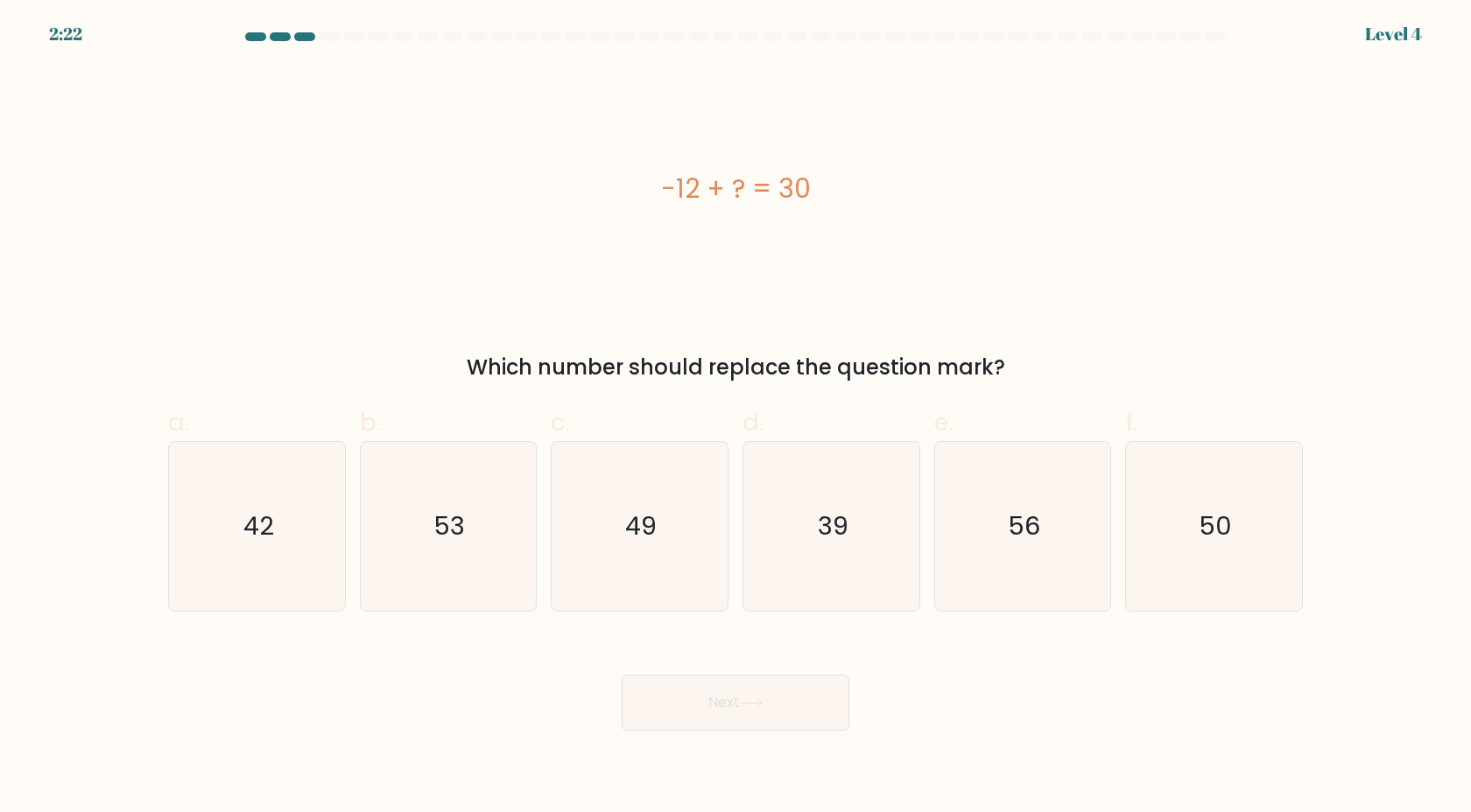
drag, startPoint x: 270, startPoint y: 529, endPoint x: 477, endPoint y: 649, distance: 239.3
click at [267, 530] on text "42" at bounding box center [259, 525] width 31 height 35
click at [736, 418] on input "a. 42" at bounding box center [736, 411] width 1 height 11
radio input "true"
click at [778, 715] on button "Next" at bounding box center [736, 703] width 228 height 56
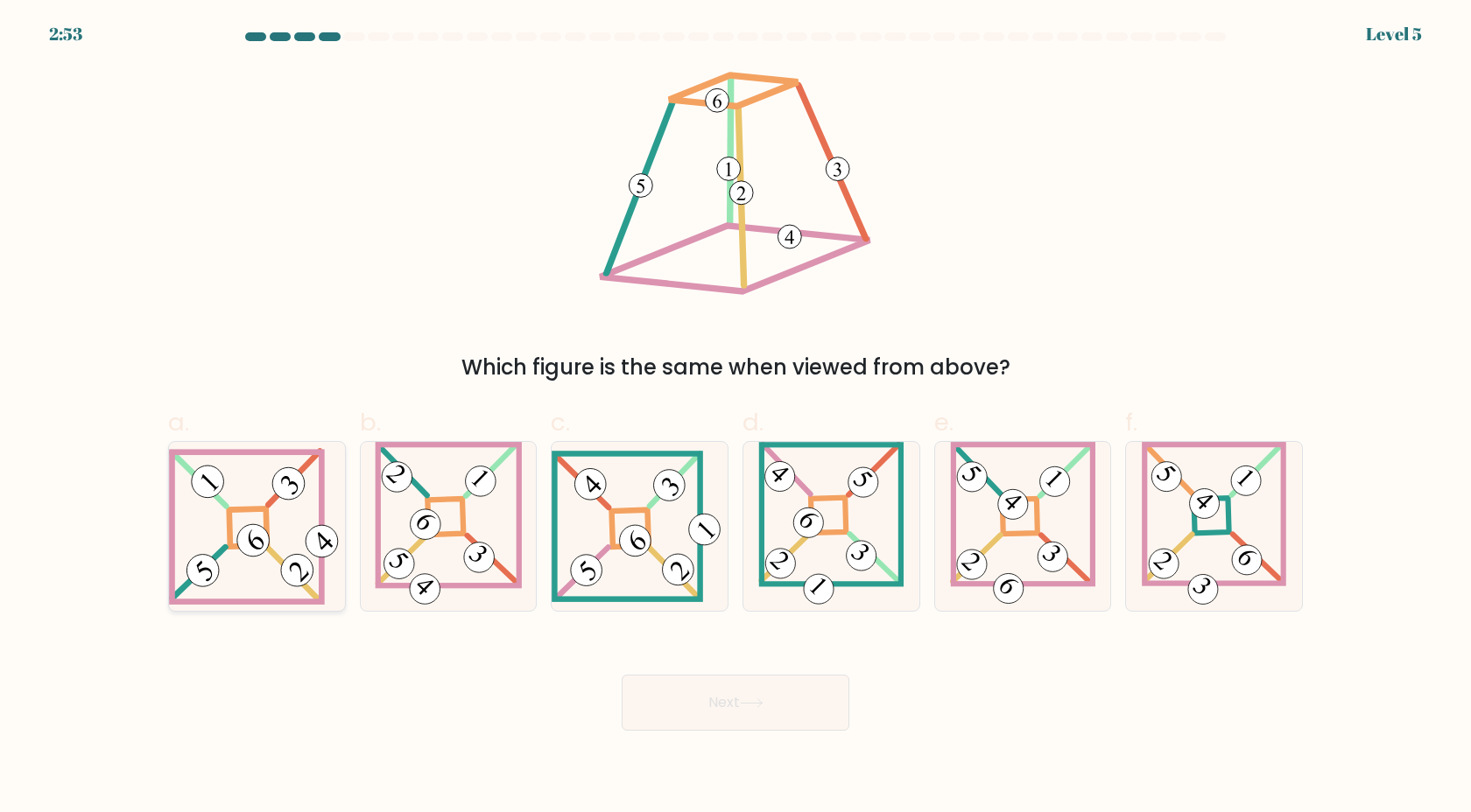
click at [277, 556] on 661 at bounding box center [293, 573] width 50 height 51
click at [736, 418] on input "a." at bounding box center [736, 411] width 1 height 11
radio input "true"
click at [708, 680] on button "Next" at bounding box center [736, 703] width 228 height 56
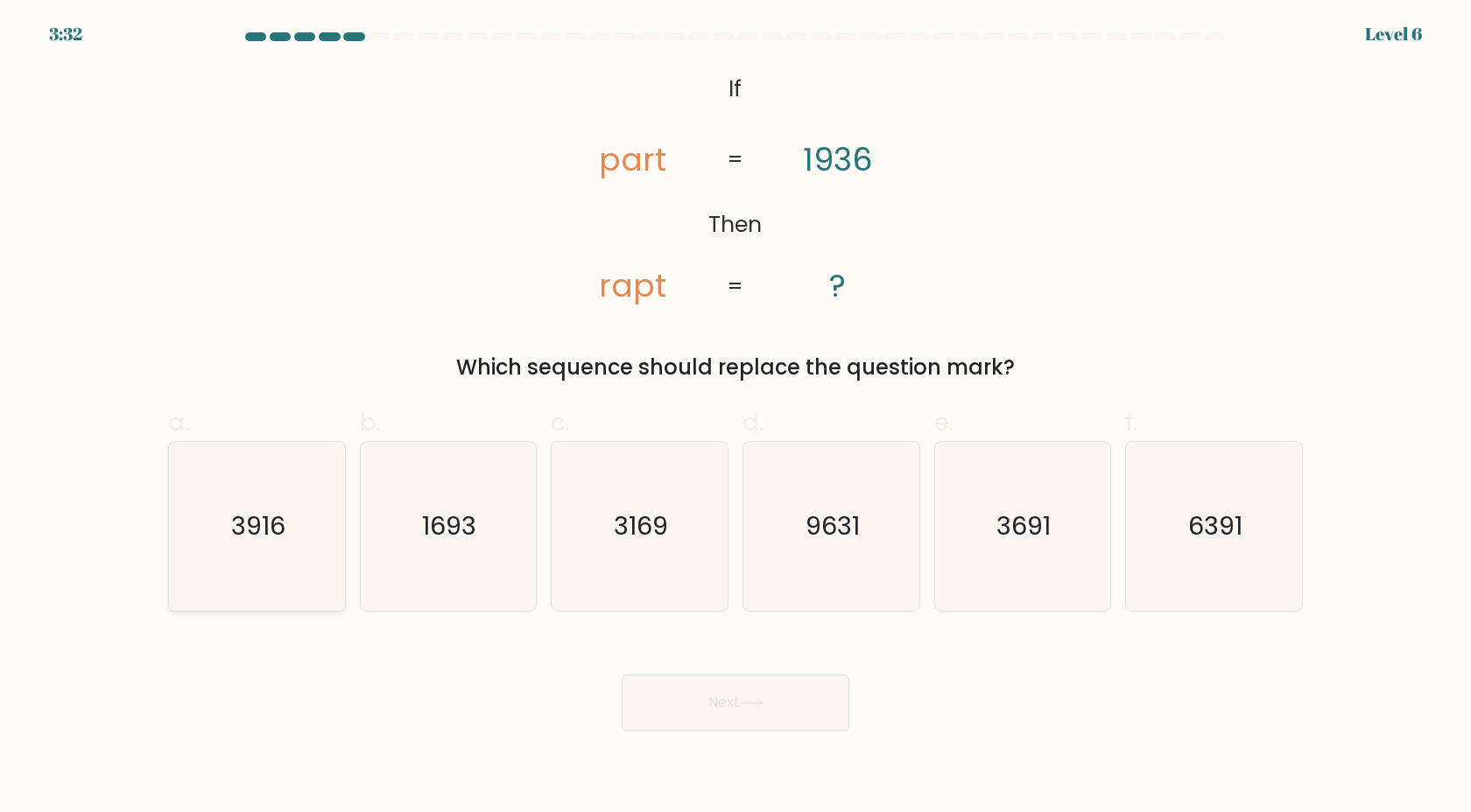
click at [261, 554] on icon "3916" at bounding box center [257, 526] width 169 height 169
click at [736, 418] on input "a. 3916" at bounding box center [736, 411] width 1 height 11
radio input "true"
click at [657, 721] on button "Next" at bounding box center [736, 703] width 228 height 56
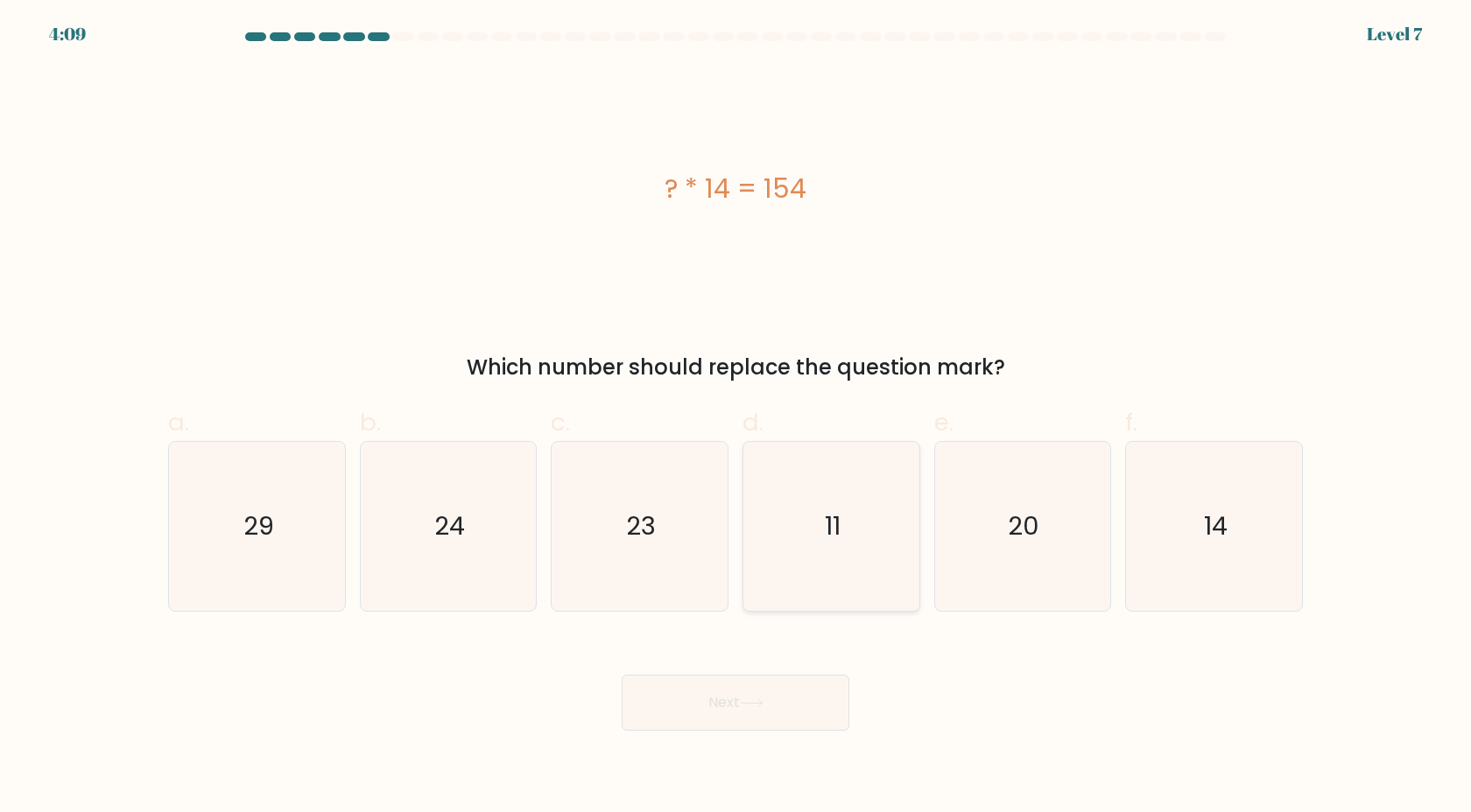
drag, startPoint x: 756, startPoint y: 484, endPoint x: 739, endPoint y: 549, distance: 67.2
click at [756, 484] on icon "11" at bounding box center [831, 526] width 169 height 169
click at [736, 418] on input "d. 11" at bounding box center [736, 411] width 1 height 11
radio input "true"
click at [741, 700] on button "Next" at bounding box center [736, 703] width 228 height 56
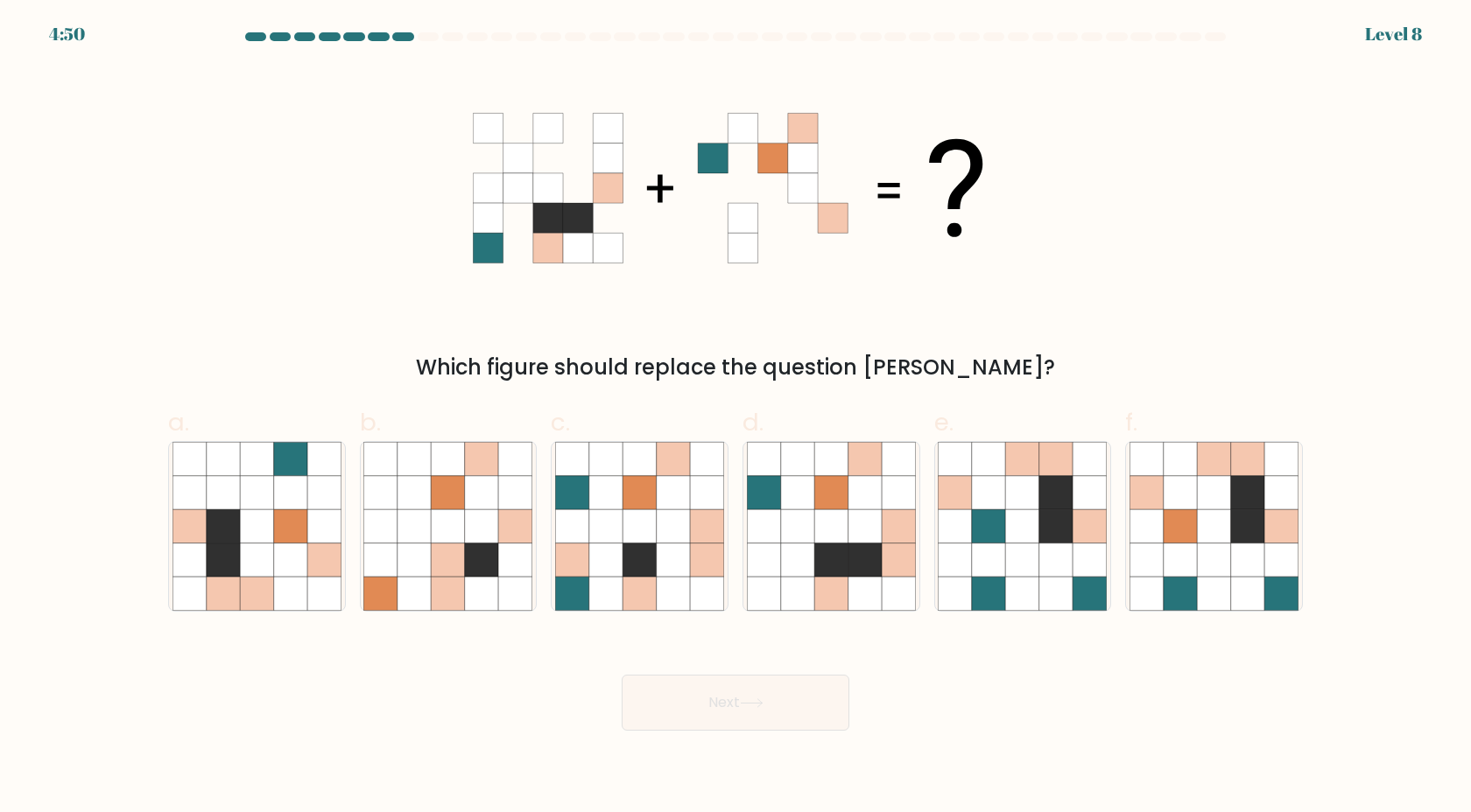
drag, startPoint x: 478, startPoint y: 142, endPoint x: 532, endPoint y: 149, distance: 54.5
click at [484, 144] on g at bounding box center [547, 187] width 149 height 149
click at [544, 164] on icon at bounding box center [548, 158] width 30 height 30
click at [1226, 570] on icon at bounding box center [1213, 558] width 33 height 33
click at [736, 418] on input "f." at bounding box center [736, 411] width 1 height 11
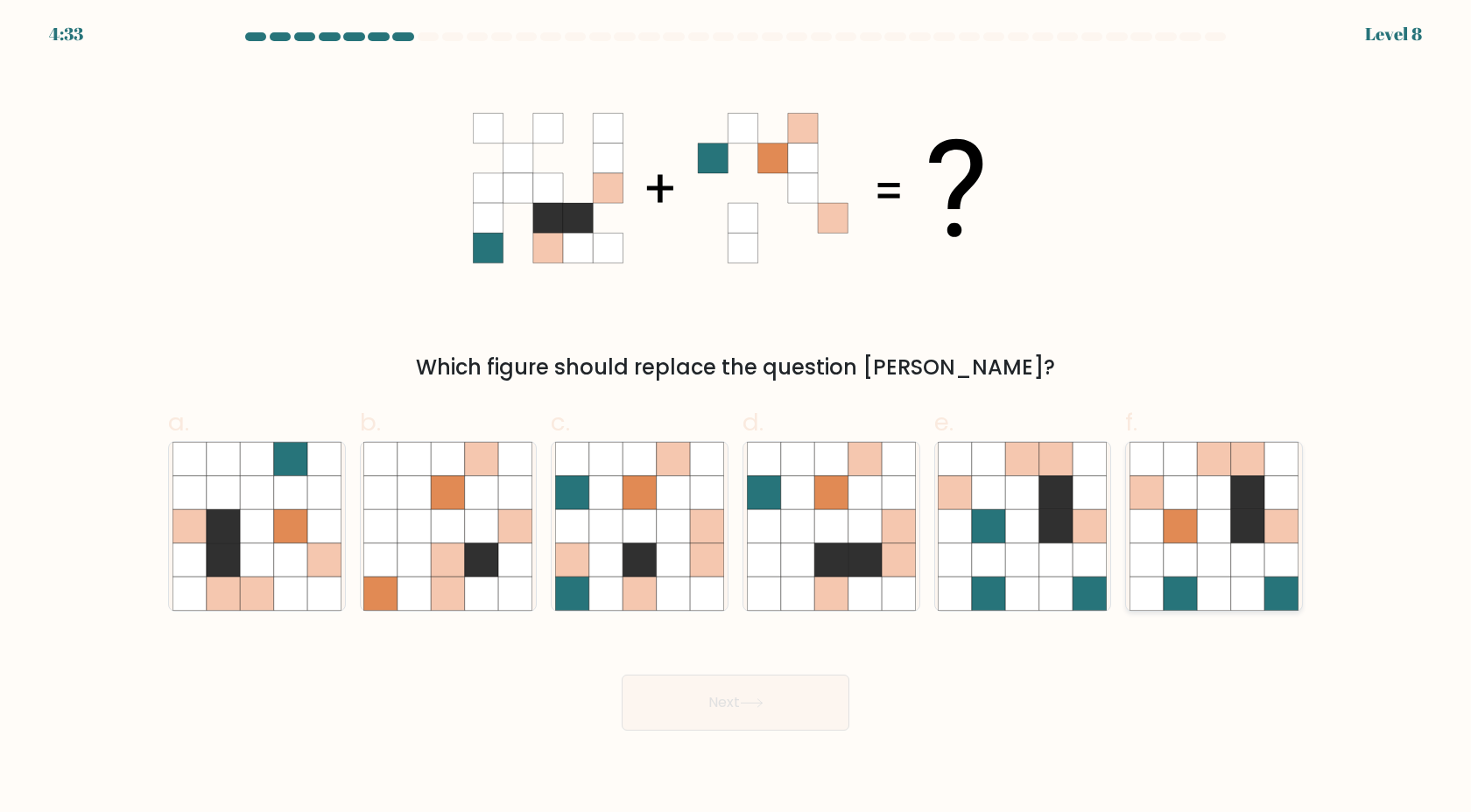
radio input "true"
click at [736, 710] on button "Next" at bounding box center [736, 703] width 228 height 56
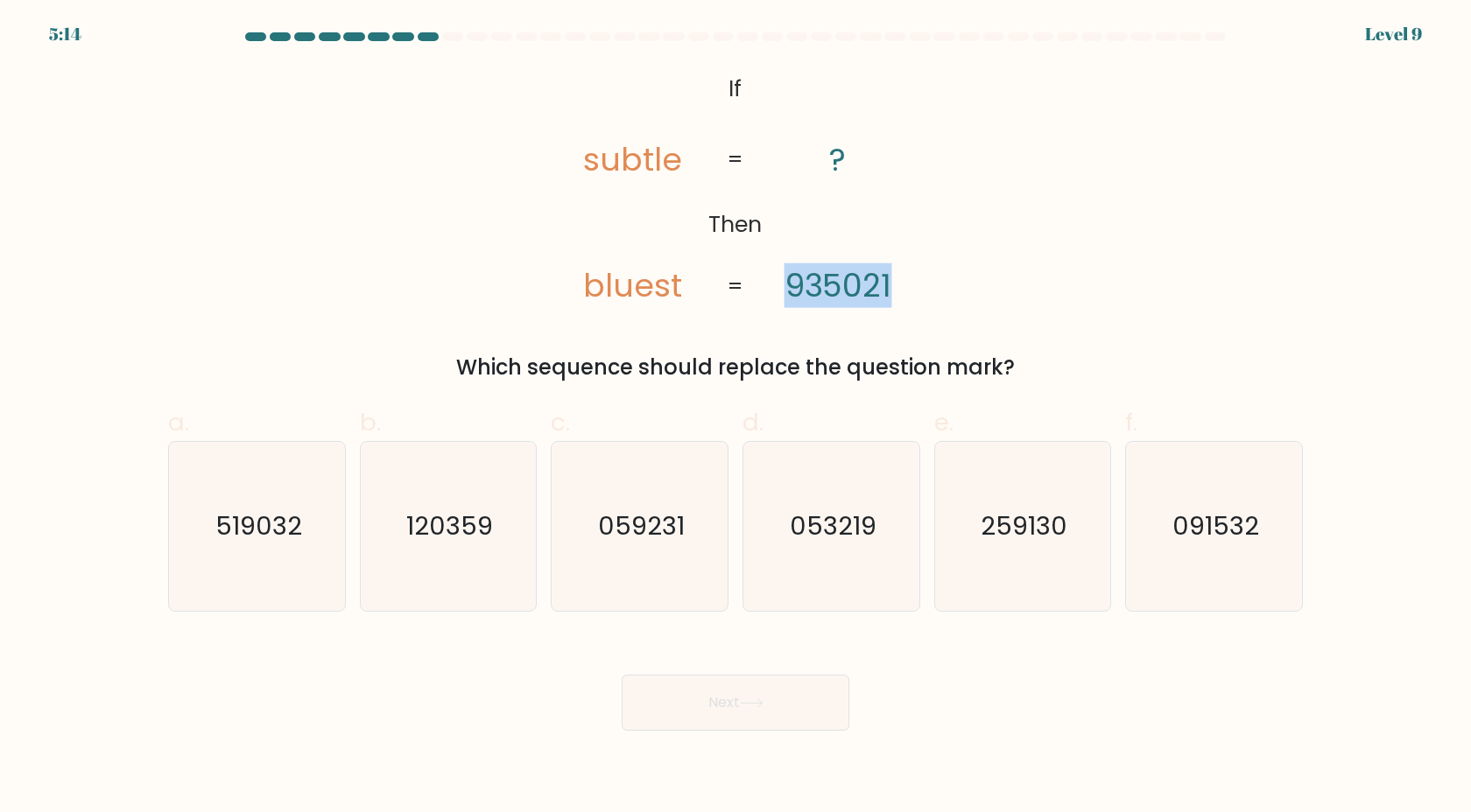
drag, startPoint x: 784, startPoint y: 285, endPoint x: 968, endPoint y: 266, distance: 185.0
click at [968, 266] on div "@import url('https://fonts.googleapis.com/css?family=Abril+Fatface:400,100,100i…" at bounding box center [735, 225] width 1156 height 316
click at [964, 273] on div "@import url('https://fonts.googleapis.com/css?family=Abril+Fatface:400,100,100i…" at bounding box center [735, 225] width 1156 height 316
drag, startPoint x: 645, startPoint y: 289, endPoint x: 633, endPoint y: 298, distance: 15.0
click at [639, 294] on tspan "bluest" at bounding box center [632, 286] width 99 height 45
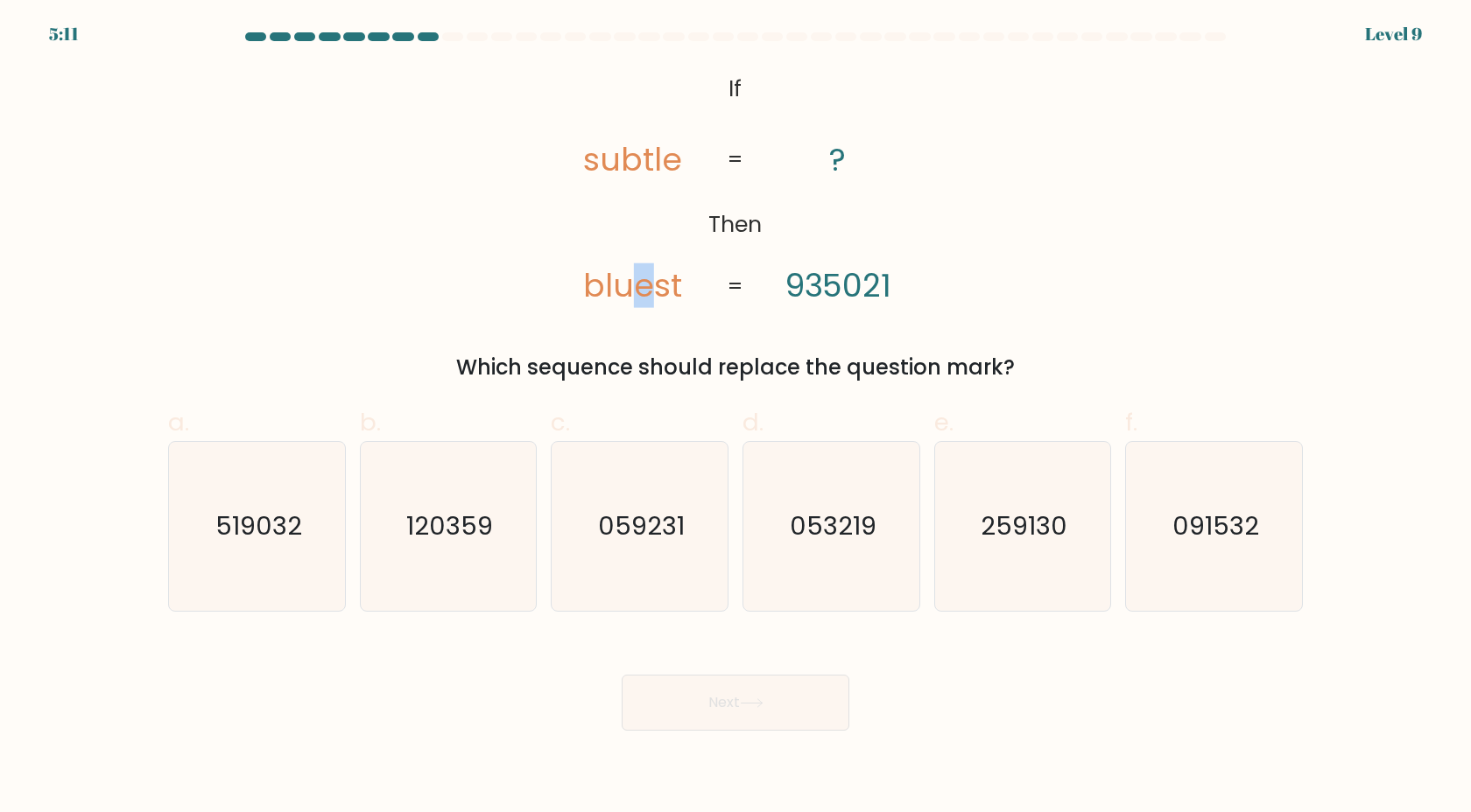
click at [633, 297] on tspan "bluest" at bounding box center [632, 286] width 99 height 45
drag, startPoint x: 672, startPoint y: 281, endPoint x: 684, endPoint y: 282, distance: 12.0
click at [684, 282] on icon "@import url('https://fonts.googleapis.com/css?family=Abril+Fatface:400,100,100i…" at bounding box center [736, 188] width 396 height 244
click at [1024, 504] on icon "259130" at bounding box center [1022, 526] width 169 height 169
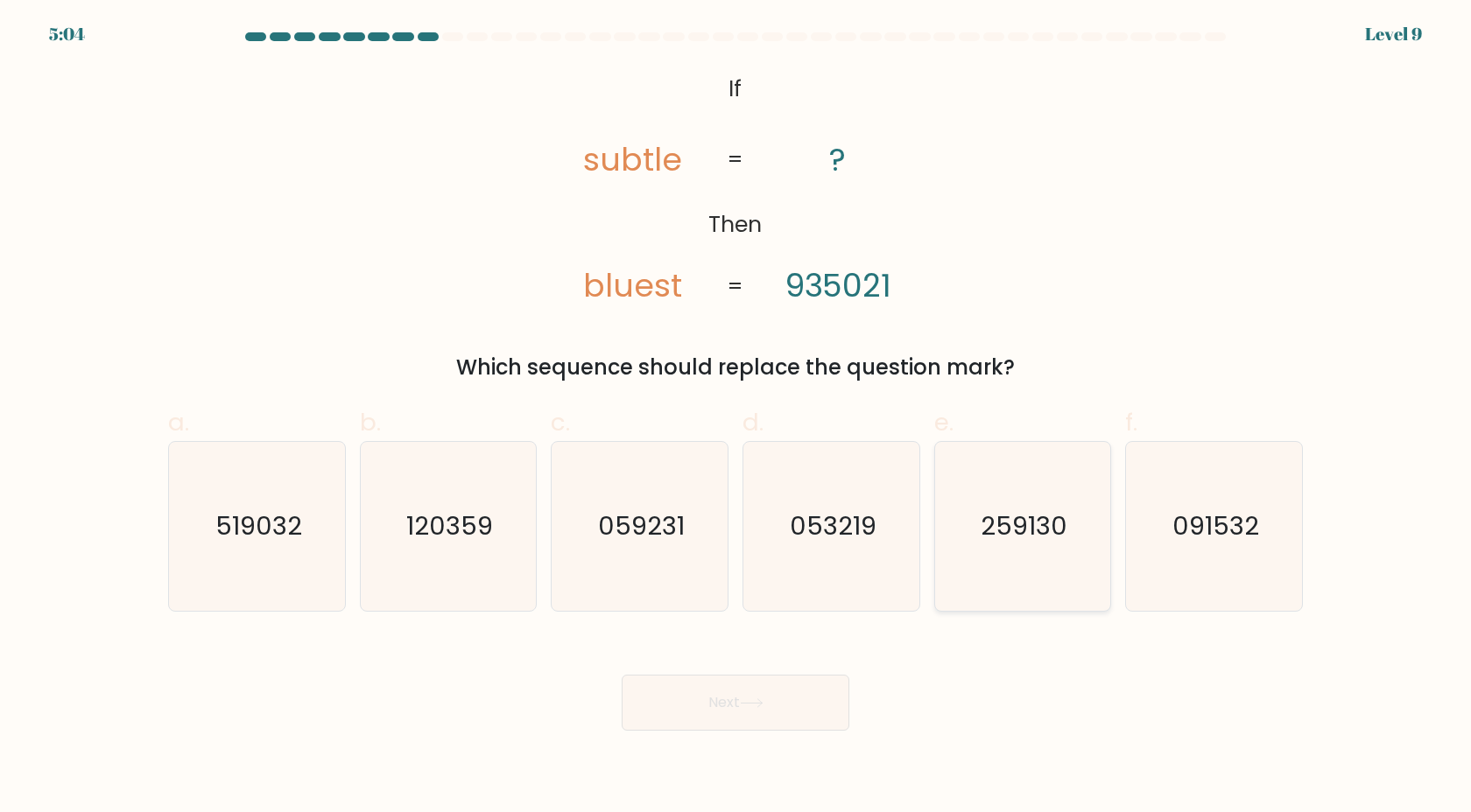
click at [736, 418] on input "e. 259130" at bounding box center [736, 411] width 1 height 11
radio input "true"
click at [840, 686] on button "Next" at bounding box center [736, 703] width 228 height 56
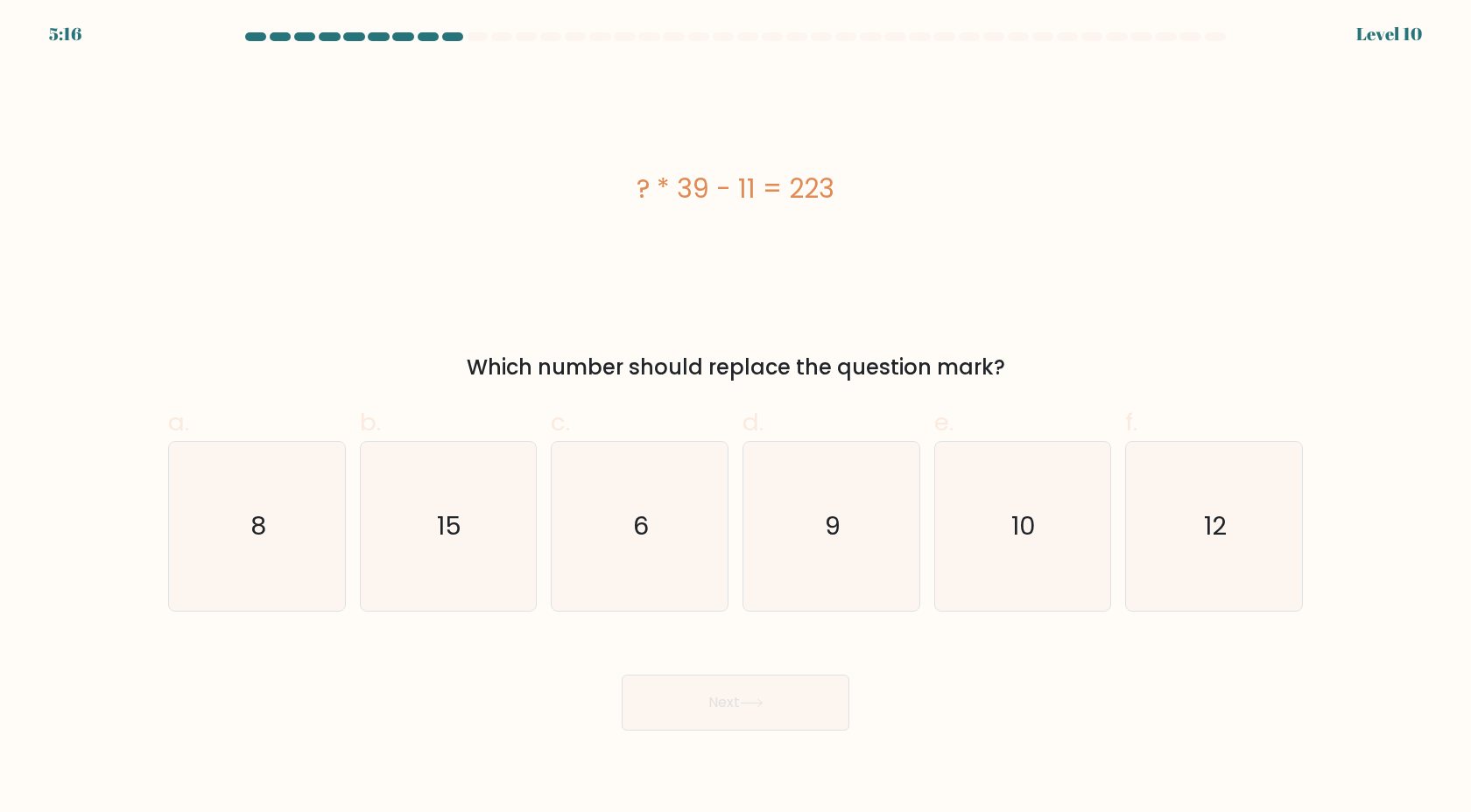
click at [669, 207] on div "? * 39 - 11 = 223" at bounding box center [736, 189] width 1135 height 40
click at [744, 193] on div "? * 39 - 11 = 223" at bounding box center [736, 189] width 1135 height 40
drag, startPoint x: 727, startPoint y: 235, endPoint x: 818, endPoint y: 228, distance: 91.3
click at [818, 228] on div "? * 39 - 11 = 223" at bounding box center [736, 188] width 1135 height 244
drag, startPoint x: 679, startPoint y: 190, endPoint x: 814, endPoint y: 196, distance: 135.1
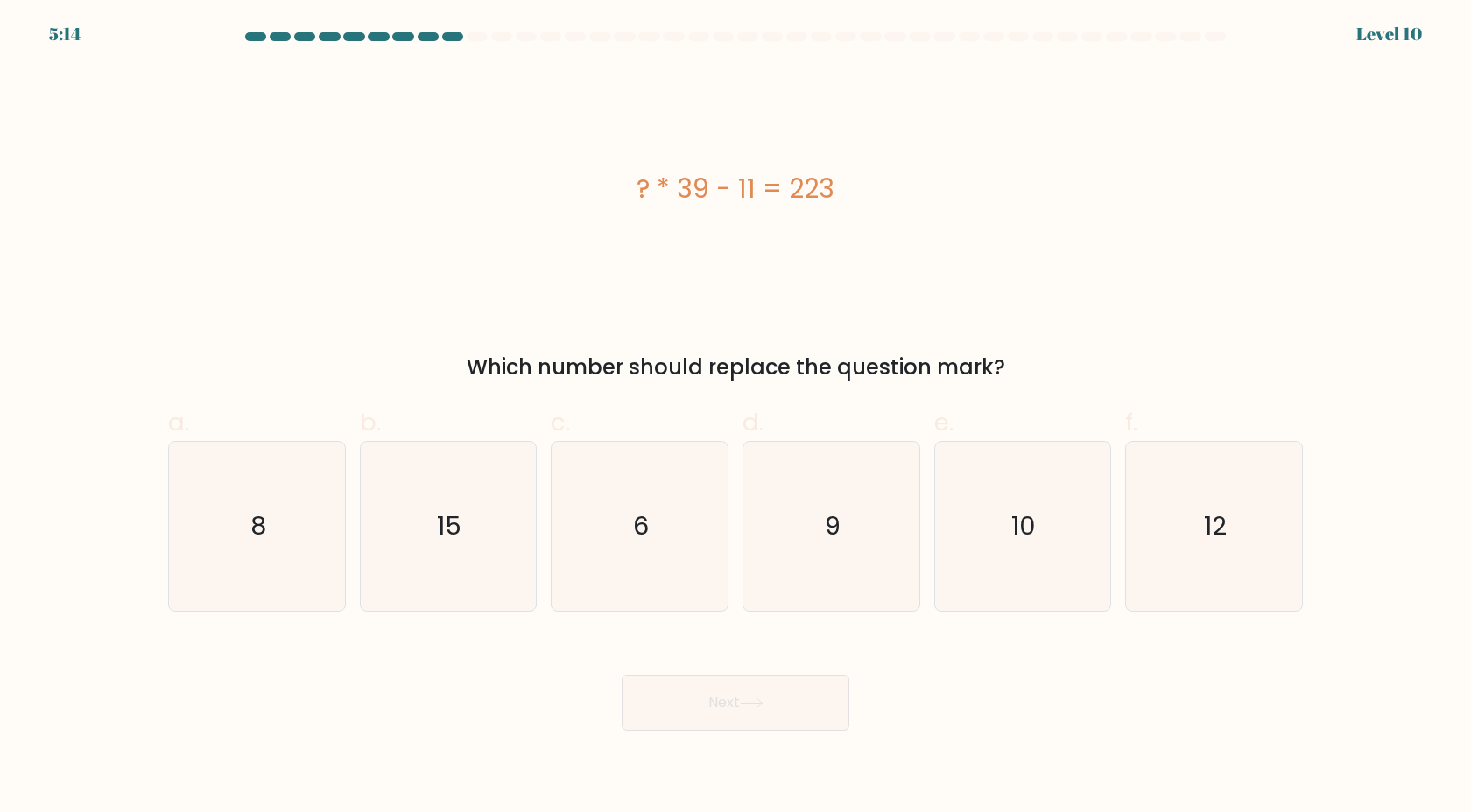
click at [814, 196] on div "? * 39 - 11 = 223" at bounding box center [736, 189] width 1135 height 40
drag, startPoint x: 775, startPoint y: 202, endPoint x: 694, endPoint y: 217, distance: 82.4
click at [685, 216] on div "? * 39 - 11 = 223" at bounding box center [736, 188] width 1135 height 244
click at [706, 218] on div "? * 39 - 11 = 223" at bounding box center [736, 188] width 1135 height 244
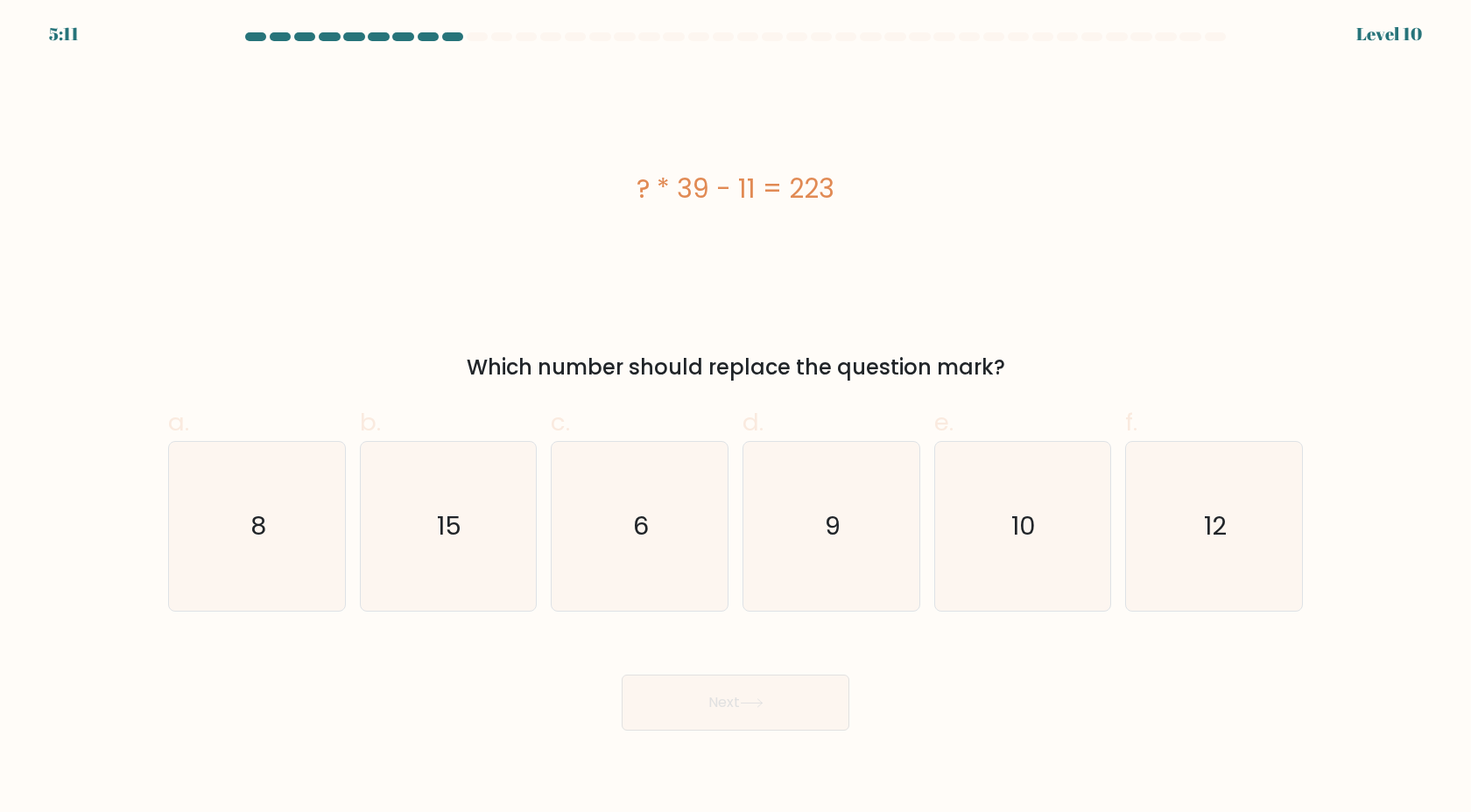
drag, startPoint x: 781, startPoint y: 192, endPoint x: 645, endPoint y: 237, distance: 143.3
click at [628, 237] on div "? * 39 - 11 = 223" at bounding box center [736, 188] width 1135 height 244
drag, startPoint x: 779, startPoint y: 185, endPoint x: 676, endPoint y: 190, distance: 103.1
click at [676, 190] on div "? * 39 - 11 = 223" at bounding box center [736, 189] width 1135 height 40
click at [677, 300] on div "? * 39 - 11 = 223" at bounding box center [736, 188] width 1135 height 244
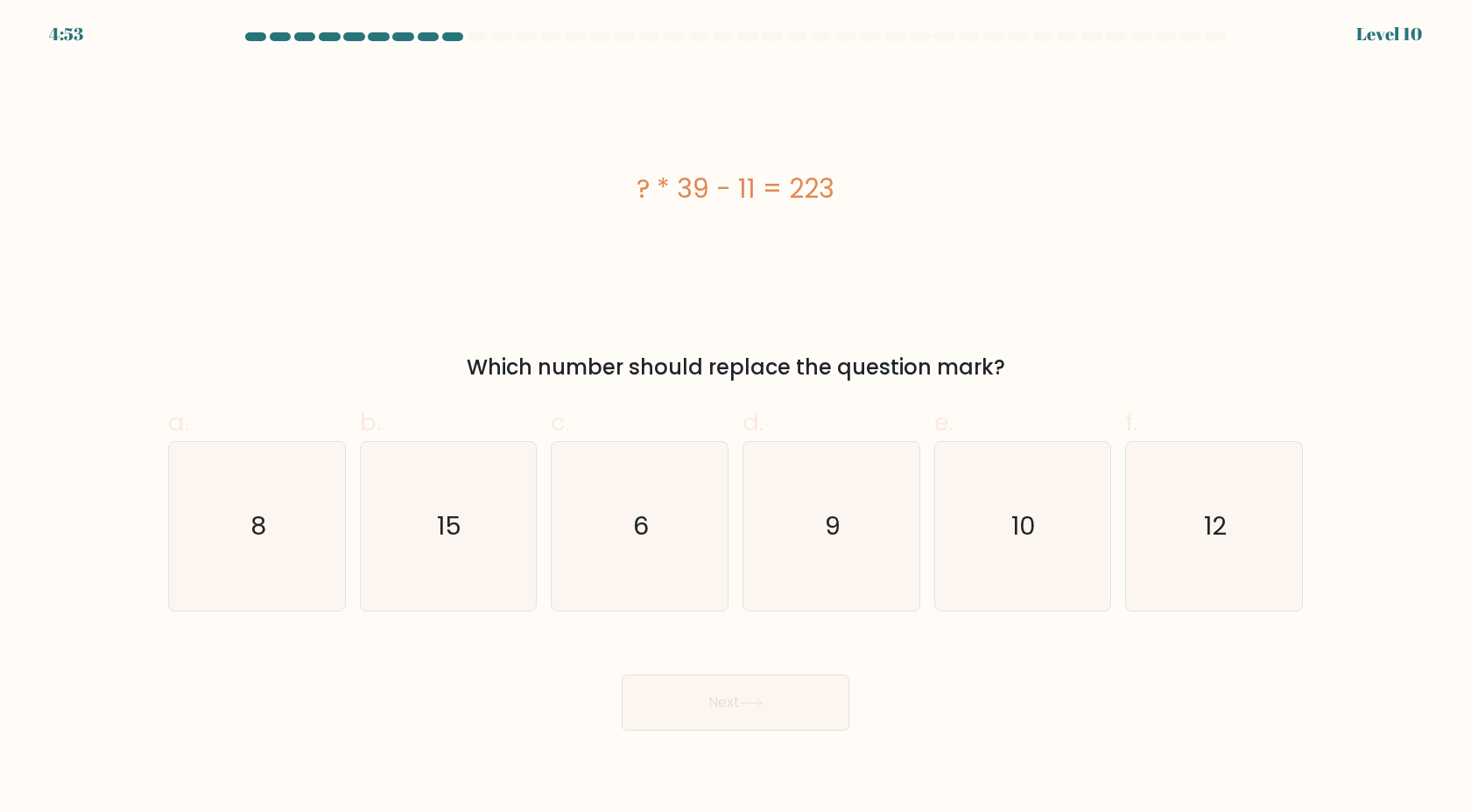
drag, startPoint x: 787, startPoint y: 167, endPoint x: 907, endPoint y: 187, distance: 121.7
click at [907, 187] on div "? * 39 - 11 = 223" at bounding box center [736, 188] width 1135 height 244
drag, startPoint x: 895, startPoint y: 178, endPoint x: 885, endPoint y: 178, distance: 10.0
click at [892, 188] on div "? * 39 - 11 = 223" at bounding box center [736, 189] width 1135 height 40
drag, startPoint x: 791, startPoint y: 178, endPoint x: 833, endPoint y: 216, distance: 56.6
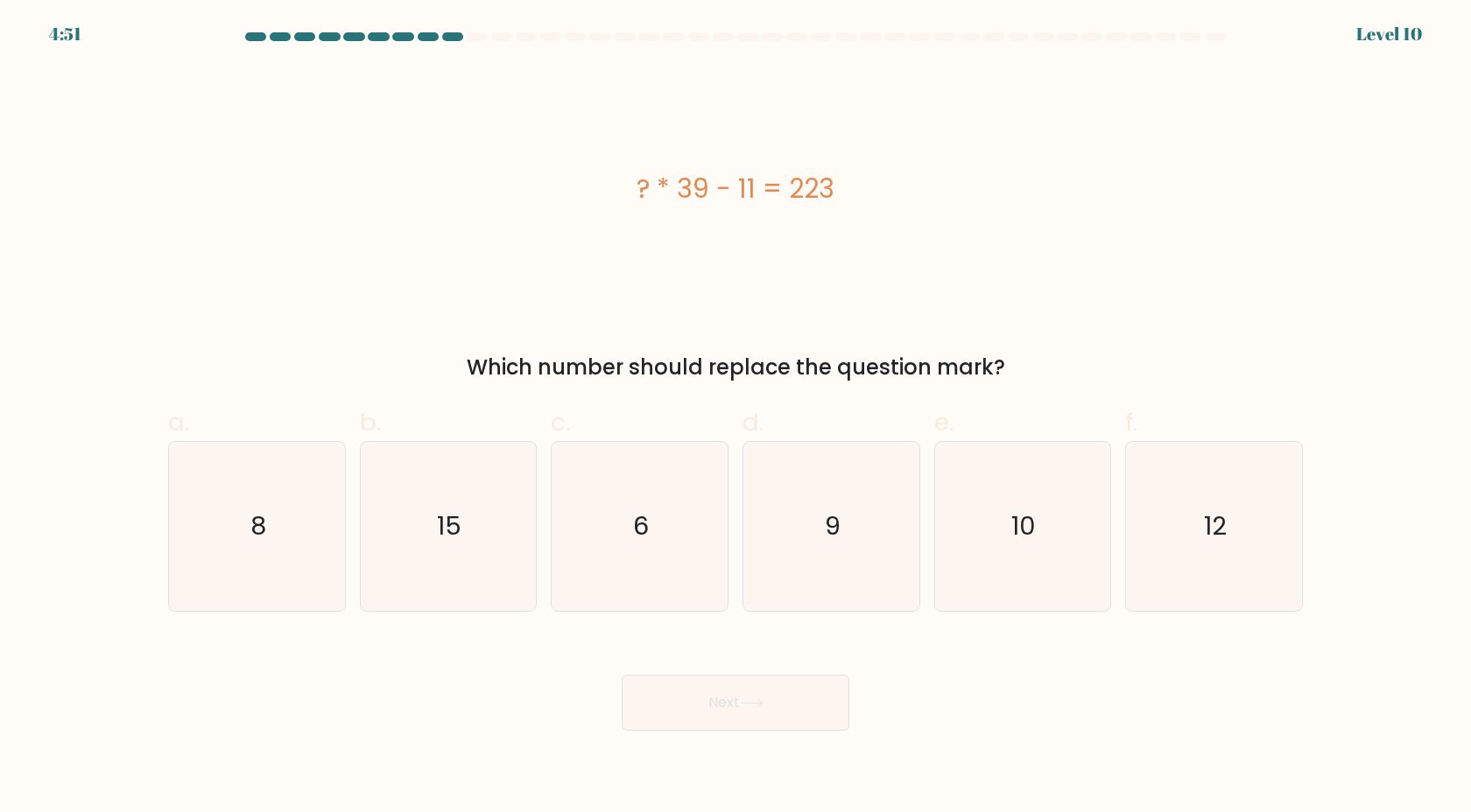
click at [833, 216] on div "? * 39 - 11 = 223" at bounding box center [736, 188] width 1135 height 244
click at [833, 215] on div "? * 39 - 11 = 223" at bounding box center [736, 188] width 1135 height 244
click at [798, 548] on icon "9" at bounding box center [831, 526] width 169 height 169
click at [736, 418] on input "d. 9" at bounding box center [736, 411] width 1 height 11
radio input "true"
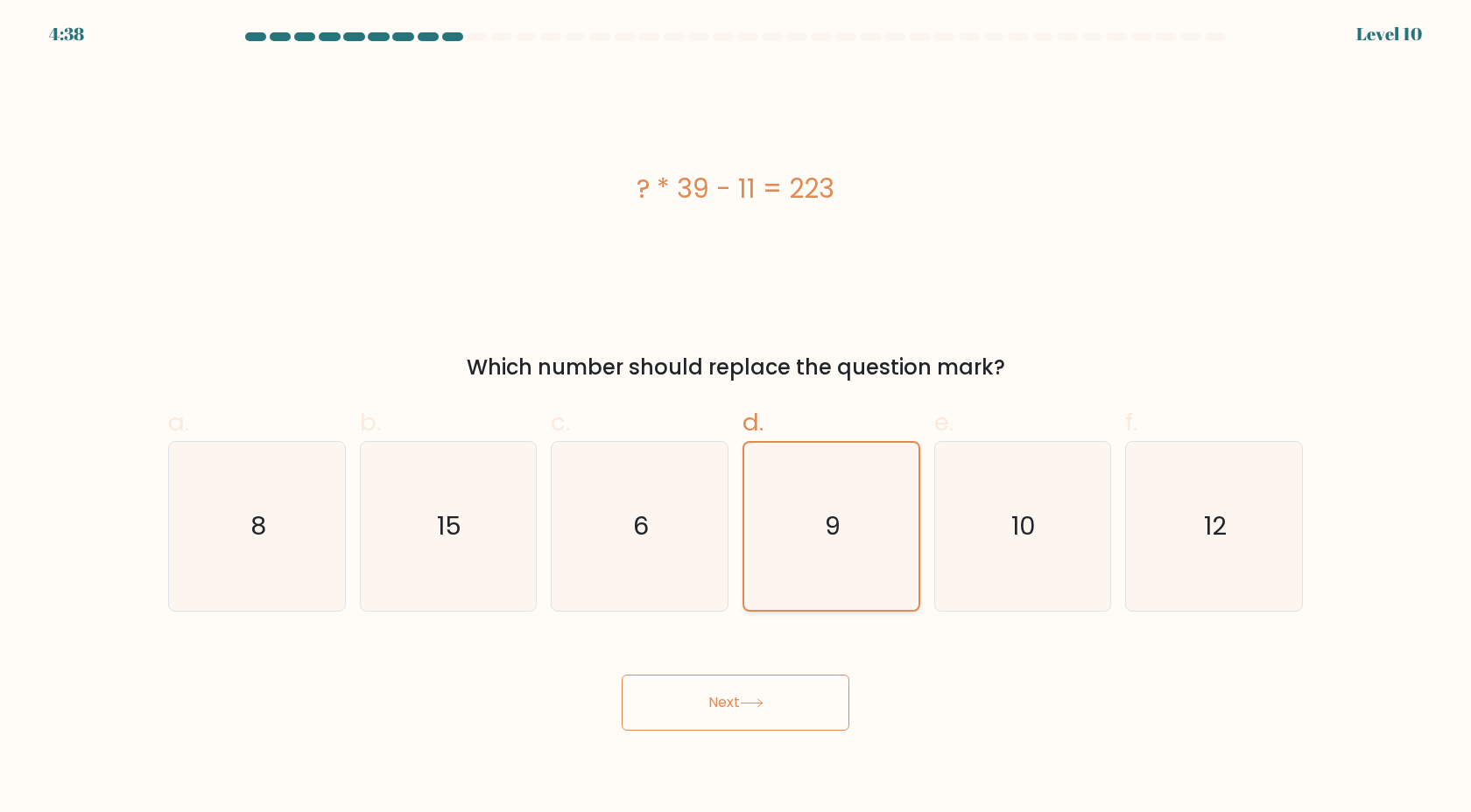
click at [736, 406] on input "c. 6" at bounding box center [736, 411] width 1 height 11
radio input "true"
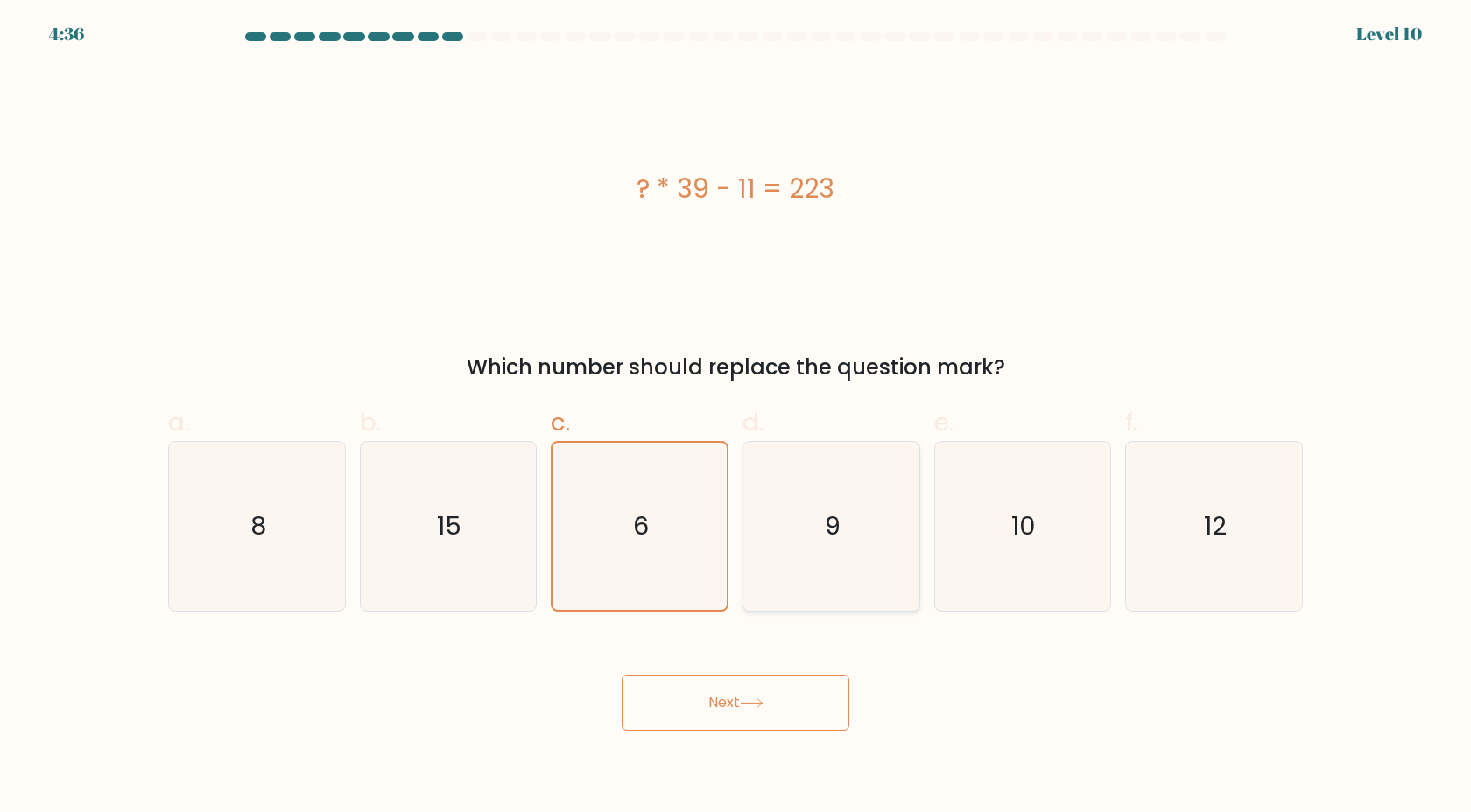
click at [736, 406] on input "d. 9" at bounding box center [736, 411] width 1 height 11
radio input "true"
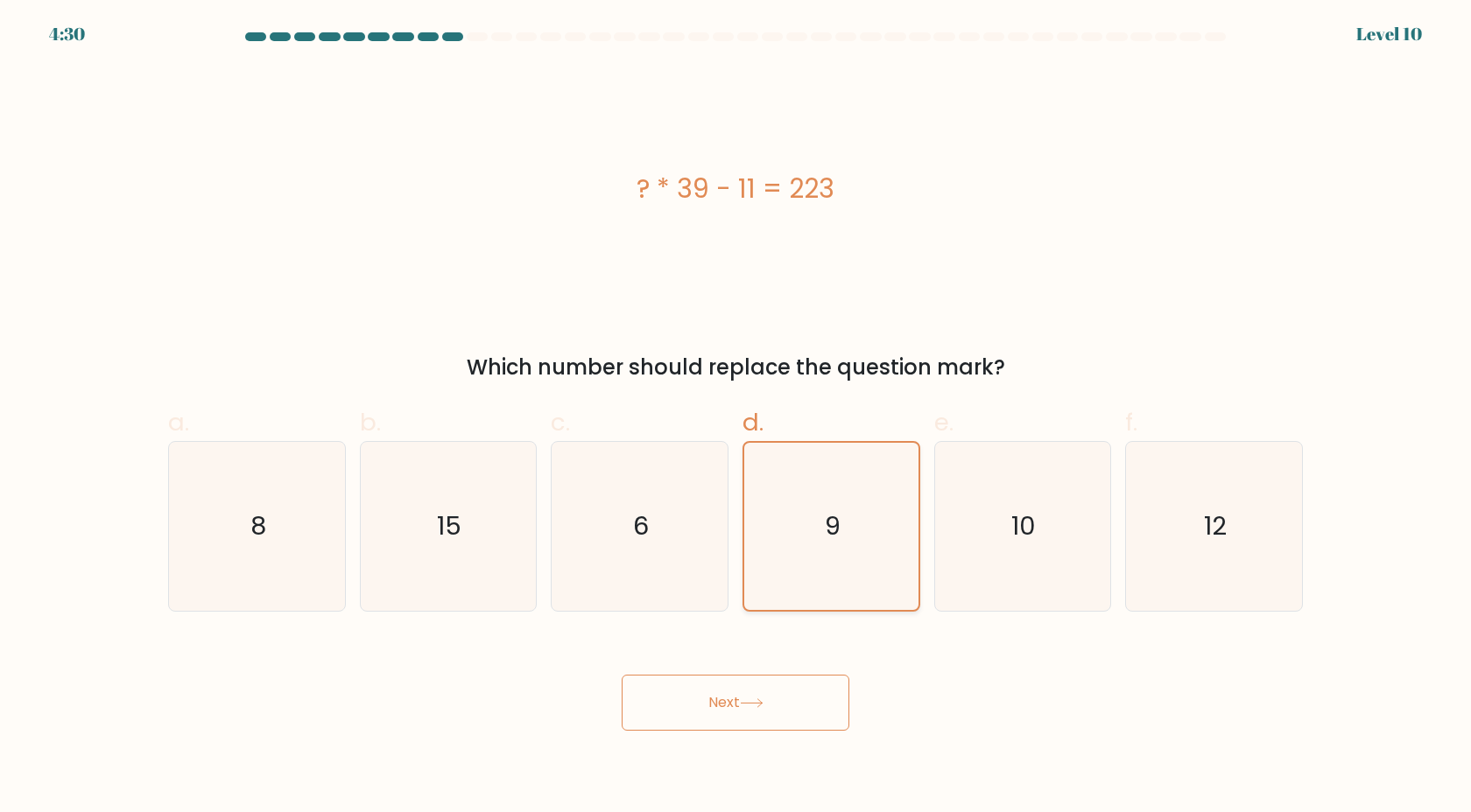
click at [736, 406] on input "c. 6" at bounding box center [736, 411] width 1 height 11
radio input "true"
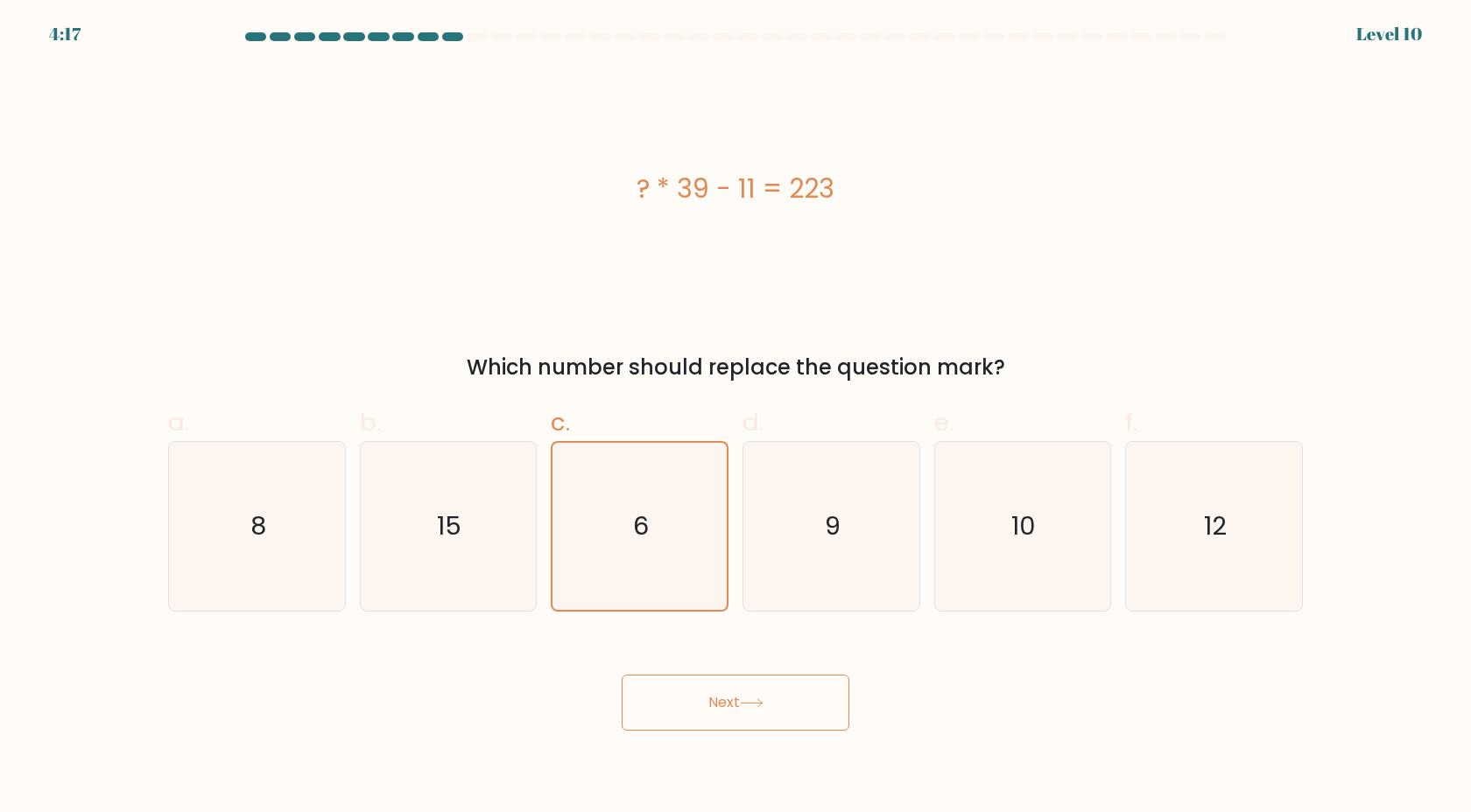
click at [755, 699] on icon at bounding box center [751, 704] width 24 height 10
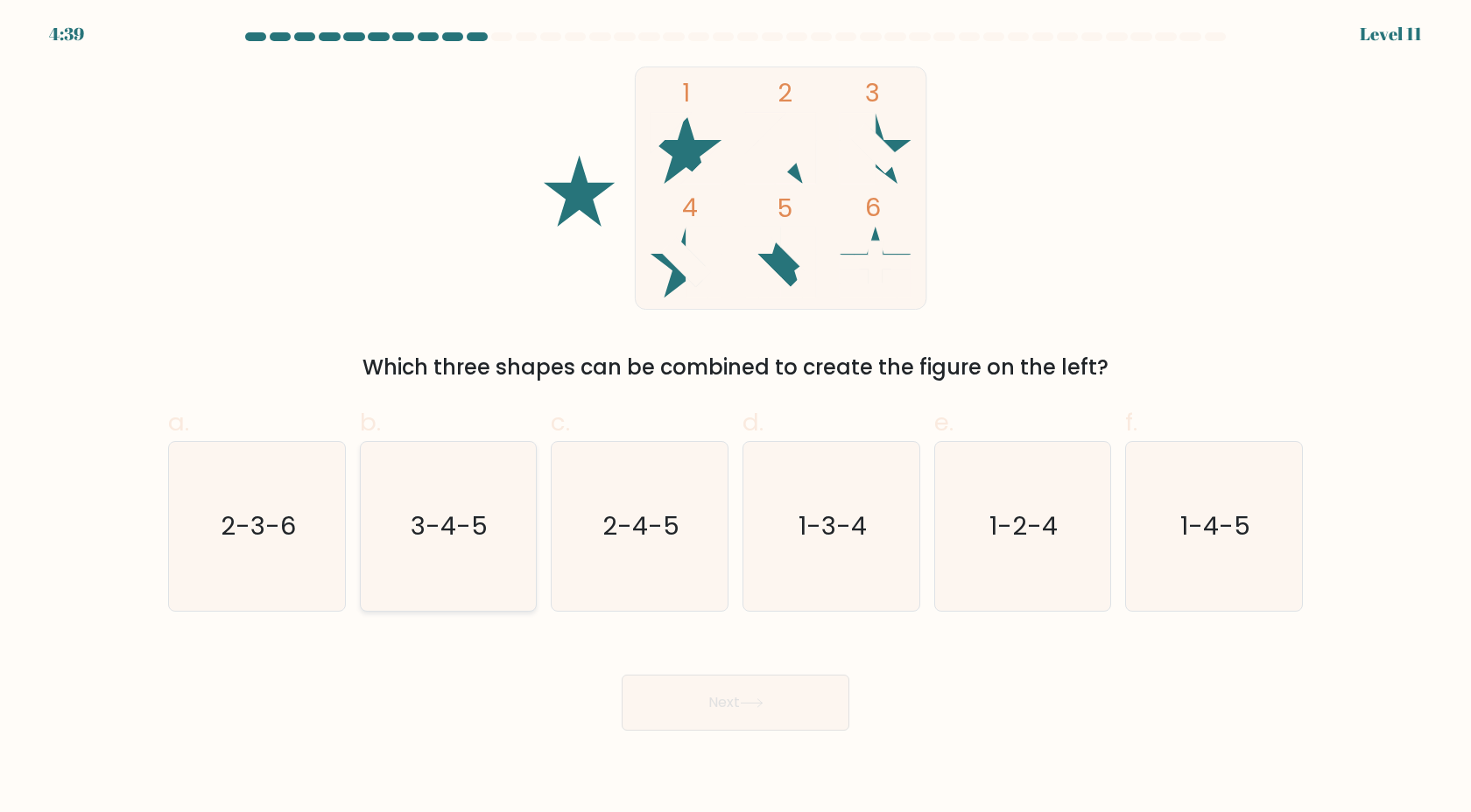
click at [441, 564] on icon "3-4-5" at bounding box center [448, 526] width 169 height 169
click at [736, 418] on input "b. 3-4-5" at bounding box center [736, 411] width 1 height 11
radio input "true"
click at [723, 699] on button "Next" at bounding box center [736, 703] width 228 height 56
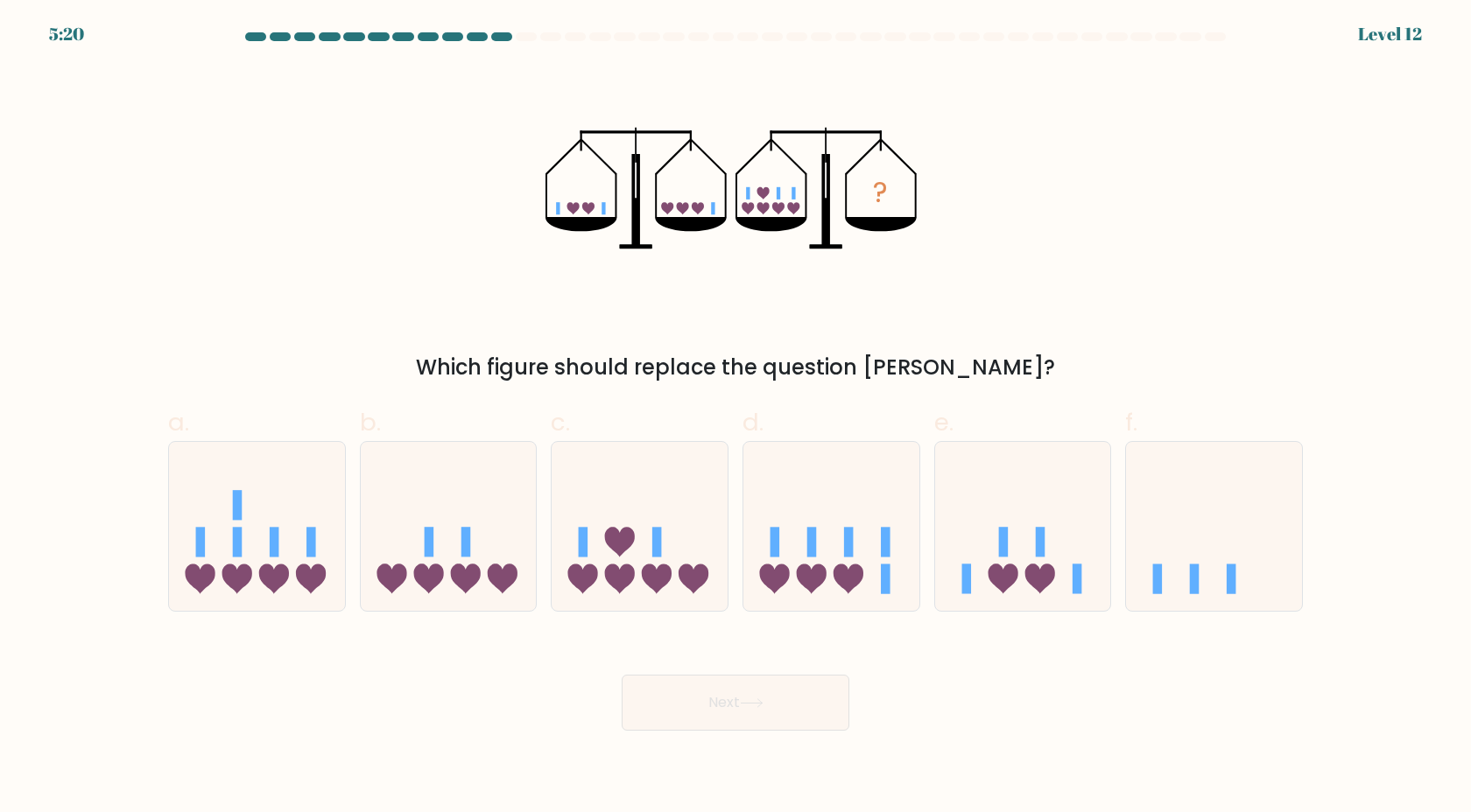
drag, startPoint x: 698, startPoint y: 204, endPoint x: 750, endPoint y: 200, distance: 52.2
click at [749, 200] on icon "?" at bounding box center [736, 188] width 381 height 244
click at [644, 557] on icon at bounding box center [639, 526] width 176 height 145
click at [736, 418] on input "c." at bounding box center [736, 411] width 1 height 11
radio input "true"
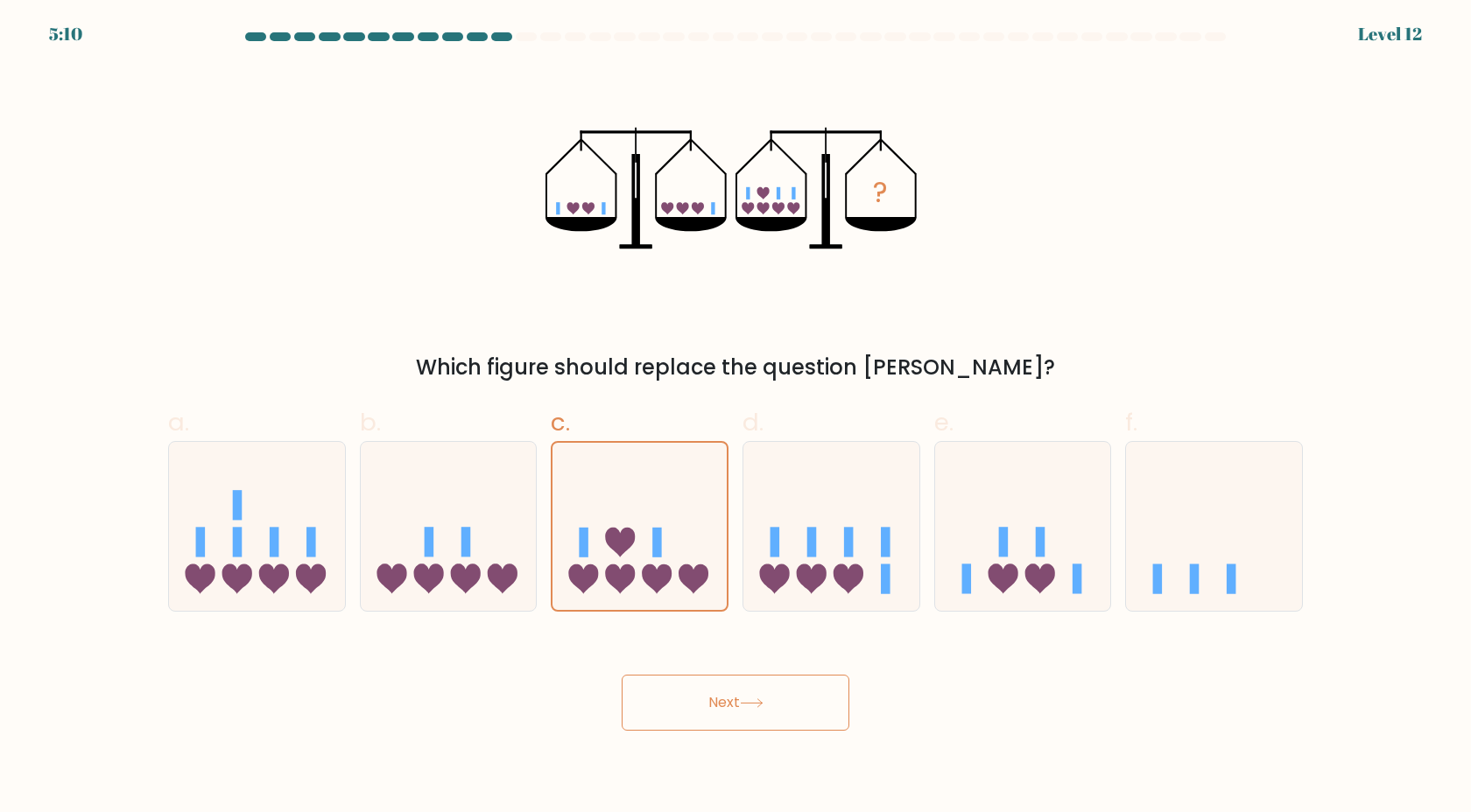
click at [661, 697] on button "Next" at bounding box center [736, 703] width 228 height 56
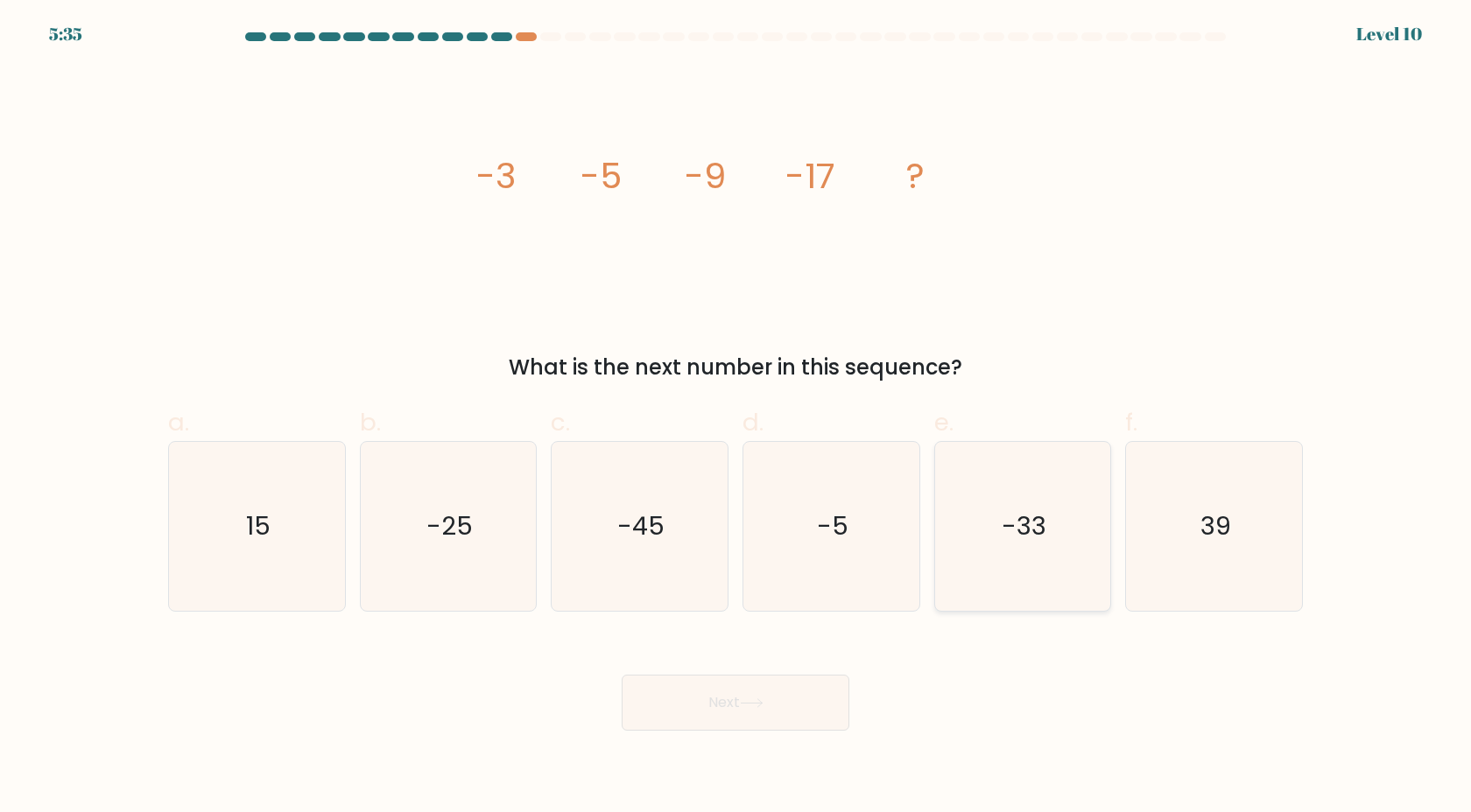
click at [1029, 562] on icon "-33" at bounding box center [1022, 526] width 169 height 169
click at [736, 418] on input "e. -33" at bounding box center [736, 411] width 1 height 11
radio input "true"
click at [797, 693] on button "Next" at bounding box center [736, 703] width 228 height 56
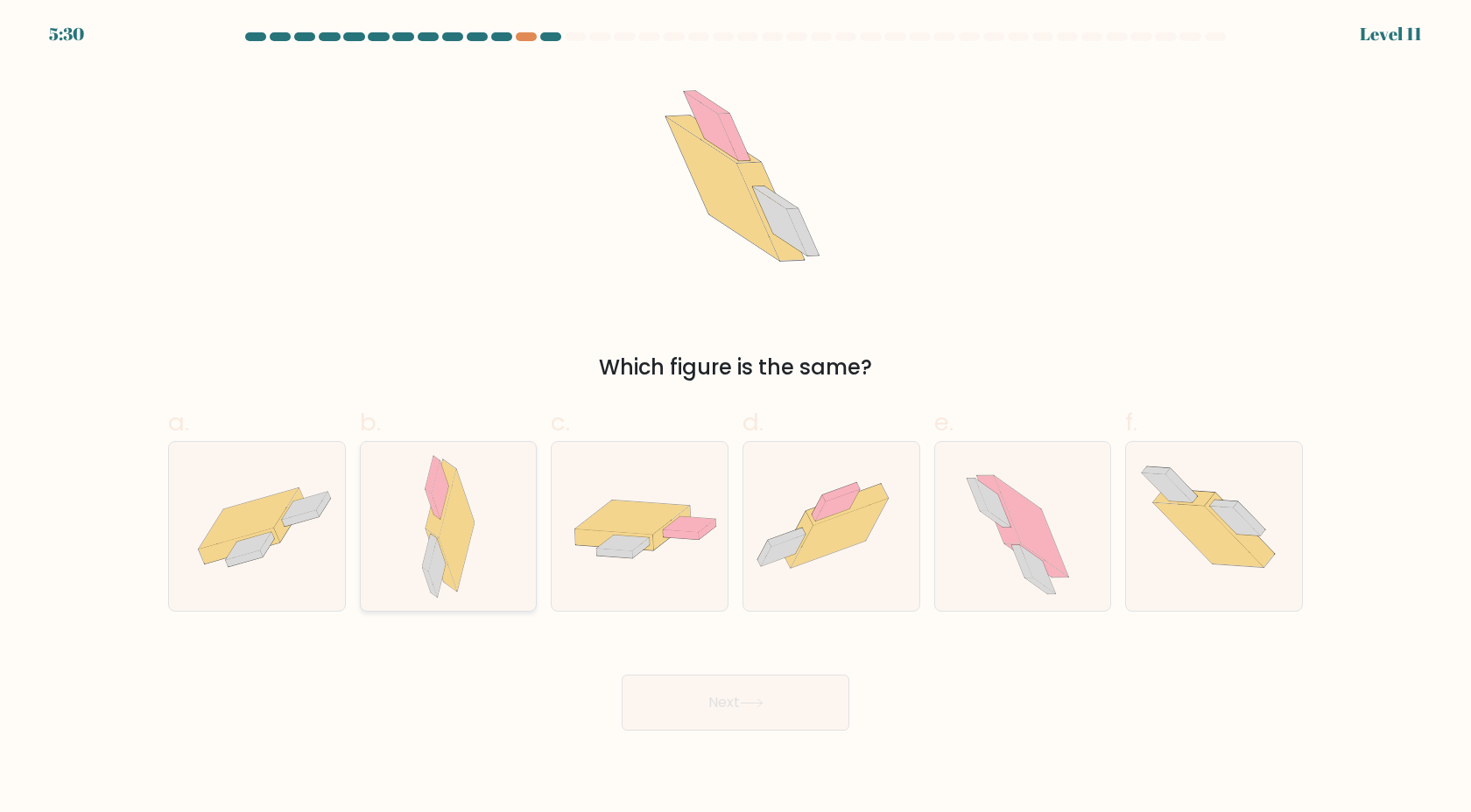
click at [476, 519] on div at bounding box center [449, 526] width 178 height 171
click at [736, 418] on input "b." at bounding box center [736, 411] width 1 height 11
radio input "true"
click at [776, 703] on button "Next" at bounding box center [736, 703] width 228 height 56
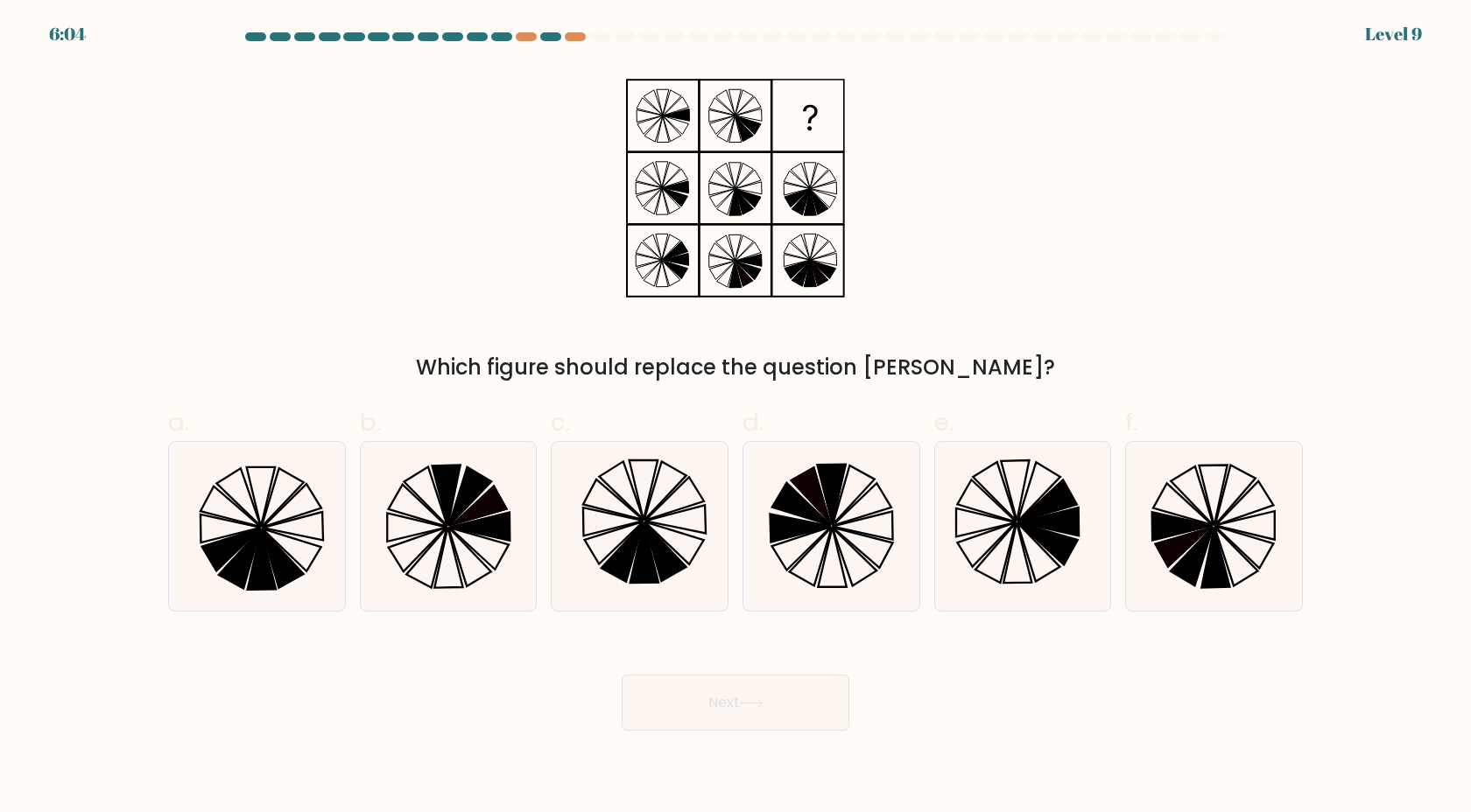
click at [570, 41] on div at bounding box center [735, 41] width 1156 height 16
click at [304, 565] on icon at bounding box center [257, 526] width 169 height 169
click at [736, 418] on input "a." at bounding box center [736, 411] width 1 height 11
radio input "true"
click at [635, 566] on icon at bounding box center [644, 552] width 28 height 60
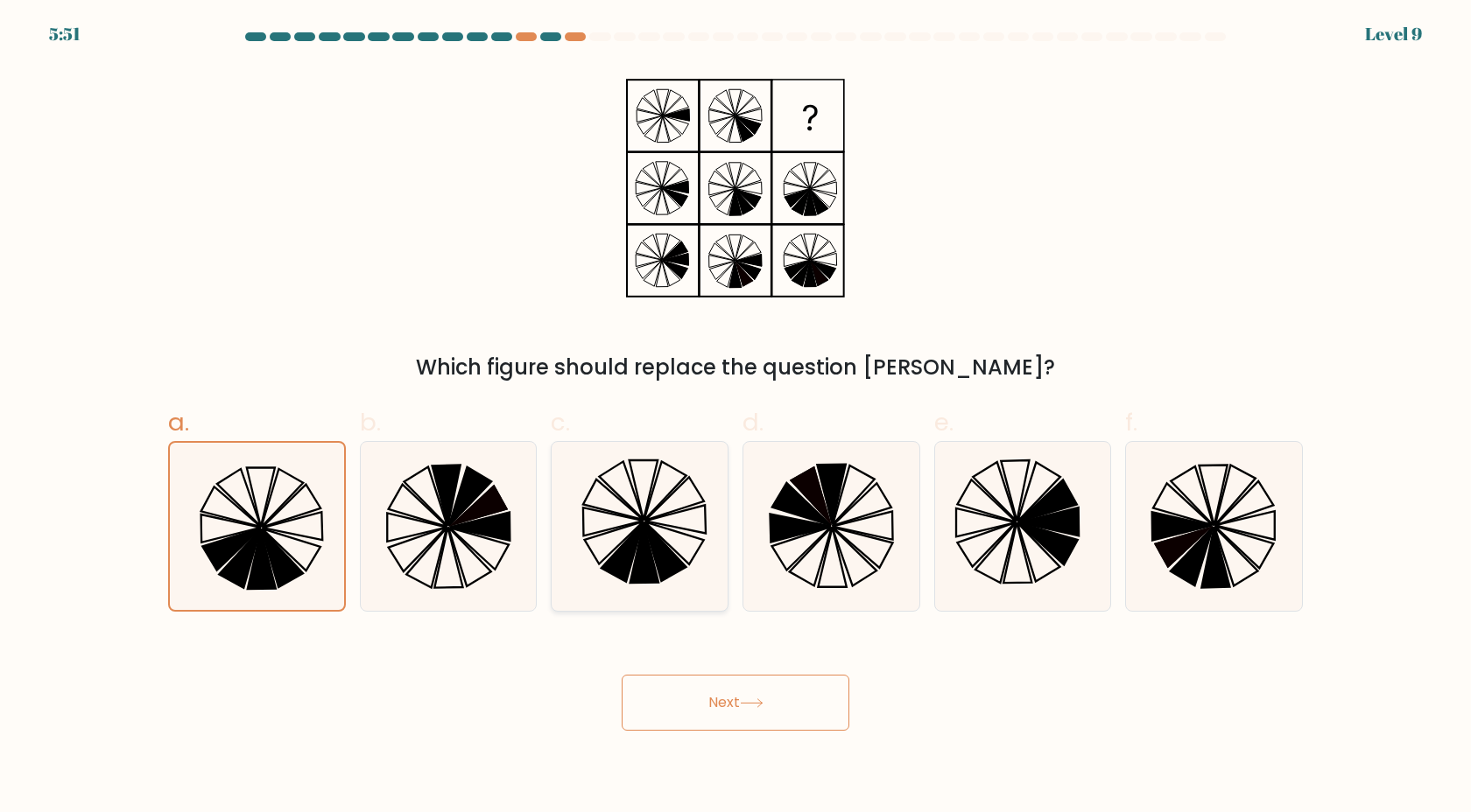
click at [736, 418] on input "c." at bounding box center [736, 411] width 1 height 11
radio input "true"
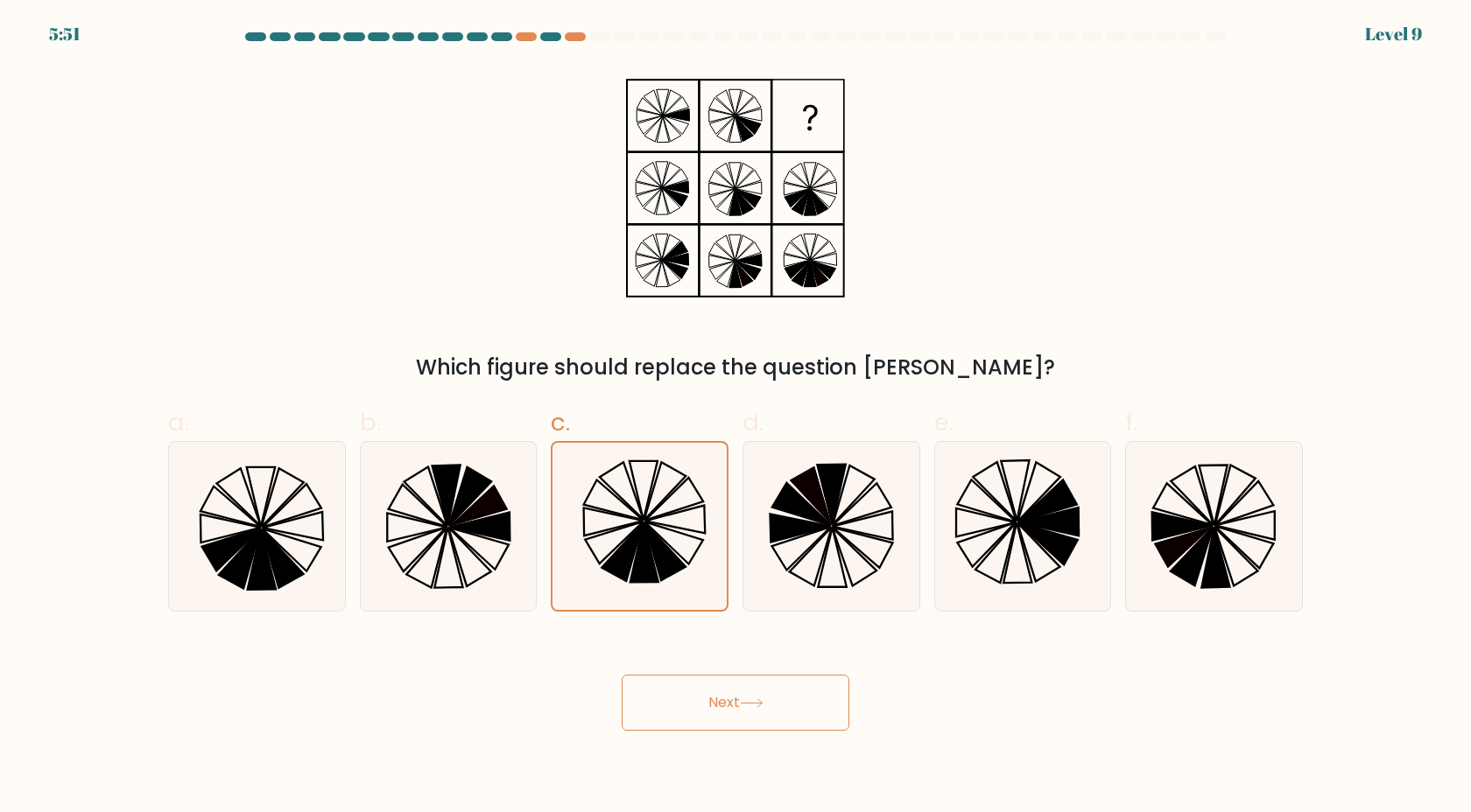
click at [671, 688] on button "Next" at bounding box center [736, 703] width 228 height 56
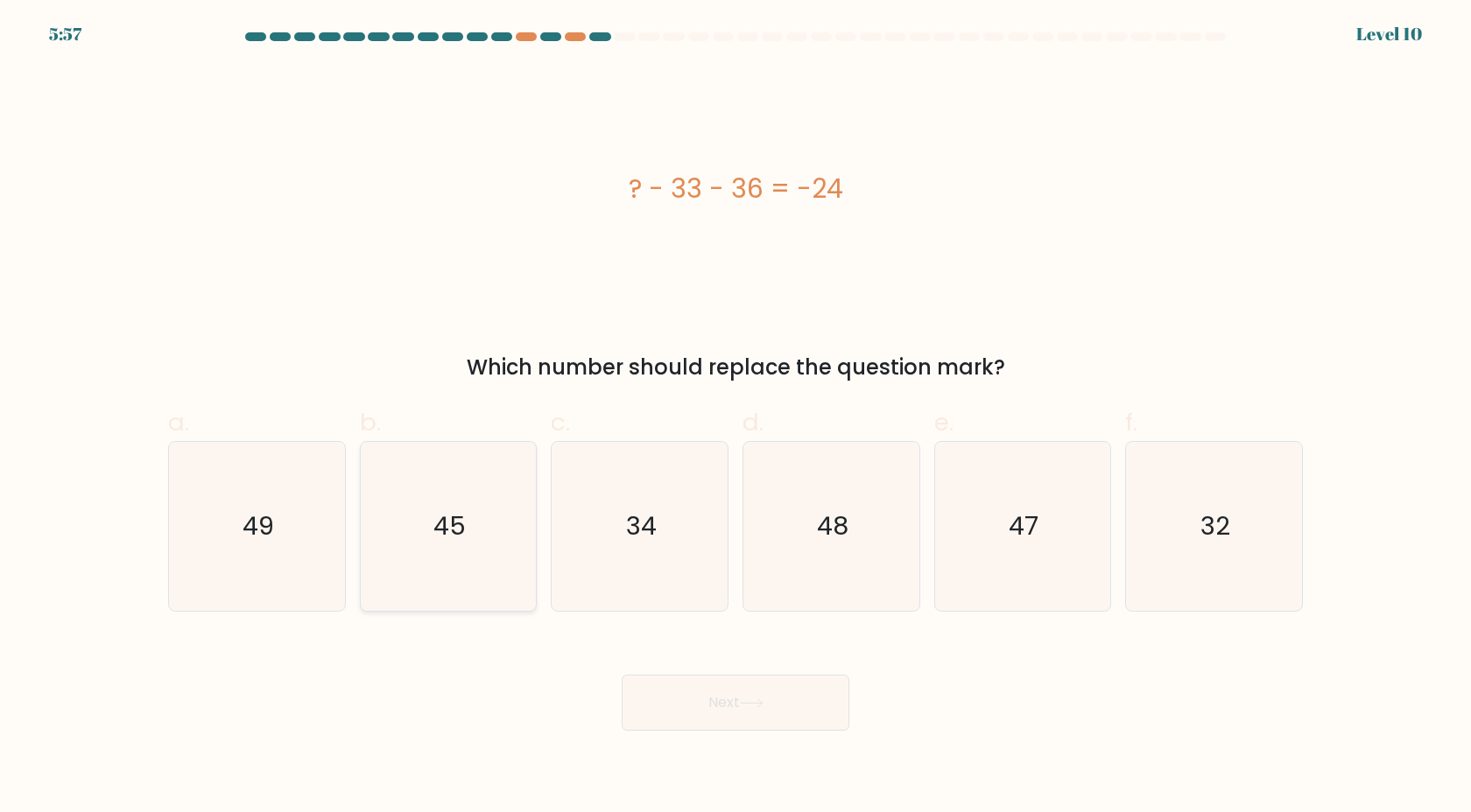
click at [458, 552] on icon "45" at bounding box center [448, 526] width 169 height 169
click at [736, 418] on input "b. 45" at bounding box center [736, 411] width 1 height 11
radio input "true"
click at [676, 696] on button "Next" at bounding box center [736, 703] width 228 height 56
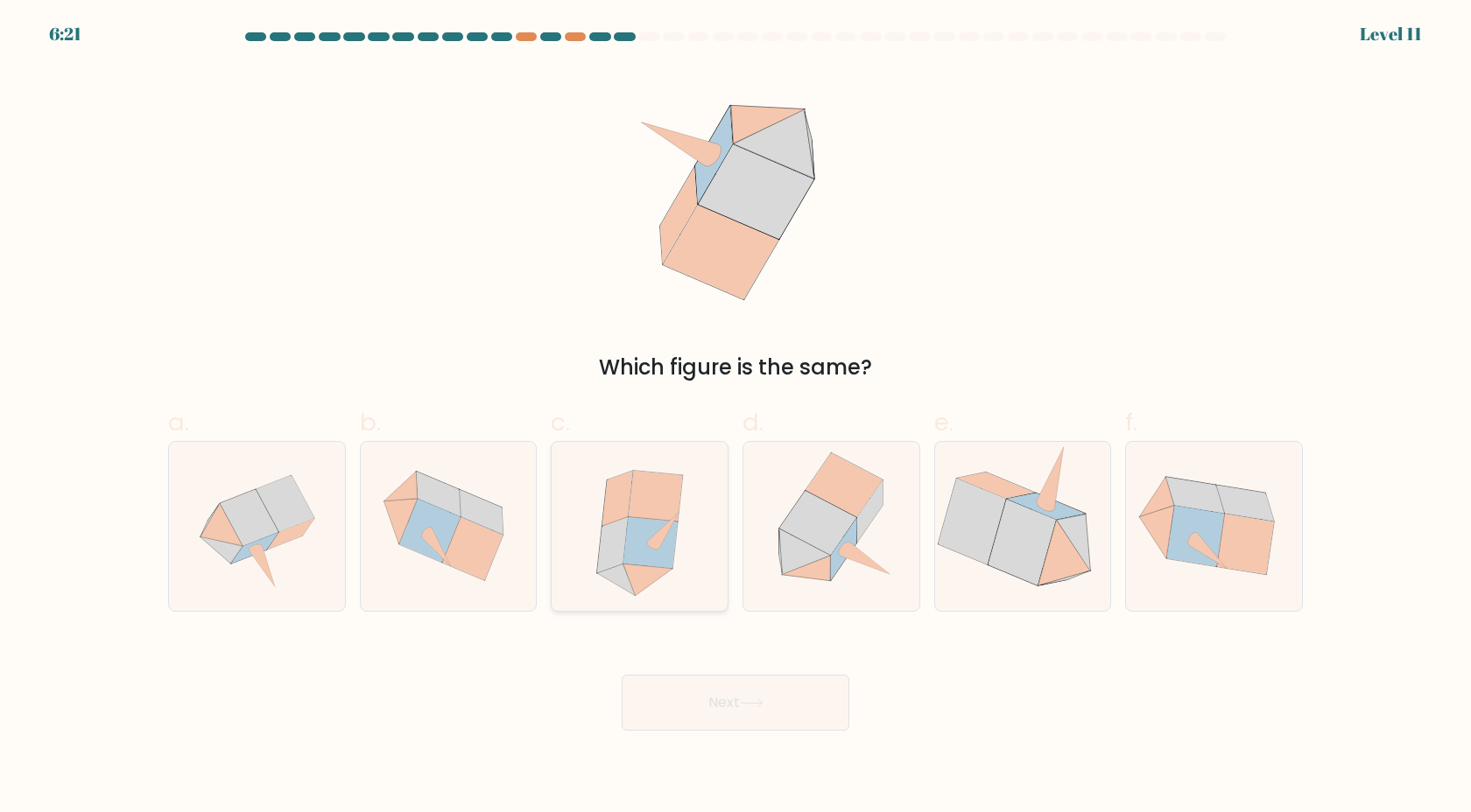
click at [636, 582] on icon at bounding box center [647, 580] width 50 height 33
click at [736, 418] on input "c." at bounding box center [736, 411] width 1 height 11
radio input "true"
click at [696, 713] on button "Next" at bounding box center [736, 703] width 228 height 56
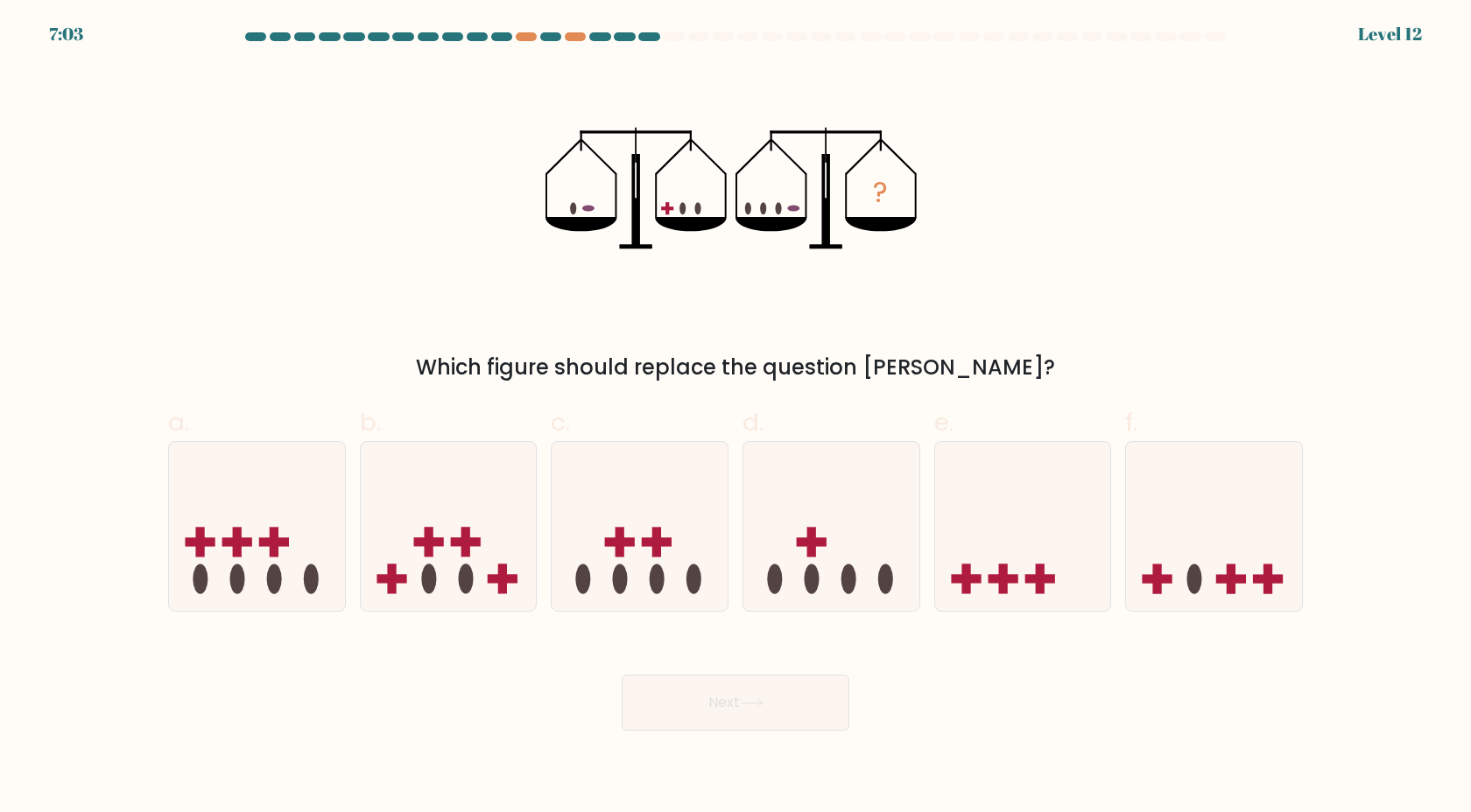
drag, startPoint x: 586, startPoint y: 135, endPoint x: 719, endPoint y: 175, distance: 138.9
click at [719, 175] on icon "?" at bounding box center [736, 188] width 381 height 244
click at [720, 179] on icon "?" at bounding box center [736, 188] width 381 height 244
click at [800, 558] on icon at bounding box center [831, 526] width 176 height 145
click at [736, 418] on input "d." at bounding box center [736, 411] width 1 height 11
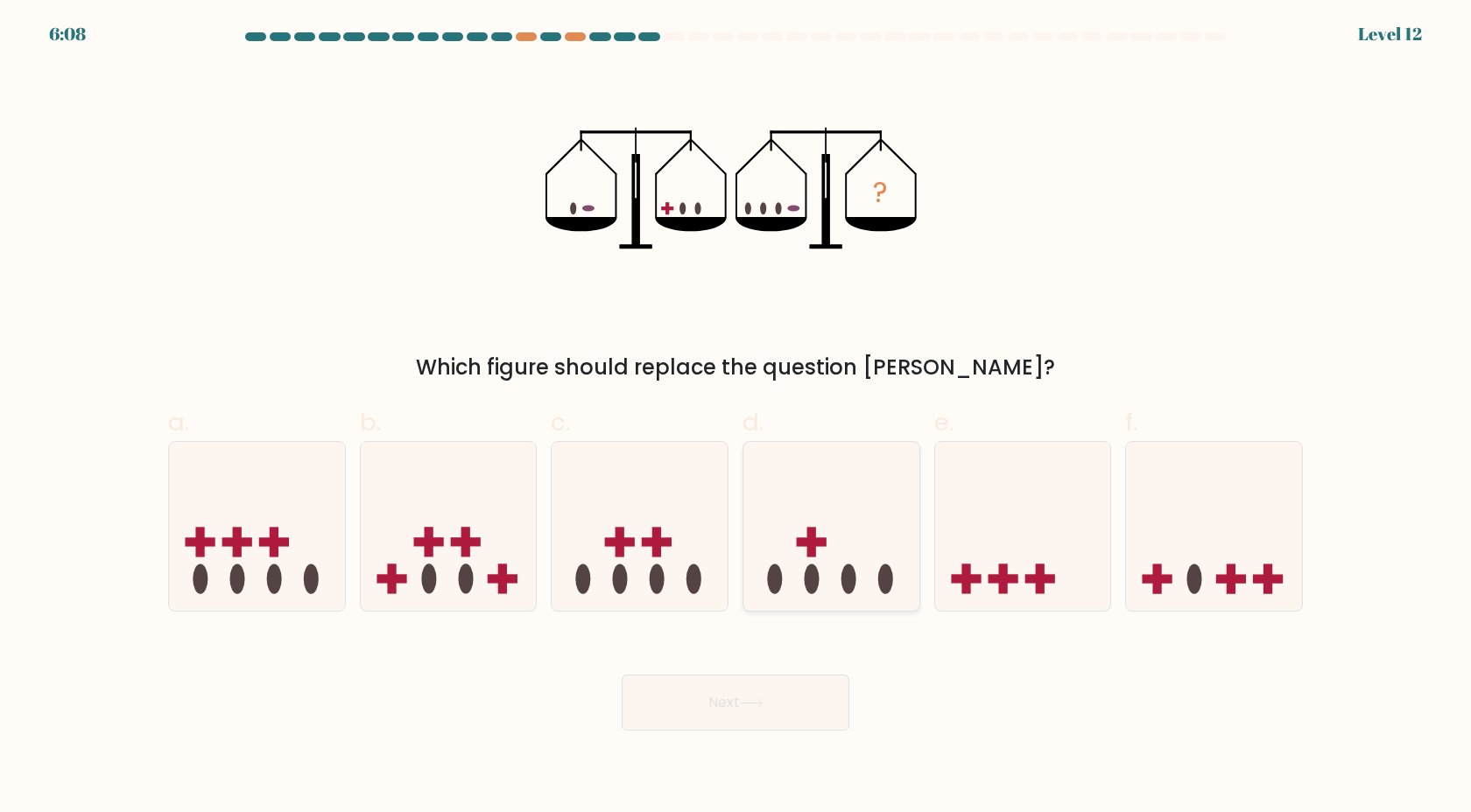
radio input "true"
click at [797, 681] on button "Next" at bounding box center [736, 703] width 228 height 56
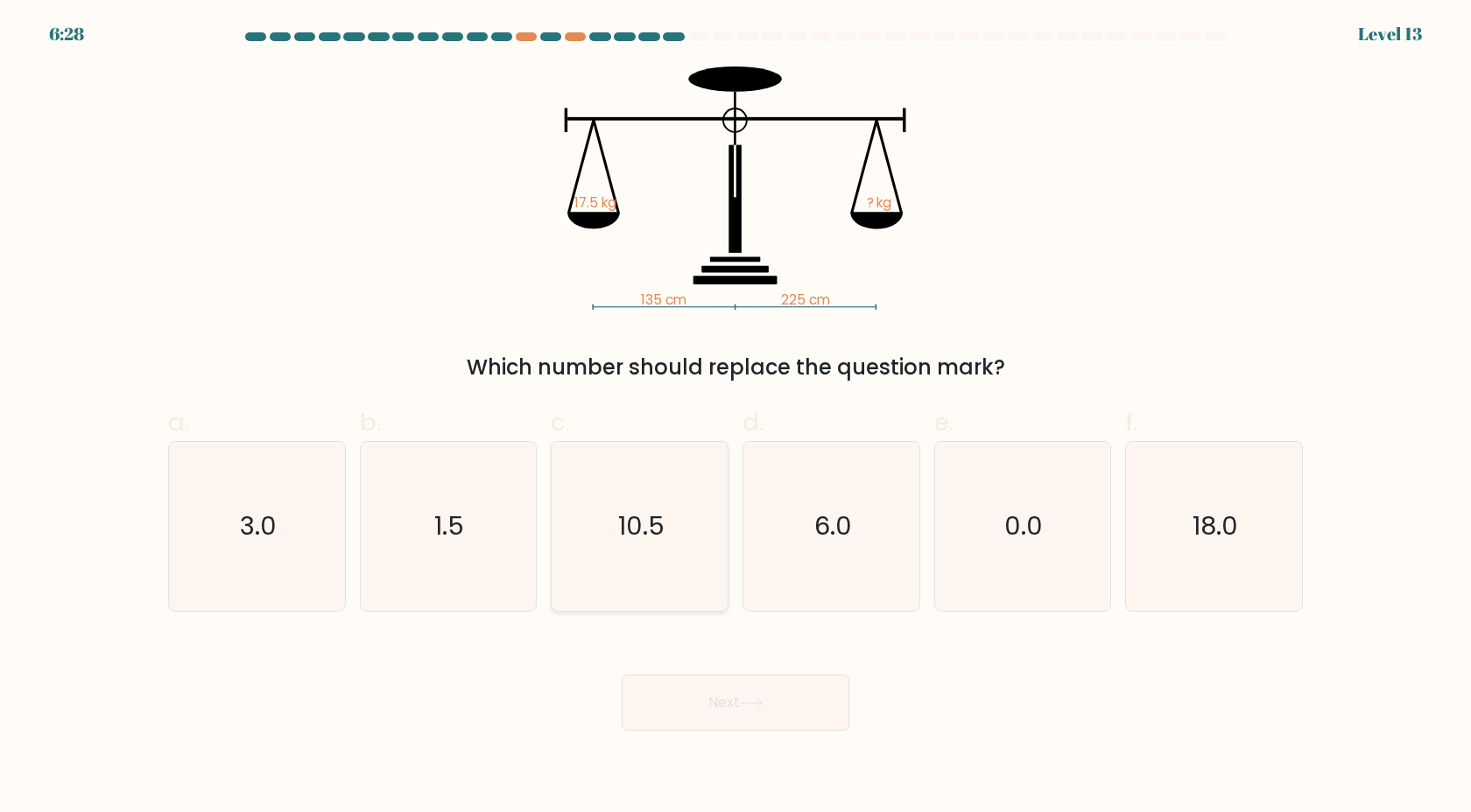
click at [604, 537] on icon "10.5" at bounding box center [640, 526] width 169 height 169
click at [736, 418] on input "c. 10.5" at bounding box center [736, 411] width 1 height 11
radio input "true"
click at [668, 703] on button "Next" at bounding box center [736, 703] width 228 height 56
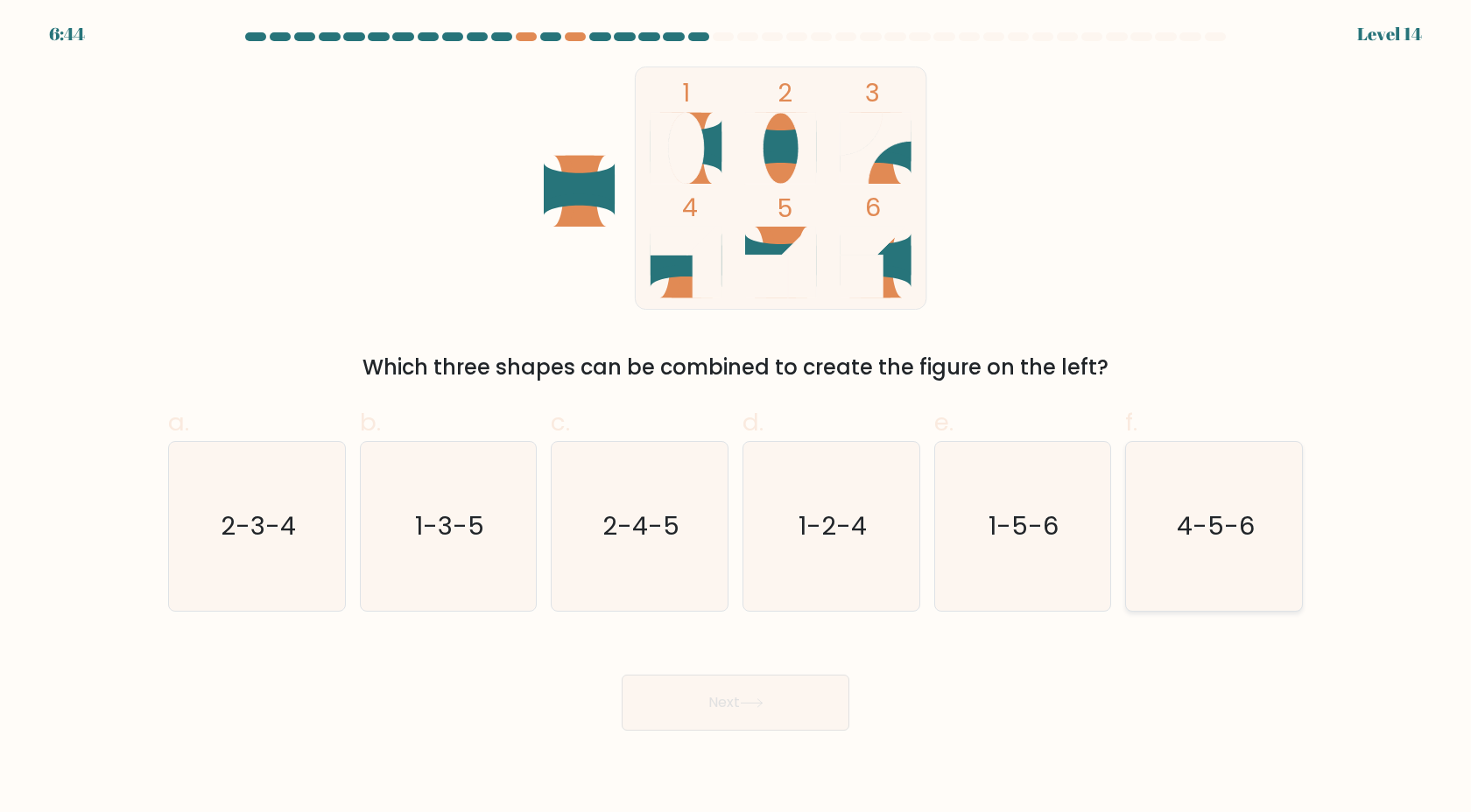
click at [1178, 571] on icon "4-5-6" at bounding box center [1214, 526] width 169 height 169
click at [736, 418] on input "f. 4-5-6" at bounding box center [736, 411] width 1 height 11
radio input "true"
click at [758, 703] on icon at bounding box center [751, 704] width 24 height 10
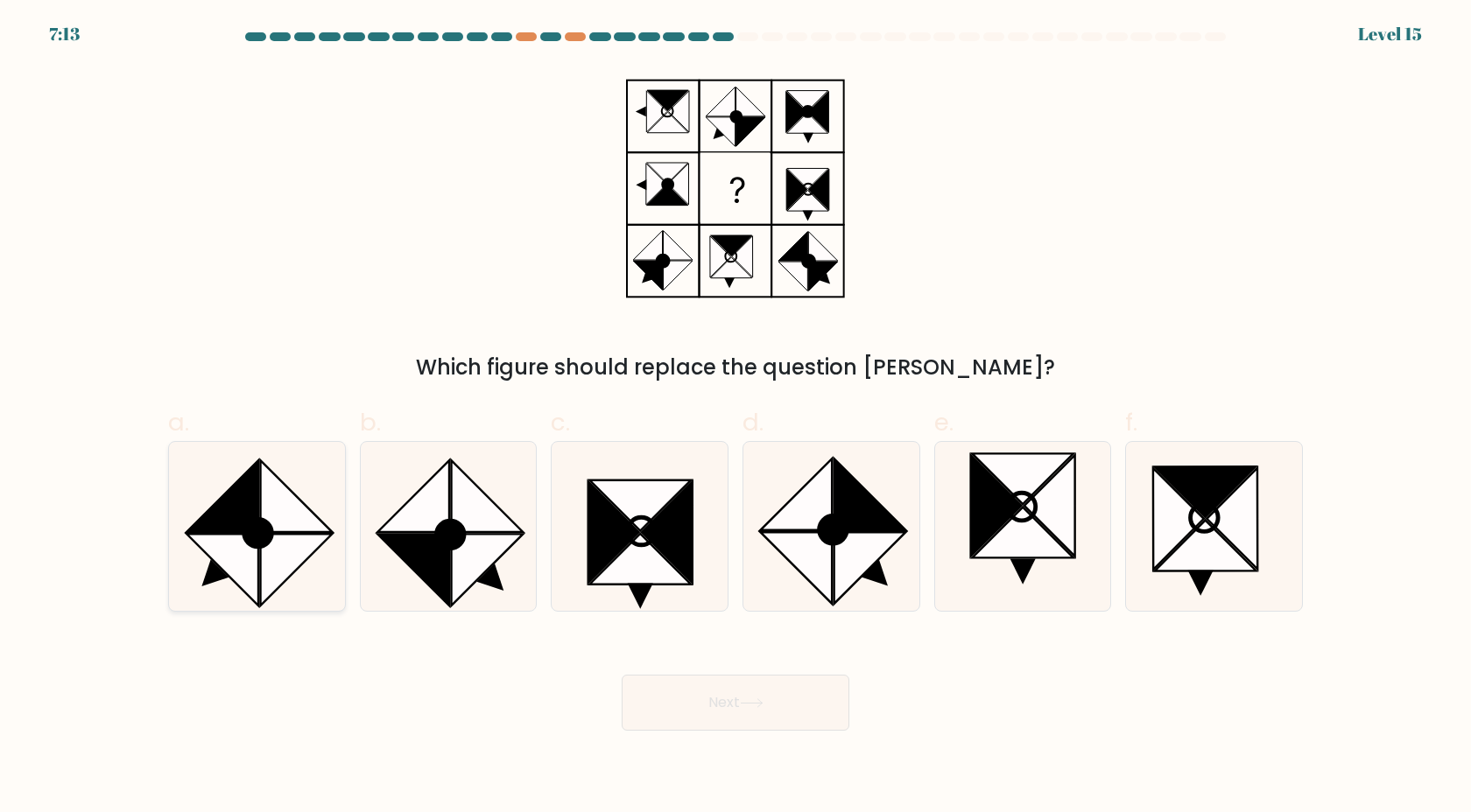
click at [261, 566] on icon at bounding box center [296, 570] width 72 height 72
click at [736, 418] on input "a." at bounding box center [736, 411] width 1 height 11
radio input "true"
click at [652, 697] on button "Next" at bounding box center [736, 703] width 228 height 56
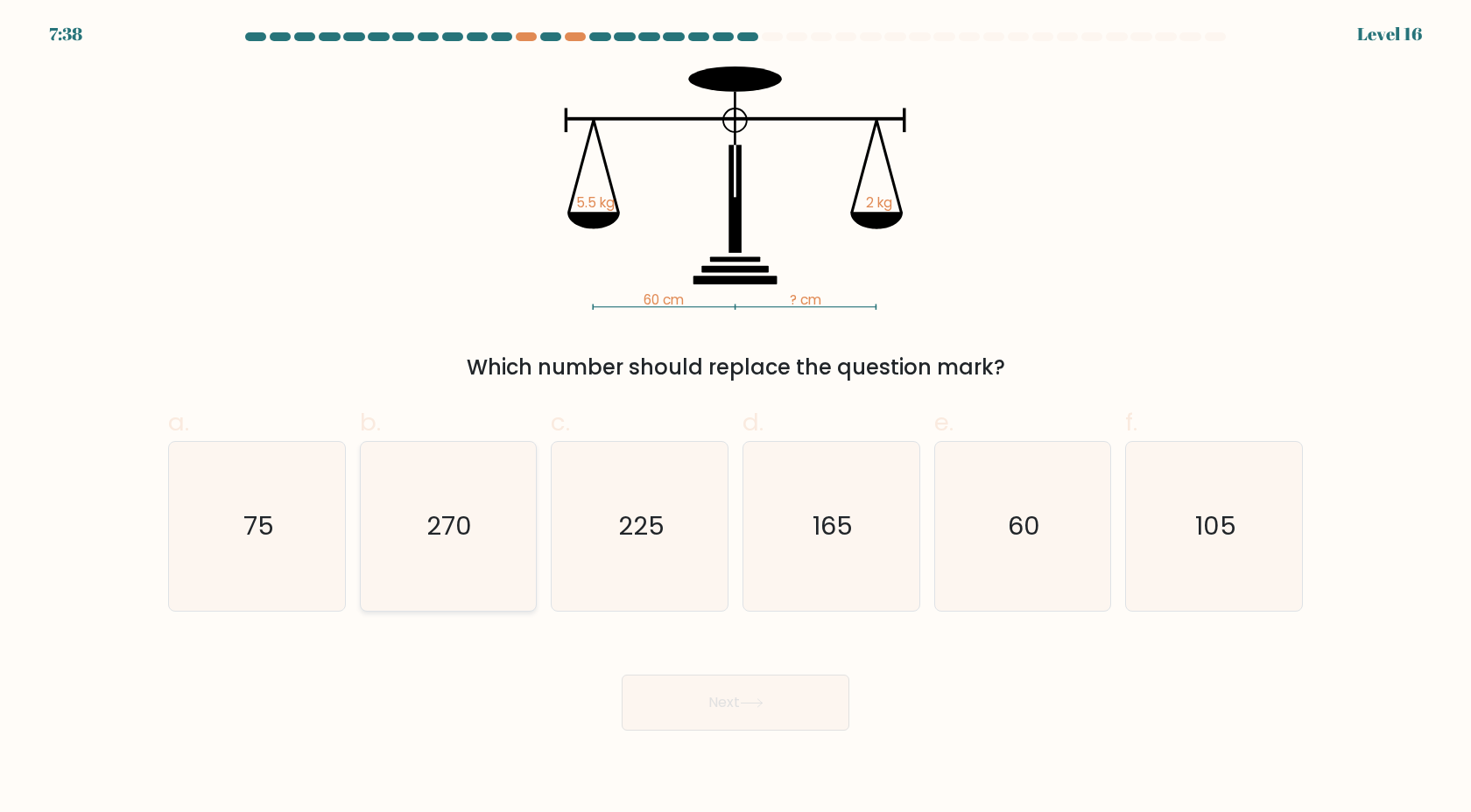
click at [434, 561] on icon "270" at bounding box center [448, 526] width 169 height 169
click at [736, 418] on input "b. 270" at bounding box center [736, 411] width 1 height 11
radio input "true"
click at [713, 718] on button "Next" at bounding box center [736, 703] width 228 height 56
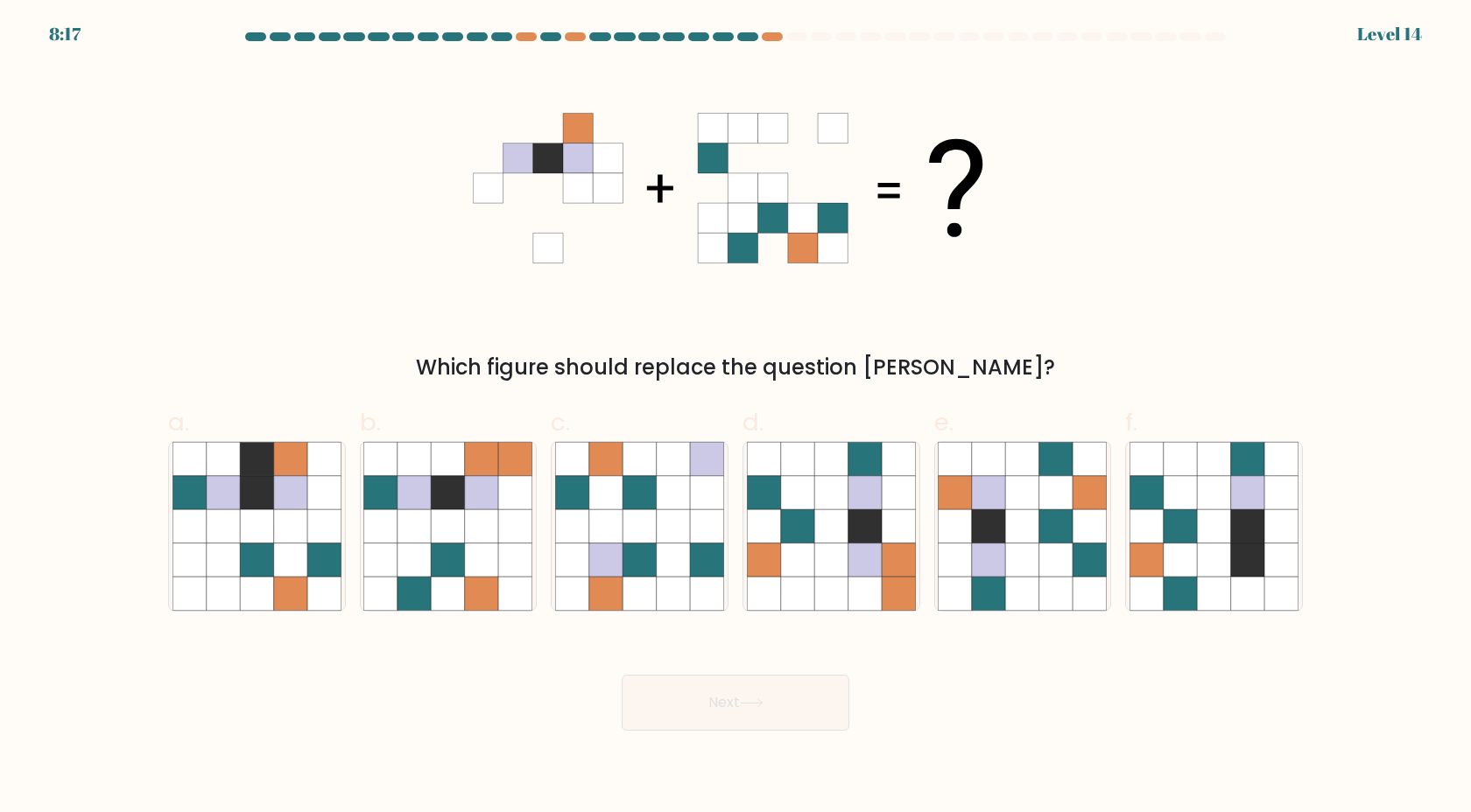
click at [463, 111] on div "Which figure should replace the question mark?" at bounding box center [735, 225] width 1156 height 316
click at [992, 573] on icon at bounding box center [987, 558] width 33 height 33
click at [736, 418] on input "e." at bounding box center [736, 411] width 1 height 11
radio input "true"
click at [797, 707] on button "Next" at bounding box center [736, 703] width 228 height 56
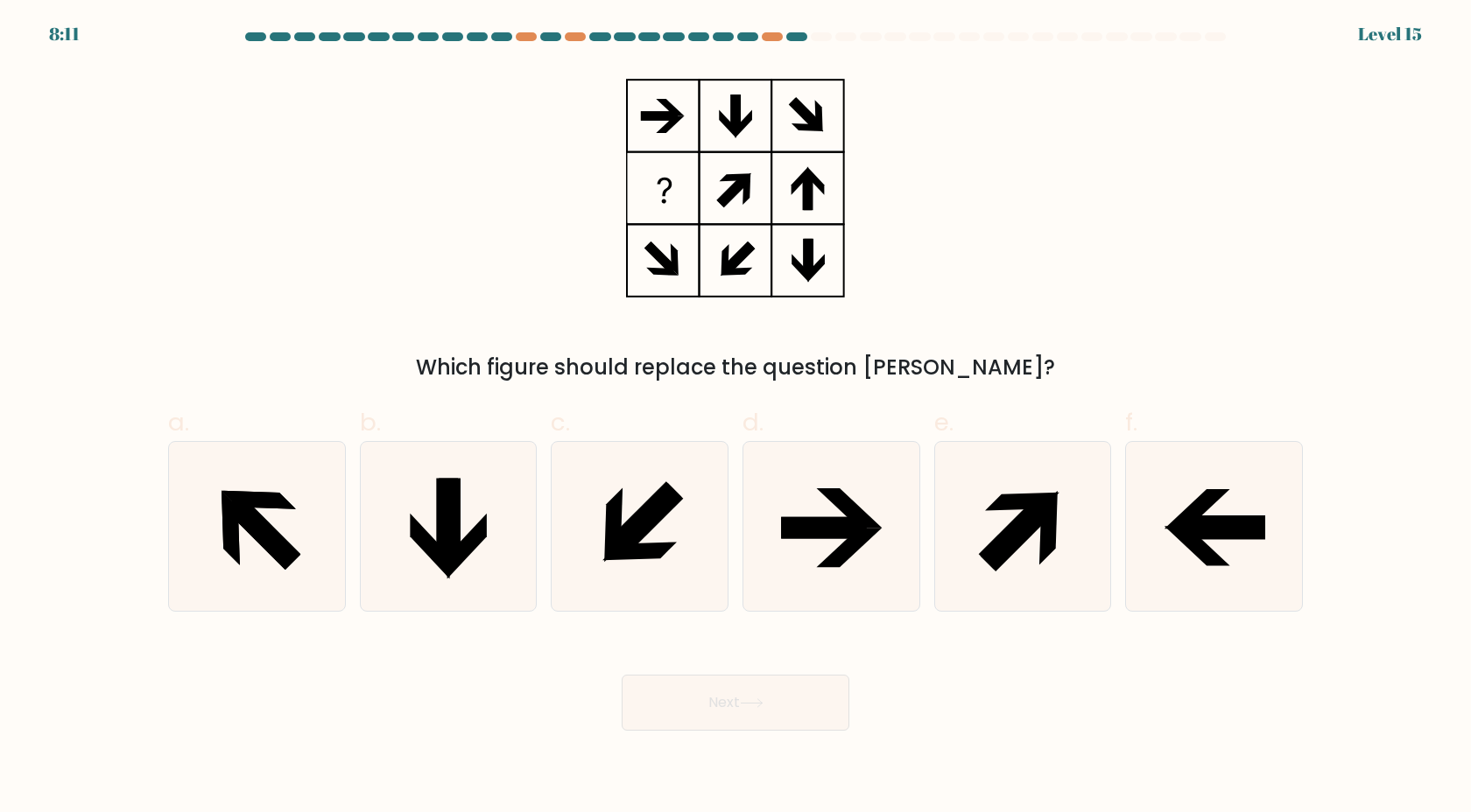
drag, startPoint x: 839, startPoint y: 152, endPoint x: 841, endPoint y: 223, distance: 71.0
click at [840, 157] on icon at bounding box center [736, 188] width 219 height 244
drag, startPoint x: 841, startPoint y: 223, endPoint x: 849, endPoint y: 240, distance: 18.8
click at [841, 224] on icon at bounding box center [736, 188] width 219 height 244
click at [846, 251] on div "Which figure should replace the question mark?" at bounding box center [735, 225] width 1156 height 316
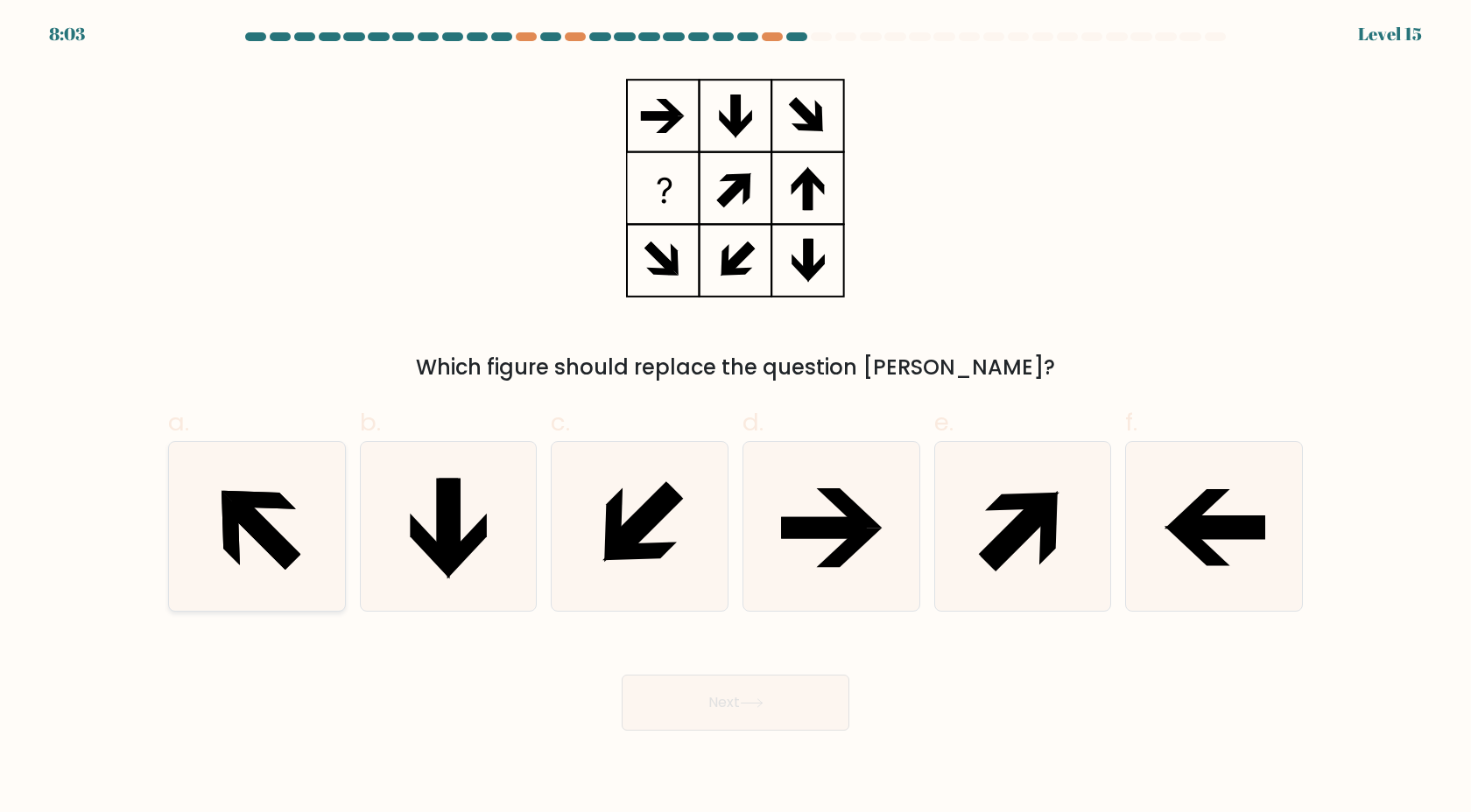
click at [301, 535] on icon at bounding box center [257, 526] width 169 height 169
click at [736, 418] on input "a." at bounding box center [736, 411] width 1 height 11
radio input "true"
click at [703, 701] on button "Next" at bounding box center [736, 703] width 228 height 56
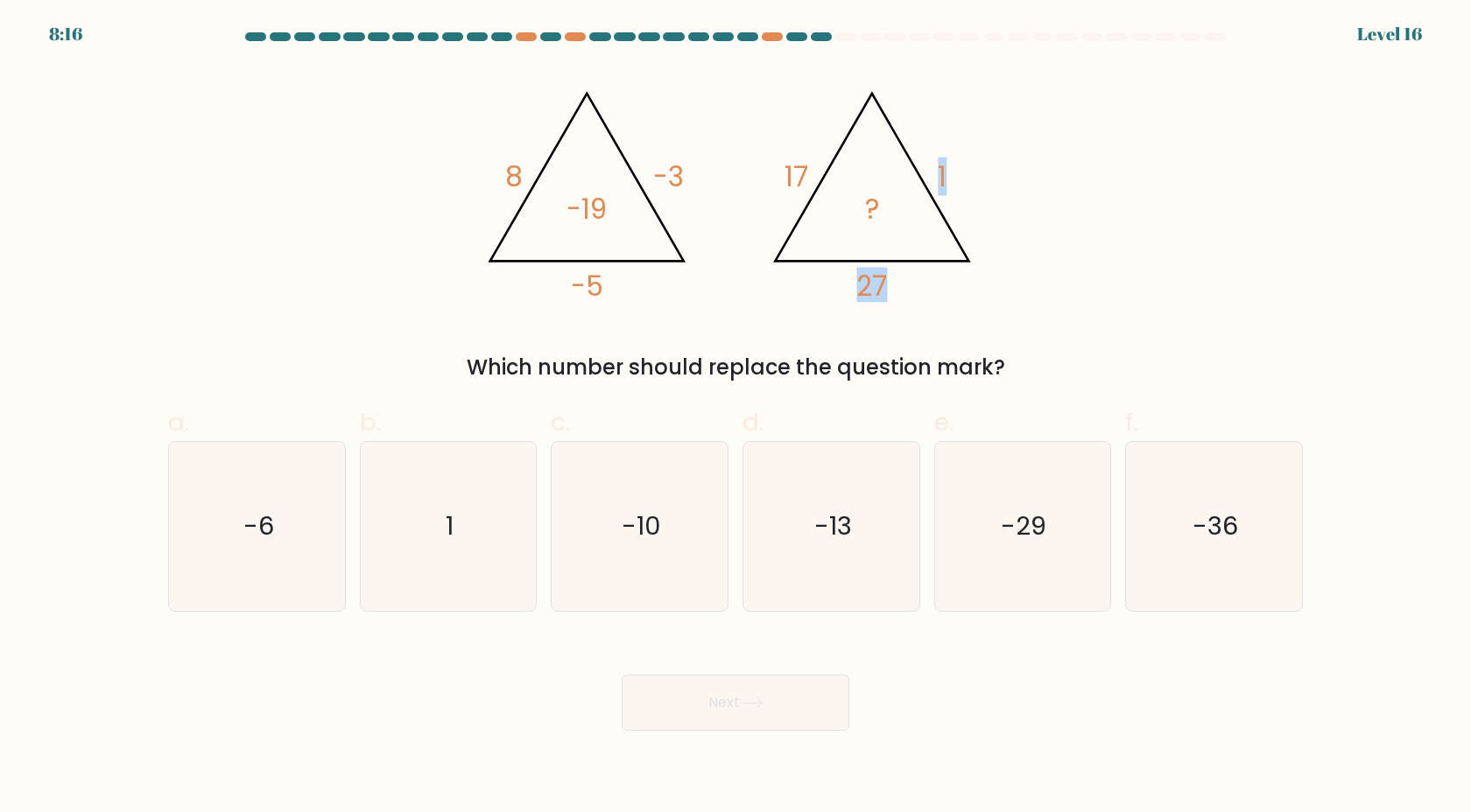
click at [829, 214] on icon "@import url('https://fonts.googleapis.com/css?family=Abril+Fatface:400,100,100i…" at bounding box center [736, 188] width 525 height 244
click at [889, 281] on icon "@import url('https://fonts.googleapis.com/css?family=Abril+Fatface:400,100,100i…" at bounding box center [736, 188] width 525 height 244
drag, startPoint x: 603, startPoint y: 509, endPoint x: 608, endPoint y: 539, distance: 30.4
click at [603, 509] on icon "-10" at bounding box center [640, 526] width 169 height 169
click at [736, 418] on input "c. -10" at bounding box center [736, 411] width 1 height 11
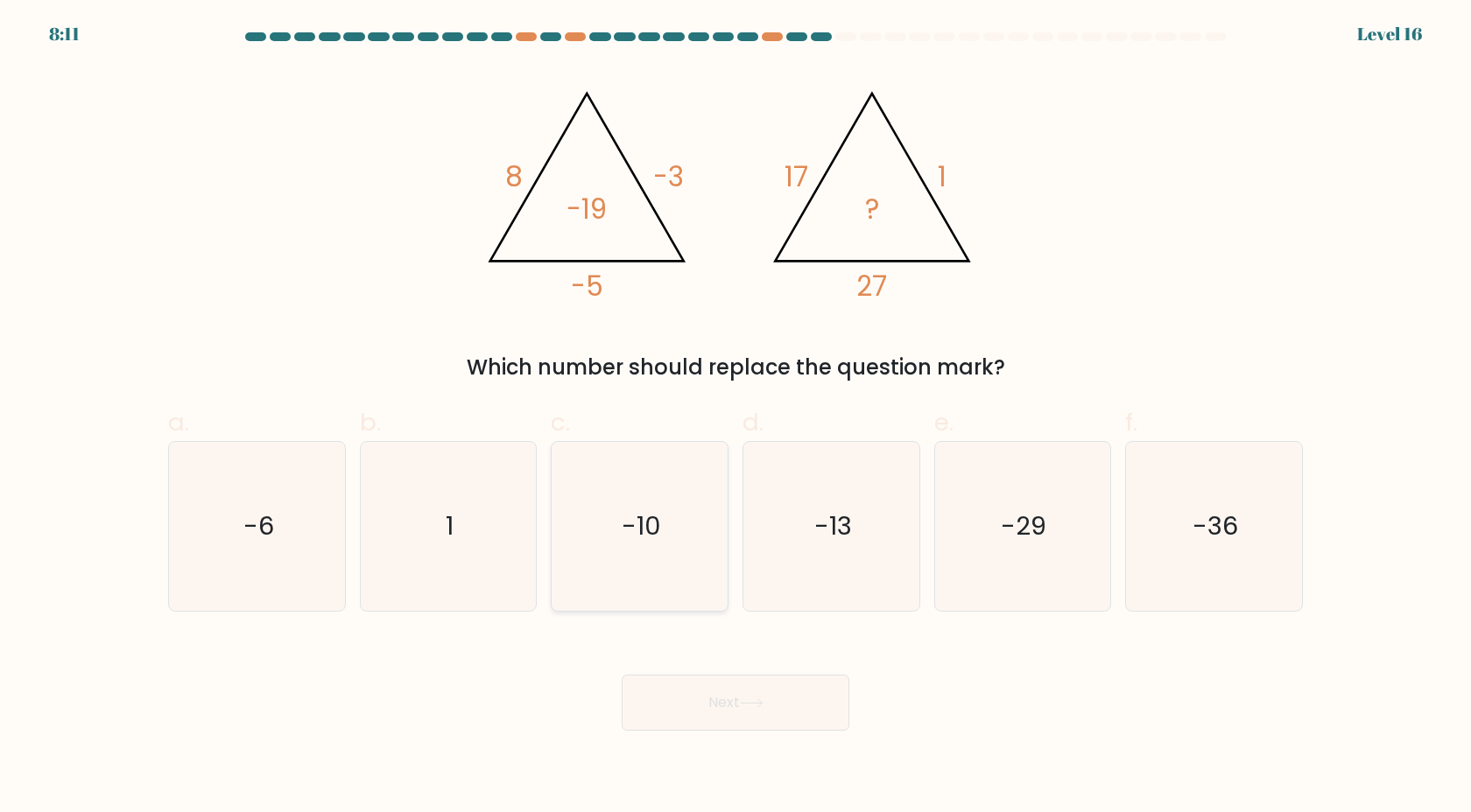
radio input "true"
click at [714, 673] on div "Next" at bounding box center [735, 682] width 1156 height 99
click at [716, 680] on button "Next" at bounding box center [736, 703] width 228 height 56
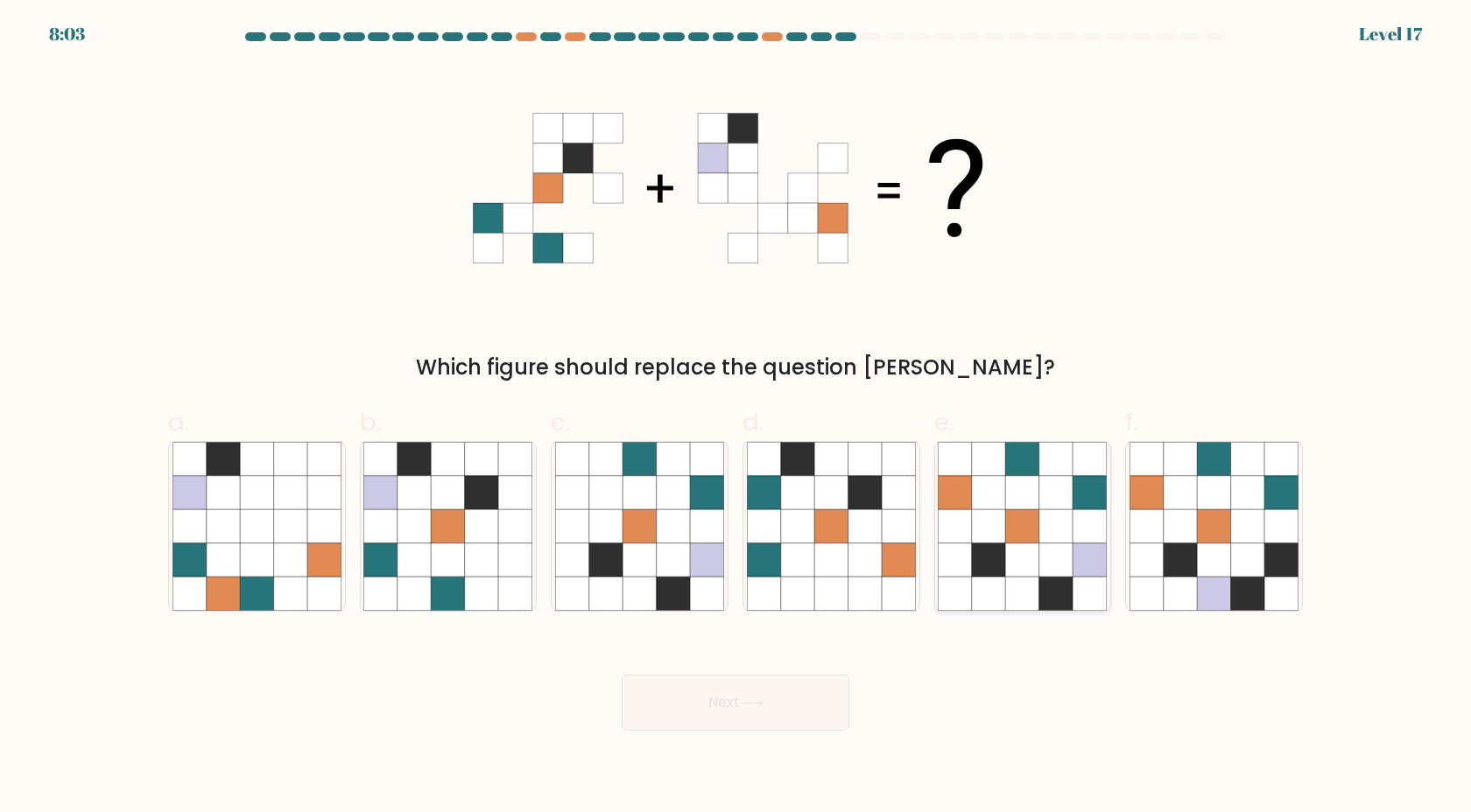
drag, startPoint x: 1019, startPoint y: 557, endPoint x: 1002, endPoint y: 588, distance: 35.4
click at [1019, 557] on icon at bounding box center [1022, 558] width 33 height 33
click at [736, 418] on input "e." at bounding box center [736, 411] width 1 height 11
radio input "true"
click at [734, 703] on button "Next" at bounding box center [736, 703] width 228 height 56
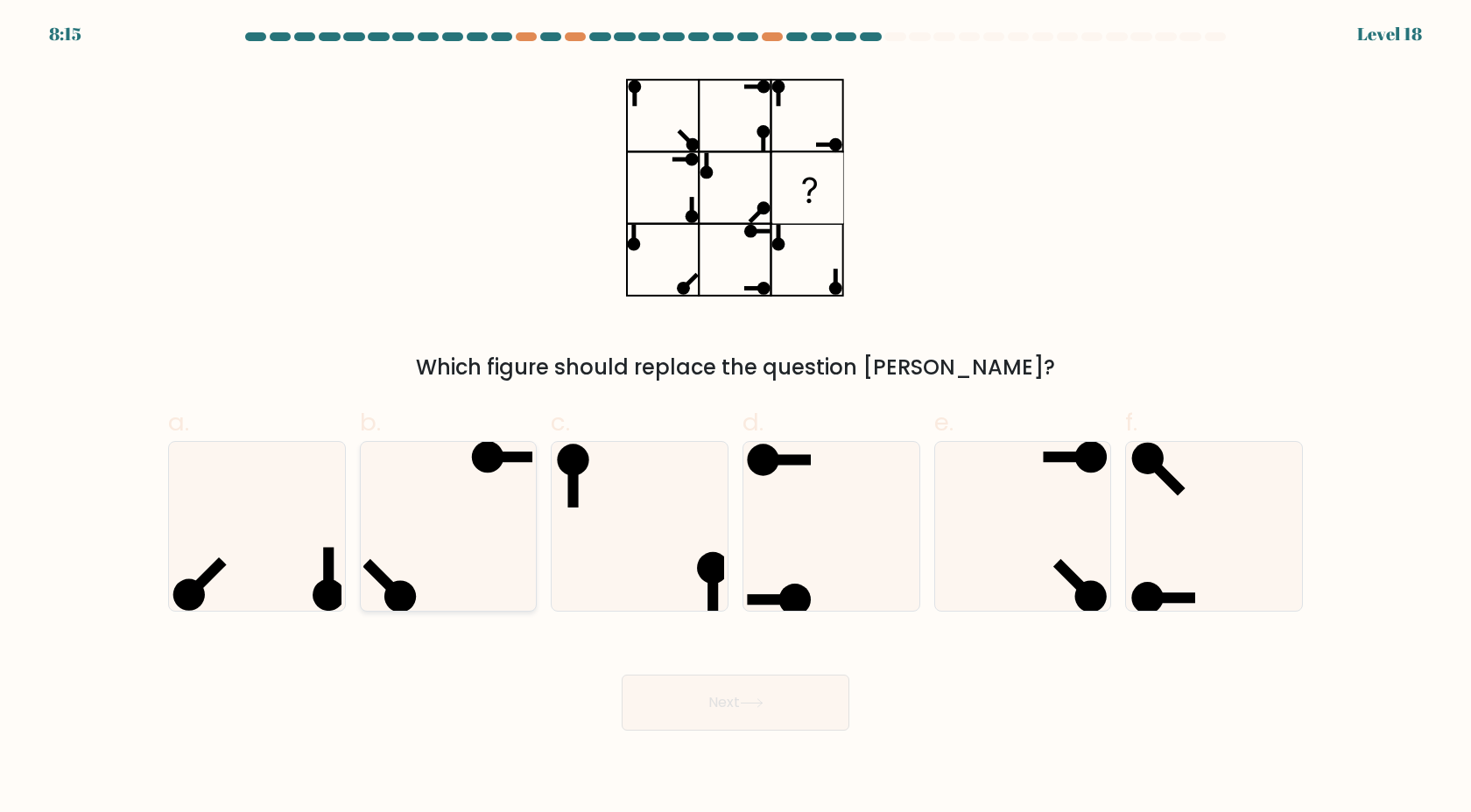
click at [451, 560] on icon at bounding box center [448, 526] width 169 height 169
click at [736, 418] on input "b." at bounding box center [736, 411] width 1 height 11
radio input "true"
click at [667, 695] on button "Next" at bounding box center [736, 703] width 228 height 56
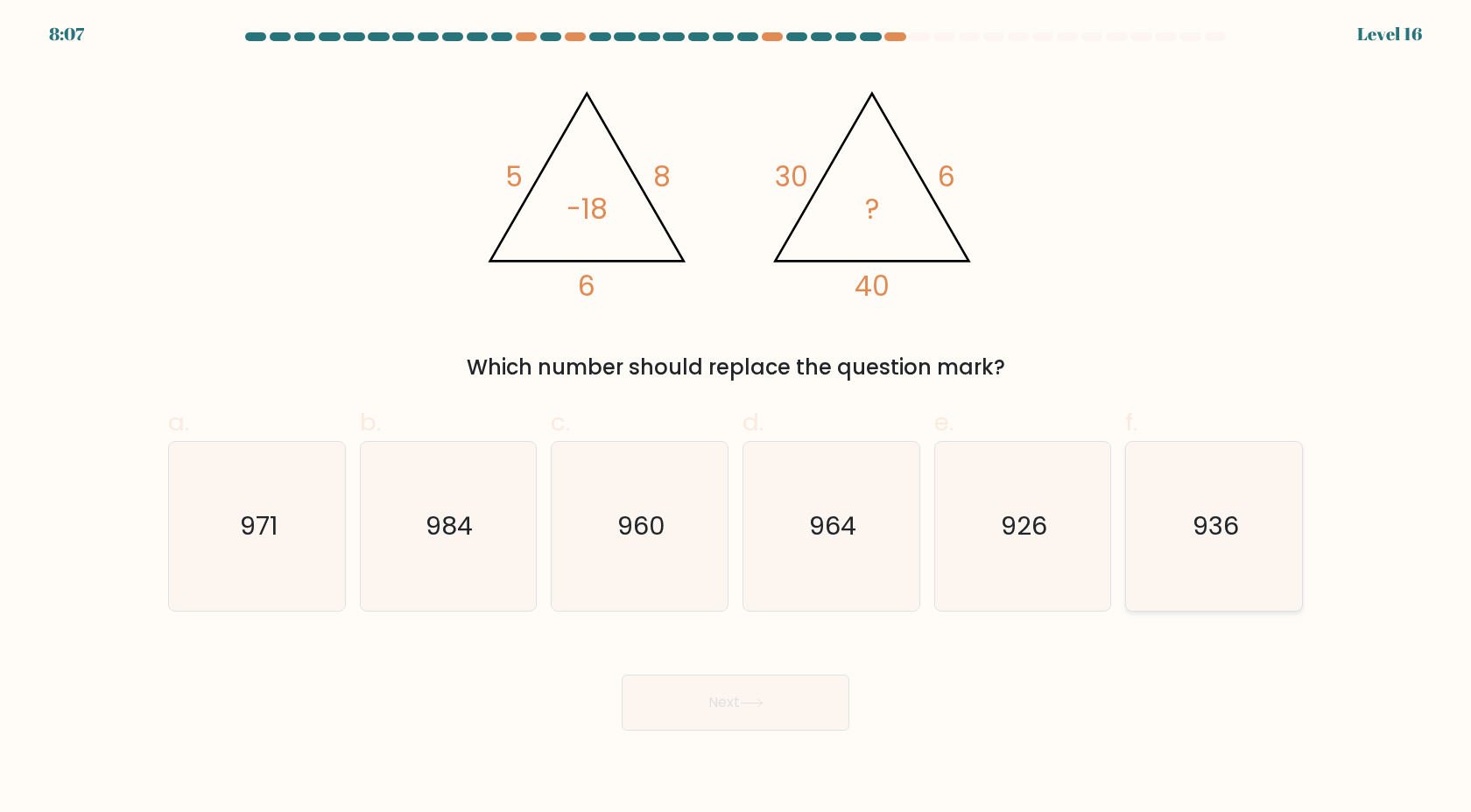
click at [1157, 508] on icon "936" at bounding box center [1214, 526] width 169 height 169
click at [736, 418] on input "f. 936" at bounding box center [736, 411] width 1 height 11
radio input "true"
click at [815, 691] on button "Next" at bounding box center [736, 703] width 228 height 56
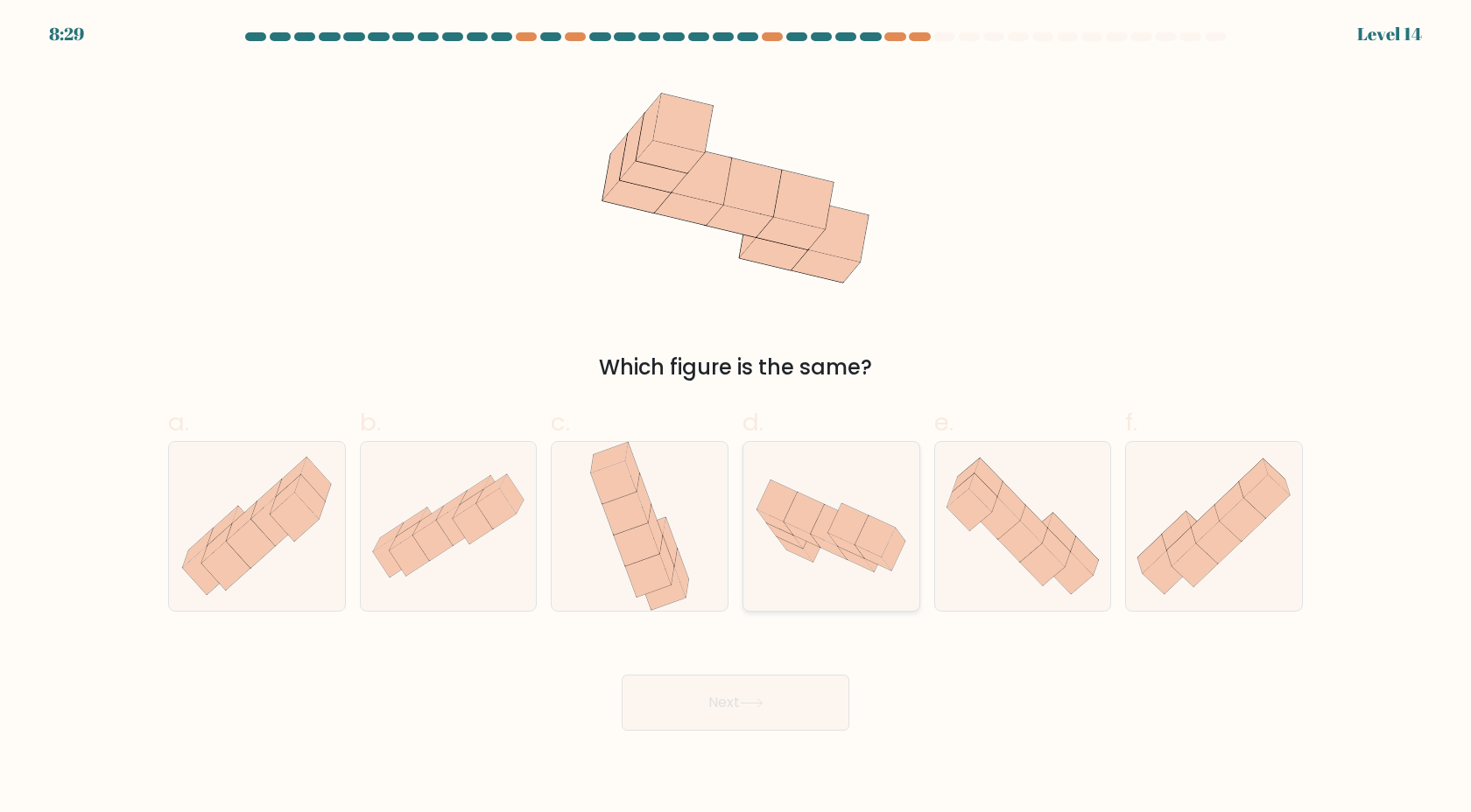
click at [868, 554] on icon at bounding box center [831, 526] width 176 height 113
click at [736, 418] on input "d." at bounding box center [736, 411] width 1 height 11
radio input "true"
click at [809, 707] on button "Next" at bounding box center [736, 703] width 228 height 56
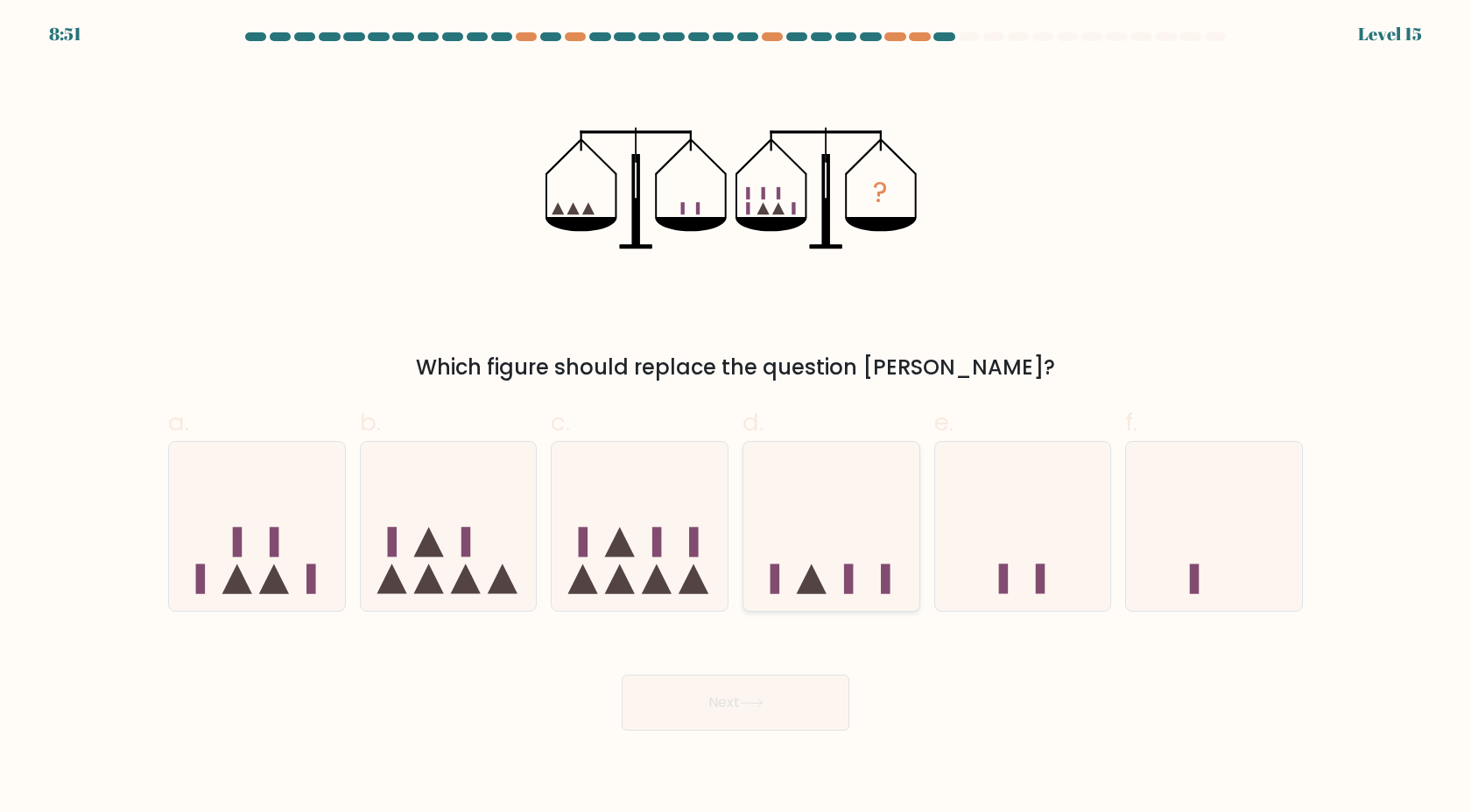
click at [798, 529] on icon at bounding box center [831, 526] width 176 height 145
click at [736, 418] on input "d." at bounding box center [736, 411] width 1 height 11
radio input "true"
click at [753, 698] on button "Next" at bounding box center [736, 703] width 228 height 56
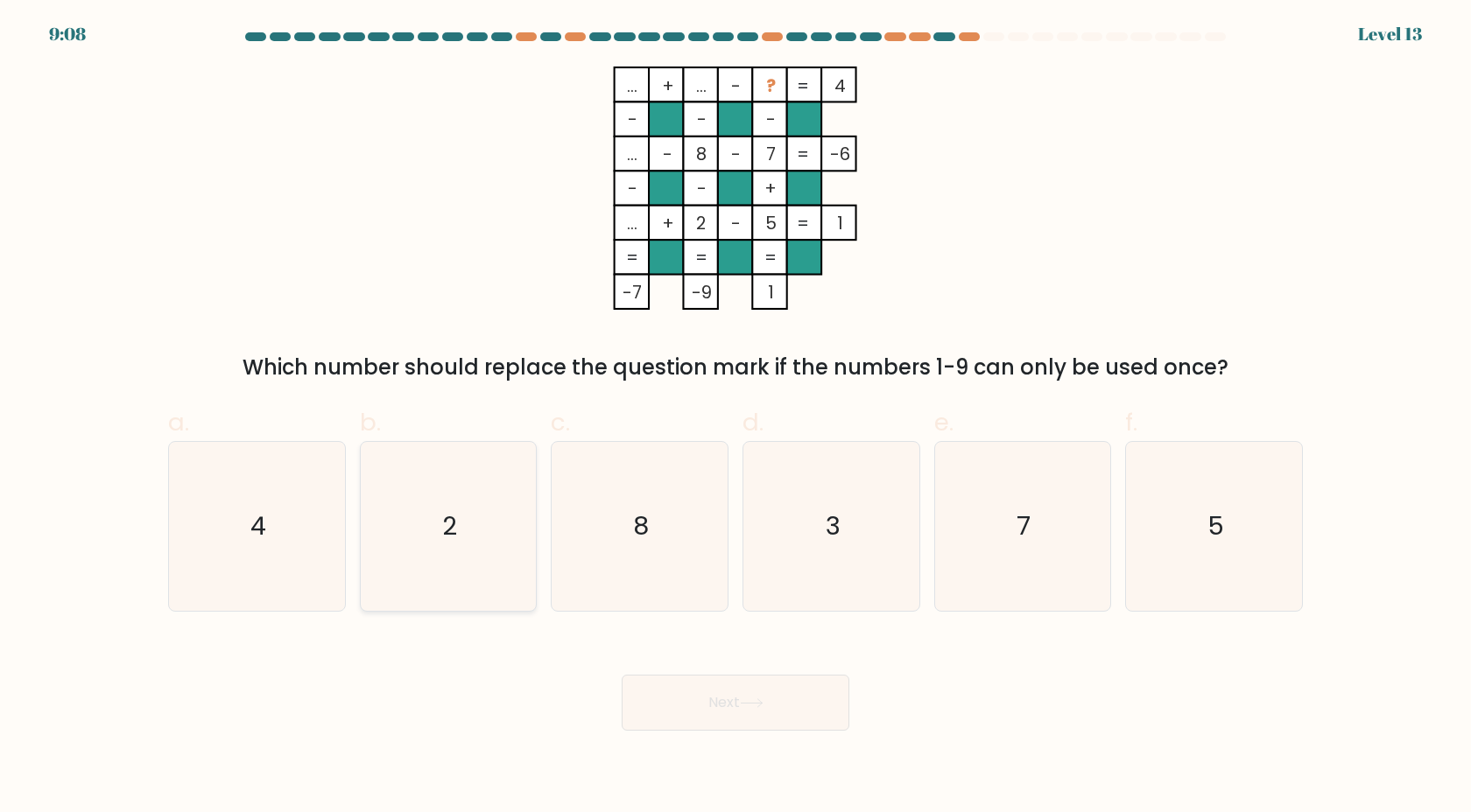
click at [468, 471] on icon "2" at bounding box center [448, 526] width 169 height 169
click at [736, 418] on input "b. 2" at bounding box center [736, 411] width 1 height 11
radio input "true"
click at [662, 706] on button "Next" at bounding box center [736, 703] width 228 height 56
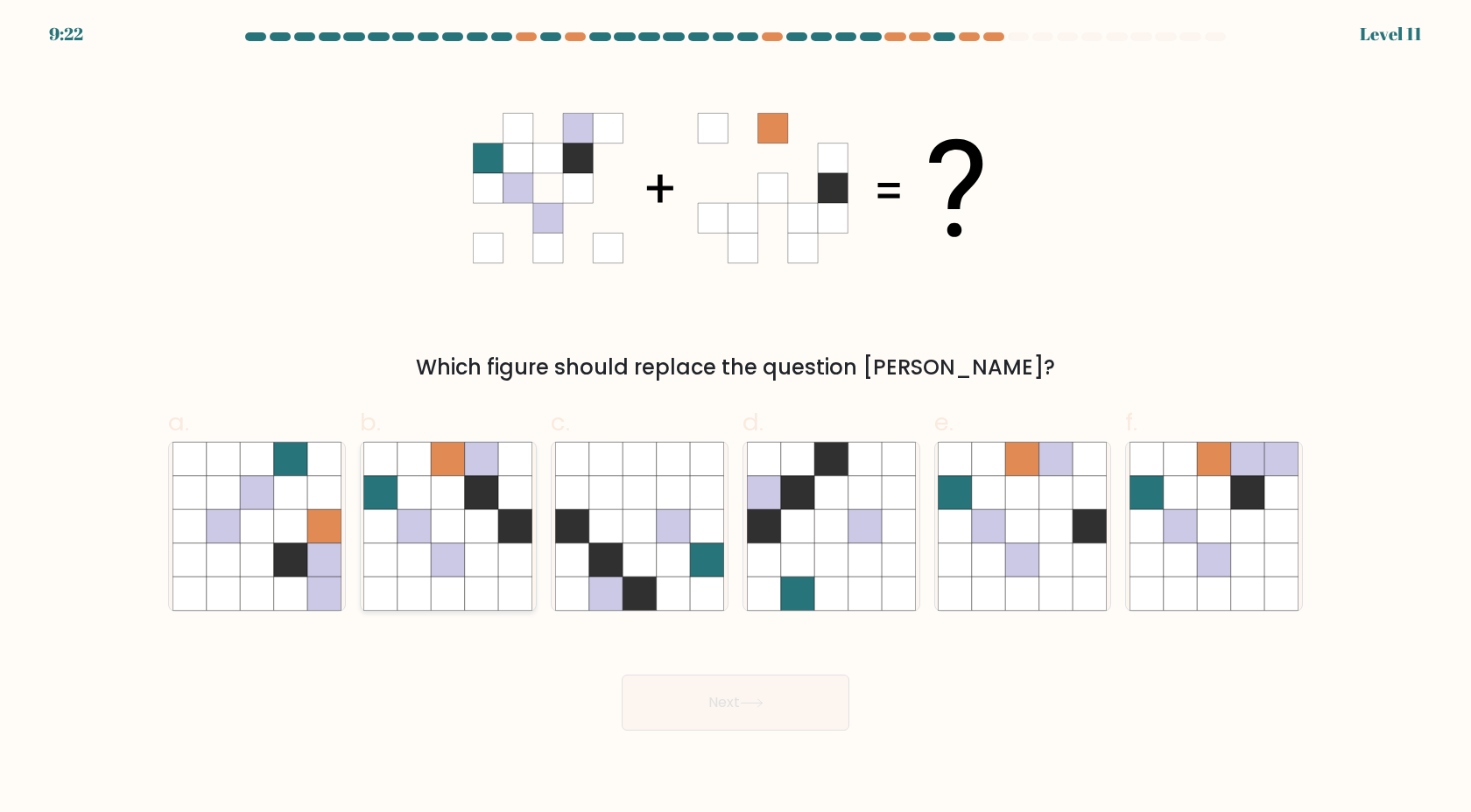
click at [459, 487] on icon at bounding box center [448, 493] width 33 height 33
click at [736, 418] on input "b." at bounding box center [736, 411] width 1 height 11
radio input "true"
click at [657, 681] on button "Next" at bounding box center [736, 703] width 228 height 56
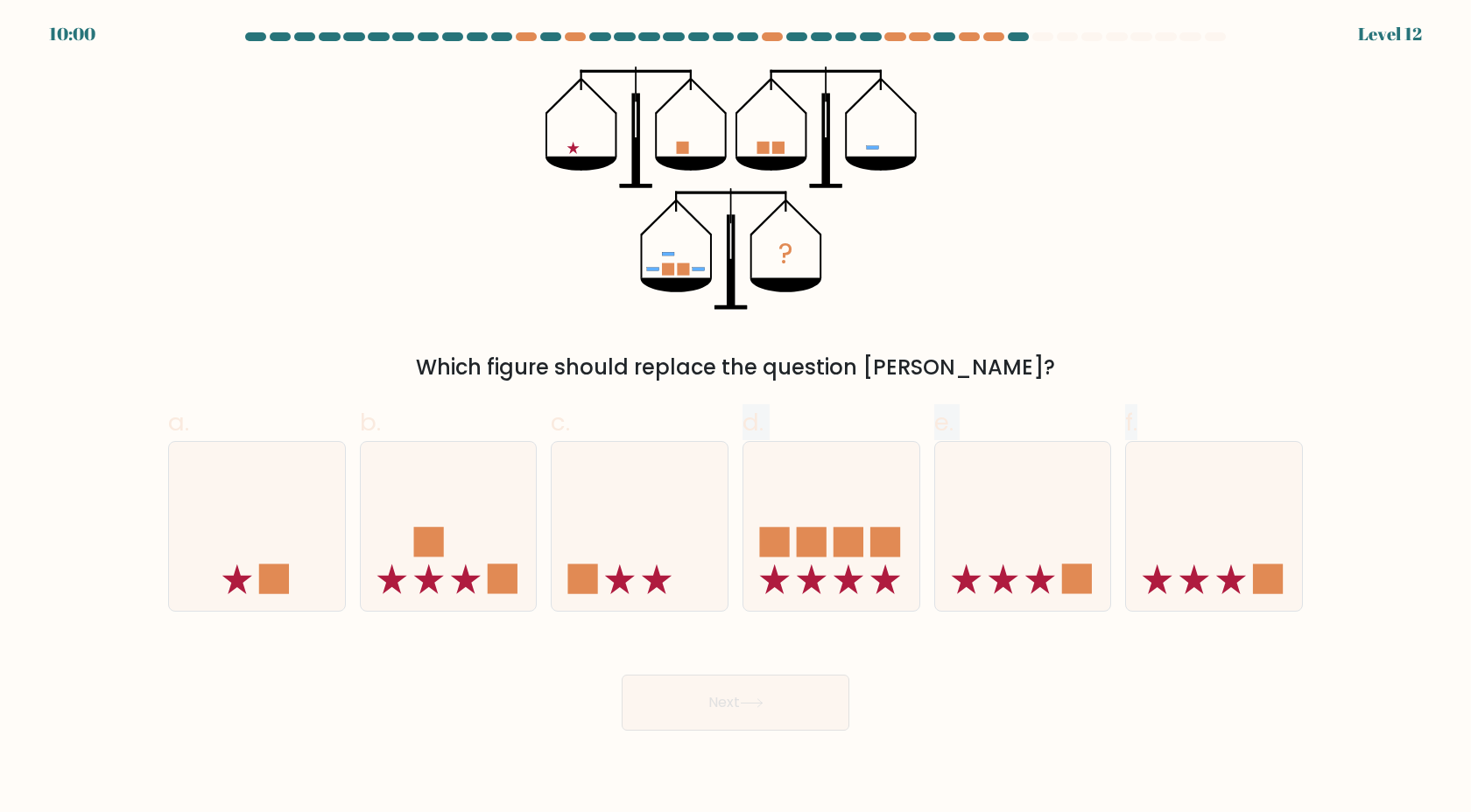
drag, startPoint x: 706, startPoint y: 629, endPoint x: 736, endPoint y: 455, distance: 176.6
click at [738, 470] on form at bounding box center [736, 382] width 1471 height 699
click at [670, 543] on icon at bounding box center [639, 526] width 176 height 145
click at [736, 418] on input "c." at bounding box center [736, 411] width 1 height 11
radio input "true"
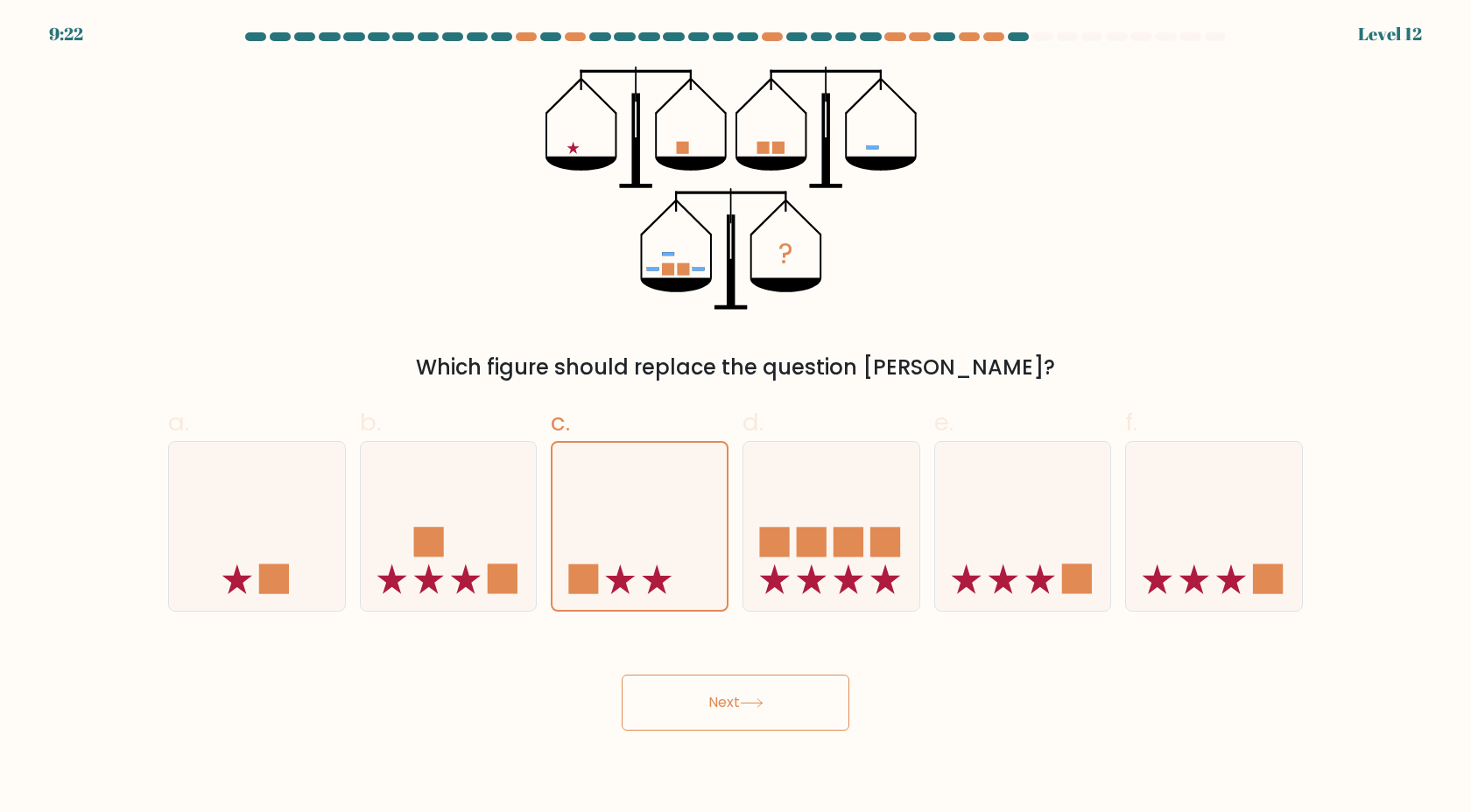
click at [736, 690] on button "Next" at bounding box center [736, 703] width 228 height 56
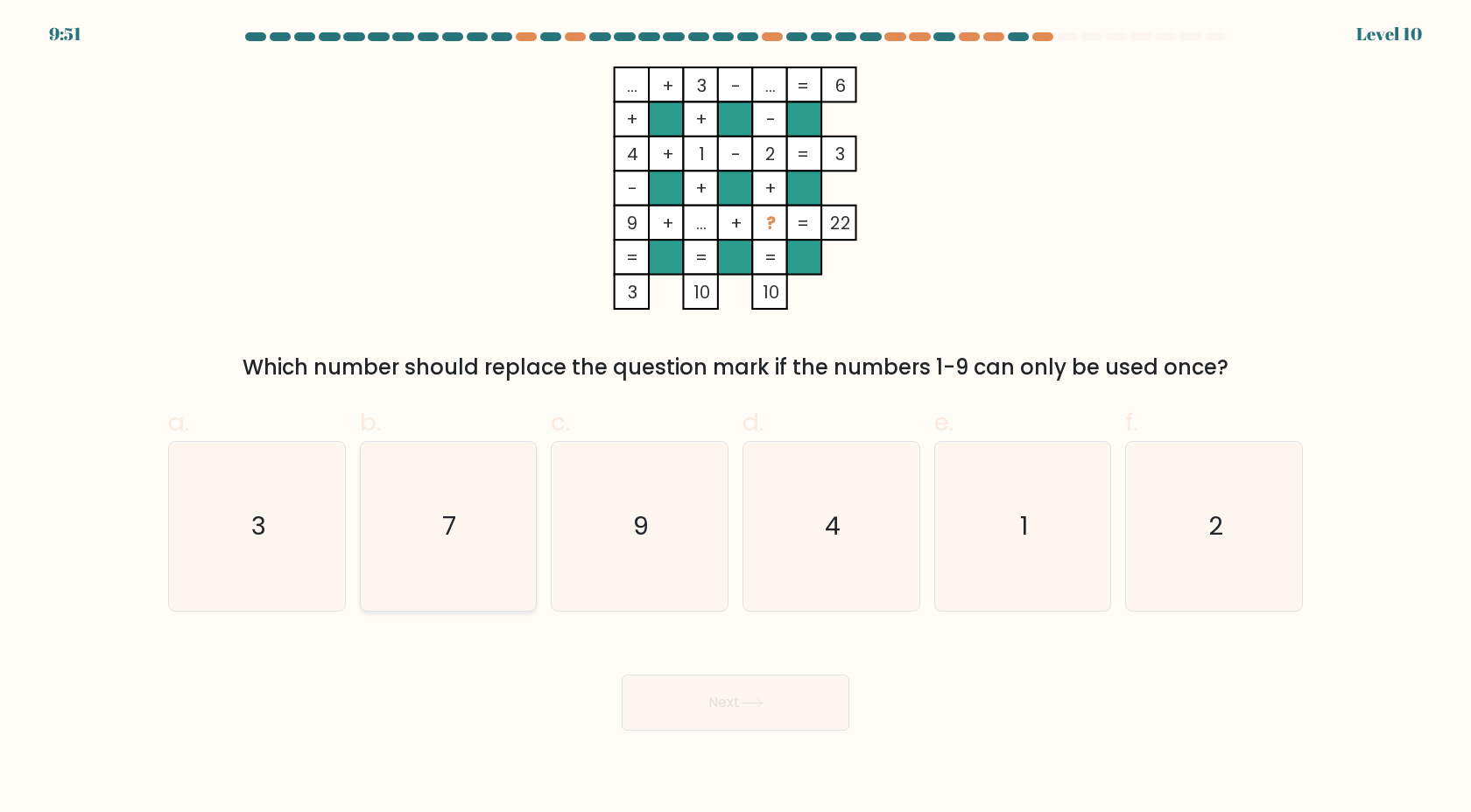
drag, startPoint x: 406, startPoint y: 503, endPoint x: 445, endPoint y: 525, distance: 44.8
click at [407, 503] on icon "7" at bounding box center [448, 526] width 169 height 169
click at [736, 418] on input "b. 7" at bounding box center [736, 411] width 1 height 11
radio input "true"
click at [674, 687] on button "Next" at bounding box center [736, 703] width 228 height 56
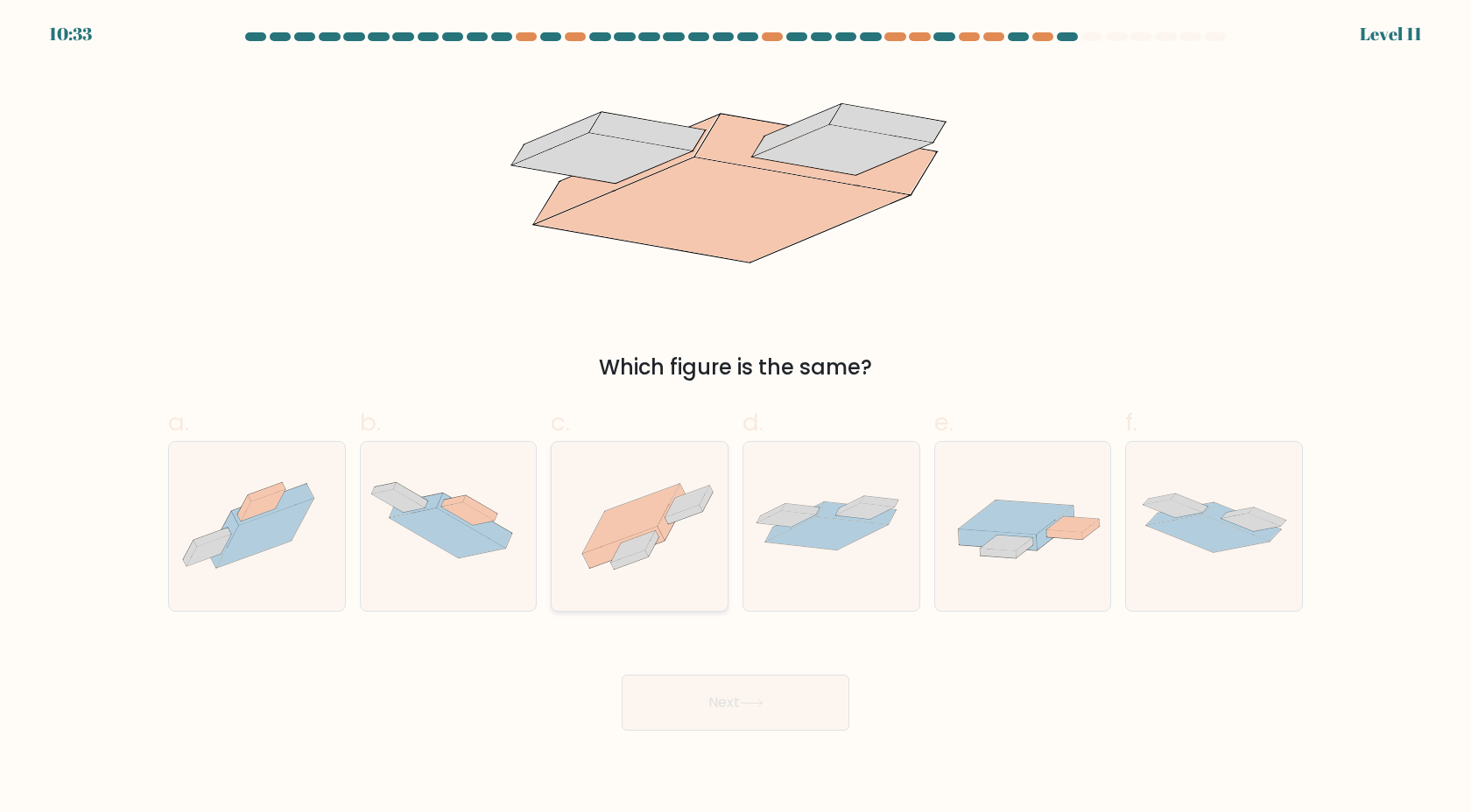
click at [666, 552] on icon at bounding box center [639, 526] width 176 height 131
click at [736, 418] on input "c." at bounding box center [736, 411] width 1 height 11
radio input "true"
click at [714, 687] on button "Next" at bounding box center [736, 703] width 228 height 56
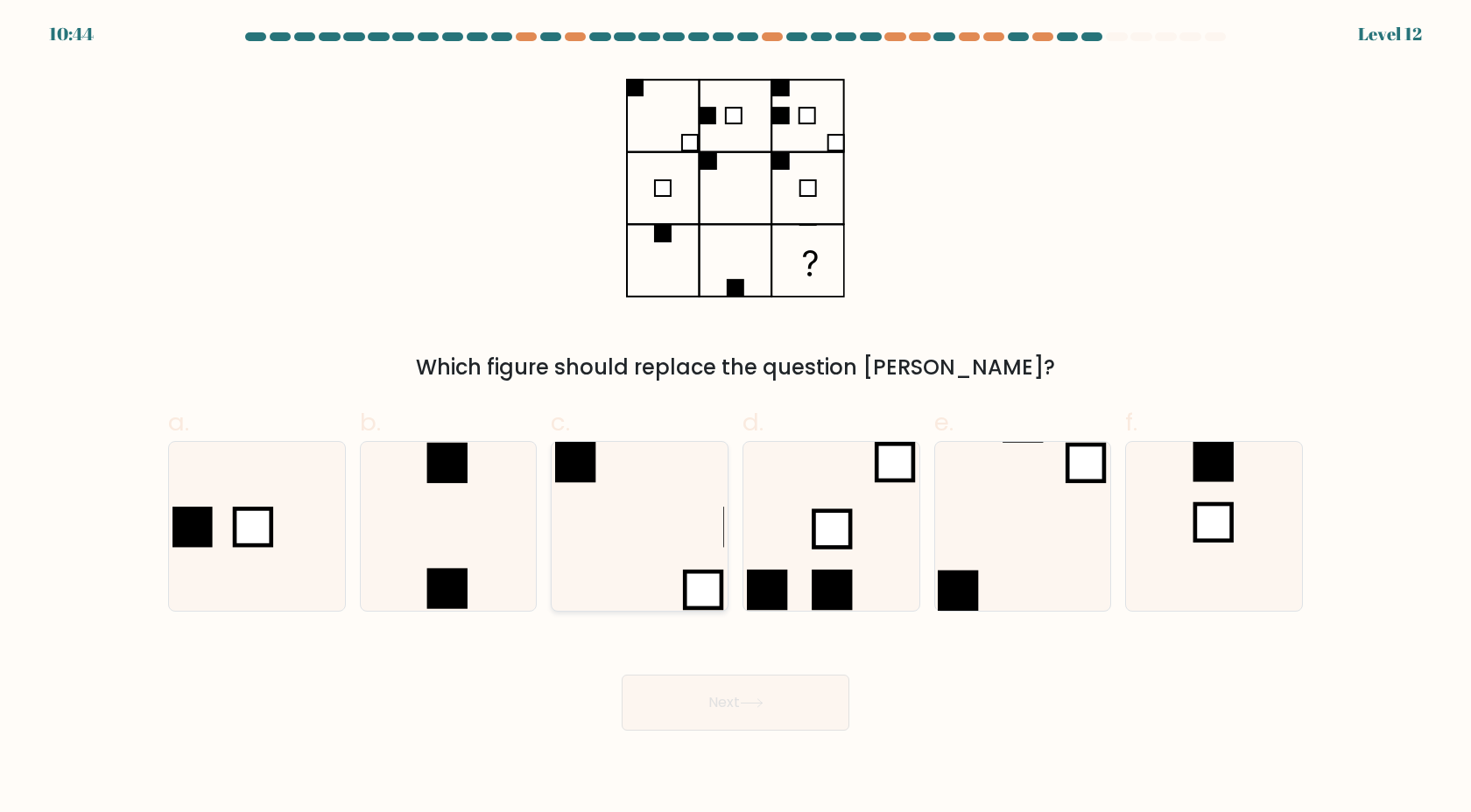
click at [651, 553] on icon at bounding box center [640, 526] width 169 height 169
click at [736, 418] on input "c." at bounding box center [736, 411] width 1 height 11
radio input "true"
click at [747, 703] on icon at bounding box center [751, 704] width 24 height 10
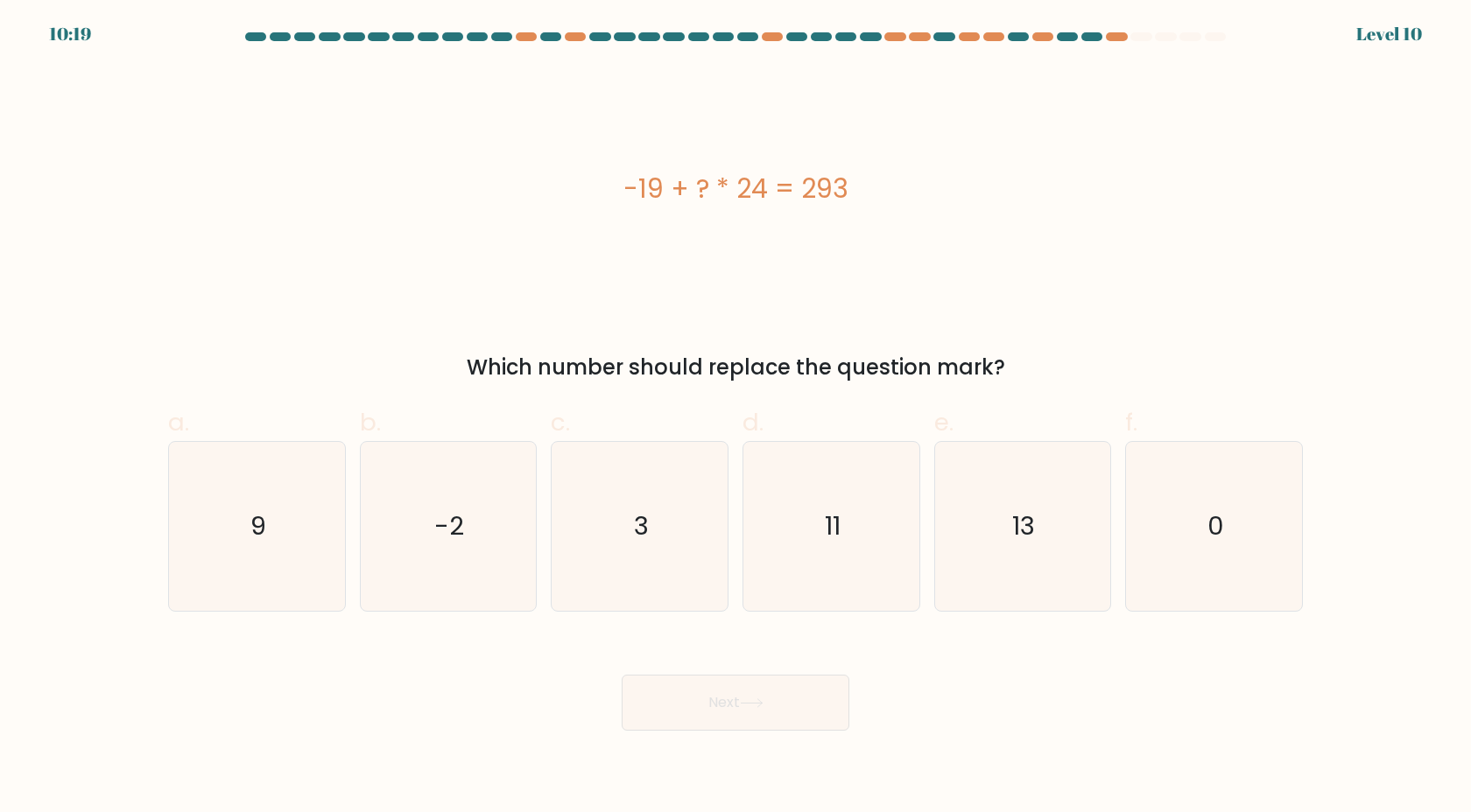
drag, startPoint x: 829, startPoint y: 186, endPoint x: 961, endPoint y: 194, distance: 132.2
click at [961, 194] on div "-19 + ? * 24 = 293" at bounding box center [736, 189] width 1135 height 40
drag, startPoint x: 926, startPoint y: 201, endPoint x: 900, endPoint y: 203, distance: 26.1
click at [924, 201] on div "-19 + ? * 24 = 293" at bounding box center [736, 189] width 1135 height 40
drag, startPoint x: 754, startPoint y: 190, endPoint x: 985, endPoint y: 202, distance: 231.3
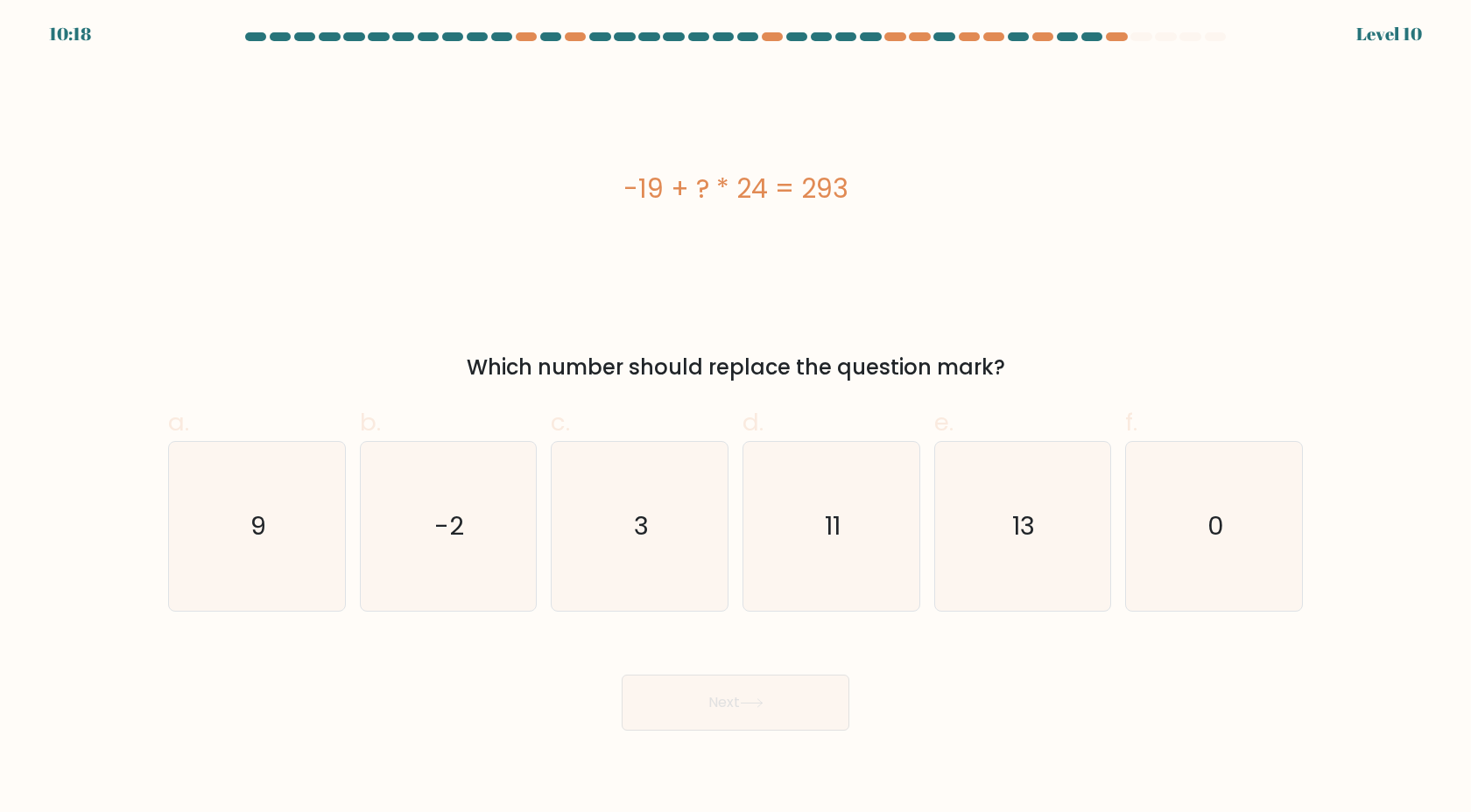
click at [990, 206] on div "-19 + ? * 24 = 293" at bounding box center [736, 189] width 1135 height 40
drag, startPoint x: 950, startPoint y: 203, endPoint x: 836, endPoint y: 207, distance: 114.1
click at [950, 203] on div "-19 + ? * 24 = 293" at bounding box center [736, 189] width 1135 height 40
drag, startPoint x: 579, startPoint y: 166, endPoint x: 885, endPoint y: 191, distance: 307.0
click at [885, 191] on div "-19 + ? * 24 = 293" at bounding box center [736, 188] width 1135 height 244
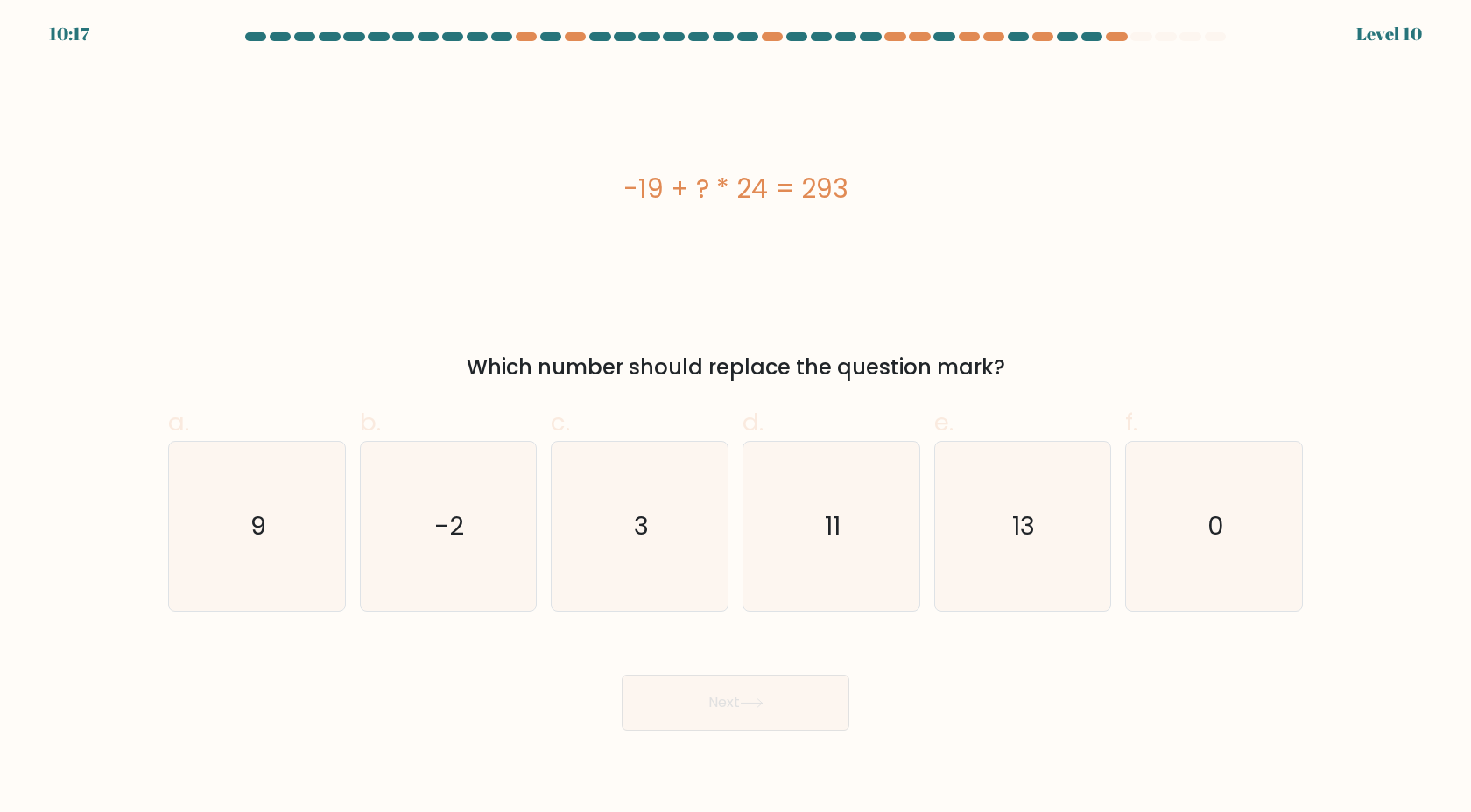
drag, startPoint x: 874, startPoint y: 185, endPoint x: 578, endPoint y: 171, distance: 296.3
click at [873, 185] on div "-19 + ? * 24 = 293" at bounding box center [736, 189] width 1135 height 40
drag, startPoint x: 578, startPoint y: 171, endPoint x: 1052, endPoint y: 211, distance: 475.7
click at [769, 201] on div "-19 + ? * 24 = 293" at bounding box center [736, 189] width 1135 height 40
drag, startPoint x: 820, startPoint y: 192, endPoint x: 794, endPoint y: 193, distance: 26.0
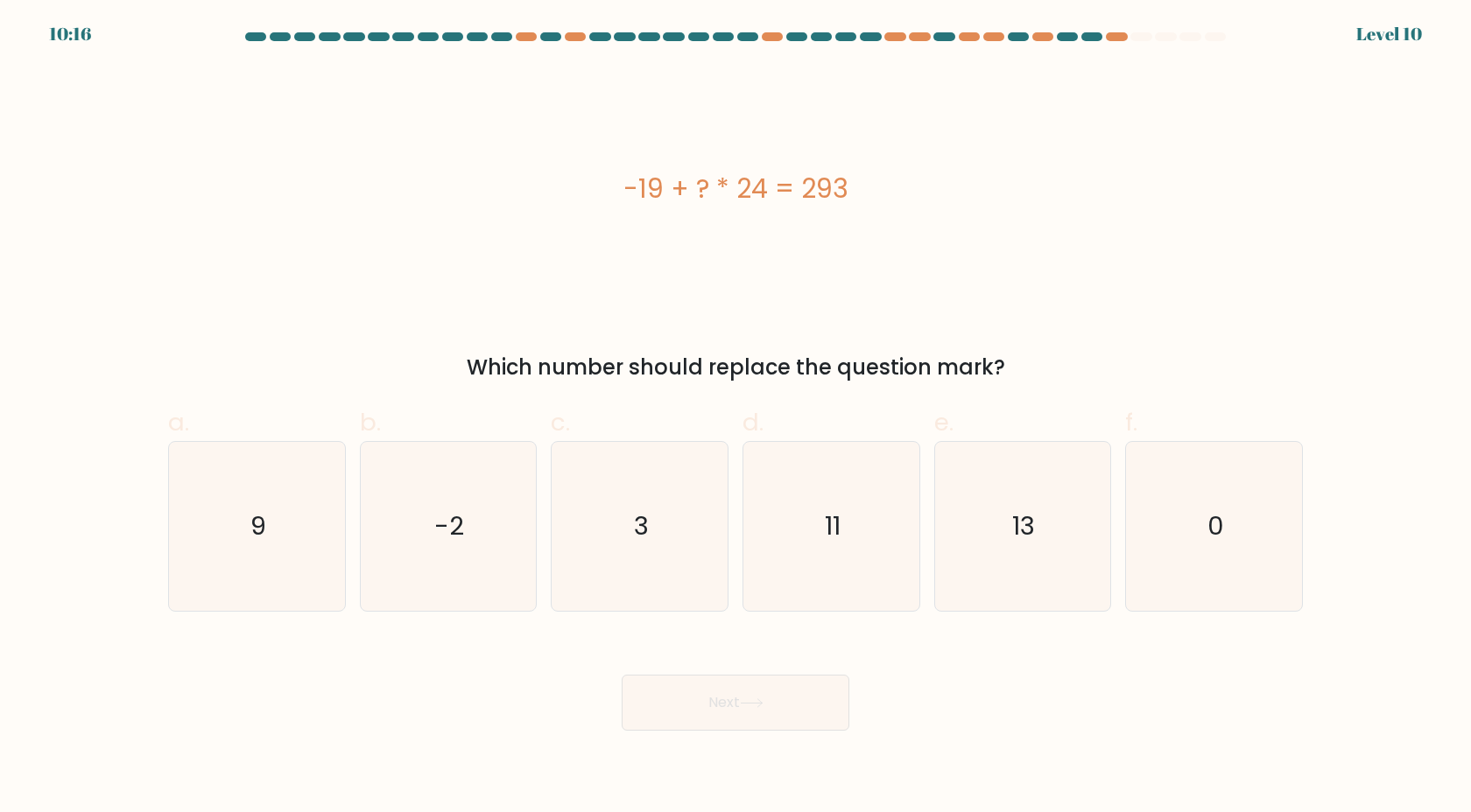
click at [838, 193] on div "-19 + ? * 24 = 293" at bounding box center [736, 189] width 1135 height 40
drag, startPoint x: 696, startPoint y: 183, endPoint x: 1014, endPoint y: 195, distance: 318.2
click at [1014, 195] on div "-19 + ? * 24 = 293" at bounding box center [736, 189] width 1135 height 40
click at [821, 173] on div "-19 + ? * 24 = 293" at bounding box center [736, 189] width 1135 height 40
drag, startPoint x: 753, startPoint y: 178, endPoint x: 1022, endPoint y: 191, distance: 269.3
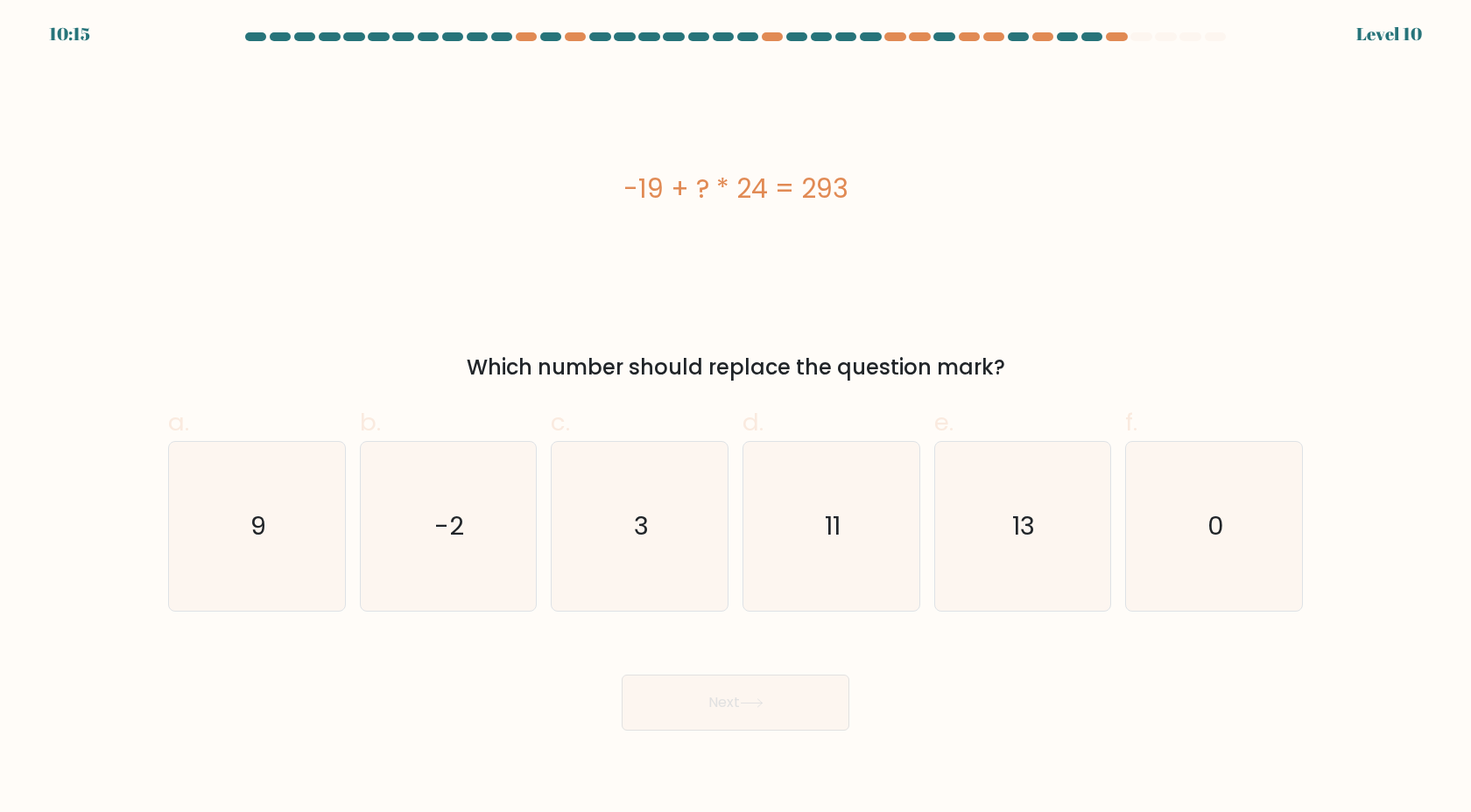
click at [1022, 191] on div "-19 + ? * 24 = 293" at bounding box center [736, 189] width 1135 height 40
click at [892, 186] on div "-19 + ? * 24 = 293" at bounding box center [736, 189] width 1135 height 40
drag, startPoint x: 839, startPoint y: 183, endPoint x: 825, endPoint y: 192, distance: 16.6
click at [826, 191] on div "-19 + ? * 24 = 293" at bounding box center [736, 189] width 1135 height 40
drag, startPoint x: 877, startPoint y: 229, endPoint x: 911, endPoint y: 239, distance: 35.4
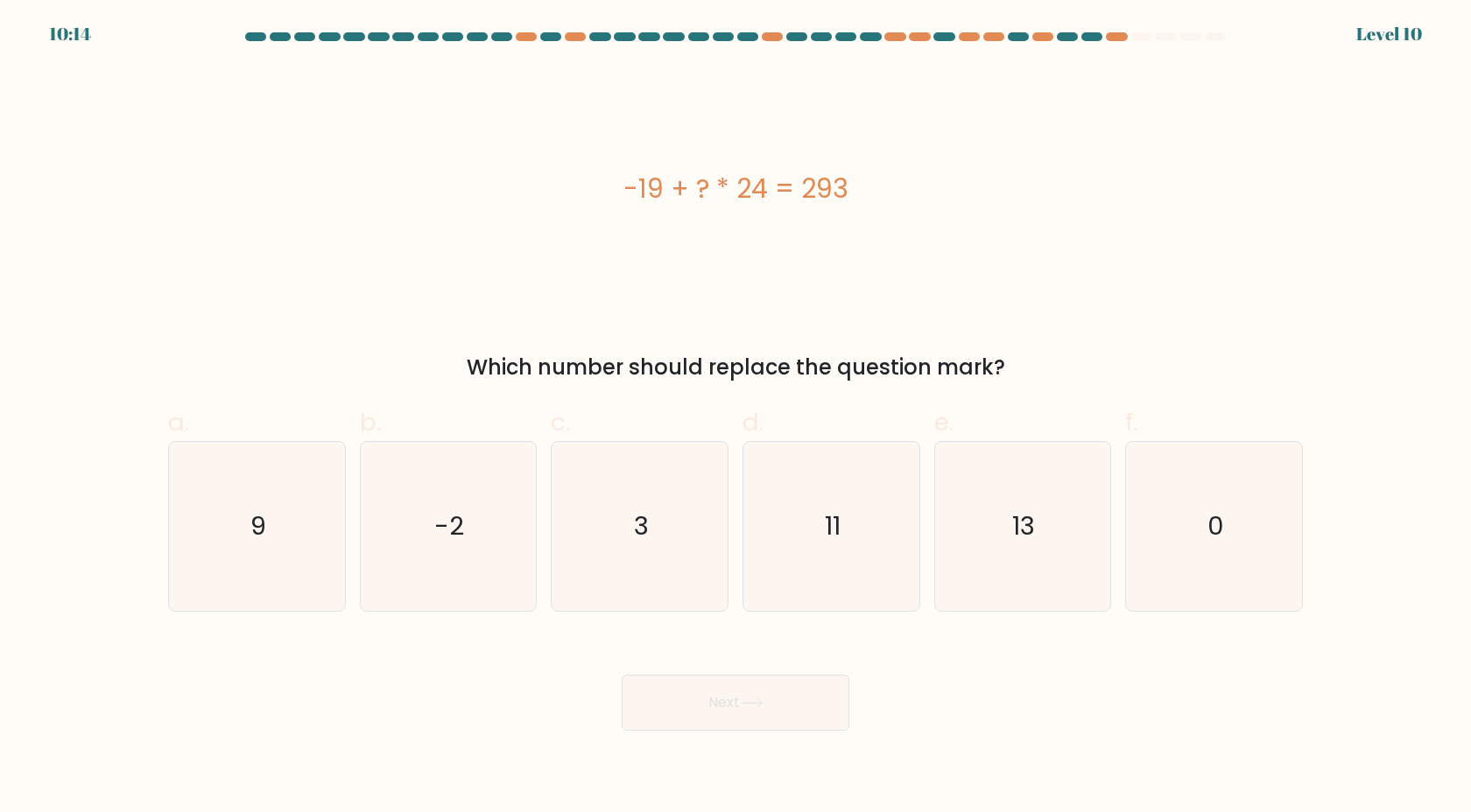
click at [911, 239] on div "-19 + ? * 24 = 293" at bounding box center [736, 188] width 1135 height 244
click at [911, 240] on div "-19 + ? * 24 = 293" at bounding box center [736, 188] width 1135 height 244
click at [974, 549] on icon "13" at bounding box center [1022, 526] width 169 height 169
click at [736, 418] on input "e. 13" at bounding box center [736, 411] width 1 height 11
radio input "true"
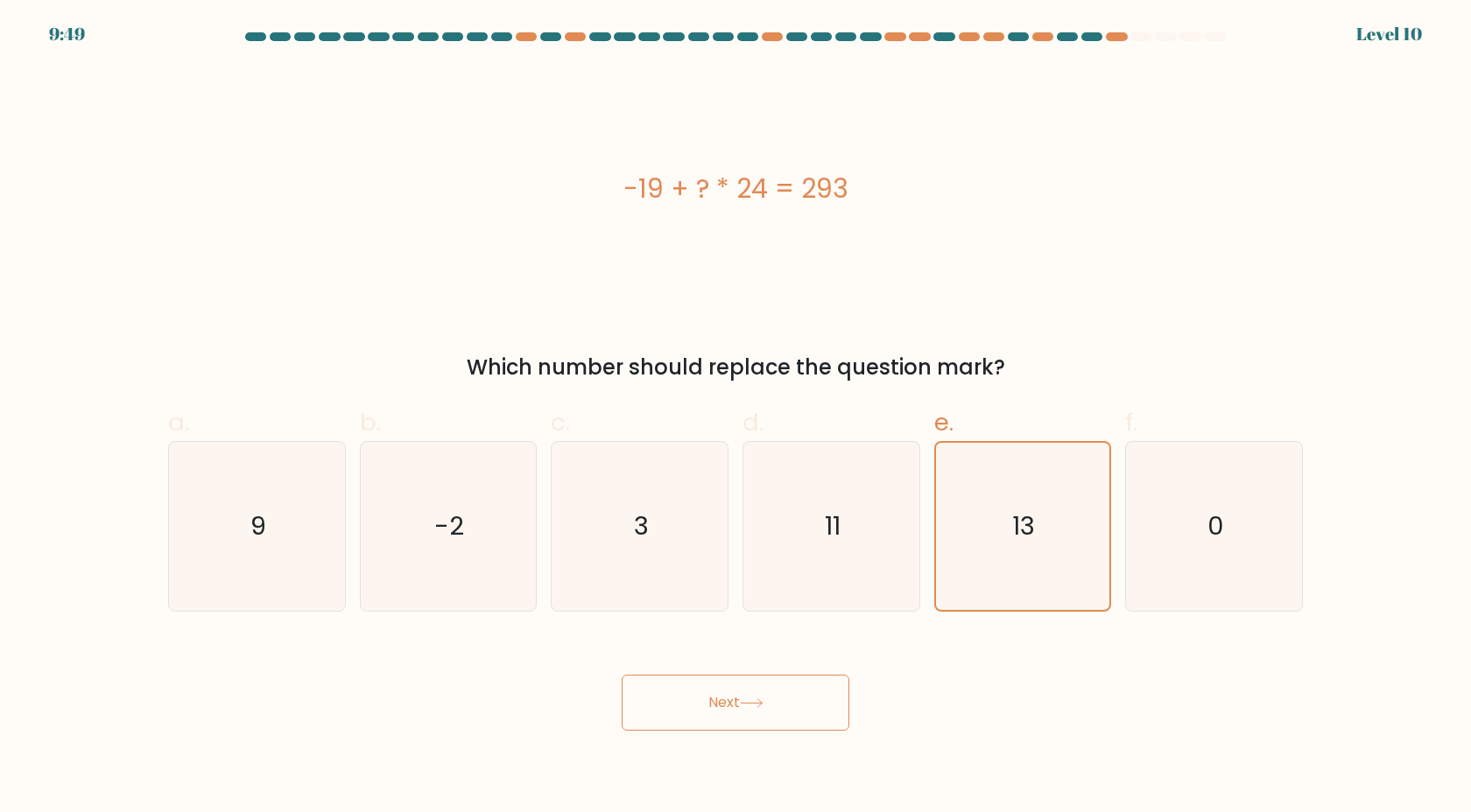
click at [808, 686] on button "Next" at bounding box center [736, 703] width 228 height 56
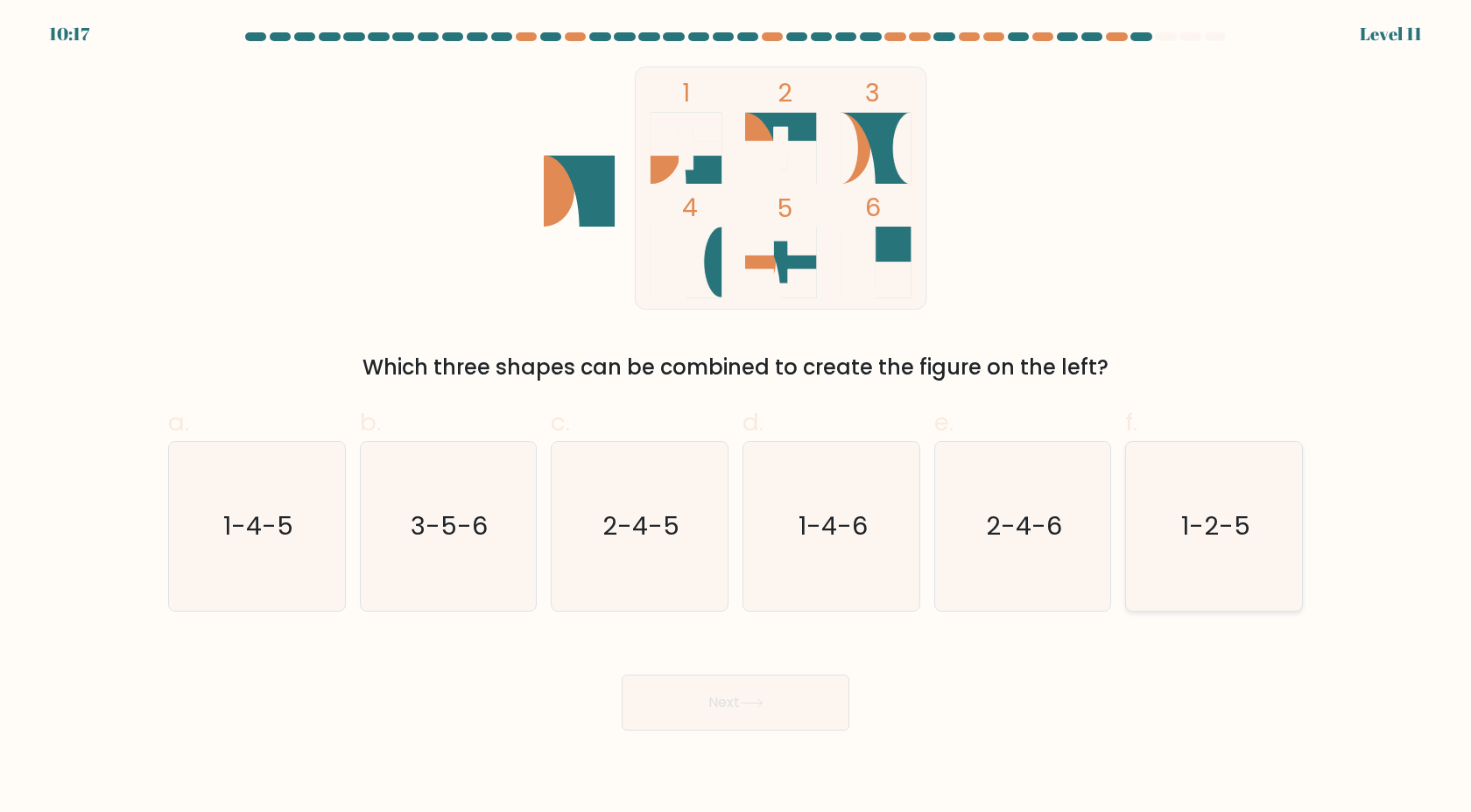
click at [1210, 523] on text "1-2-5" at bounding box center [1215, 525] width 69 height 35
click at [736, 418] on input "f. 1-2-5" at bounding box center [736, 411] width 1 height 11
radio input "true"
click at [791, 718] on button "Next" at bounding box center [736, 703] width 228 height 56
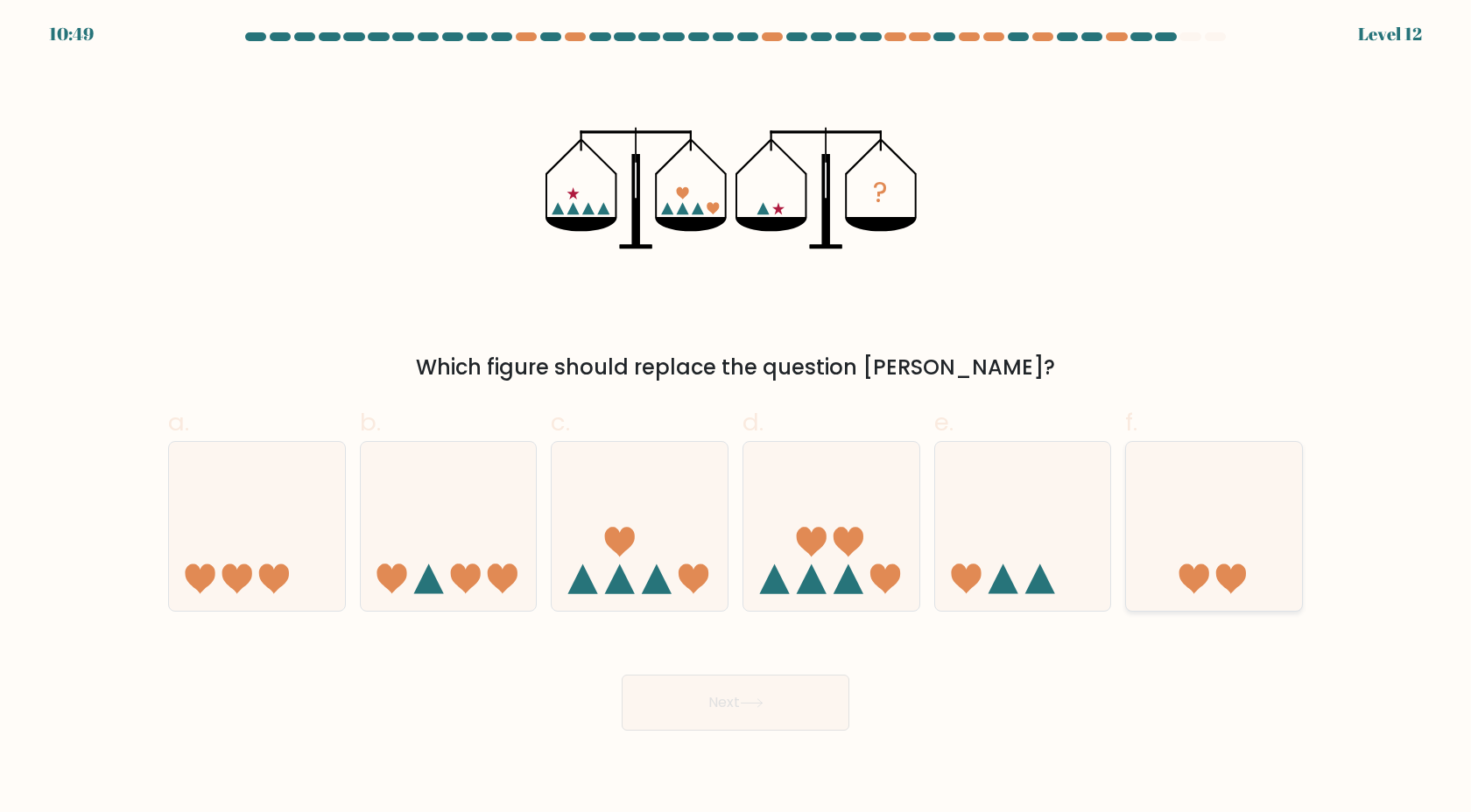
click at [1170, 524] on icon at bounding box center [1213, 526] width 176 height 145
click at [736, 418] on input "f." at bounding box center [736, 411] width 1 height 11
radio input "true"
click at [759, 694] on button "Next" at bounding box center [736, 703] width 228 height 56
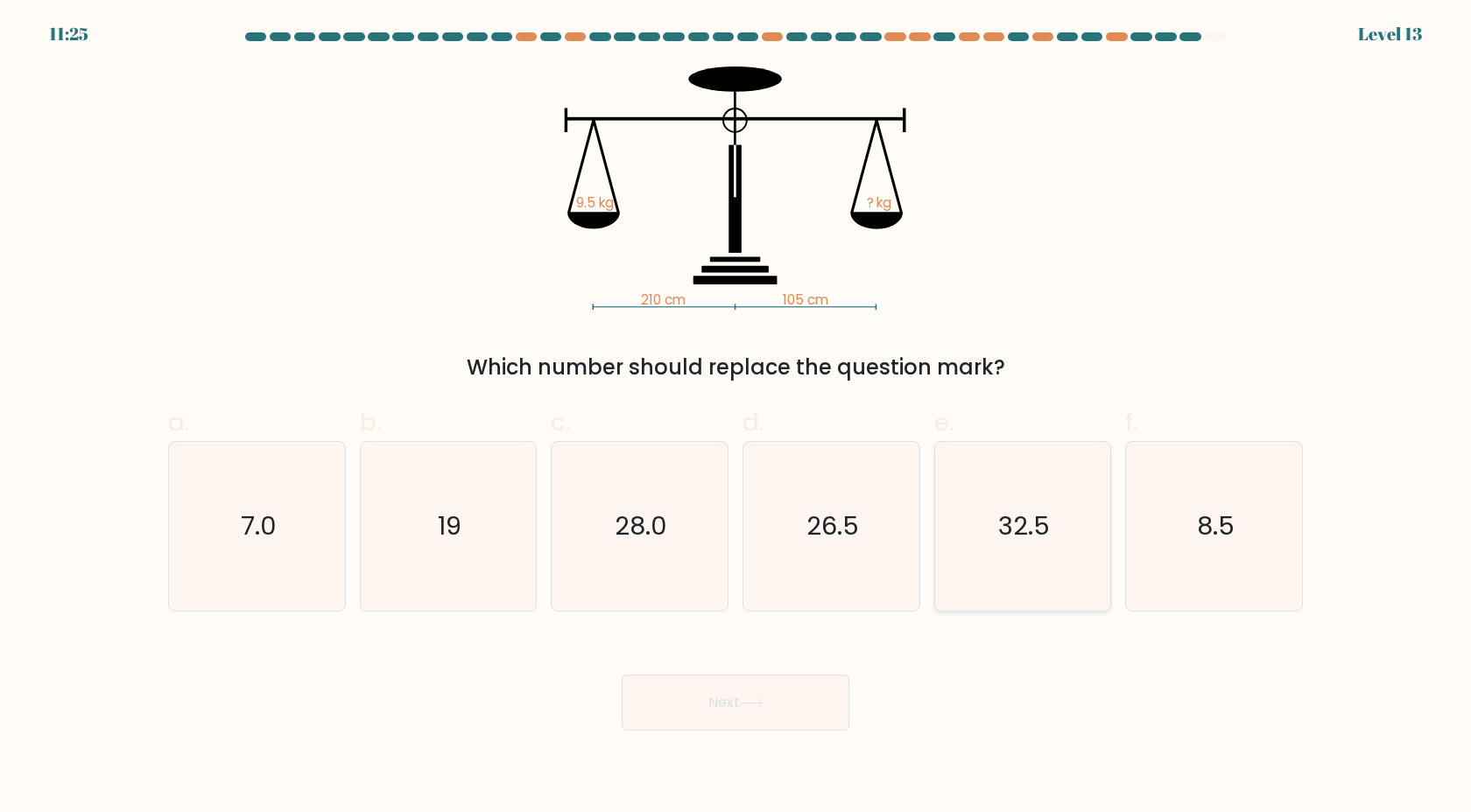
click at [1030, 528] on text "32.5" at bounding box center [1024, 525] width 52 height 35
click at [736, 418] on input "e. 32.5" at bounding box center [736, 411] width 1 height 11
radio input "true"
click at [838, 574] on icon "26.5" at bounding box center [831, 526] width 169 height 169
click at [736, 418] on input "d. 26.5" at bounding box center [736, 411] width 1 height 11
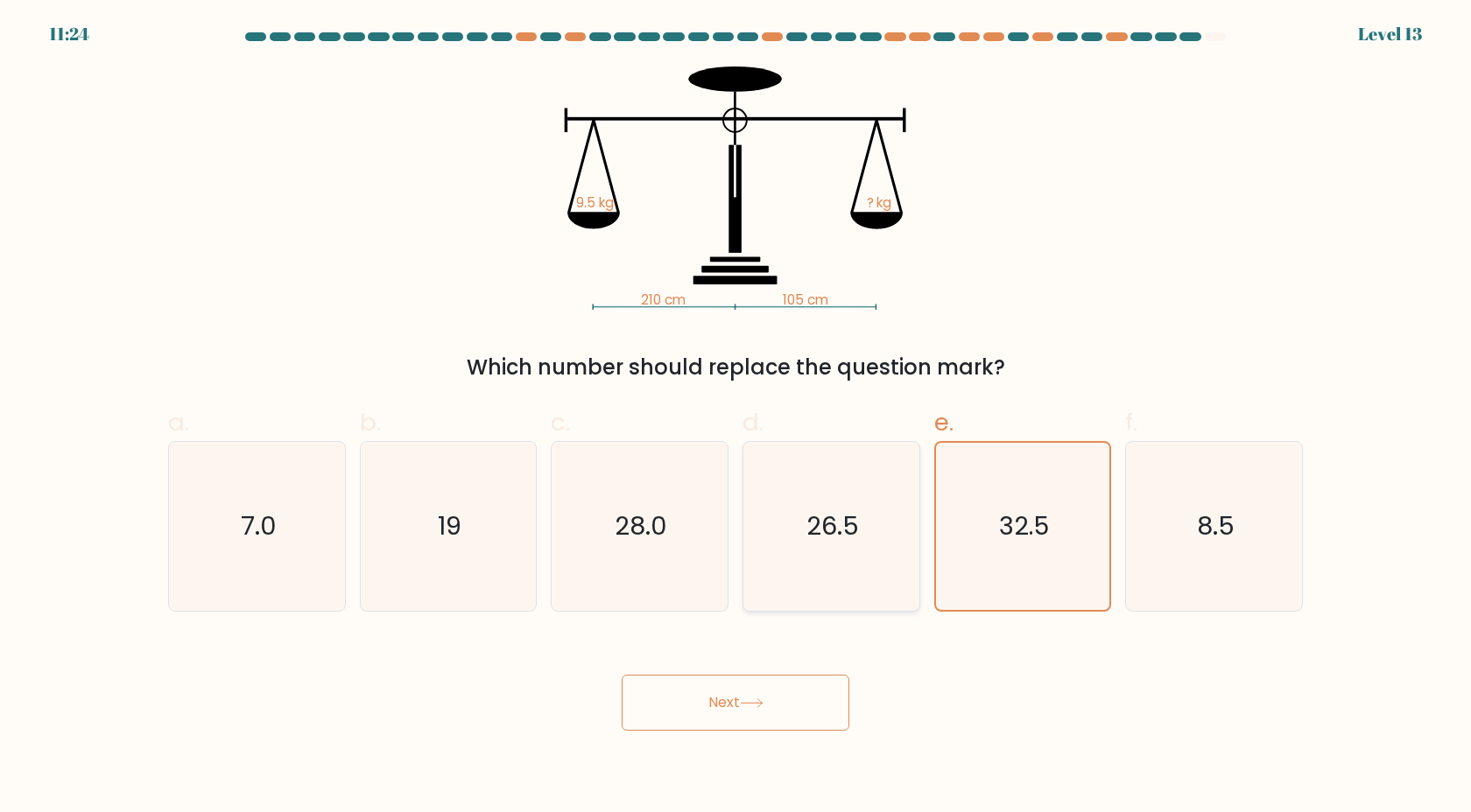
radio input "true"
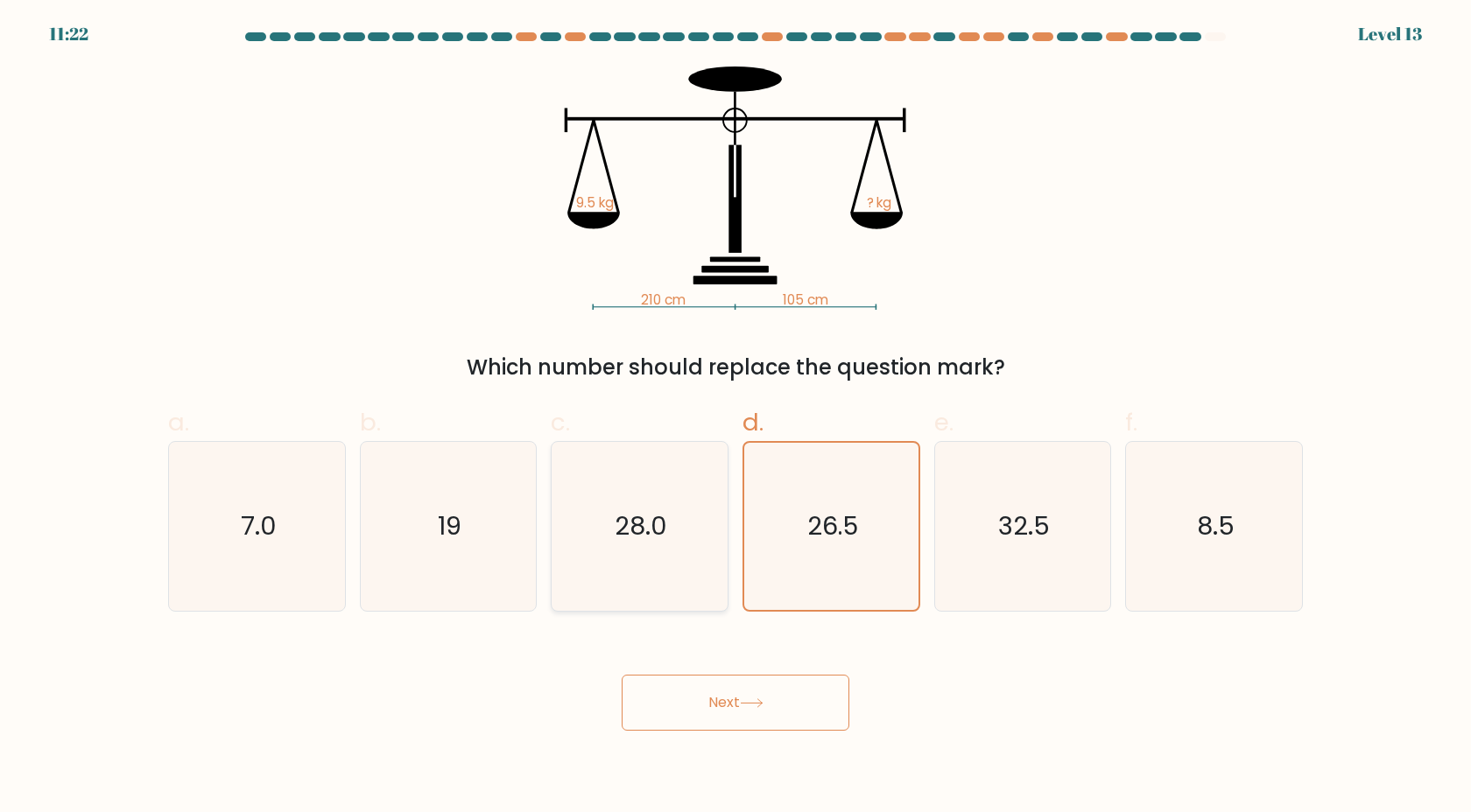
click at [695, 571] on icon "28.0" at bounding box center [640, 526] width 169 height 169
click at [736, 418] on input "c. 28.0" at bounding box center [736, 411] width 1 height 11
radio input "true"
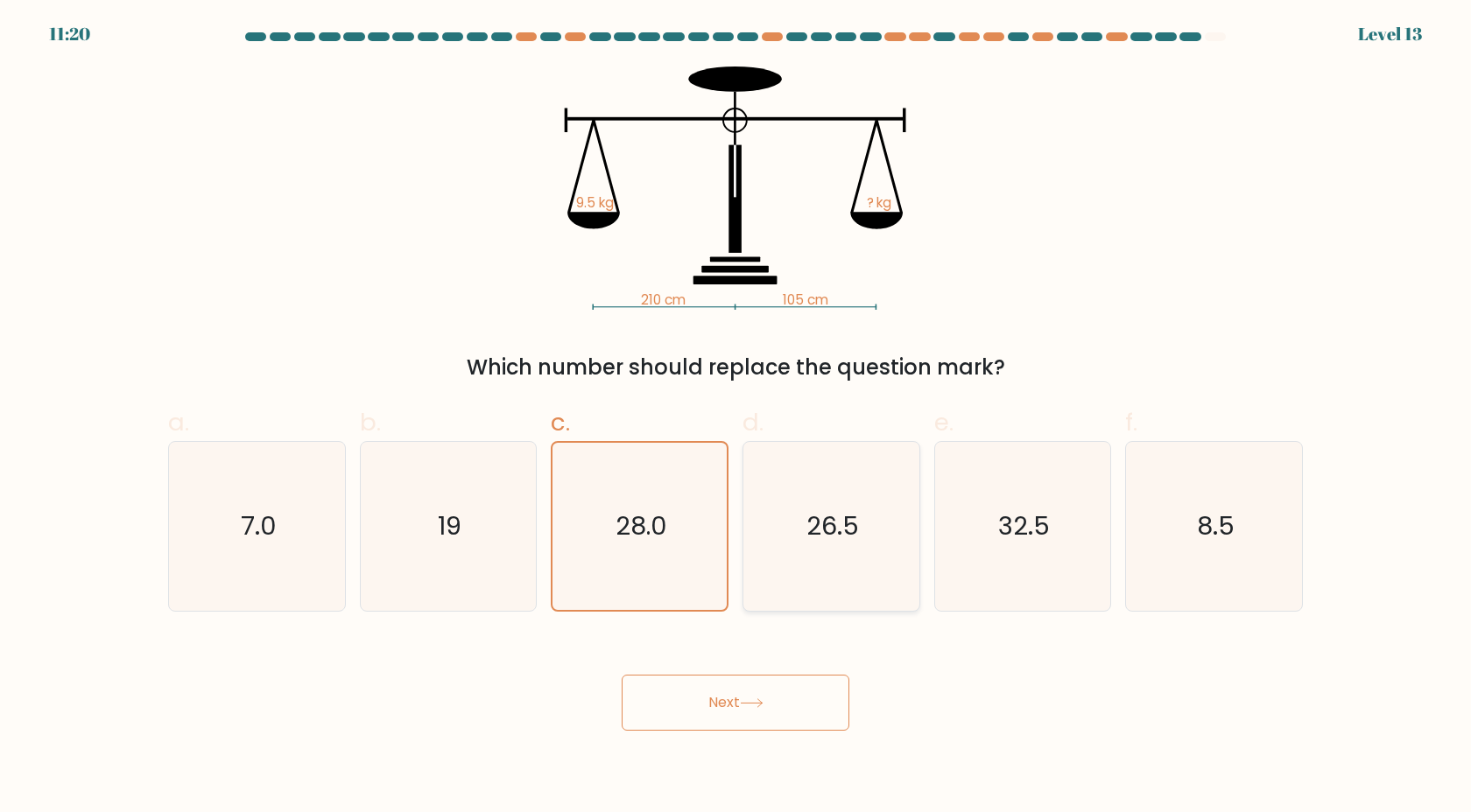
click at [874, 553] on icon "26.5" at bounding box center [831, 526] width 169 height 169
click at [736, 418] on input "d. 26.5" at bounding box center [736, 411] width 1 height 11
radio input "true"
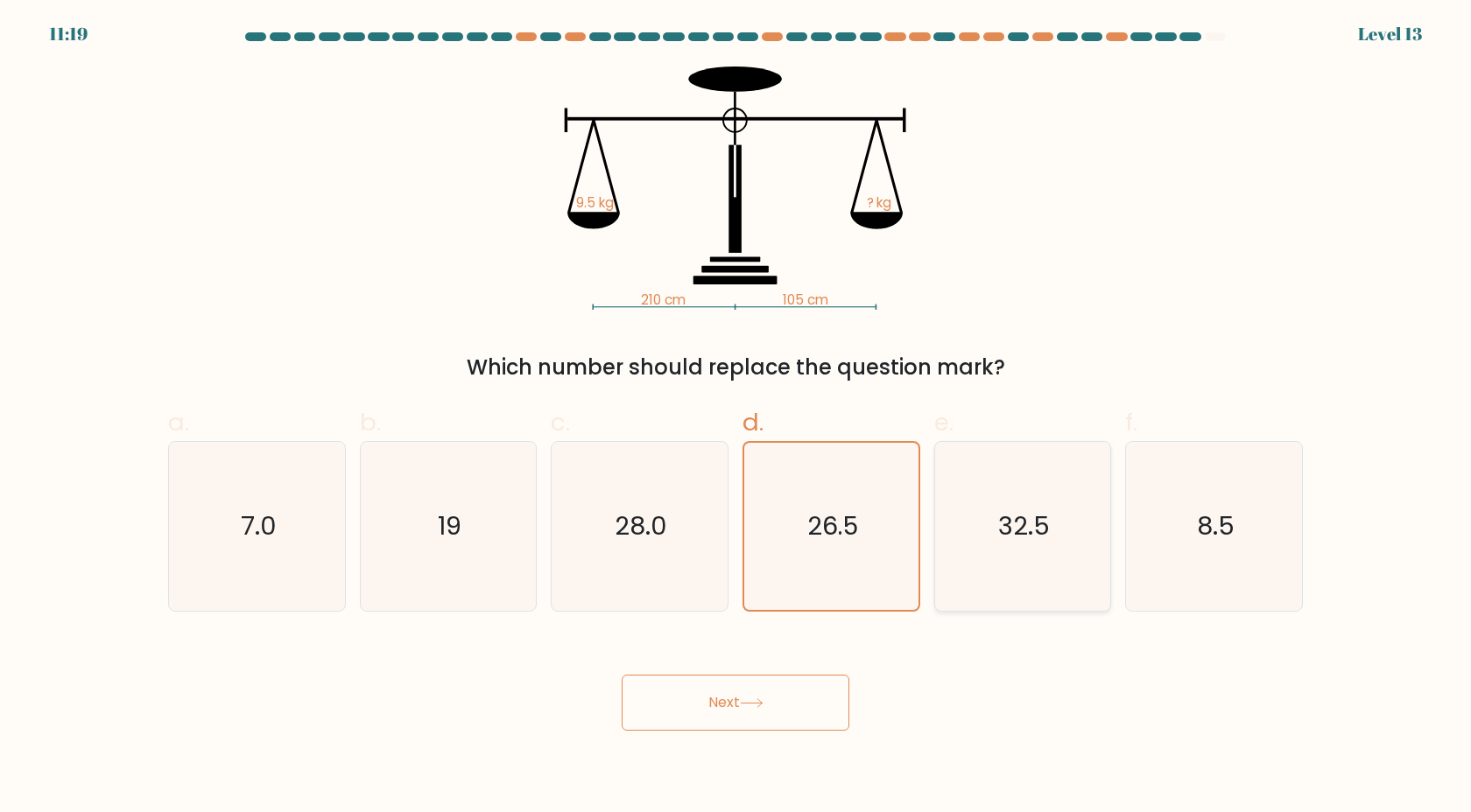
click at [1033, 545] on icon "32.5" at bounding box center [1022, 526] width 169 height 169
click at [736, 418] on input "e. 32.5" at bounding box center [736, 411] width 1 height 11
radio input "true"
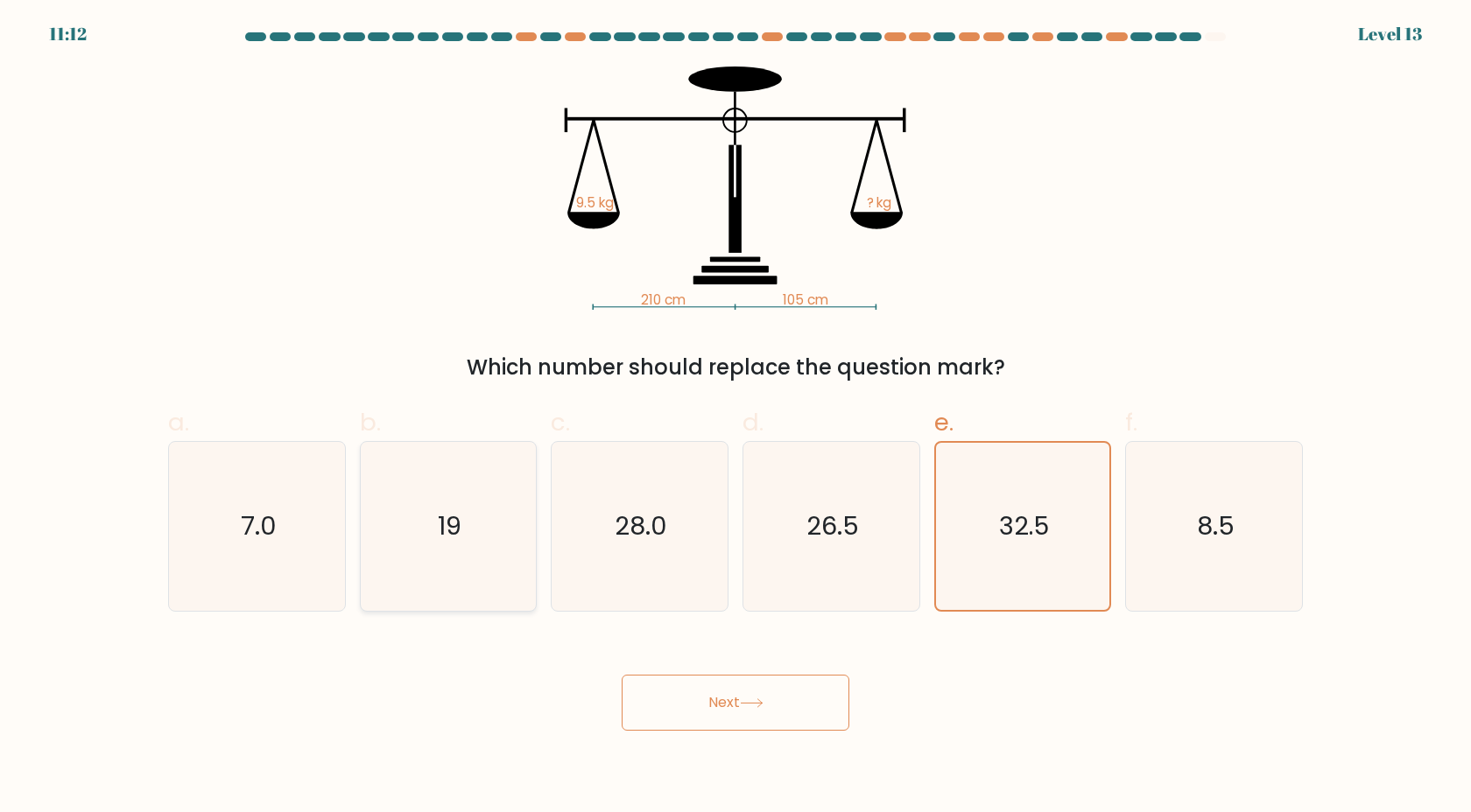
click at [527, 582] on icon "19" at bounding box center [448, 526] width 169 height 169
click at [736, 418] on input "b. 19" at bounding box center [736, 411] width 1 height 11
radio input "true"
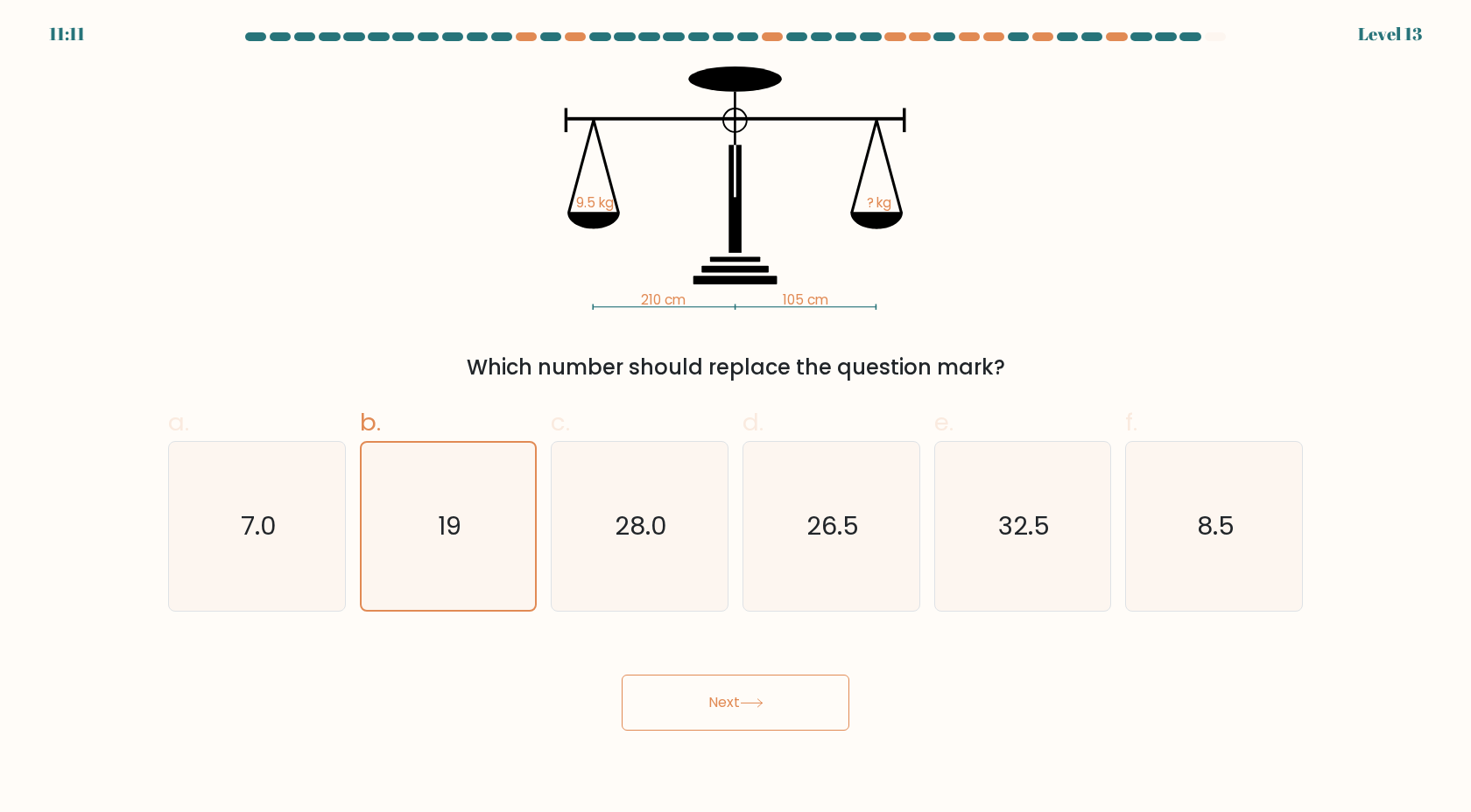
click at [736, 708] on button "Next" at bounding box center [736, 703] width 228 height 56
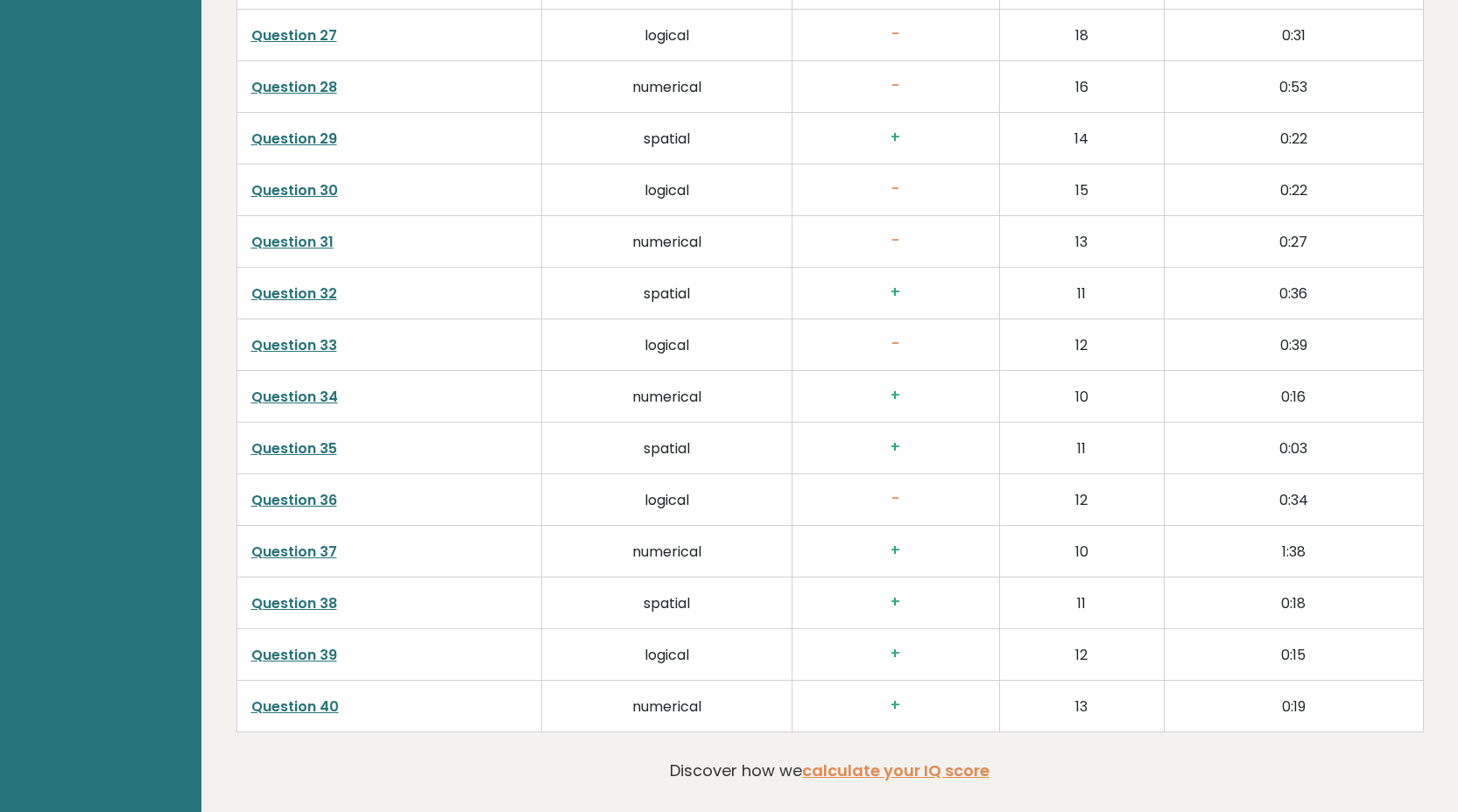
scroll to position [4529, 0]
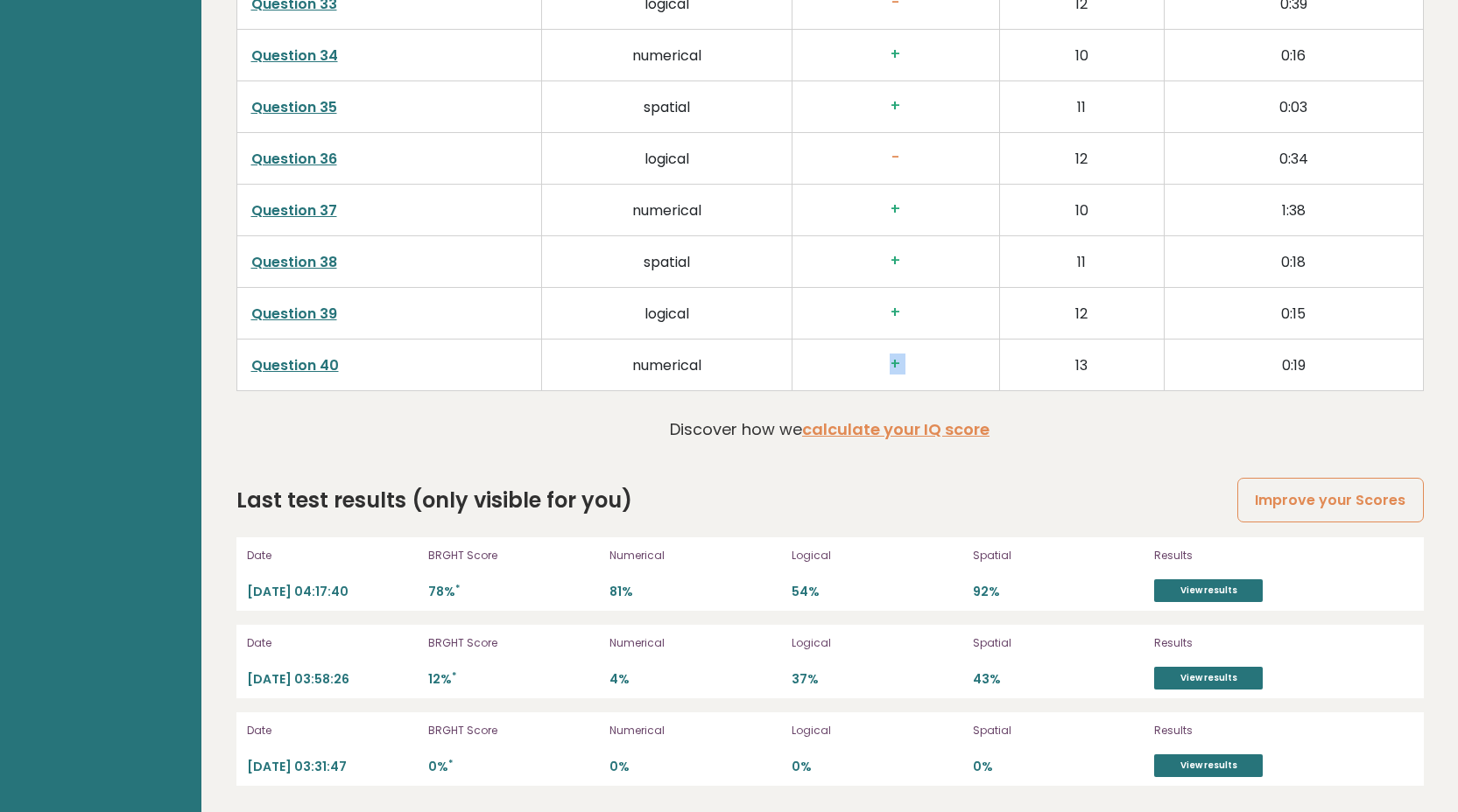
drag, startPoint x: 855, startPoint y: 354, endPoint x: 1002, endPoint y: 355, distance: 147.0
click at [1002, 355] on tr "Question 40 numerical + 13 0:19" at bounding box center [830, 365] width 1186 height 52
click at [981, 364] on h3 "+" at bounding box center [895, 364] width 178 height 18
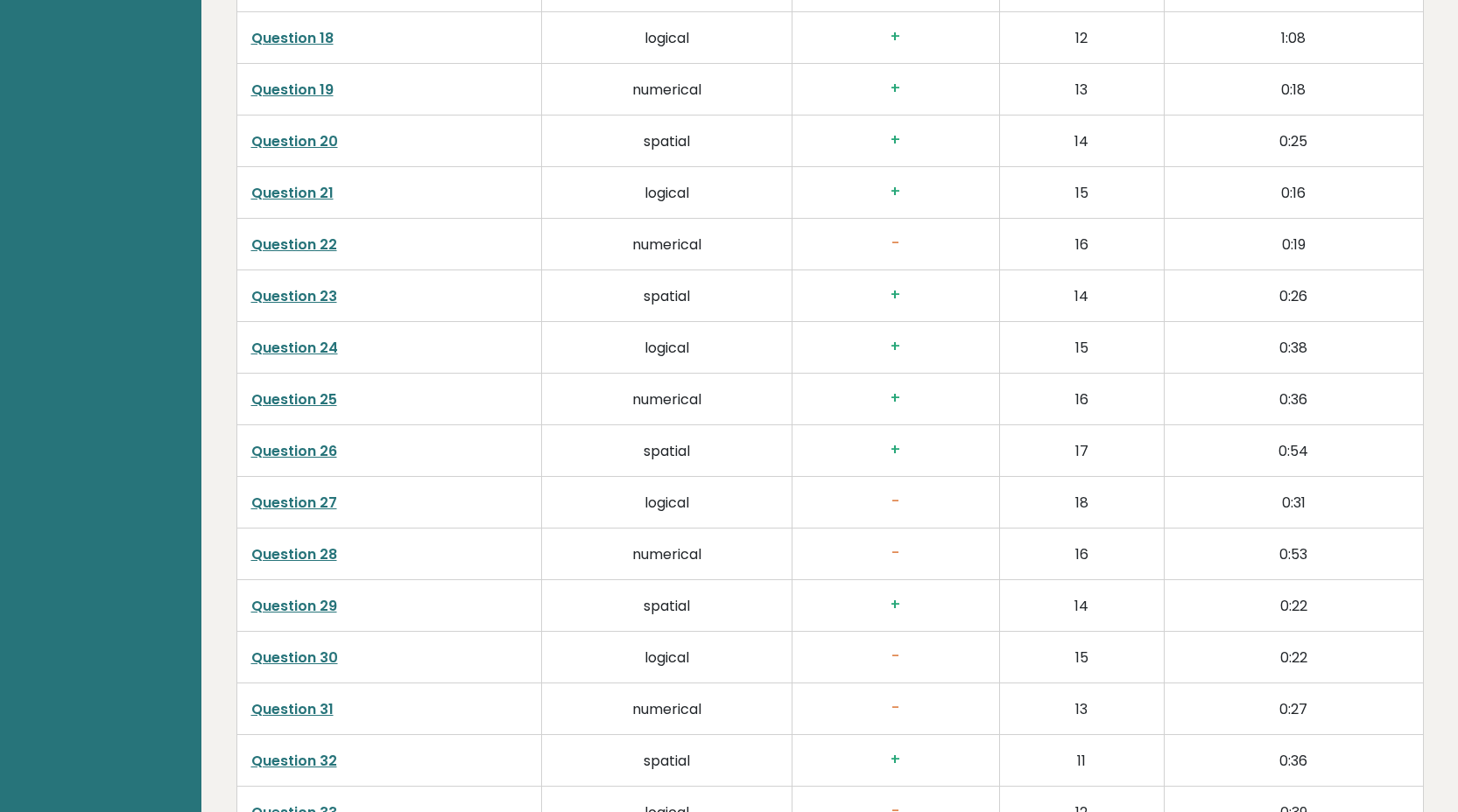
scroll to position [3716, 0]
